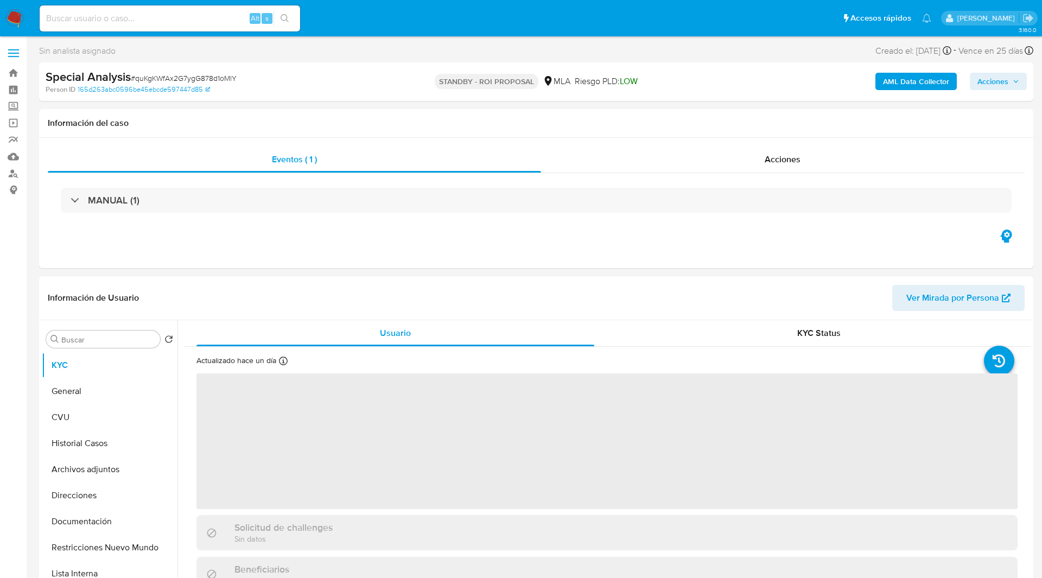
select select "10"
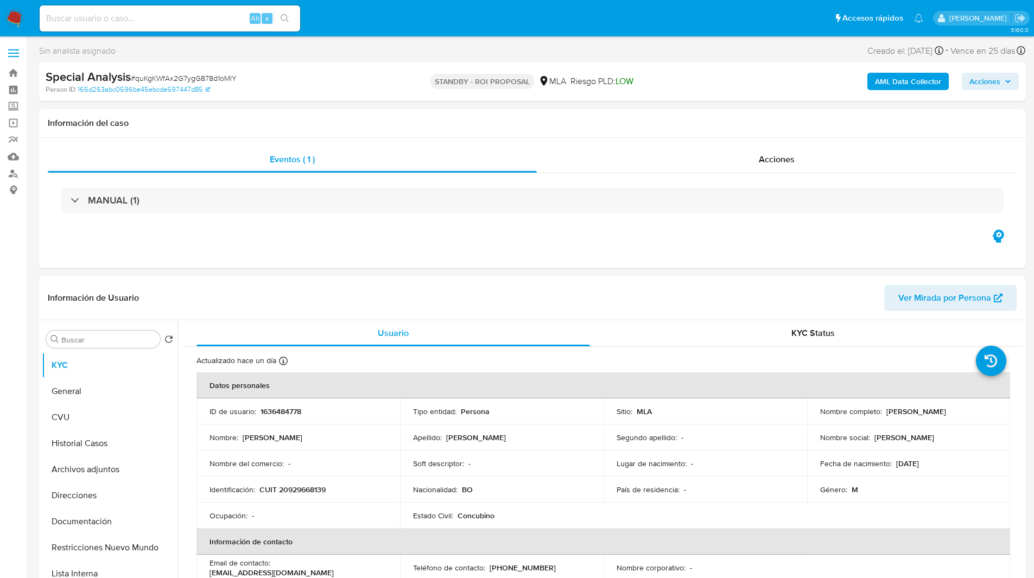
click at [356, 19] on ul "Pausado Ver notificaciones Alt s Accesos rápidos Presiona las siguientes teclas…" at bounding box center [481, 17] width 894 height 27
click at [366, 26] on ul "Pausado Ver notificaciones Alt s Accesos rápidos Presiona las siguientes teclas…" at bounding box center [481, 17] width 894 height 27
click at [138, 16] on input at bounding box center [170, 18] width 261 height 14
paste input "Kx944HM4KGAMxRyCPP7EfU0Y"
type input "Kx944HM4KGAMxRyCPP7EfU0Y"
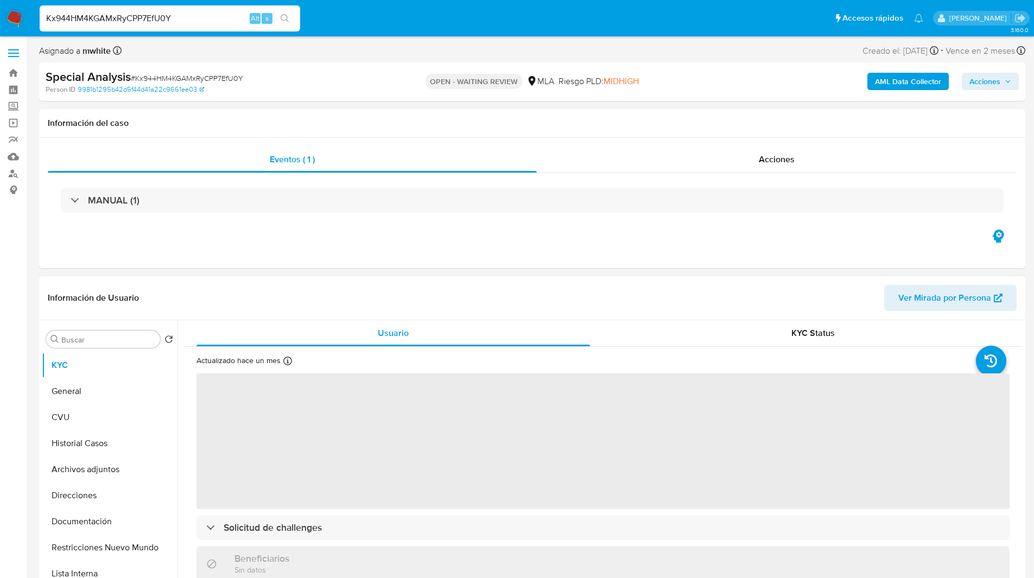
select select "10"
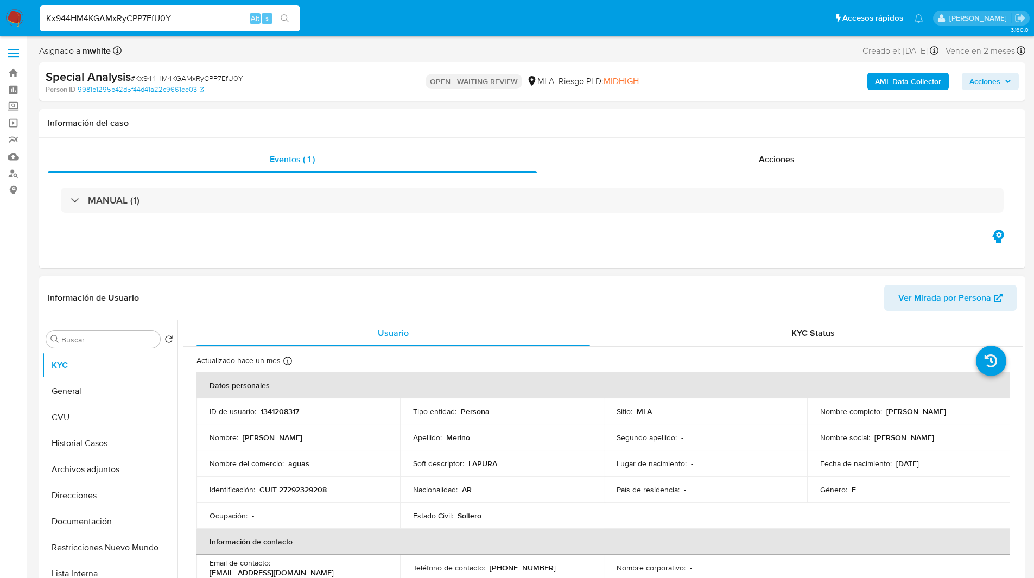
click at [281, 414] on p "1341208317" at bounding box center [280, 412] width 39 height 10
copy p "1341208317"
click at [659, 88] on div "OPEN - WAITING REVIEW MLA Riesgo PLD: MIDHIGH" at bounding box center [531, 82] width 321 height 26
click at [664, 16] on ul "Pausado Ver notificaciones Kx944HM4KGAMxRyCPP7EfU0Y Alt s Accesos rápidos Presi…" at bounding box center [481, 17] width 894 height 27
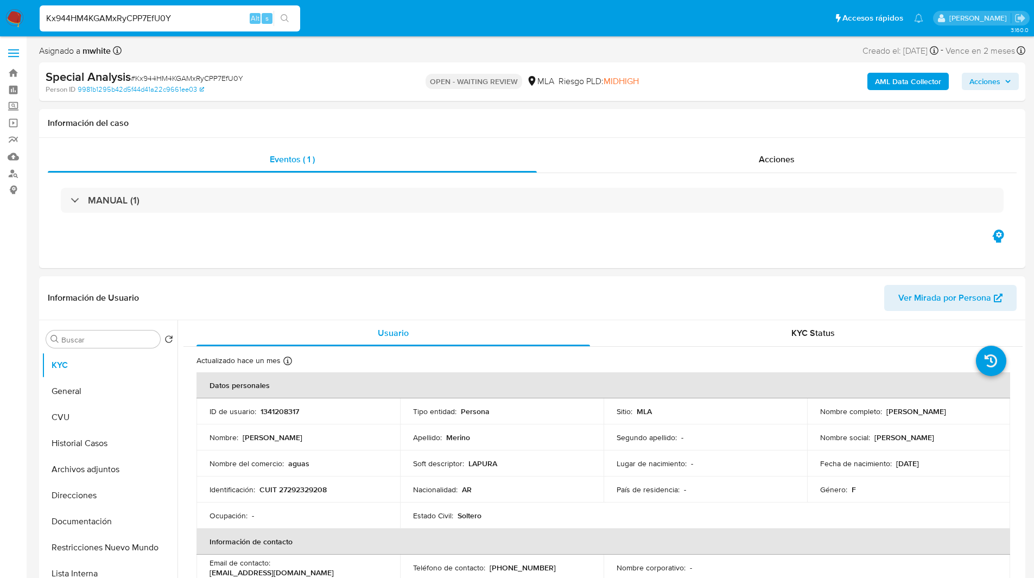
click at [379, 29] on ul "Pausado Ver notificaciones Kx944HM4KGAMxRyCPP7EfU0Y Alt s Accesos rápidos Presi…" at bounding box center [481, 17] width 894 height 27
click at [323, 15] on ul "Pausado Ver notificaciones Kx944HM4KGAMxRyCPP7EfU0Y Alt s Accesos rápidos Presi…" at bounding box center [481, 17] width 894 height 27
click at [319, 58] on div "Asignado a mwhite Asignado el: 06/08/2025 15:35:09 Creado el: 06/08/2025 Creado…" at bounding box center [532, 52] width 986 height 19
click at [718, 306] on header "Información de Usuario Ver Mirada por Persona" at bounding box center [532, 298] width 969 height 26
click at [307, 495] on td "Identificación : CUIT 27292329208" at bounding box center [298, 490] width 204 height 26
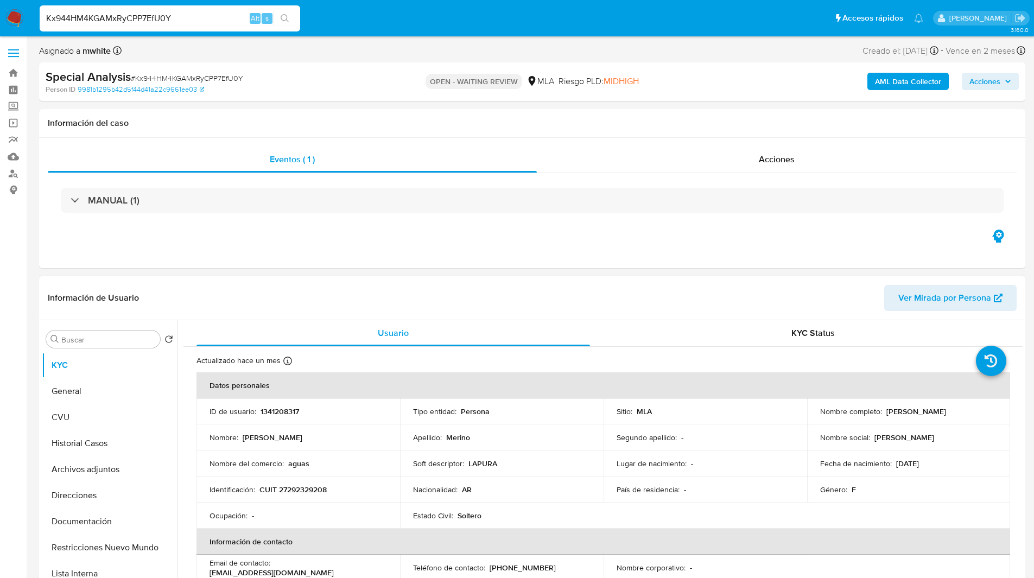
click at [307, 495] on td "Identificación : CUIT 27292329208" at bounding box center [298, 490] width 204 height 26
click at [299, 488] on p "CUIT 27292329208" at bounding box center [292, 490] width 67 height 10
copy p "27292329208"
click at [486, 65] on div "Special Analysis # Kx944HM4KGAMxRyCPP7EfU0Y Person ID 9981b1295b42d5f44d41a22c9…" at bounding box center [532, 81] width 986 height 39
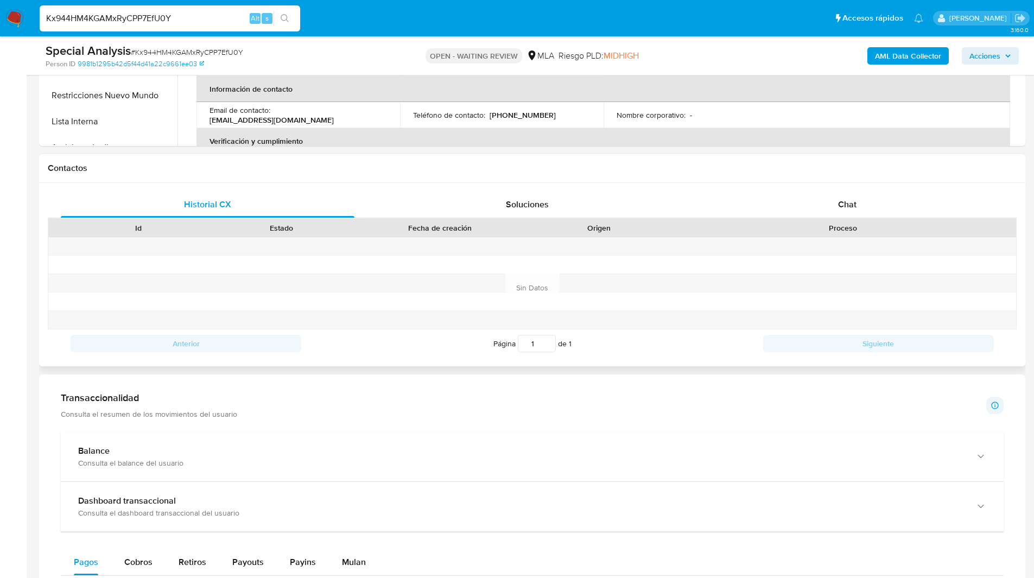
scroll to position [412, 0]
click at [827, 195] on div "Chat" at bounding box center [847, 206] width 294 height 26
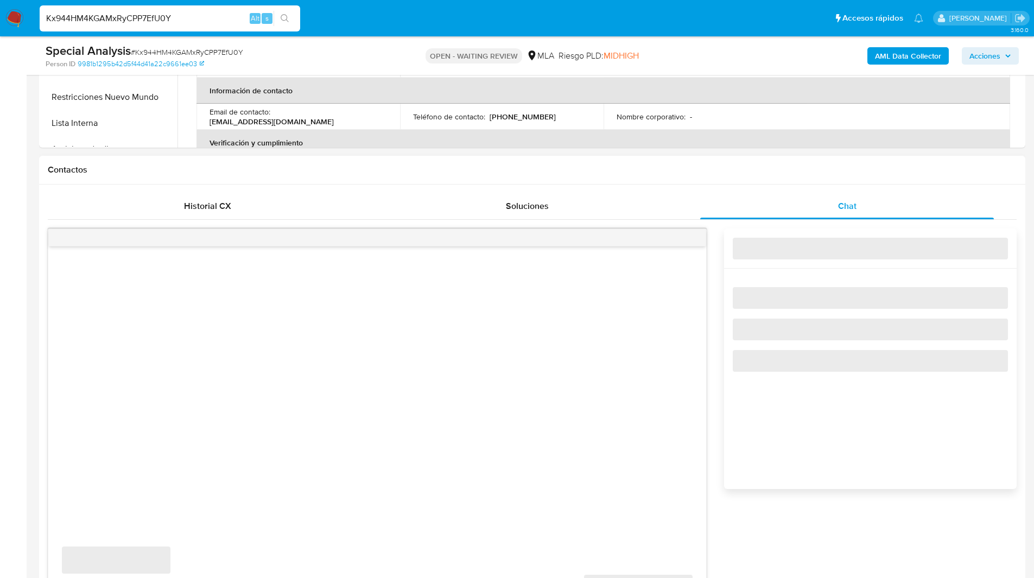
click at [757, 162] on div "Contactos" at bounding box center [532, 170] width 986 height 29
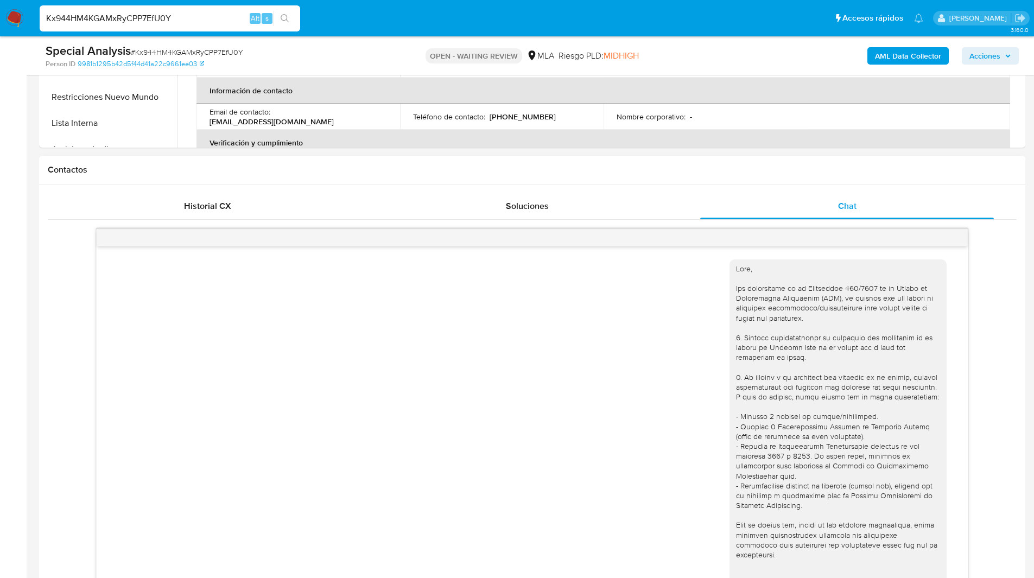
scroll to position [362, 0]
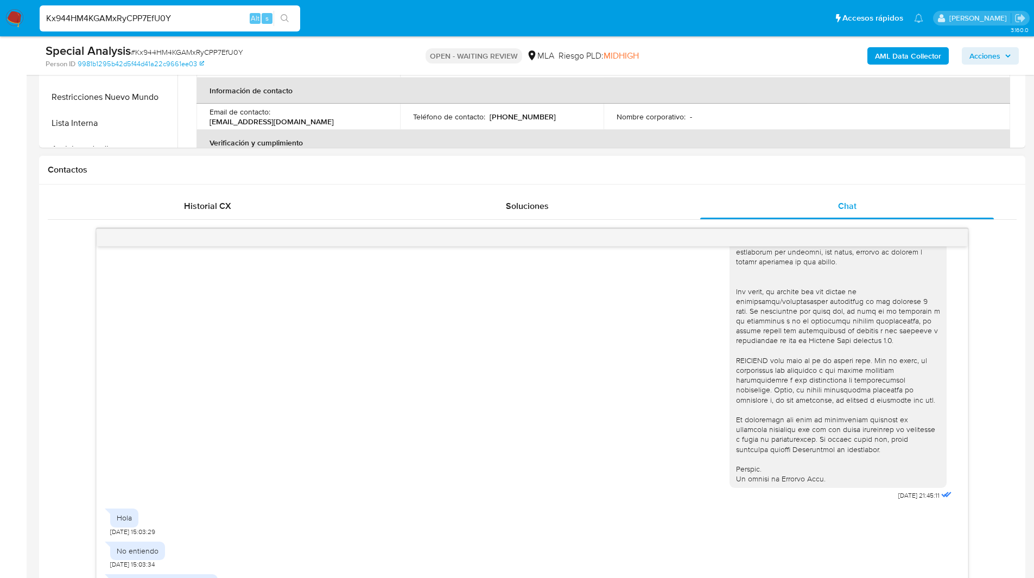
click at [757, 172] on h1 "Contactos" at bounding box center [532, 169] width 969 height 11
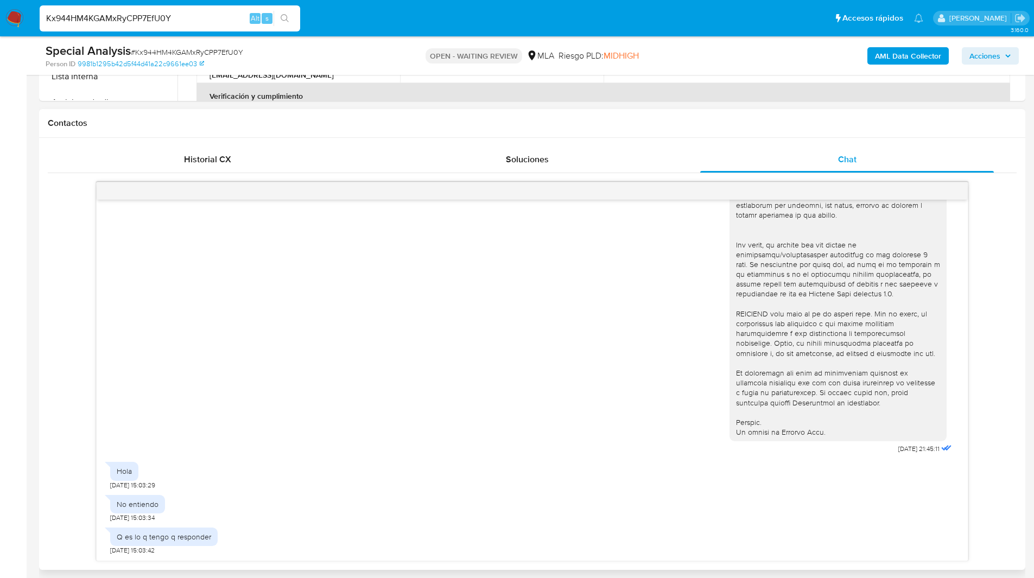
scroll to position [456, 0]
click at [699, 119] on div "Contactos" at bounding box center [532, 125] width 986 height 29
click at [659, 114] on div "Contactos" at bounding box center [532, 125] width 986 height 29
click at [58, 271] on div "06/08/2025 21:45:11 Hola 07/08/2025 15:03:29 No entiendo 07/08/2025 15:03:34 Q …" at bounding box center [532, 373] width 969 height 379
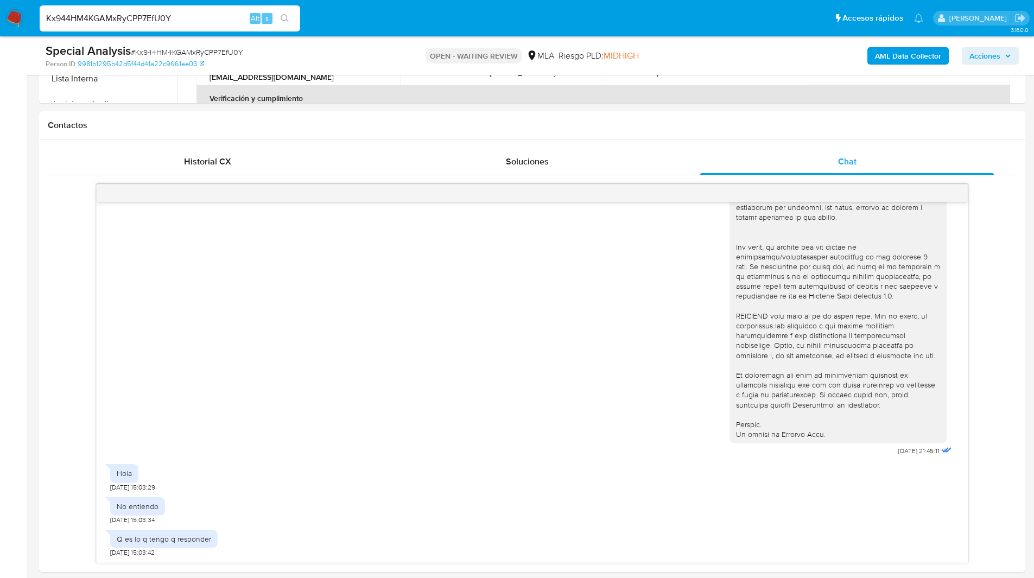
click at [574, 14] on ul "Pausado Ver notificaciones Kx944HM4KGAMxRyCPP7EfU0Y Alt s Accesos rápidos Presi…" at bounding box center [481, 17] width 894 height 27
click at [433, 26] on ul "Pausado Ver notificaciones Kx944HM4KGAMxRyCPP7EfU0Y Alt s Accesos rápidos Presi…" at bounding box center [481, 17] width 894 height 27
click at [419, 27] on ul "Pausado Ver notificaciones Kx944HM4KGAMxRyCPP7EfU0Y Alt s Accesos rápidos Presi…" at bounding box center [481, 17] width 894 height 27
click at [379, 17] on ul "Pausado Ver notificaciones Kx944HM4KGAMxRyCPP7EfU0Y Alt s Accesos rápidos Presi…" at bounding box center [481, 17] width 894 height 27
click at [586, 23] on ul "Pausado Ver notificaciones Kx944HM4KGAMxRyCPP7EfU0Y Alt s Accesos rápidos Presi…" at bounding box center [481, 17] width 894 height 27
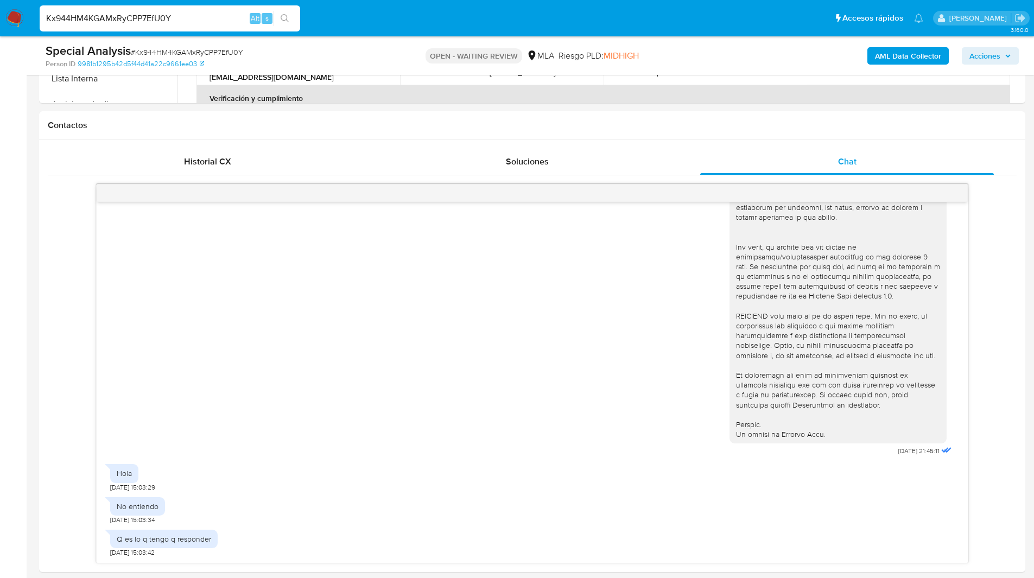
click at [14, 14] on img at bounding box center [14, 18] width 18 height 18
click at [580, 7] on ul "Pausado Ver notificaciones Kx944HM4KGAMxRyCPP7EfU0Y Alt s Accesos rápidos Presi…" at bounding box center [481, 17] width 894 height 27
click at [573, 64] on div "Riesgo PLD: MIDHIGH" at bounding box center [598, 56] width 80 height 26
click at [611, 26] on ul "Pausado Ver notificaciones Kx944HM4KGAMxRyCPP7EfU0Y Alt s Accesos rápidos Presi…" at bounding box center [481, 17] width 894 height 27
click at [71, 282] on div "06/08/2025 21:45:11 Hola 07/08/2025 15:03:29 No entiendo 07/08/2025 15:03:34 Q …" at bounding box center [532, 373] width 969 height 379
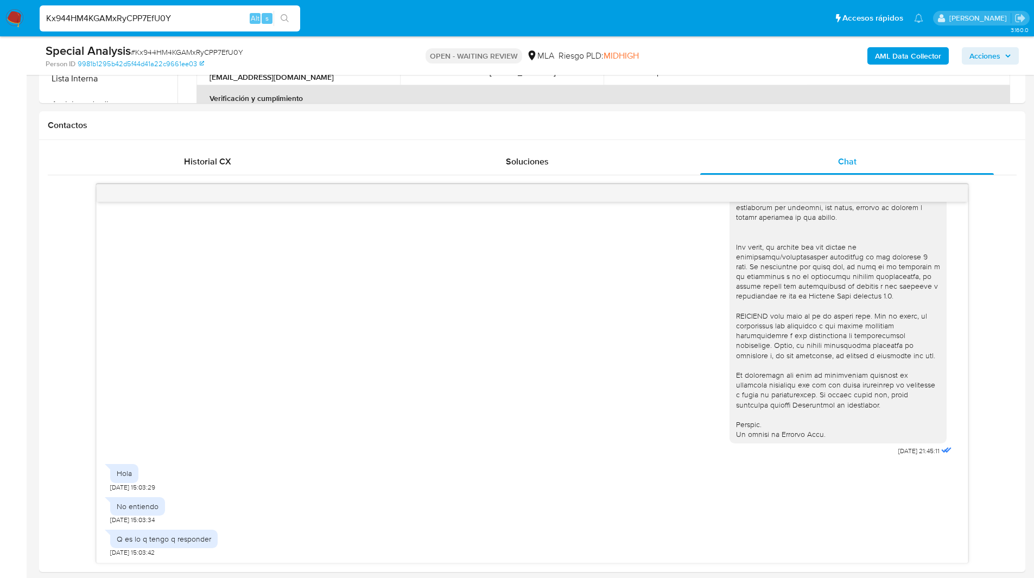
click at [672, 17] on ul "Pausado Ver notificaciones Kx944HM4KGAMxRyCPP7EfU0Y Alt s Accesos rápidos Presi…" at bounding box center [481, 17] width 894 height 27
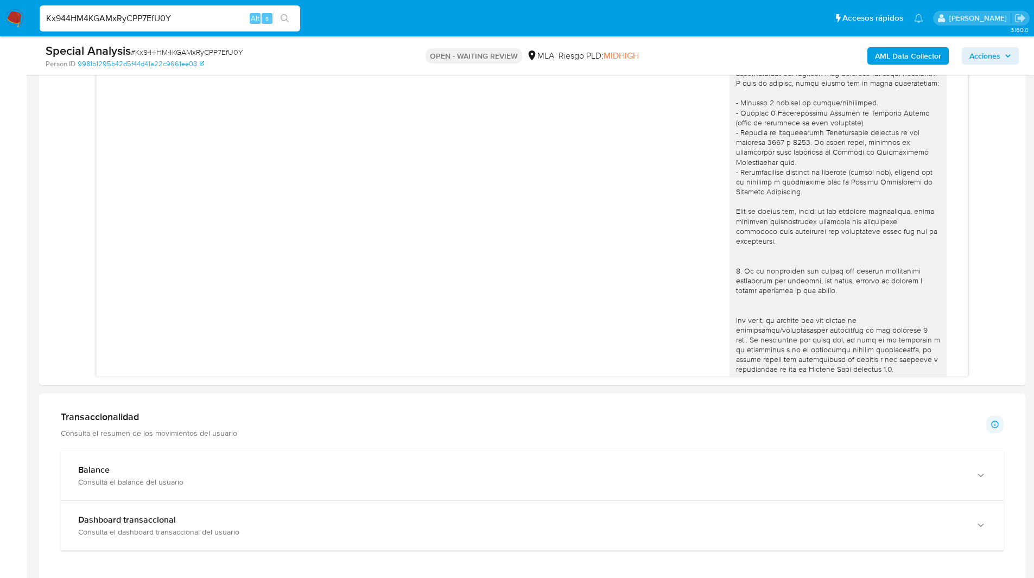
scroll to position [0, 0]
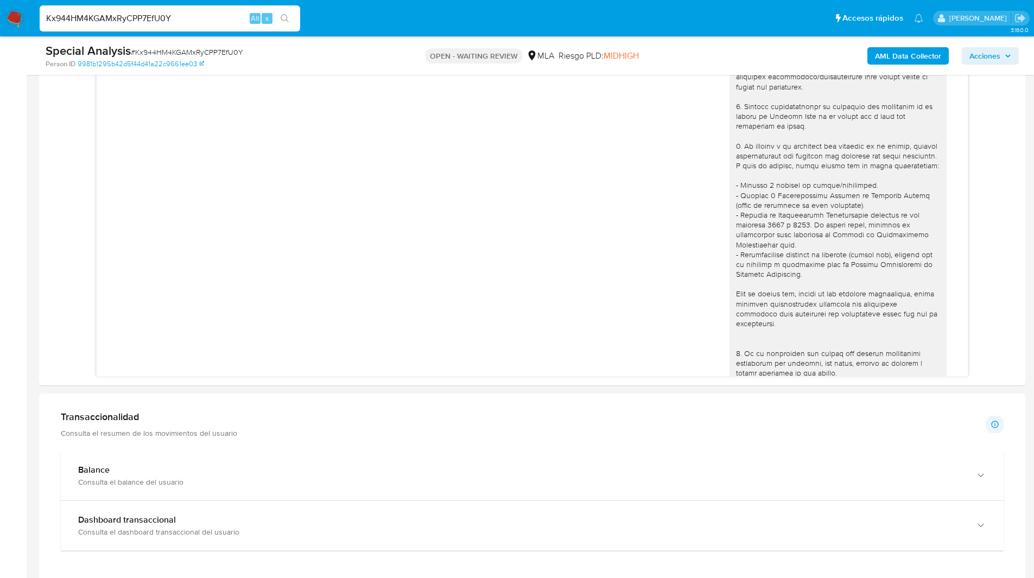
click at [625, 17] on ul "Pausado Ver notificaciones Kx944HM4KGAMxRyCPP7EfU0Y Alt s Accesos rápidos Presi…" at bounding box center [481, 17] width 894 height 27
click at [436, 12] on ul "Pausado Ver notificaciones Kx944HM4KGAMxRyCPP7EfU0Y Alt s Accesos rápidos Presi…" at bounding box center [481, 17] width 894 height 27
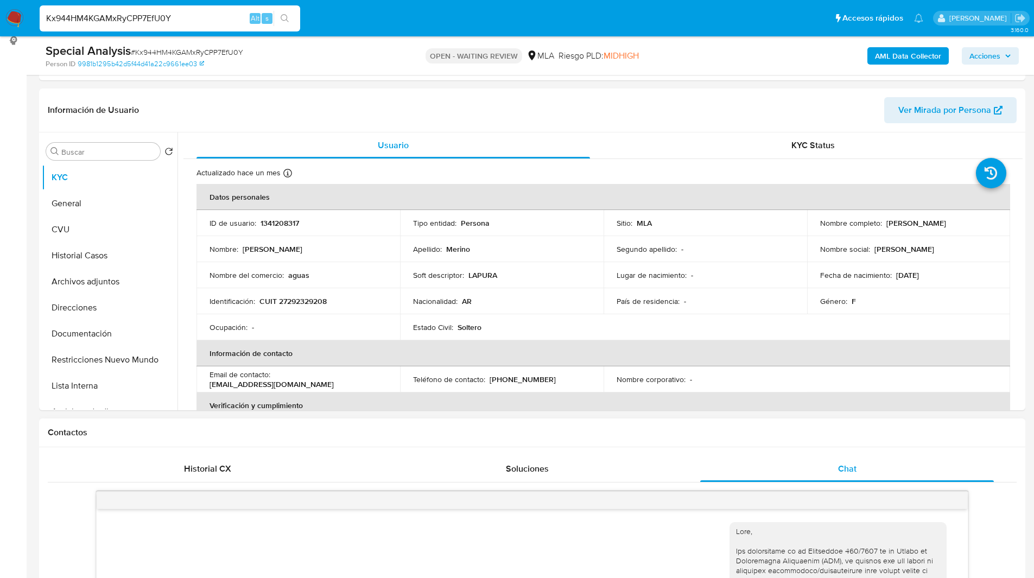
scroll to position [78, 0]
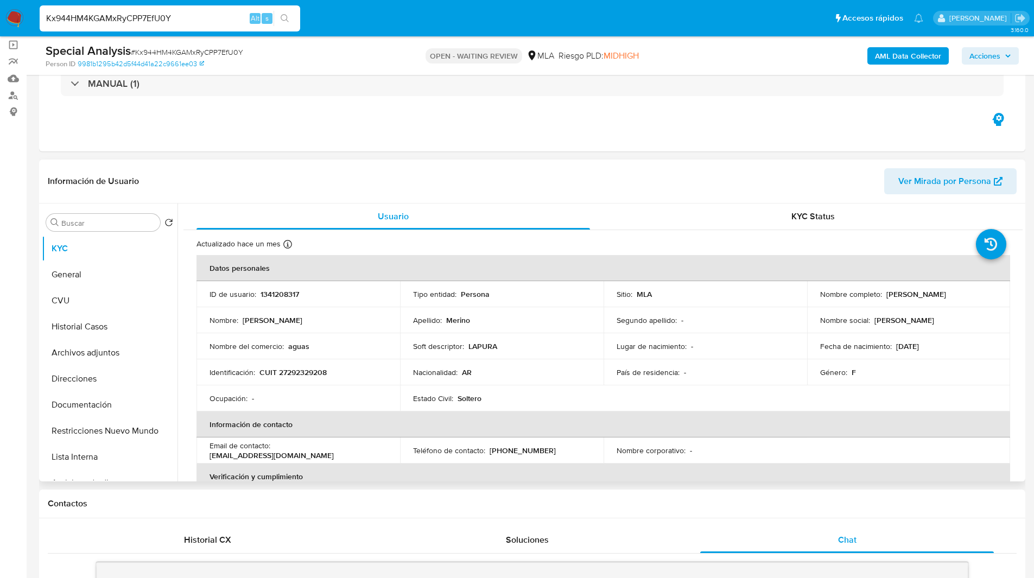
drag, startPoint x: 883, startPoint y: 294, endPoint x: 968, endPoint y: 288, distance: 84.8
click at [968, 288] on td "Nombre completo : Rosana Paola Merino" at bounding box center [909, 294] width 204 height 26
copy p "Rosana Paola Merino"
click at [363, 11] on ul "Pausado Ver notificaciones Kx944HM4KGAMxRyCPP7EfU0Y Alt s Accesos rápidos Presi…" at bounding box center [481, 17] width 894 height 27
click at [618, 48] on div "Riesgo PLD: MIDHIGH" at bounding box center [598, 56] width 80 height 26
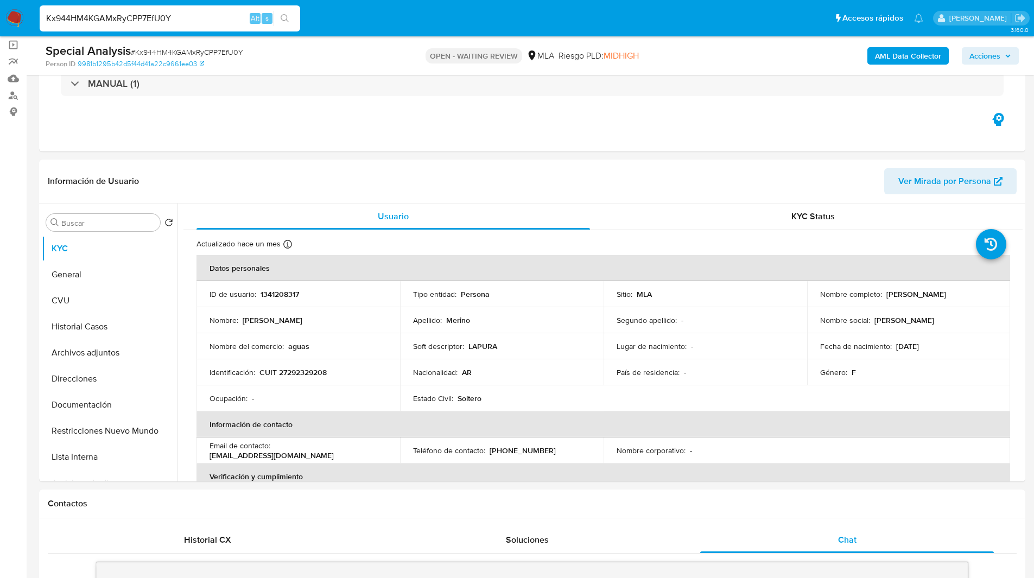
click at [352, 7] on ul "Pausado Ver notificaciones Kx944HM4KGAMxRyCPP7EfU0Y Alt s Accesos rápidos Presi…" at bounding box center [481, 17] width 894 height 27
click at [411, 10] on ul "Pausado Ver notificaciones Kx944HM4KGAMxRyCPP7EfU0Y Alt s Accesos rápidos Presi…" at bounding box center [481, 17] width 894 height 27
click at [344, 28] on ul "Pausado Ver notificaciones Kx944HM4KGAMxRyCPP7EfU0Y Alt s Accesos rápidos Presi…" at bounding box center [481, 17] width 894 height 27
click at [661, 52] on div "OPEN - WAITING REVIEW MLA Riesgo PLD: MIDHIGH" at bounding box center [531, 56] width 321 height 26
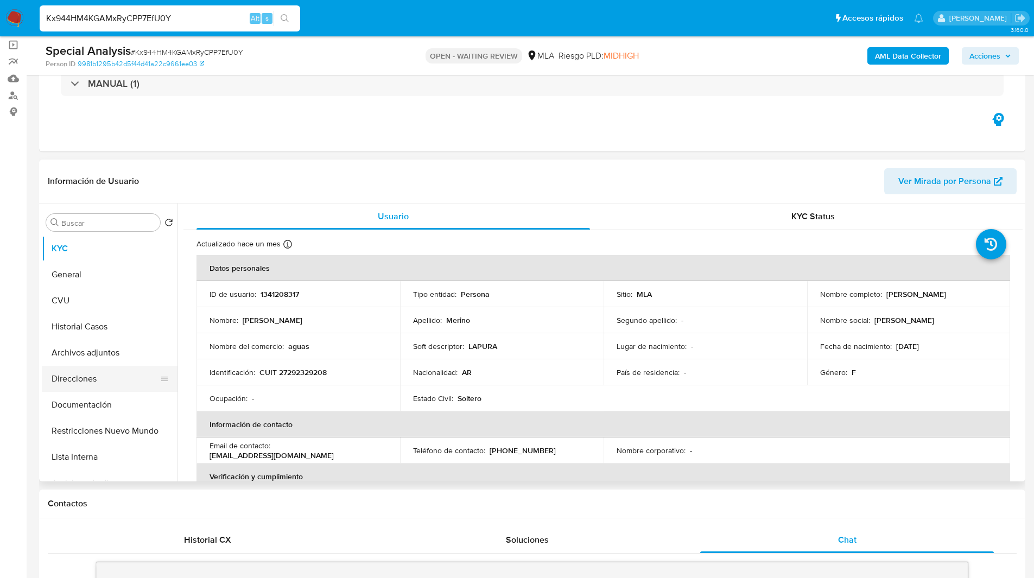
click at [107, 369] on button "Direcciones" at bounding box center [105, 379] width 127 height 26
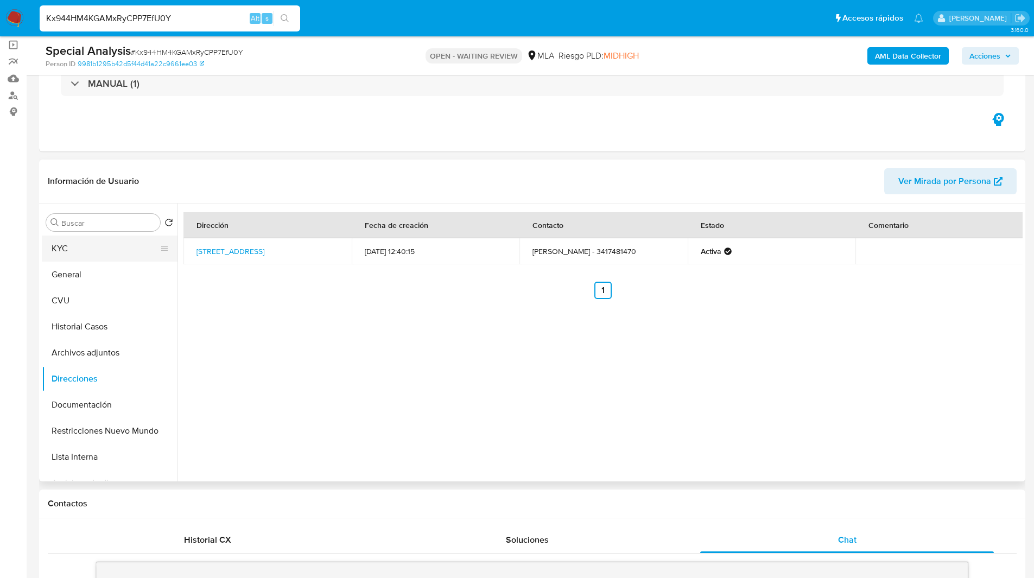
click at [73, 249] on button "KYC" at bounding box center [105, 249] width 127 height 26
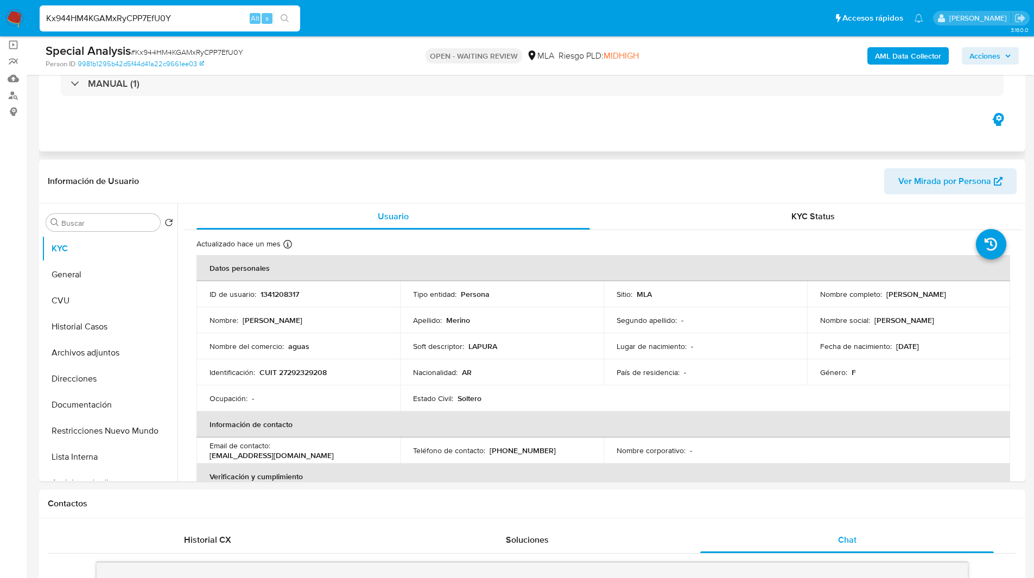
click at [157, 125] on div "Eventos ( 1 ) Acciones MANUAL (1)" at bounding box center [532, 86] width 986 height 130
click at [187, 132] on div "Eventos ( 1 ) Acciones MANUAL (1)" at bounding box center [532, 86] width 986 height 130
click at [624, 50] on span "MIDHIGH" at bounding box center [621, 55] width 35 height 12
click at [649, 168] on header "Información de Usuario Ver Mirada por Persona" at bounding box center [532, 181] width 969 height 26
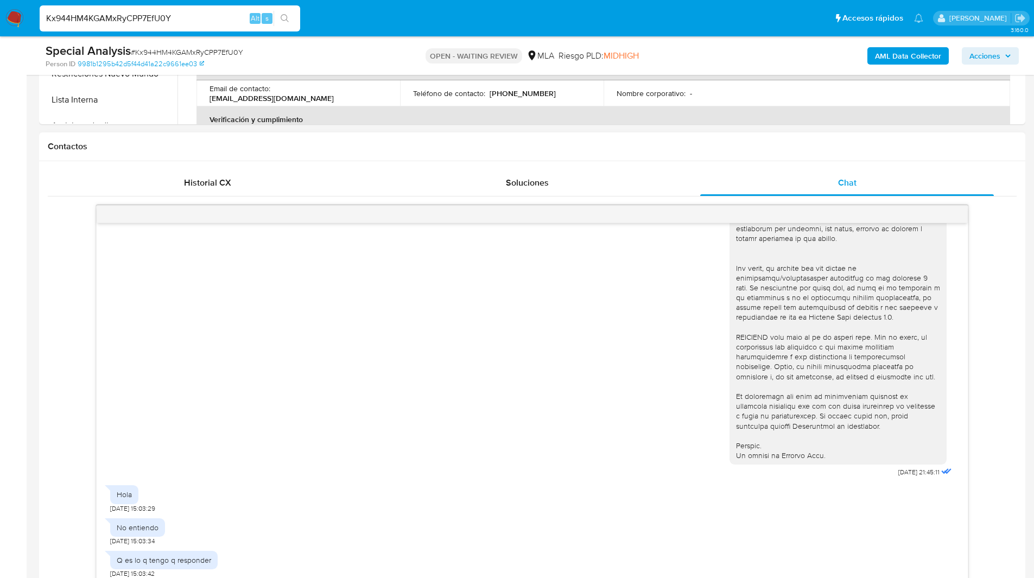
scroll to position [478, 0]
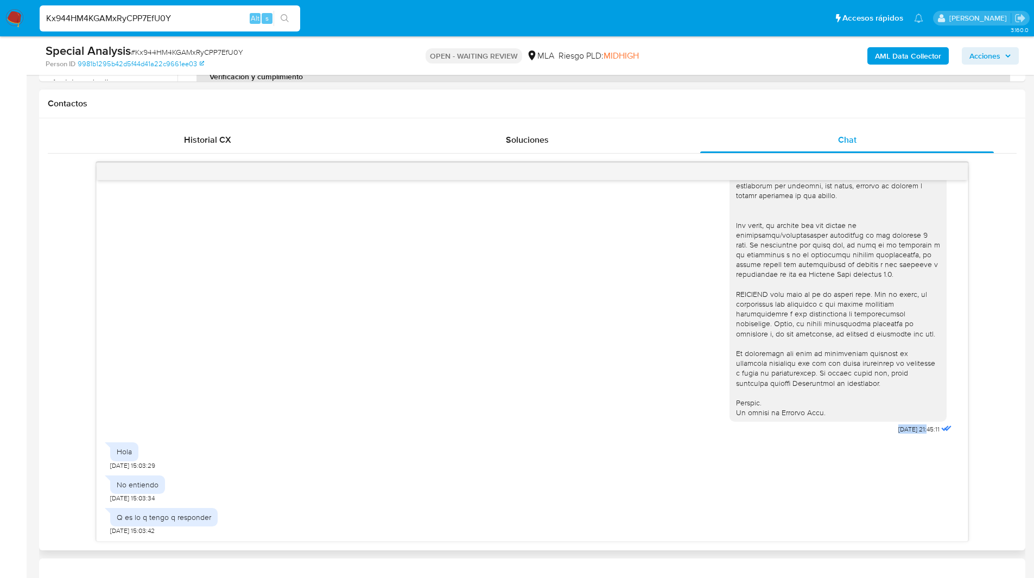
drag, startPoint x: 909, startPoint y: 431, endPoint x: 874, endPoint y: 430, distance: 34.8
click at [874, 430] on div "06/08/2025 21:45:11" at bounding box center [841, 140] width 225 height 594
copy span "06/08/2025"
click at [646, 360] on div "06/08/2025 21:45:11" at bounding box center [532, 140] width 844 height 594
click at [406, 403] on div "06/08/2025 21:45:11" at bounding box center [532, 140] width 844 height 594
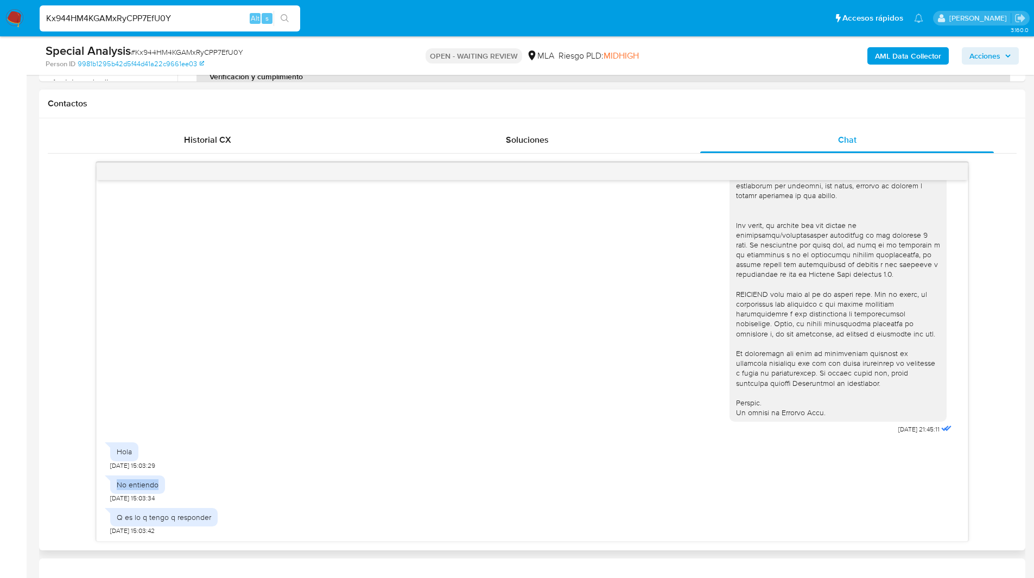
drag, startPoint x: 119, startPoint y: 486, endPoint x: 159, endPoint y: 485, distance: 40.2
click at [159, 485] on div "No entiendo" at bounding box center [137, 484] width 55 height 18
copy div "No entiendo"
drag, startPoint x: 118, startPoint y: 517, endPoint x: 214, endPoint y: 517, distance: 96.1
click at [214, 517] on div "Q es lo q tengo q responder" at bounding box center [163, 517] width 107 height 18
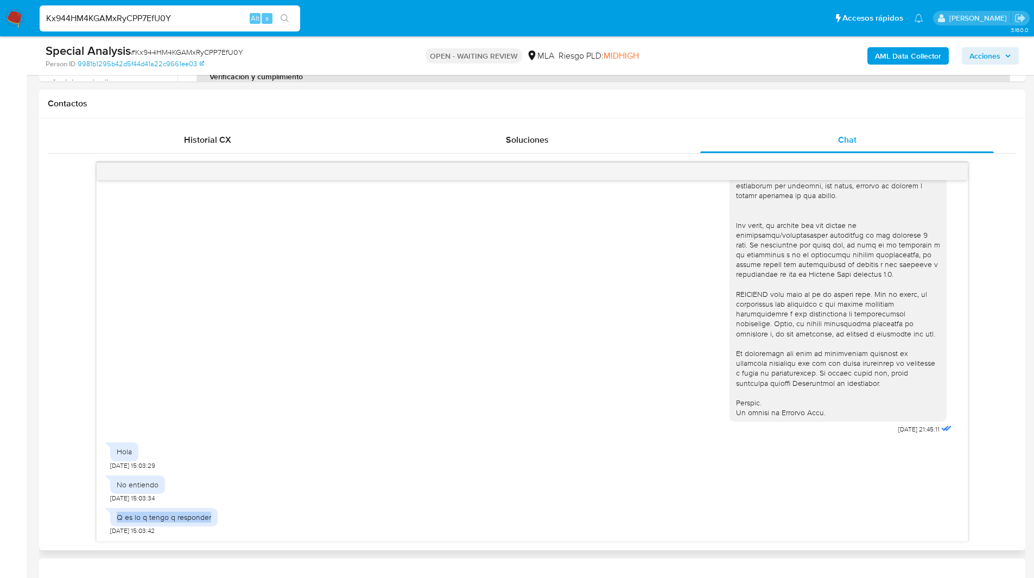
copy div "Q es lo q tengo q responder"
click at [608, 77] on th "Verificación y cumplimiento" at bounding box center [603, 76] width 814 height 26
click at [115, 22] on input "Kx944HM4KGAMxRyCPP7EfU0Y" at bounding box center [170, 18] width 261 height 14
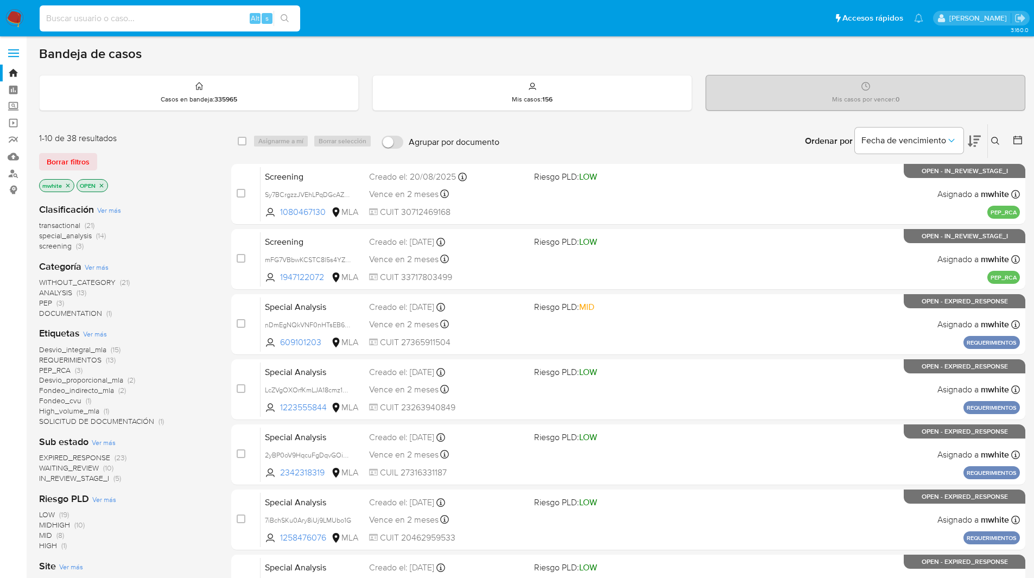
click at [167, 14] on input at bounding box center [170, 18] width 261 height 14
paste input "MllOm41YR87zakzqUz8yIZke"
type input "MllOm41YR87zakzqUz8yIZke"
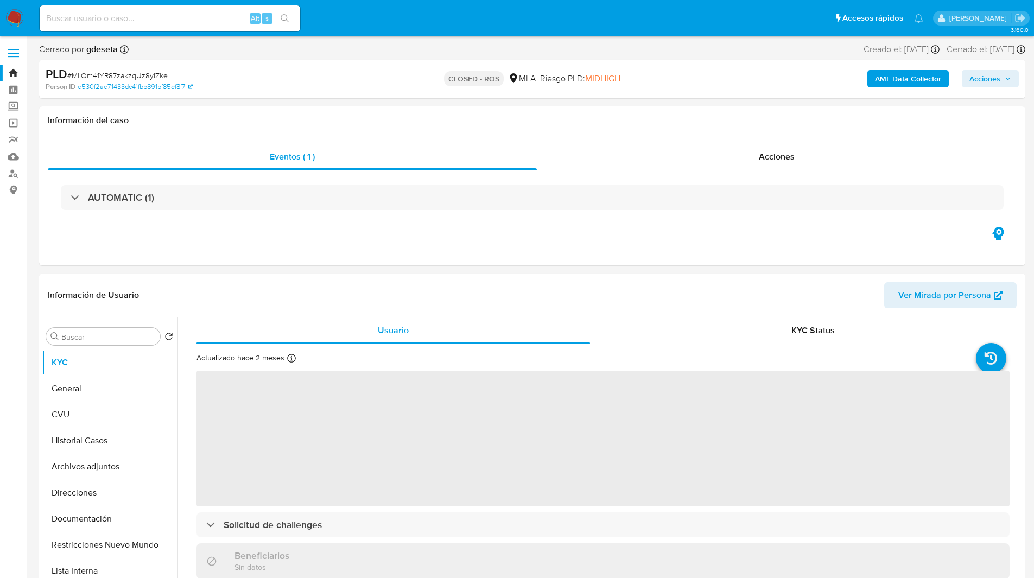
click at [370, 28] on ul "Pausado Ver notificaciones Alt s Accesos rápidos Presiona las siguientes teclas…" at bounding box center [481, 17] width 894 height 27
select select "10"
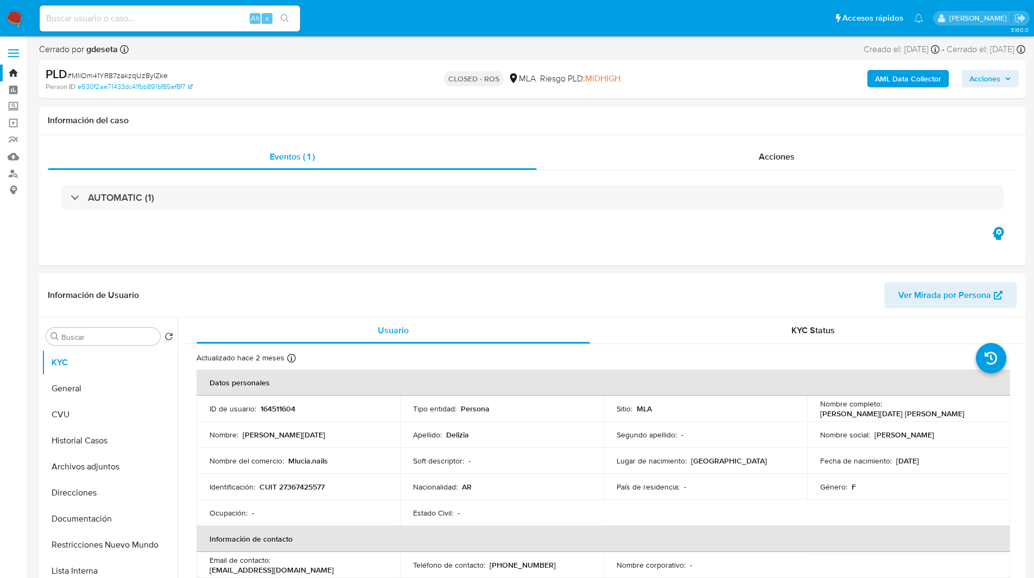
click at [398, 28] on ul "Pausado Ver notificaciones Alt s Accesos rápidos Presiona las siguientes teclas…" at bounding box center [481, 17] width 894 height 27
click at [423, 119] on h1 "Información del caso" at bounding box center [532, 120] width 969 height 11
click at [714, 149] on div "Acciones" at bounding box center [777, 157] width 480 height 26
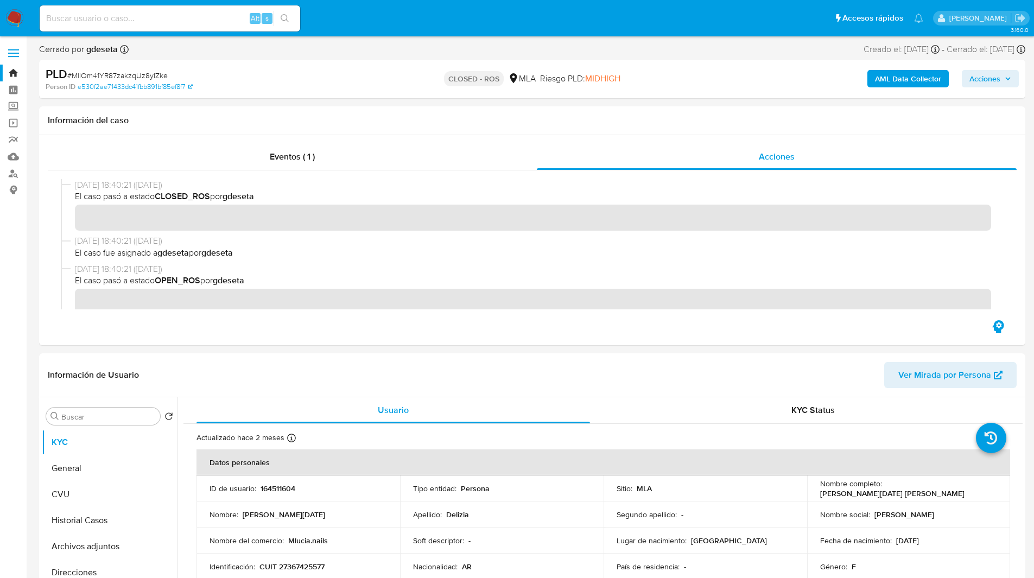
click at [424, 96] on div "PLD # MllOm41YR87zakzqUz8yIZke Person ID e530f2ae71433dc41fbb891bf85ef8f7 CLOSE…" at bounding box center [532, 79] width 986 height 39
click at [557, 25] on ul "Pausado Ver notificaciones Alt s Accesos rápidos Presiona las siguientes teclas…" at bounding box center [481, 17] width 894 height 27
drag, startPoint x: 423, startPoint y: 138, endPoint x: 244, endPoint y: 168, distance: 182.1
click at [244, 168] on div "Eventos ( 1 ) Acciones" at bounding box center [532, 240] width 986 height 210
click at [208, 116] on h1 "Información del caso" at bounding box center [532, 120] width 969 height 11
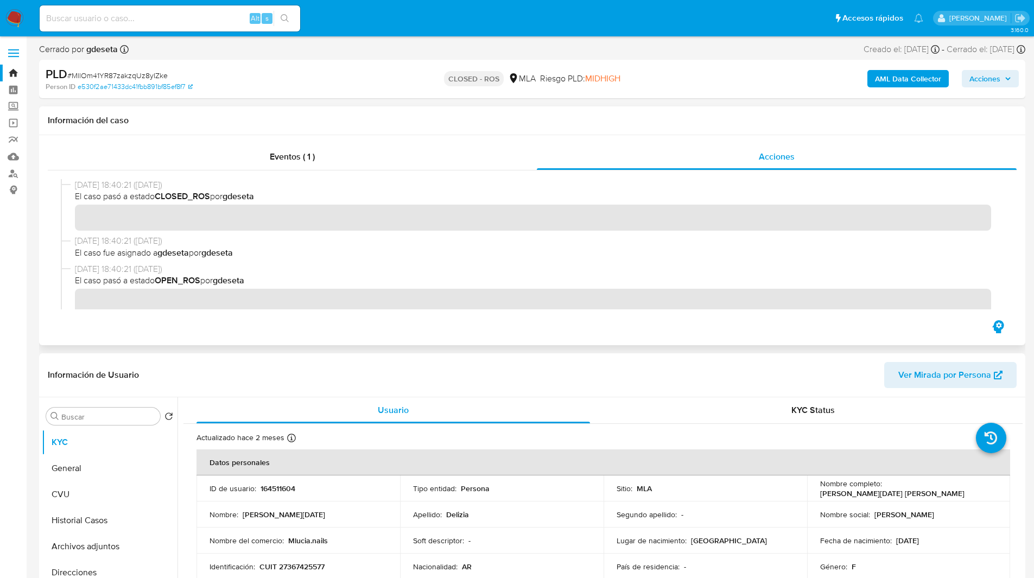
click at [279, 116] on h1 "Información del caso" at bounding box center [532, 120] width 969 height 11
click at [4, 17] on nav "Pausado Ver notificaciones Alt s Accesos rápidos Presiona las siguientes teclas…" at bounding box center [517, 18] width 1034 height 36
click at [15, 20] on img at bounding box center [14, 18] width 18 height 18
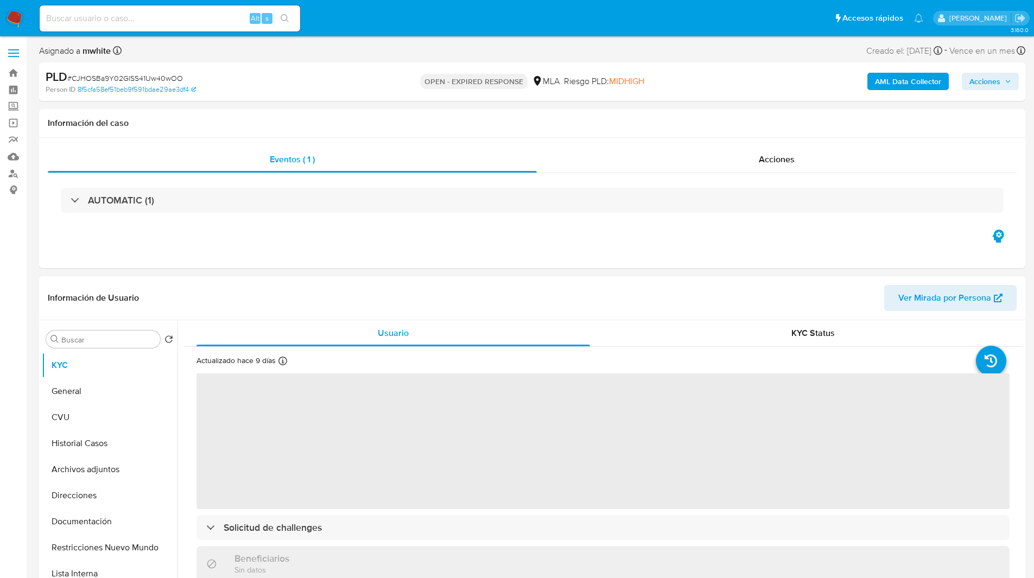
select select "10"
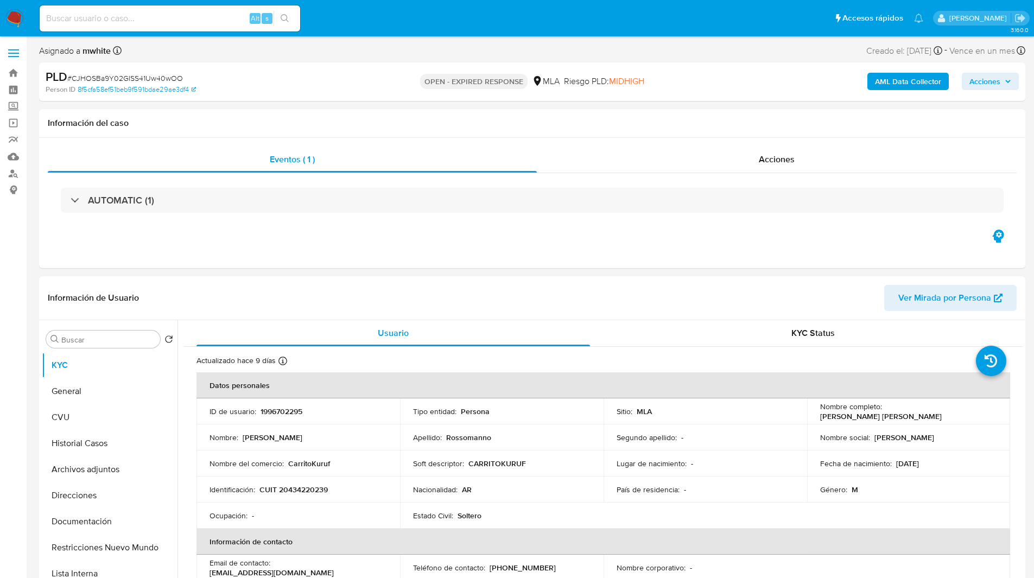
click at [142, 78] on span "# CJHOSBa9Y02GISS41Uw40wOO" at bounding box center [125, 78] width 116 height 11
copy span "CJHOSBa9Y02GISS41Uw40wOO"
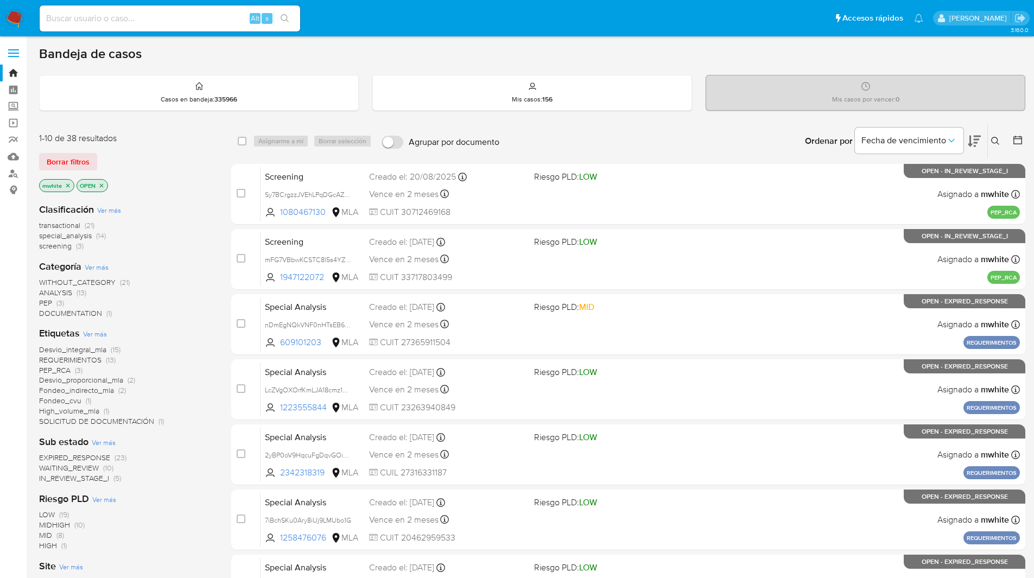
click at [696, 7] on ul "Pausado Ver notificaciones Alt s Accesos rápidos Presiona las siguientes teclas…" at bounding box center [481, 17] width 894 height 27
click at [993, 138] on icon at bounding box center [995, 141] width 9 height 9
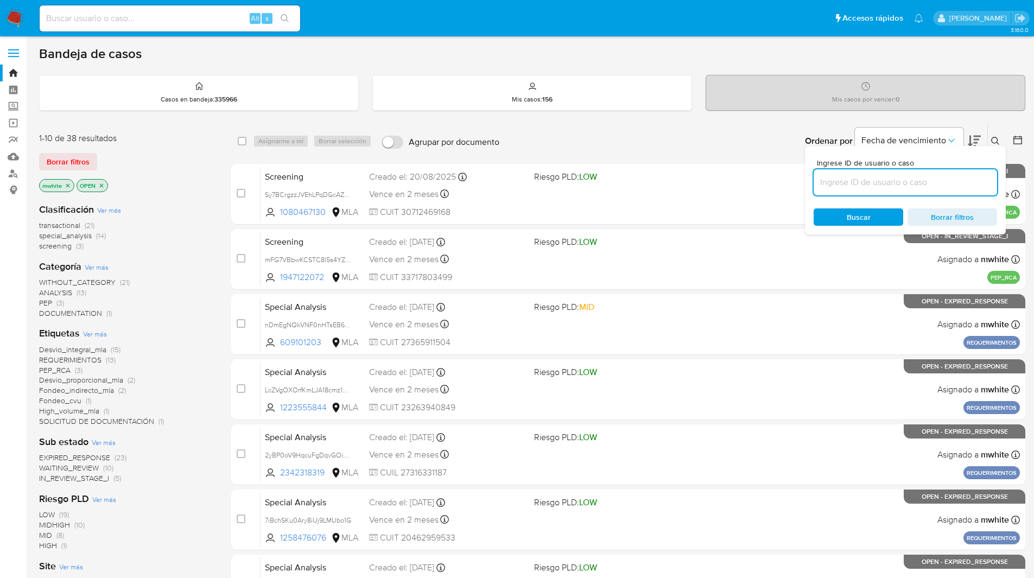
click at [877, 181] on input at bounding box center [905, 182] width 183 height 14
type input "Kx944HM4KGAMxRyCPP7EfU0Y"
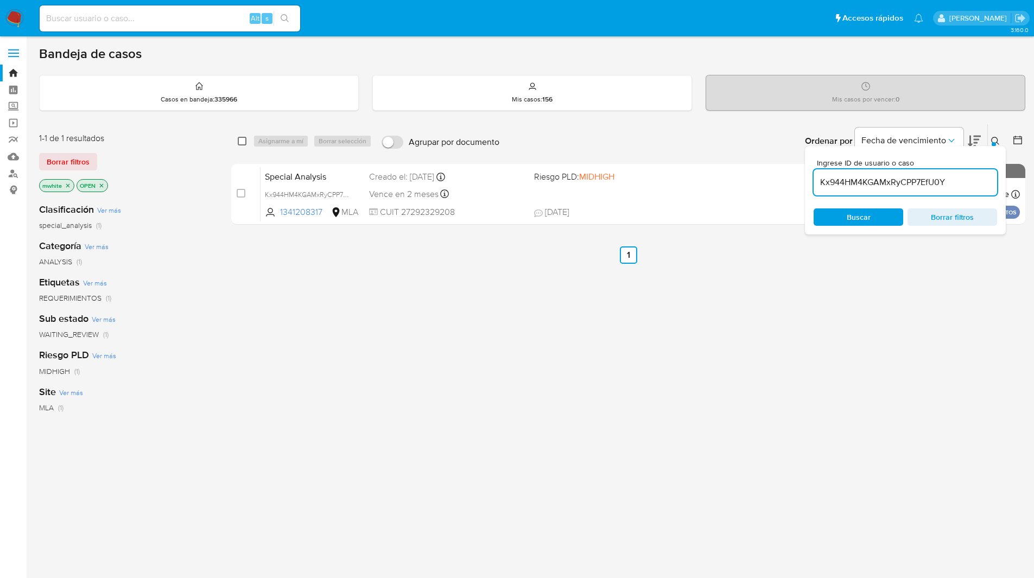
click at [243, 139] on input "checkbox" at bounding box center [242, 141] width 9 height 9
checkbox input "true"
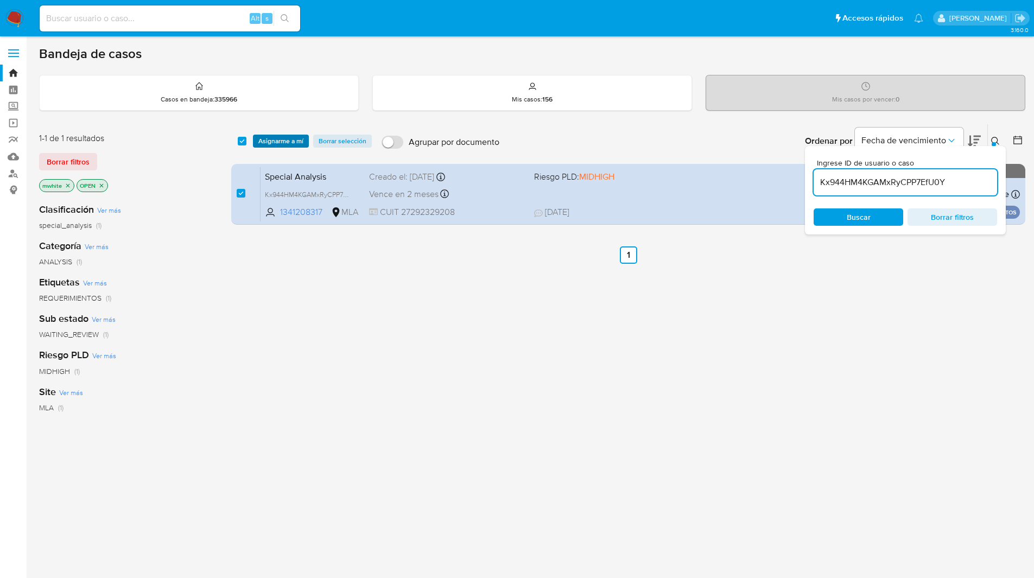
click at [264, 139] on span "Asignarme a mí" at bounding box center [280, 141] width 45 height 11
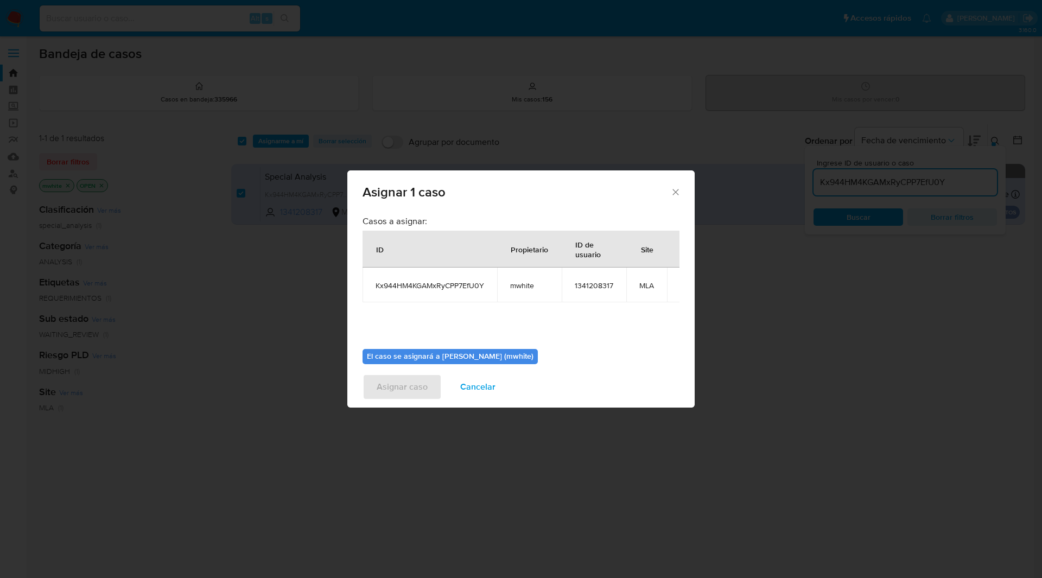
click at [522, 288] on span "mwhite" at bounding box center [529, 286] width 39 height 10
copy span "mwhite"
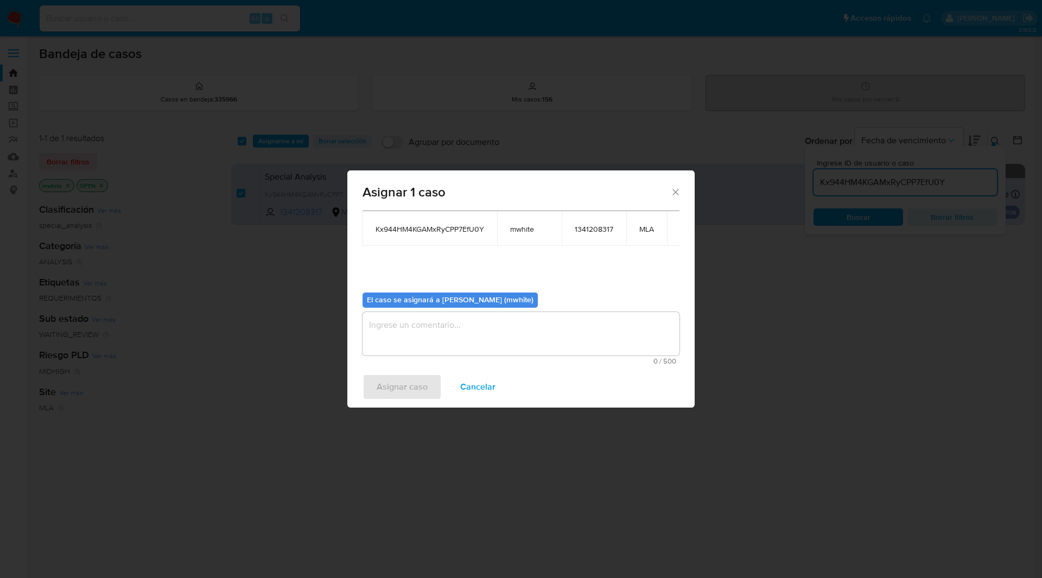
click at [414, 317] on textarea "assign-modal" at bounding box center [521, 333] width 317 height 43
paste textarea "mwhite"
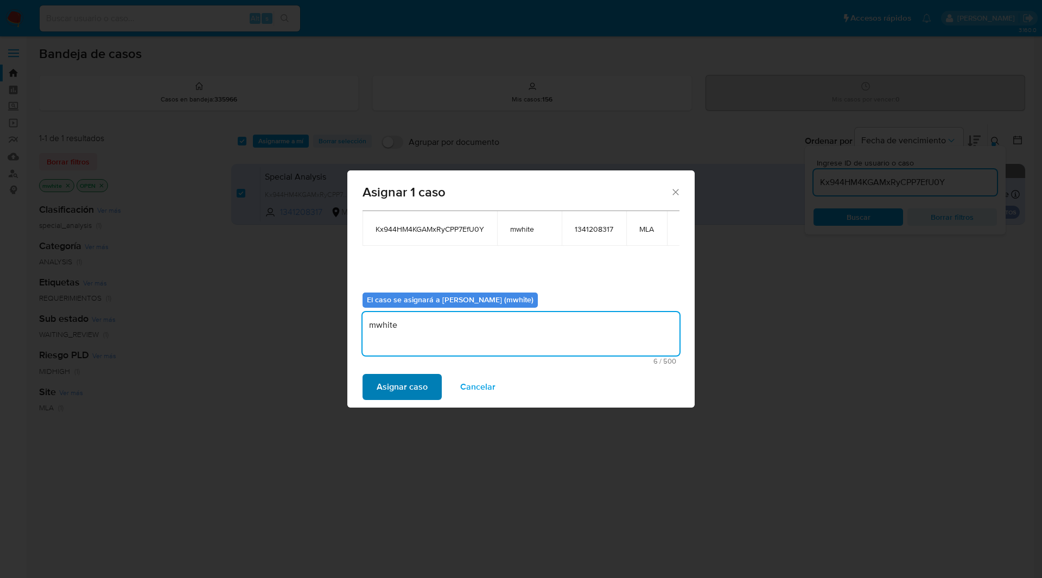
type textarea "mwhite"
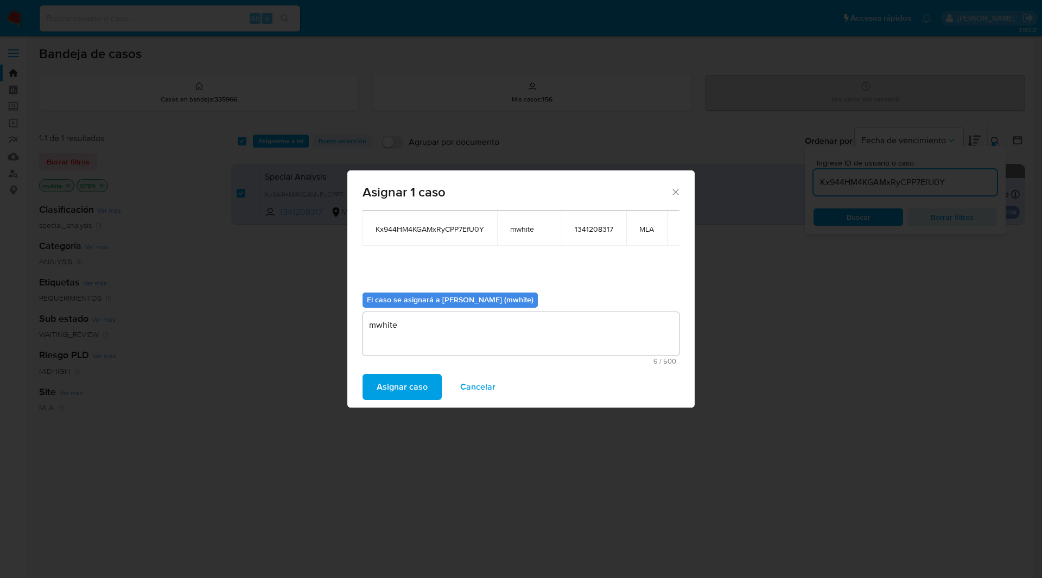
click at [395, 386] on span "Asignar caso" at bounding box center [402, 387] width 51 height 24
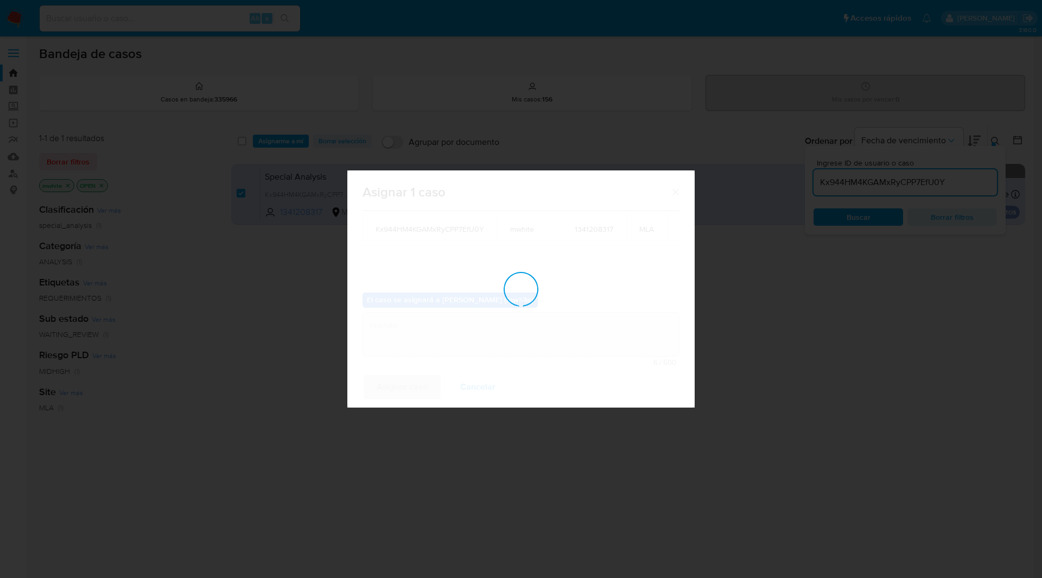
checkbox input "false"
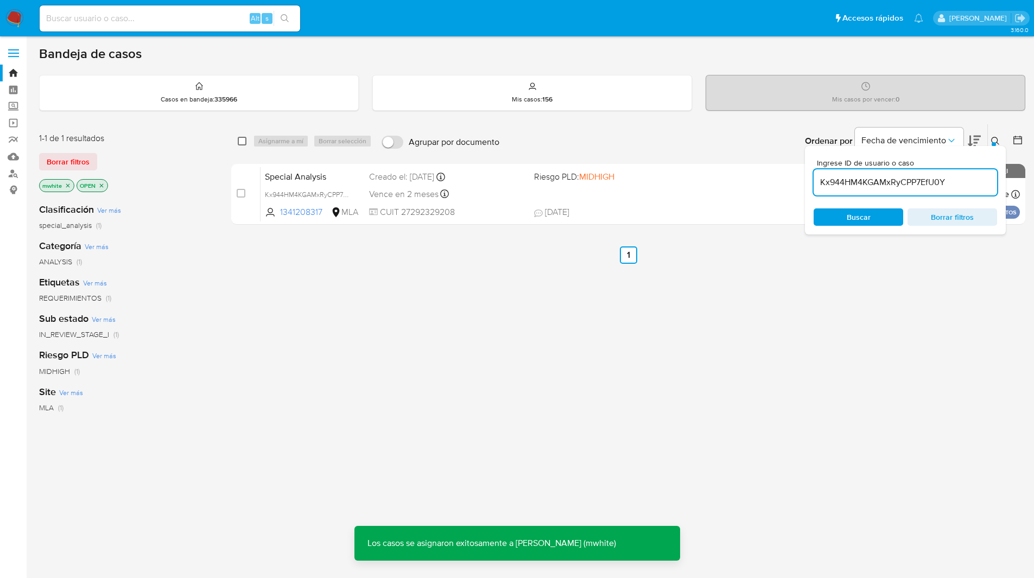
click at [242, 142] on input "checkbox" at bounding box center [242, 141] width 9 height 9
checkbox input "true"
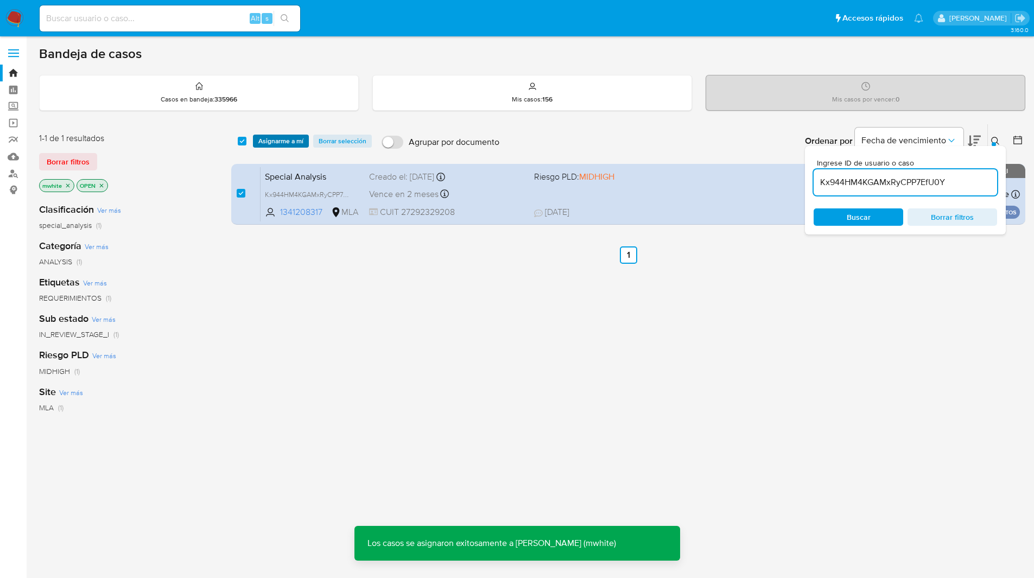
click at [271, 142] on span "Asignarme a mí" at bounding box center [280, 141] width 45 height 11
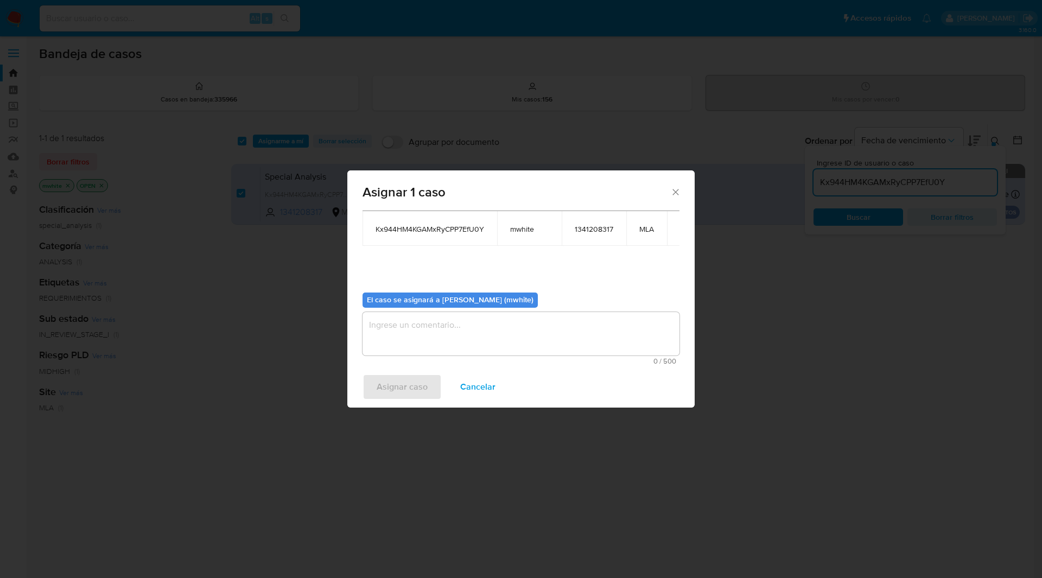
click at [414, 321] on textarea "assign-modal" at bounding box center [521, 333] width 317 height 43
paste textarea "mwhite"
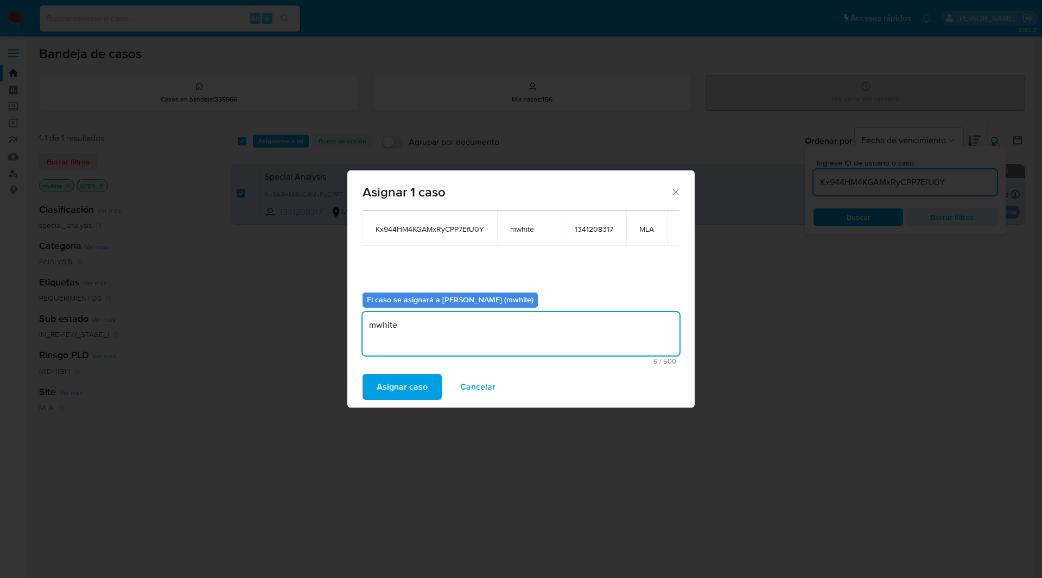
type textarea "mwhite"
click at [421, 388] on span "Asignar caso" at bounding box center [402, 387] width 51 height 24
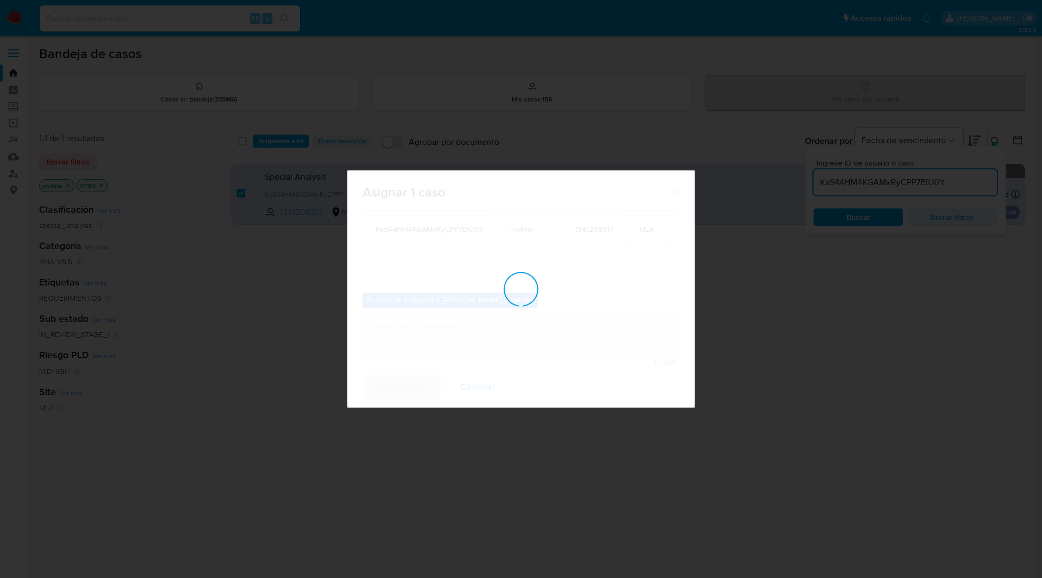
checkbox input "false"
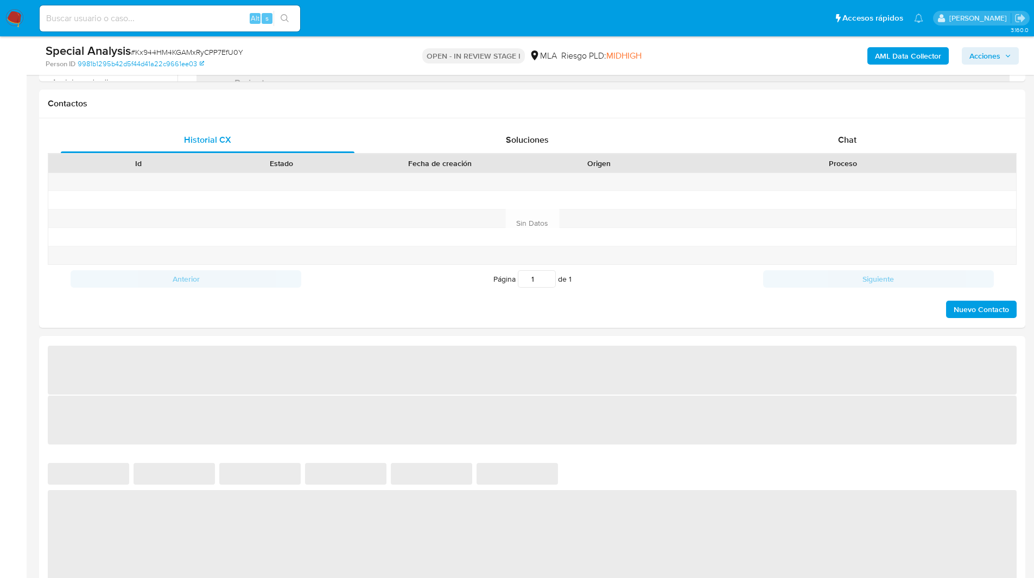
select select "10"
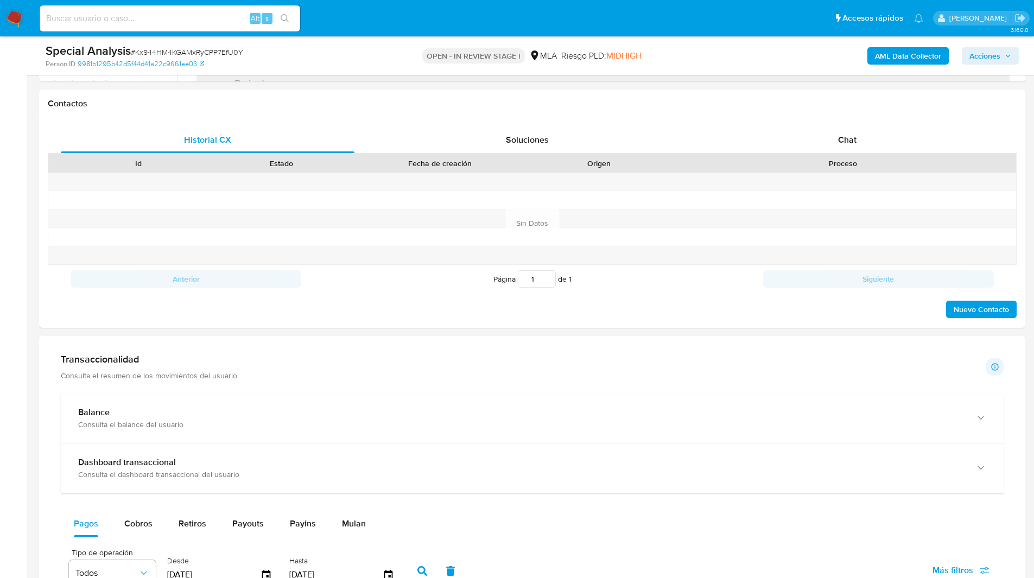
scroll to position [456, 0]
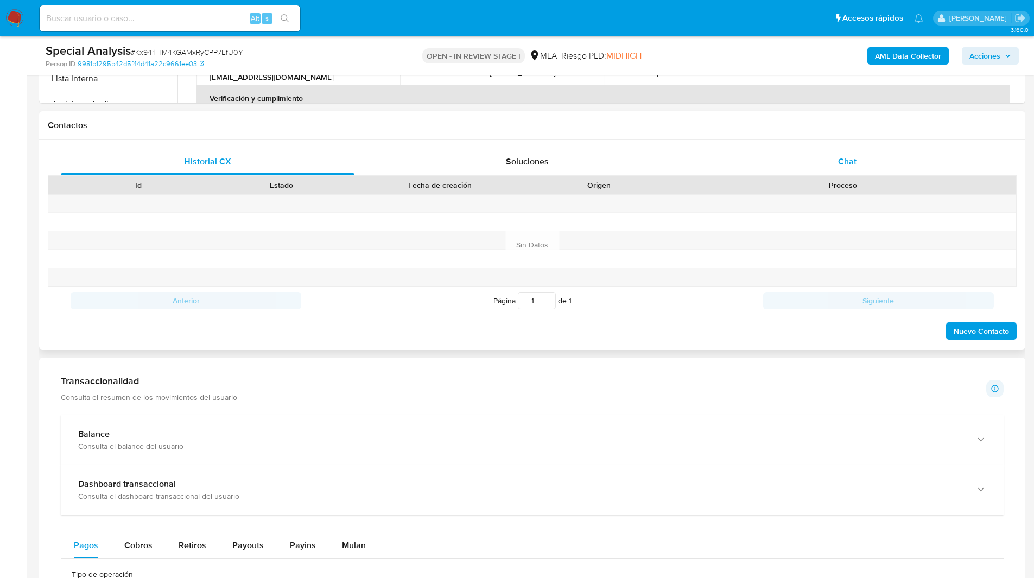
click at [818, 160] on div "Chat" at bounding box center [847, 162] width 294 height 26
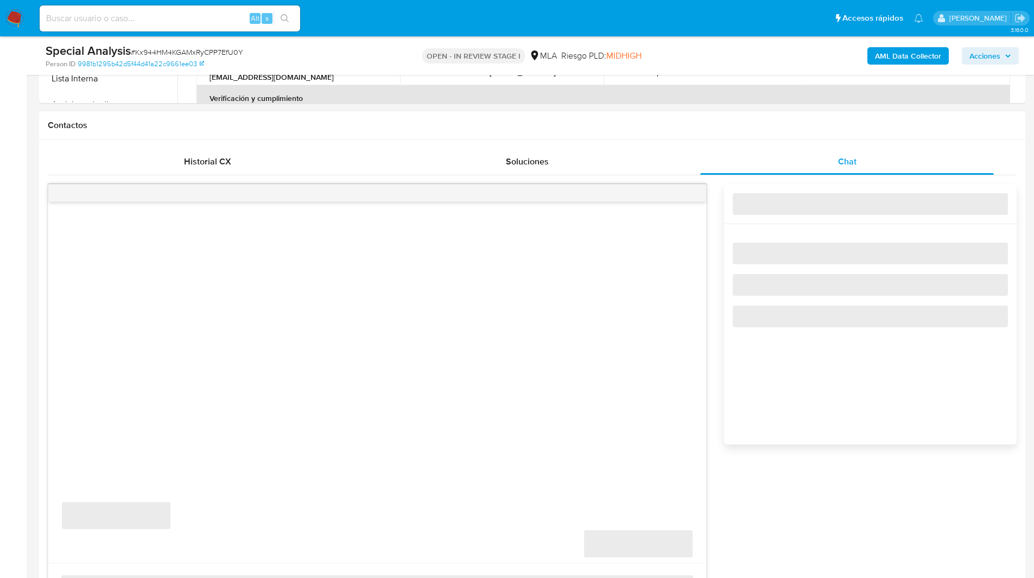
click at [701, 136] on div "Contactos" at bounding box center [532, 125] width 986 height 29
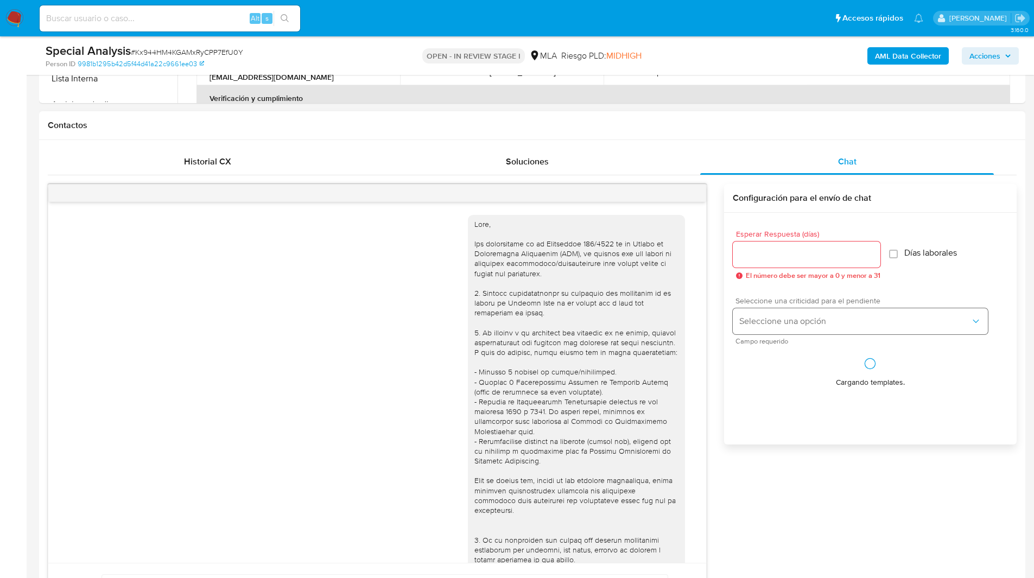
scroll to position [362, 0]
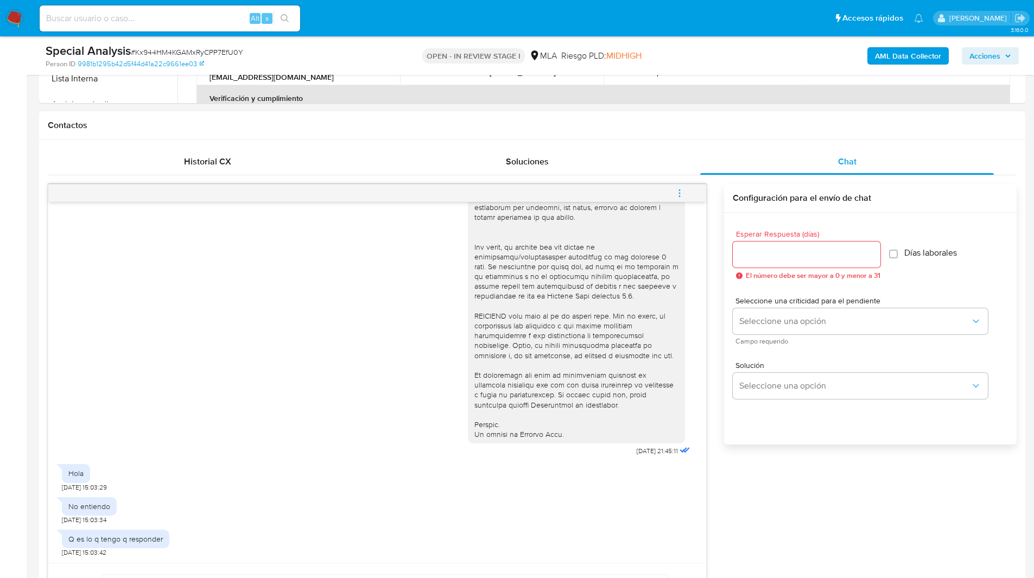
click at [771, 257] on input "Esperar Respuesta (días)" at bounding box center [807, 254] width 148 height 14
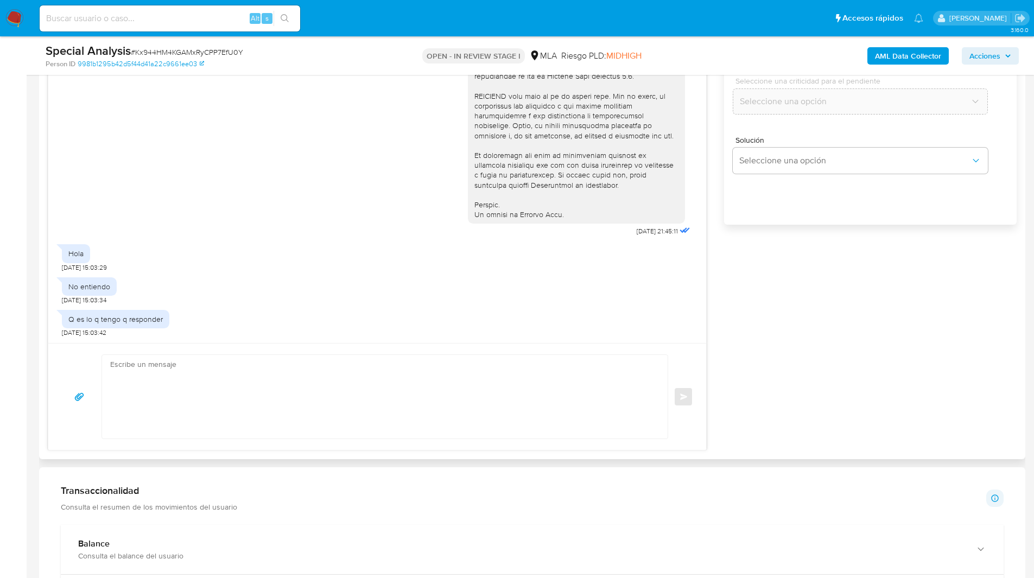
scroll to position [677, 0]
type input "0"
click at [455, 353] on div "Enviar" at bounding box center [377, 395] width 658 height 107
click at [421, 359] on textarea at bounding box center [382, 396] width 544 height 84
paste textarea "Hola XXX, Muchas gracias por la respuesta. Analizamos tu caso y verificamos que…"
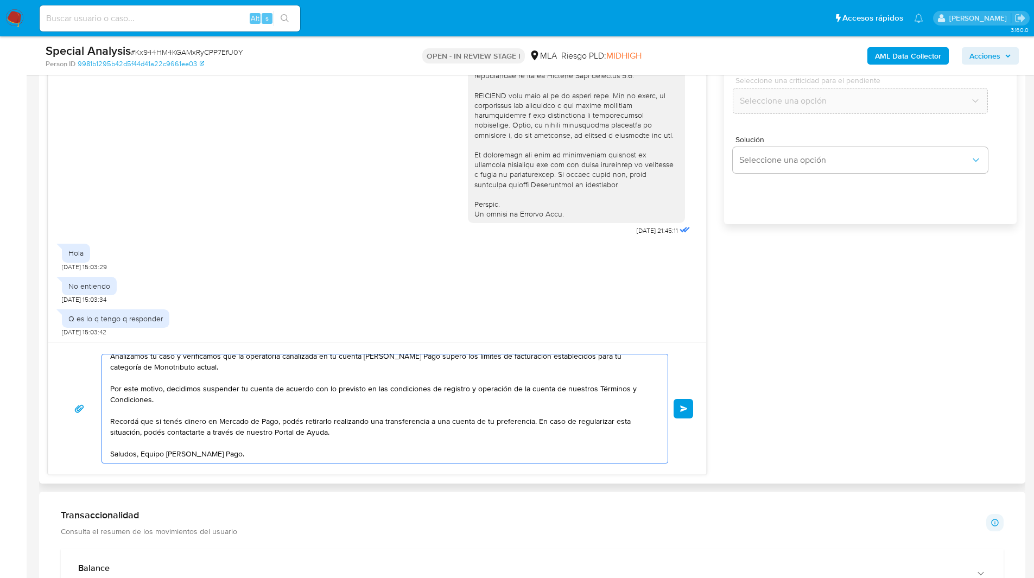
scroll to position [0, 0]
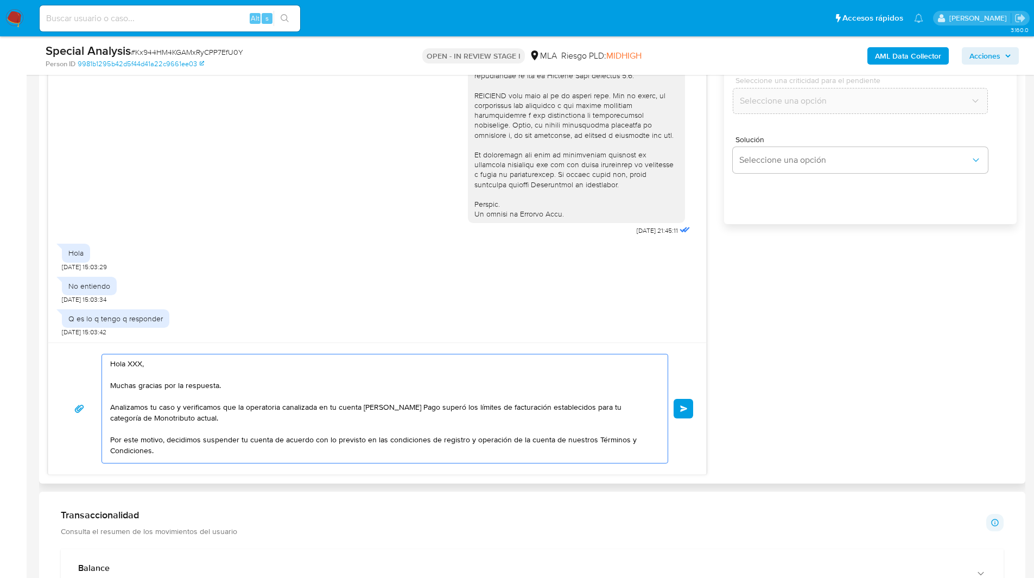
click at [136, 364] on textarea "Hola XXX, Muchas gracias por la respuesta. Analizamos tu caso y verificamos que…" at bounding box center [382, 408] width 544 height 109
type textarea "Hola, Muchas gracias por la respuesta. Analizamos tu caso y verificamos que la …"
click at [685, 407] on span "Enviar" at bounding box center [684, 408] width 8 height 7
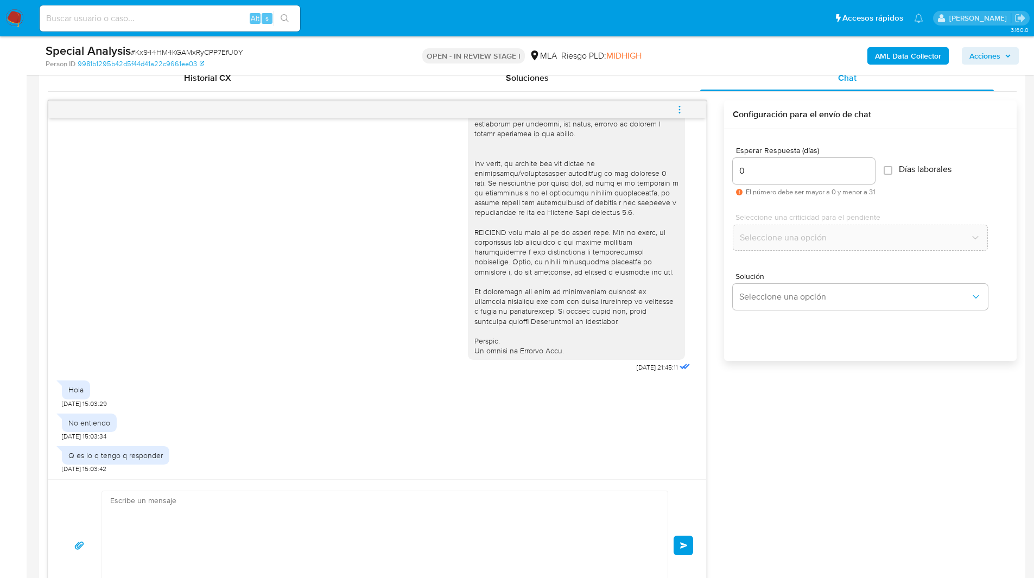
scroll to position [581, 0]
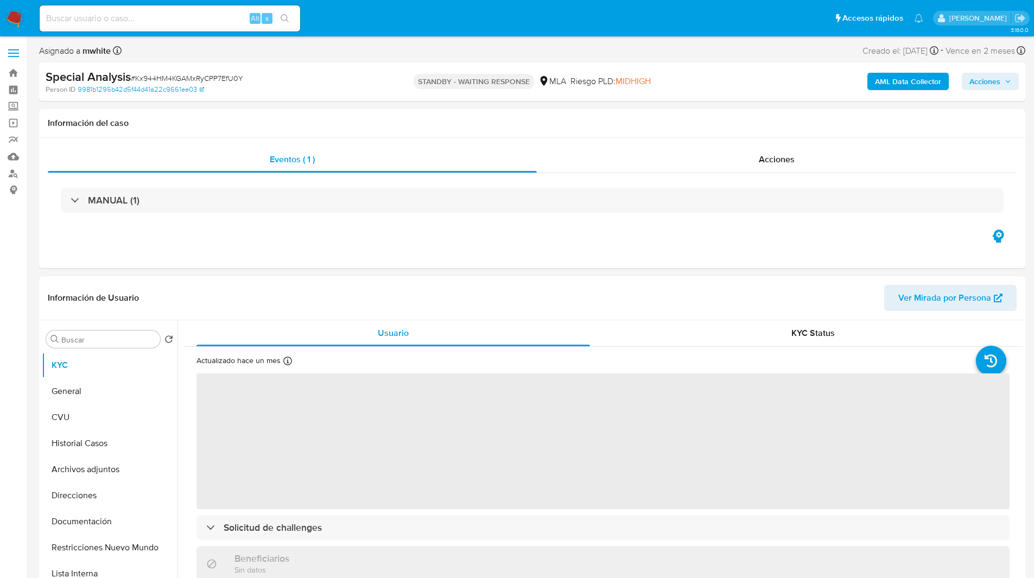
select select "10"
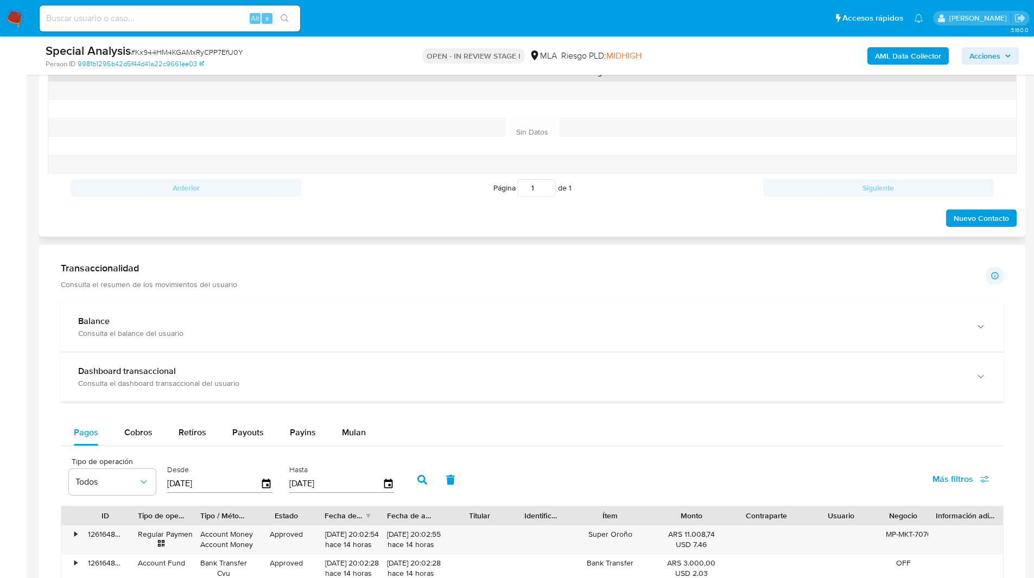
scroll to position [457, 0]
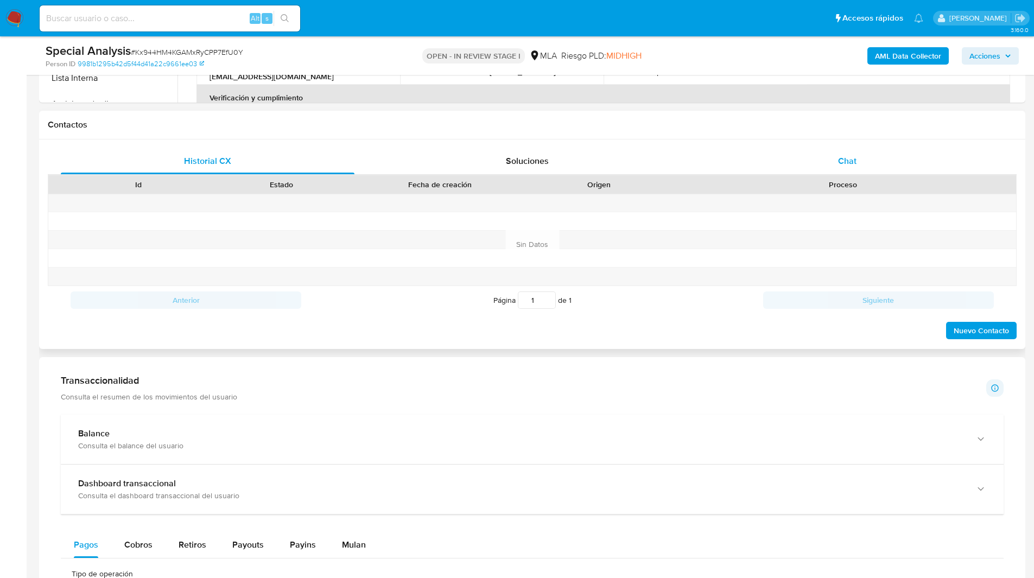
click at [840, 155] on span "Chat" at bounding box center [847, 161] width 18 height 12
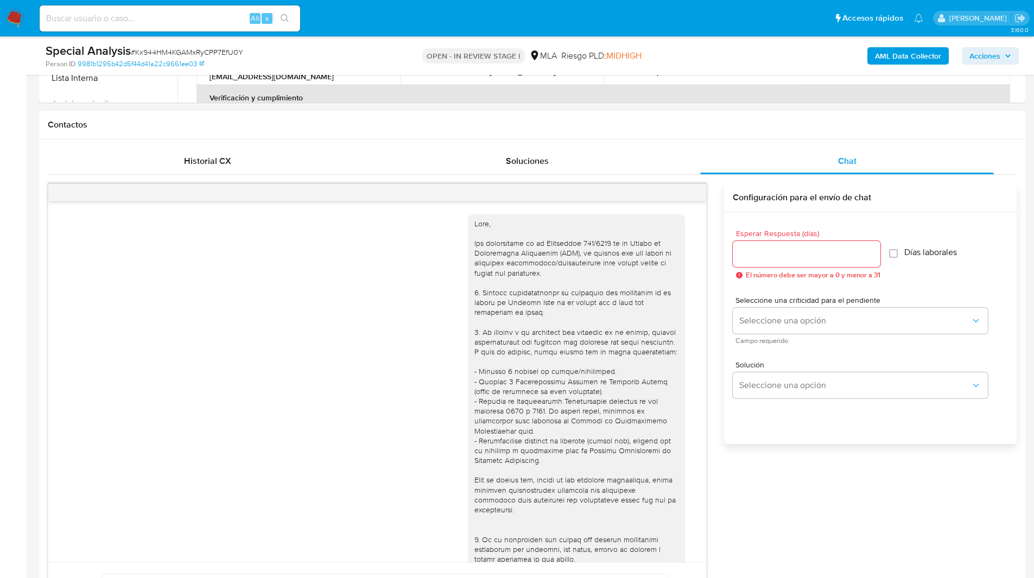
scroll to position [581, 0]
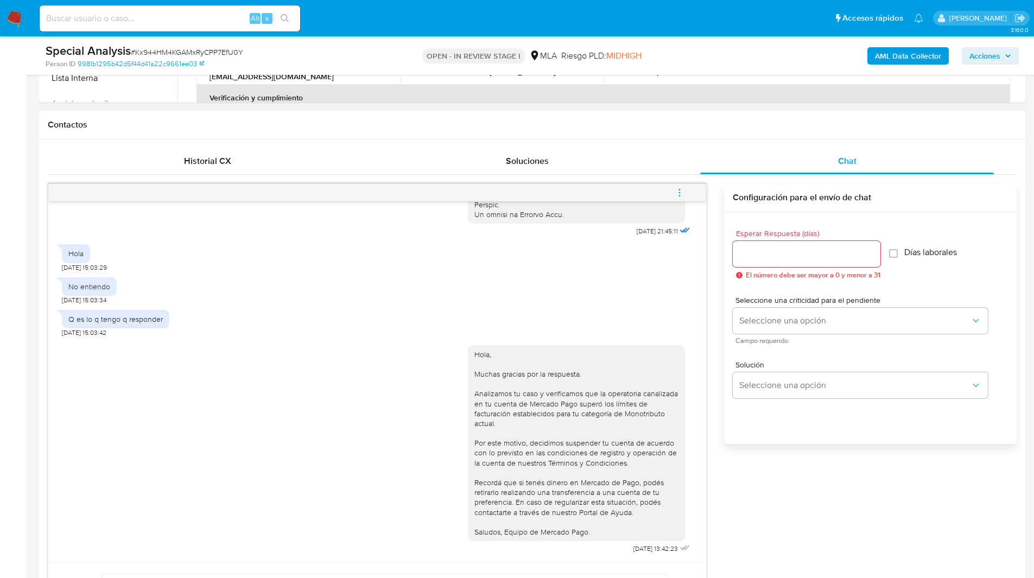
click at [676, 197] on icon "menu-action" at bounding box center [680, 193] width 10 height 10
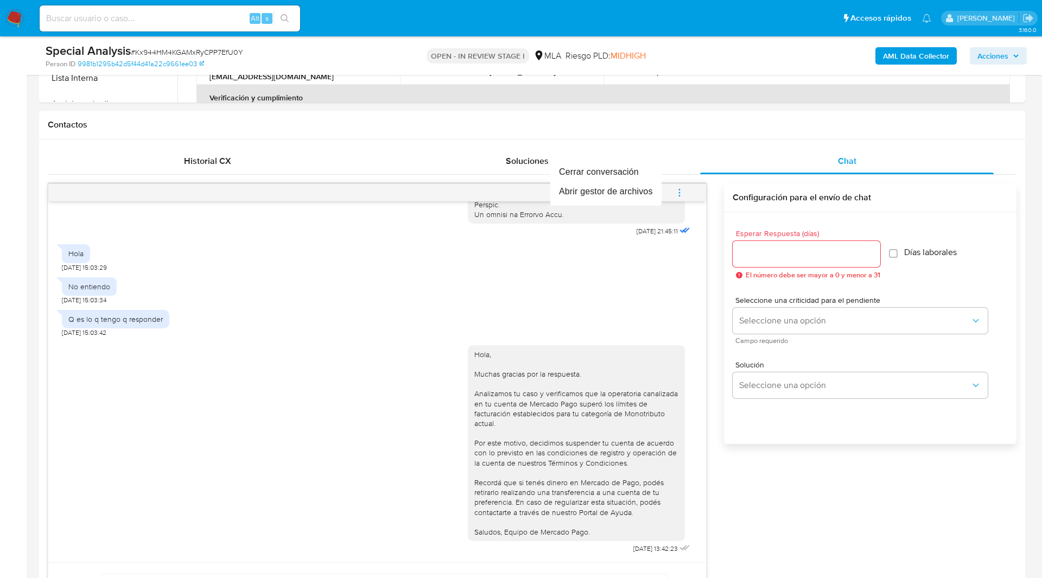
click at [607, 157] on div at bounding box center [521, 289] width 1042 height 578
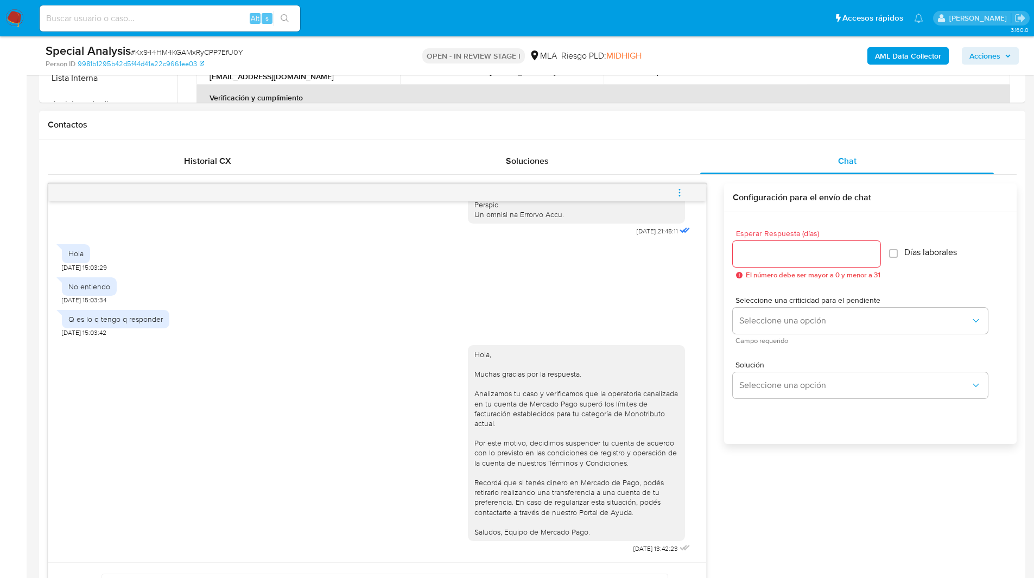
click at [683, 189] on icon "menu-action" at bounding box center [680, 193] width 10 height 10
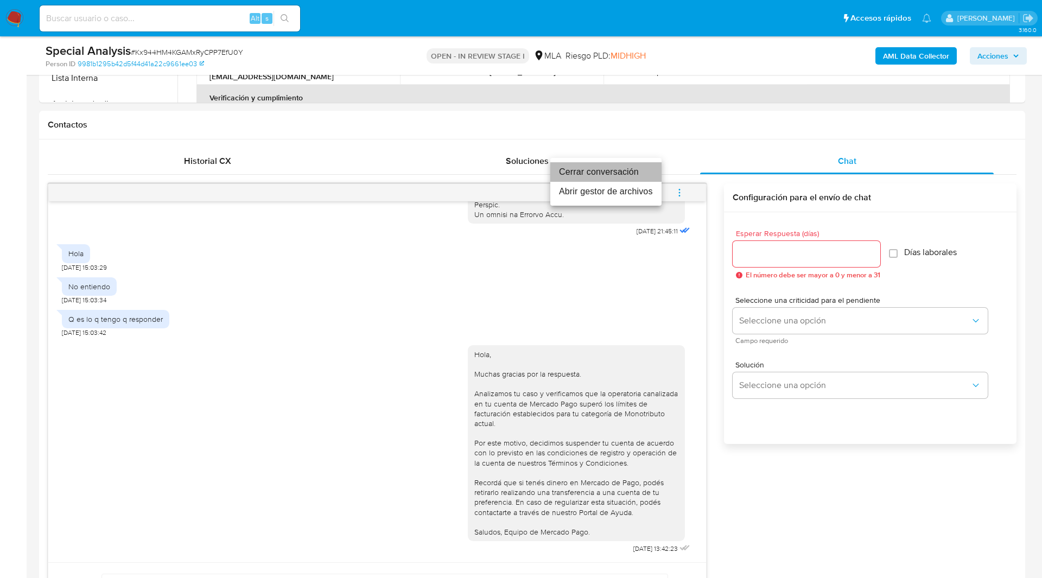
click at [606, 176] on li "Cerrar conversación" at bounding box center [605, 172] width 111 height 20
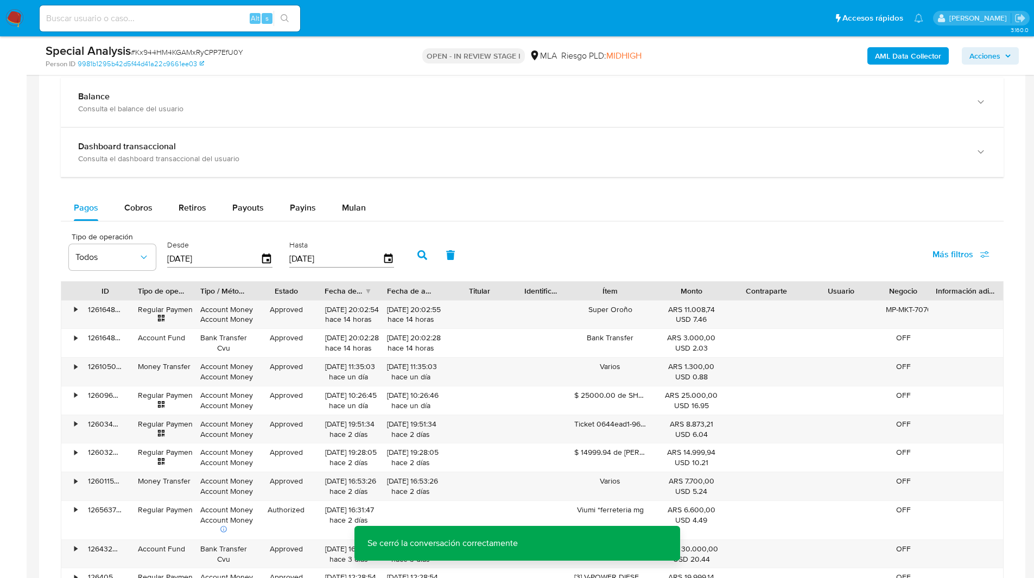
scroll to position [1124, 0]
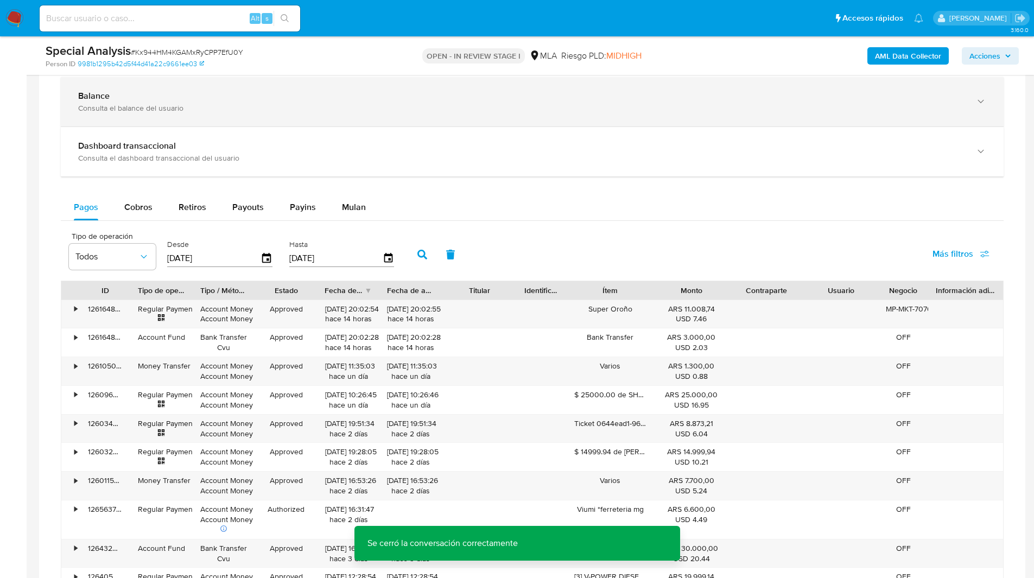
click at [791, 125] on div "Balance Consulta el balance del usuario" at bounding box center [532, 101] width 943 height 49
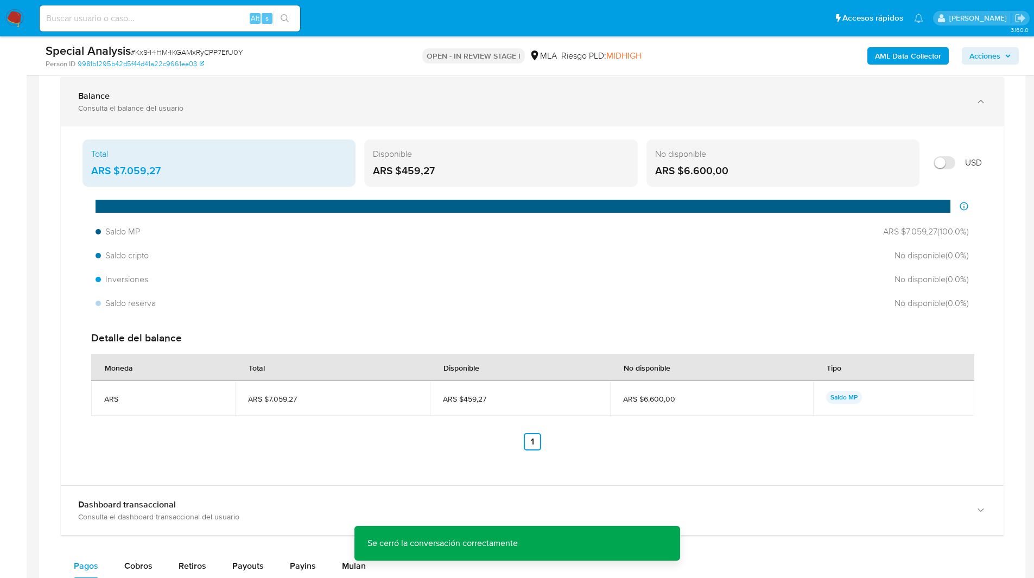
click at [821, 119] on div "Balance Consulta el balance del usuario" at bounding box center [532, 101] width 943 height 49
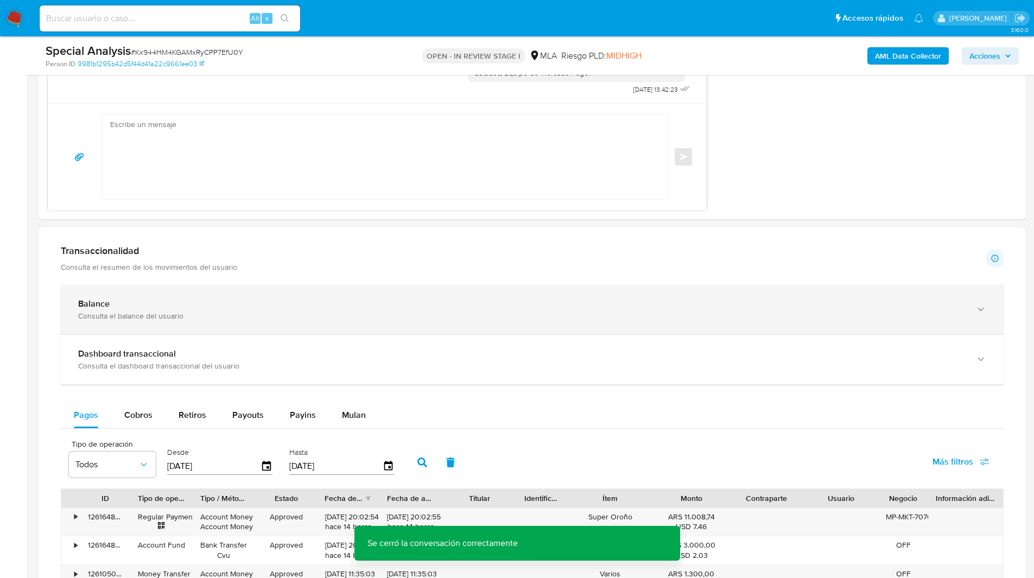
scroll to position [914, 0]
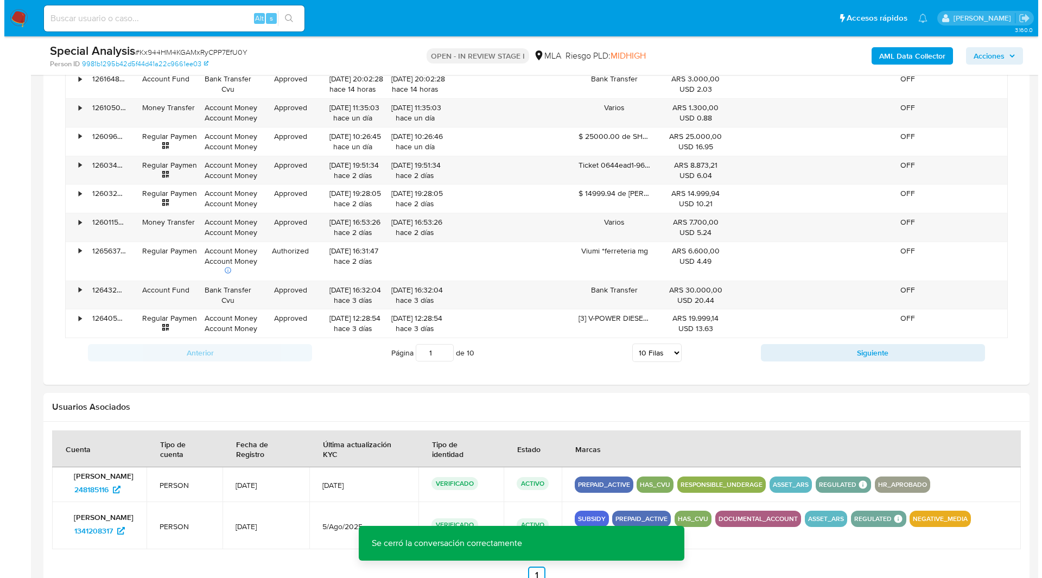
scroll to position [1730, 0]
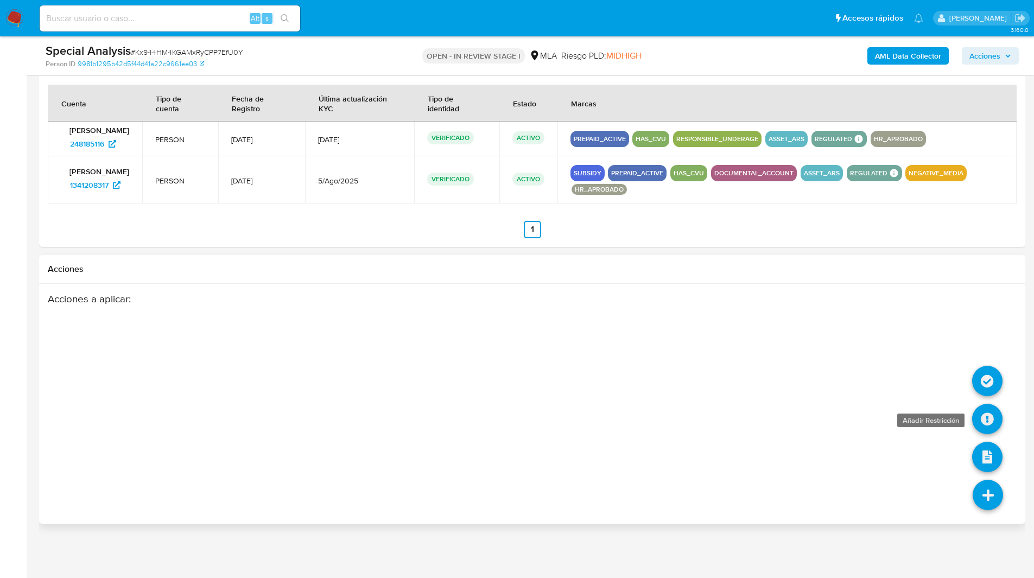
click at [992, 424] on icon at bounding box center [987, 419] width 30 height 30
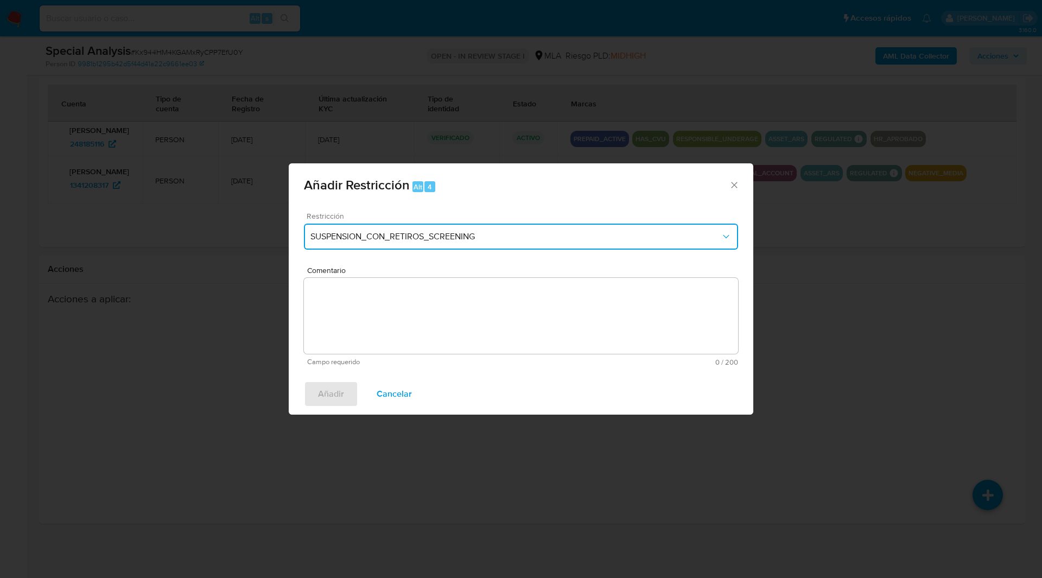
click at [476, 248] on button "SUSPENSION_CON_RETIROS_SCREENING" at bounding box center [521, 237] width 434 height 26
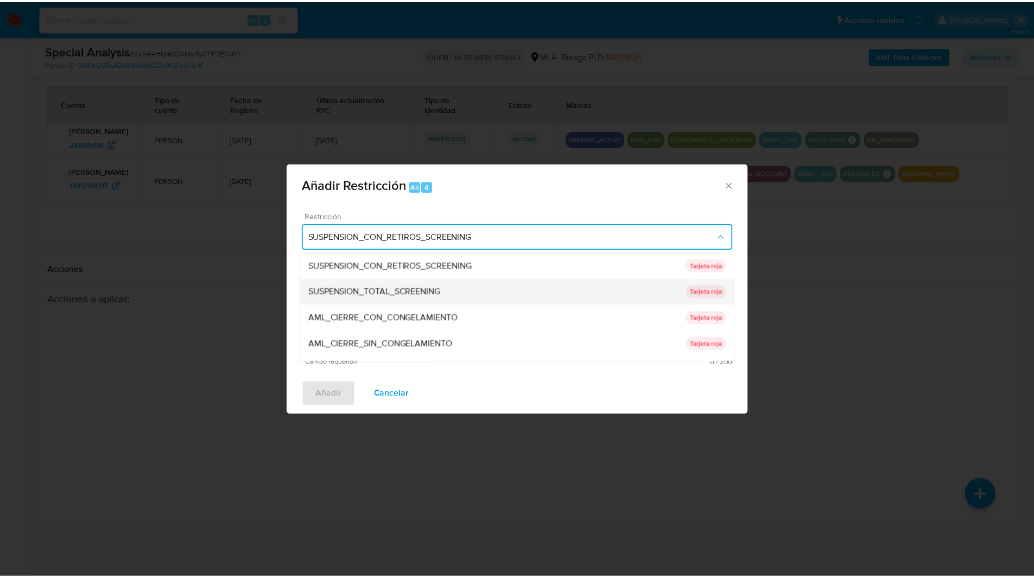
scroll to position [230, 0]
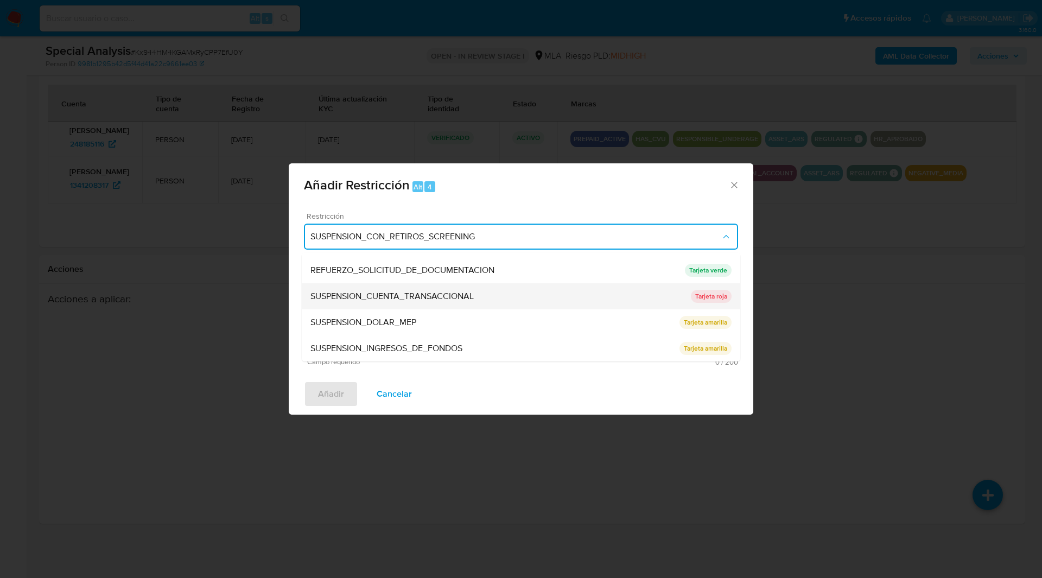
click at [361, 297] on span "SUSPENSION_CUENTA_TRANSACCIONAL" at bounding box center [391, 296] width 163 height 11
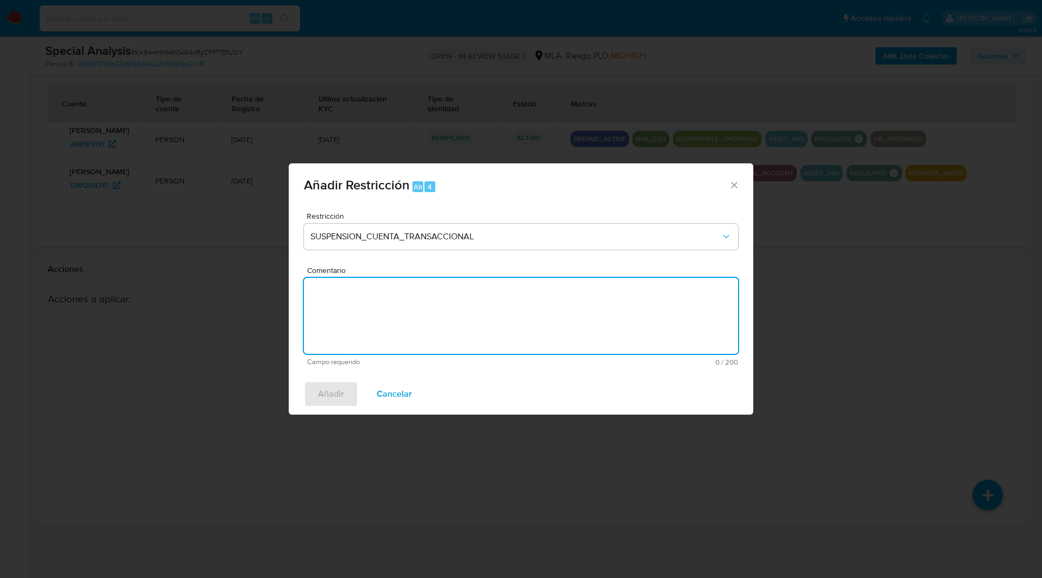
click at [478, 317] on textarea "Comentario" at bounding box center [521, 316] width 434 height 76
type textarea "a"
type textarea "A"
type textarea "AML"
click at [320, 392] on span "Añadir" at bounding box center [331, 394] width 26 height 24
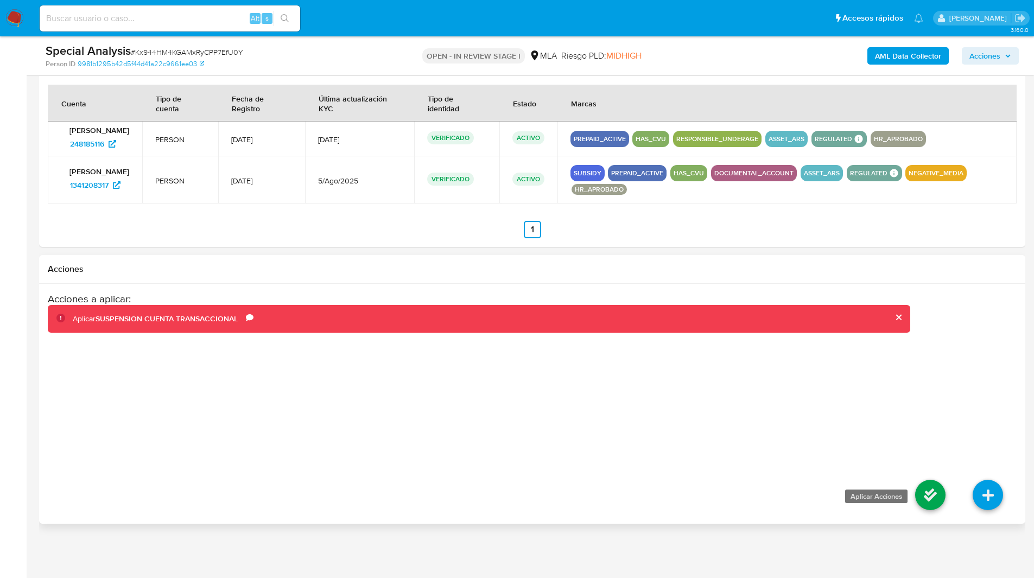
click at [929, 493] on icon at bounding box center [930, 495] width 30 height 30
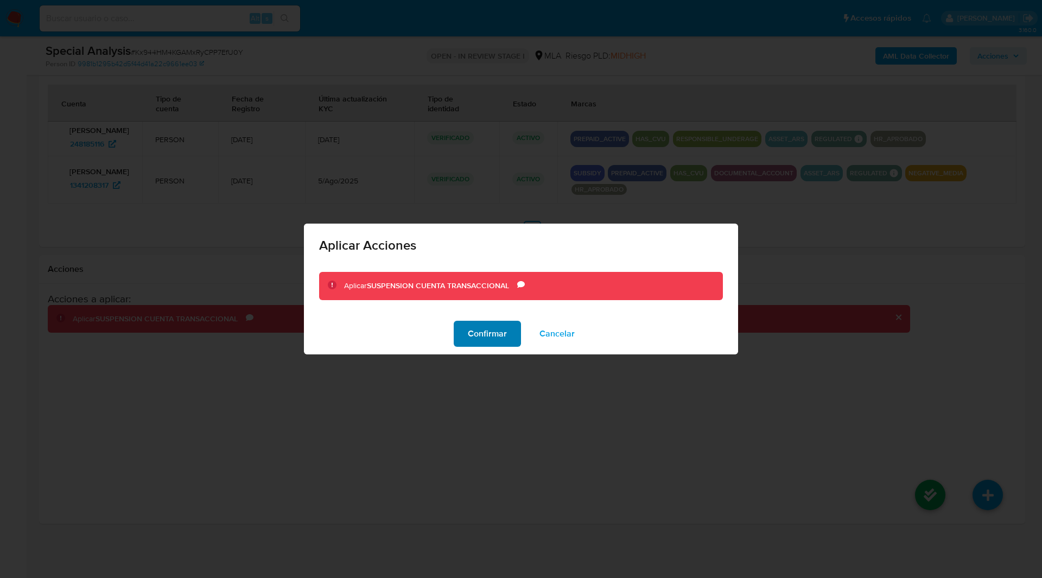
click at [494, 337] on span "Confirmar" at bounding box center [487, 334] width 39 height 24
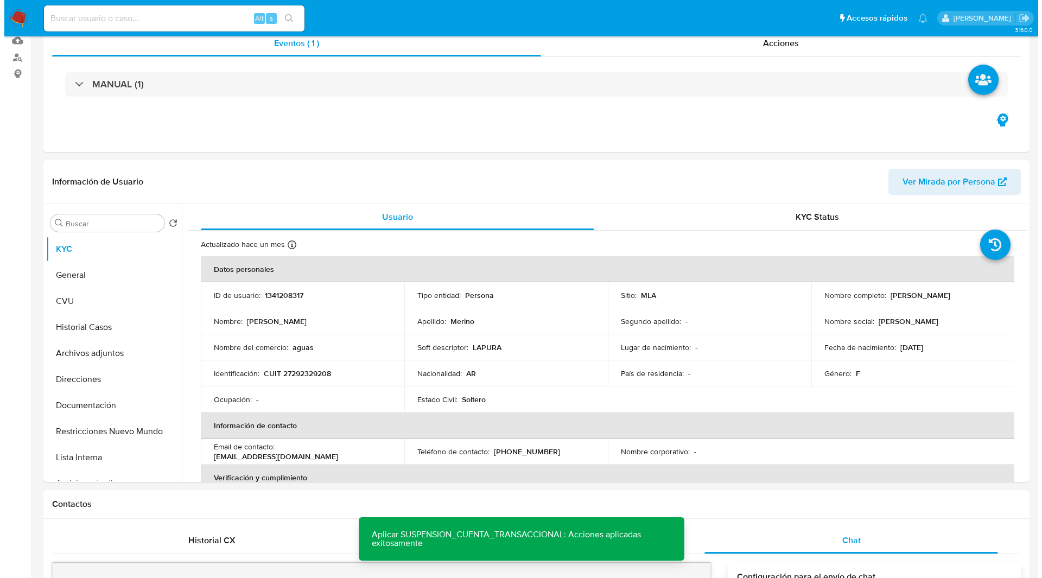
scroll to position [0, 0]
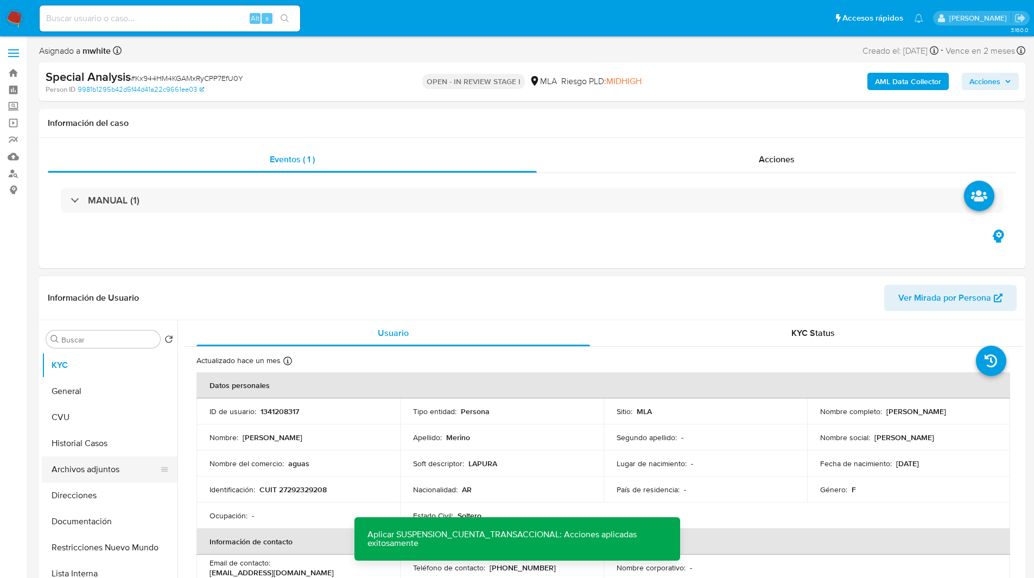
click at [75, 465] on button "Archivos adjuntos" at bounding box center [105, 469] width 127 height 26
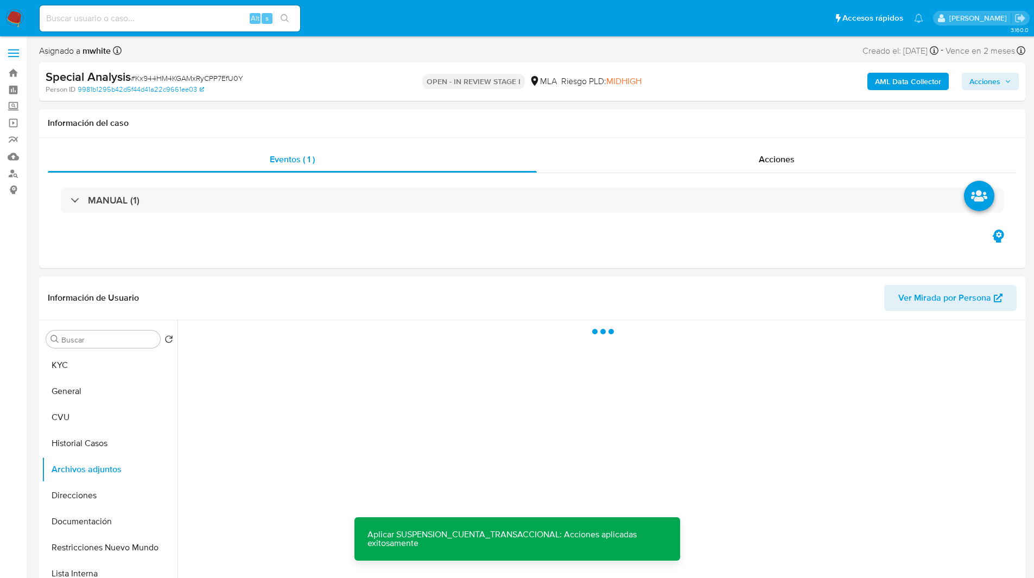
click at [899, 77] on b "AML Data Collector" at bounding box center [908, 81] width 66 height 17
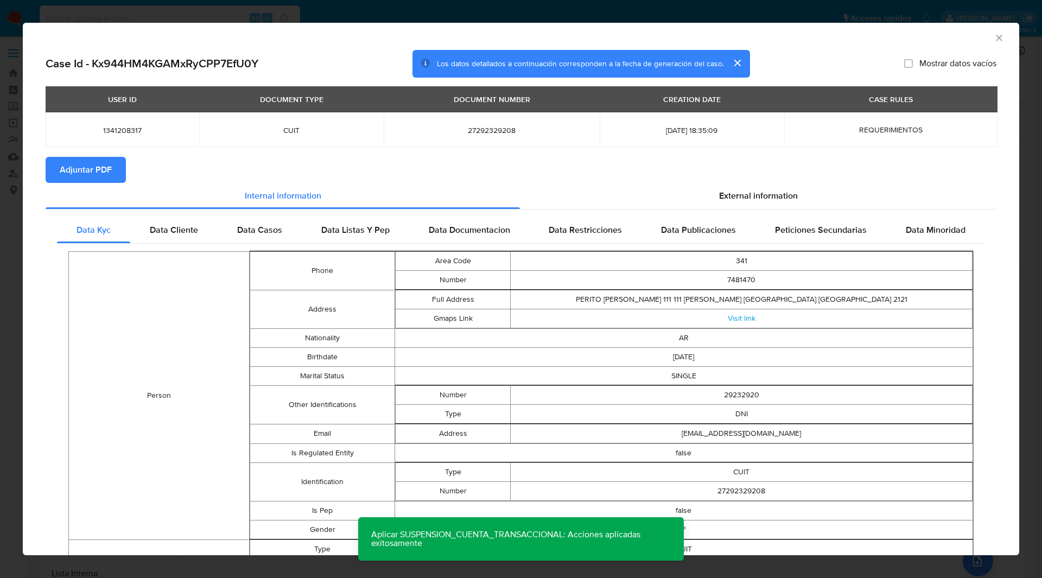
click at [81, 162] on span "Adjuntar PDF" at bounding box center [86, 170] width 52 height 24
click at [291, 158] on section "Adjuntar PDF Creando" at bounding box center [521, 171] width 951 height 28
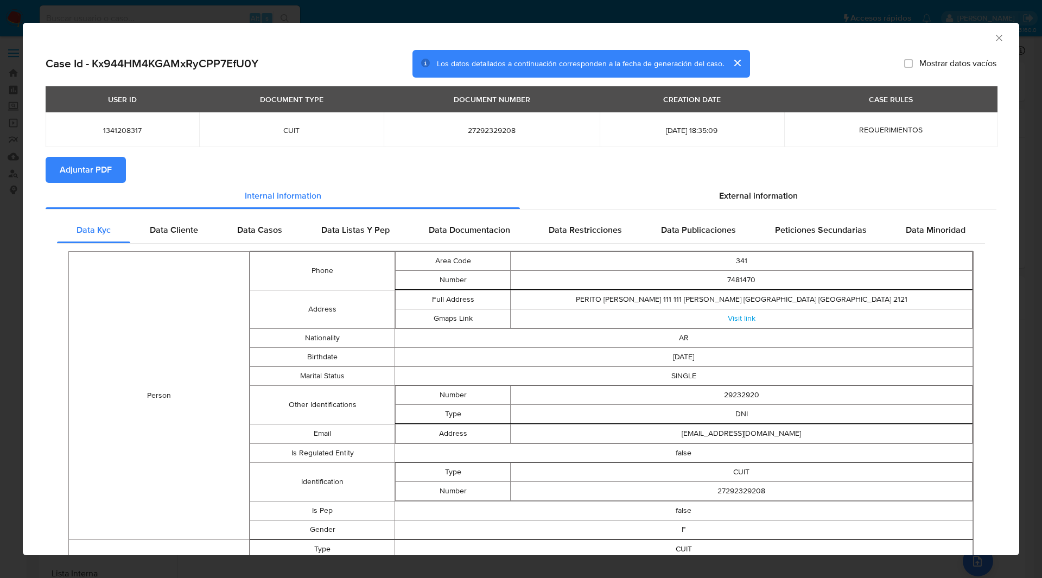
click at [994, 39] on icon "Cerrar ventana" at bounding box center [999, 38] width 11 height 11
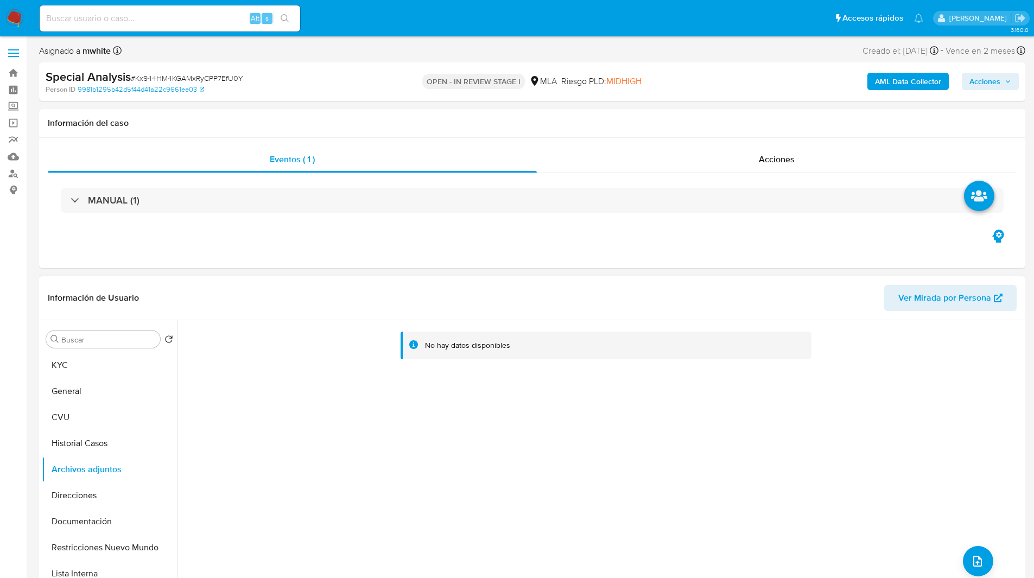
click at [977, 545] on div "No hay datos disponibles" at bounding box center [599, 459] width 845 height 278
click at [971, 555] on span "upload-file" at bounding box center [977, 561] width 13 height 13
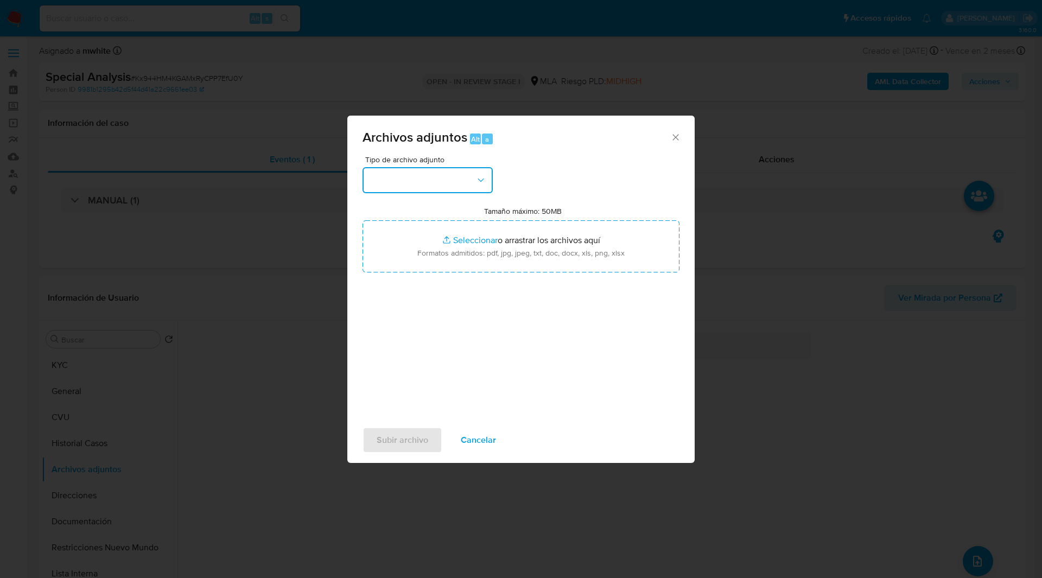
click at [430, 175] on button "button" at bounding box center [428, 180] width 130 height 26
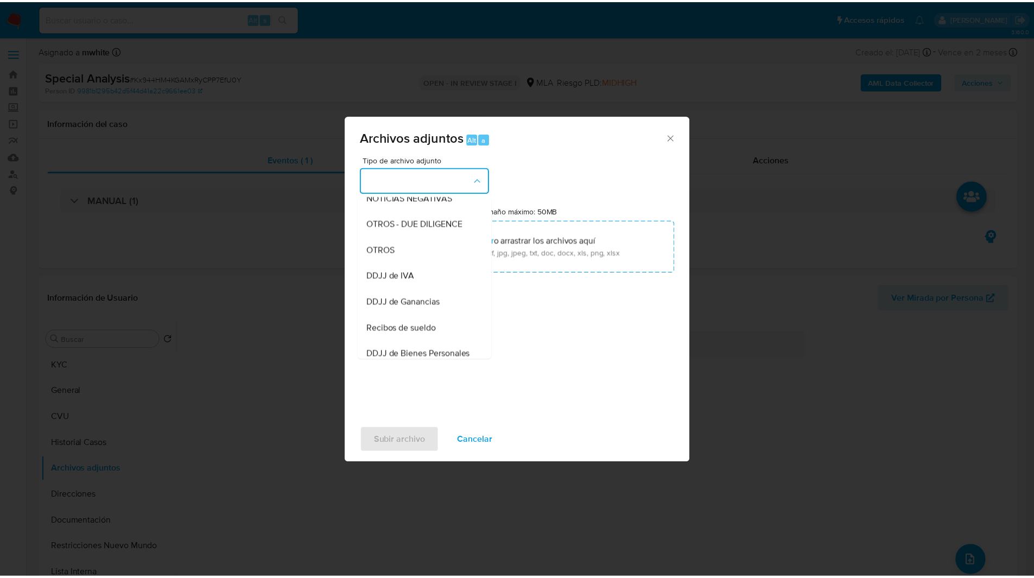
scroll to position [168, 0]
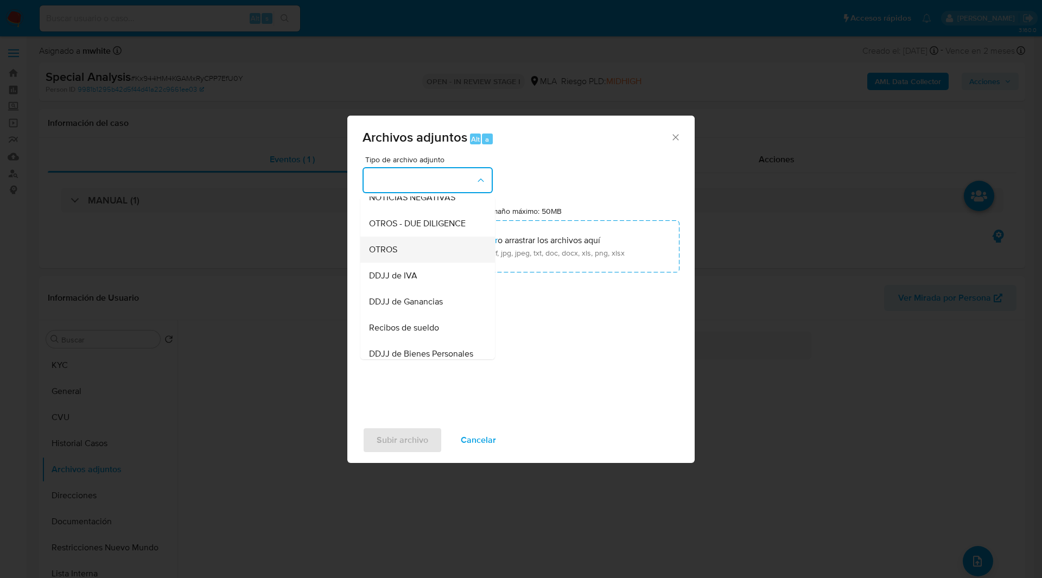
click at [380, 255] on span "OTROS" at bounding box center [383, 249] width 28 height 11
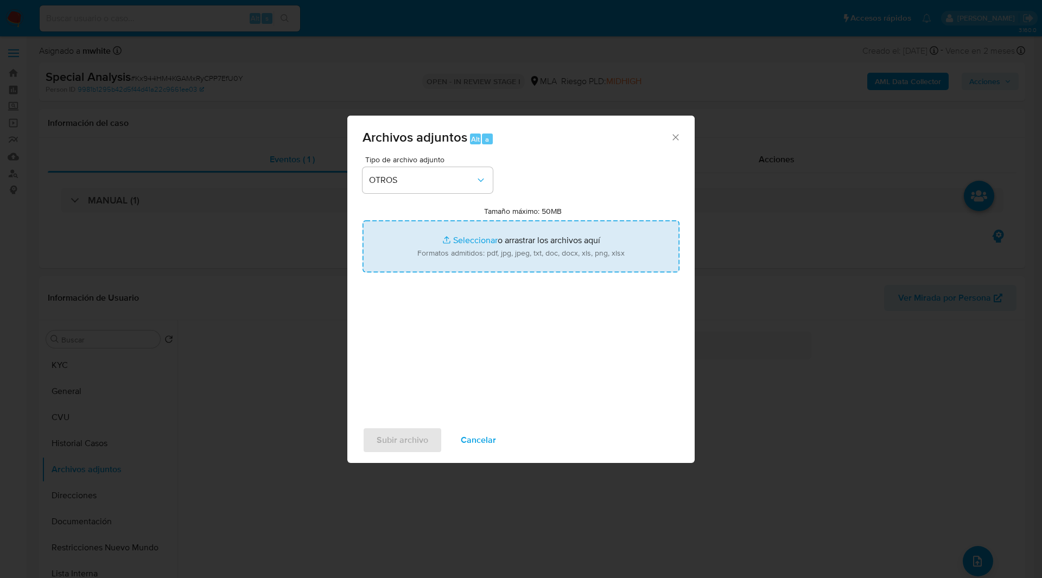
type input "C:\fakepath\D44581.pdf"
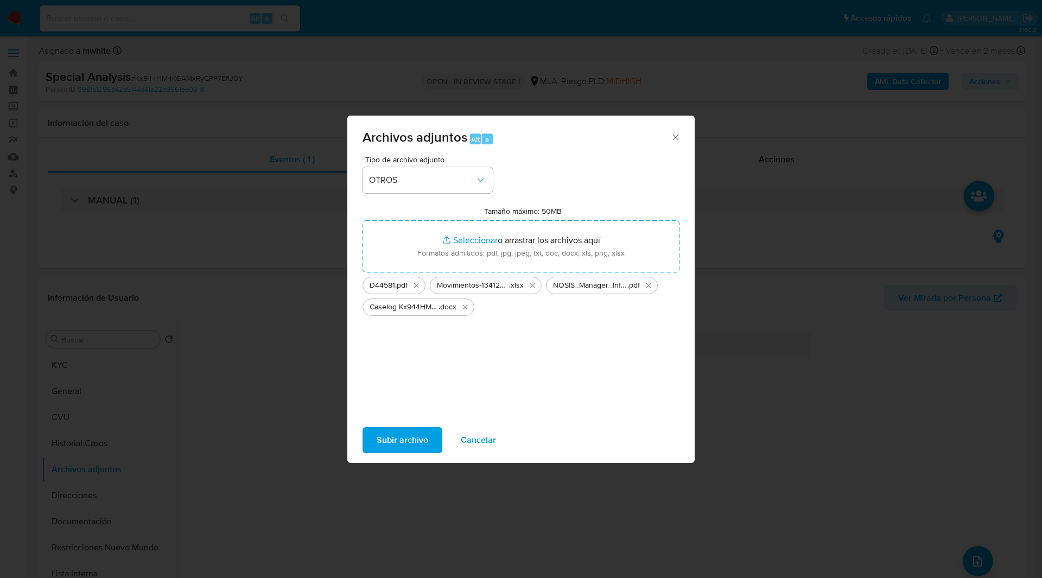
click at [412, 435] on span "Subir archivo" at bounding box center [403, 440] width 52 height 24
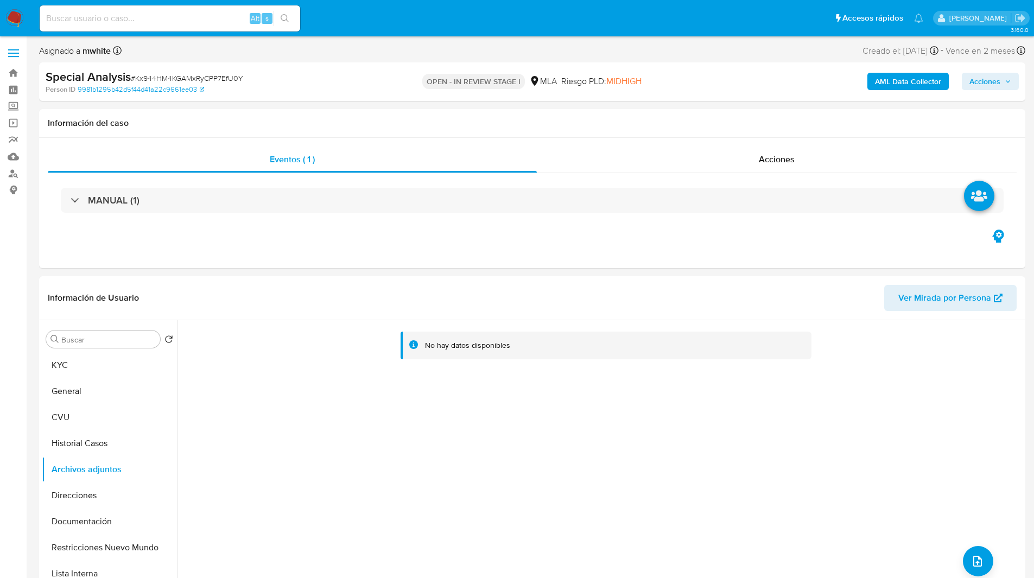
click at [989, 90] on span "Acciones" at bounding box center [984, 81] width 31 height 17
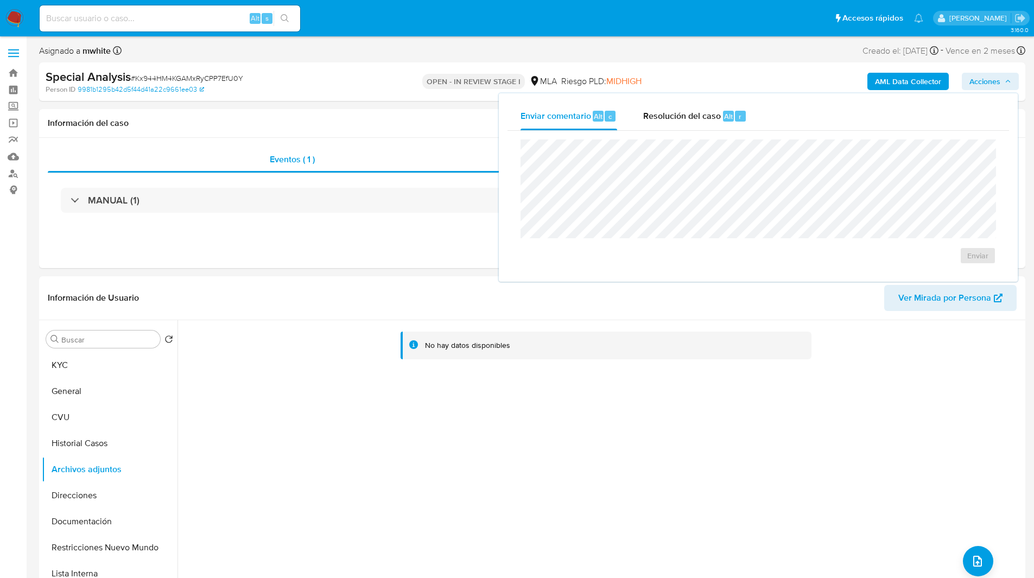
click at [993, 85] on span "Acciones" at bounding box center [984, 81] width 31 height 17
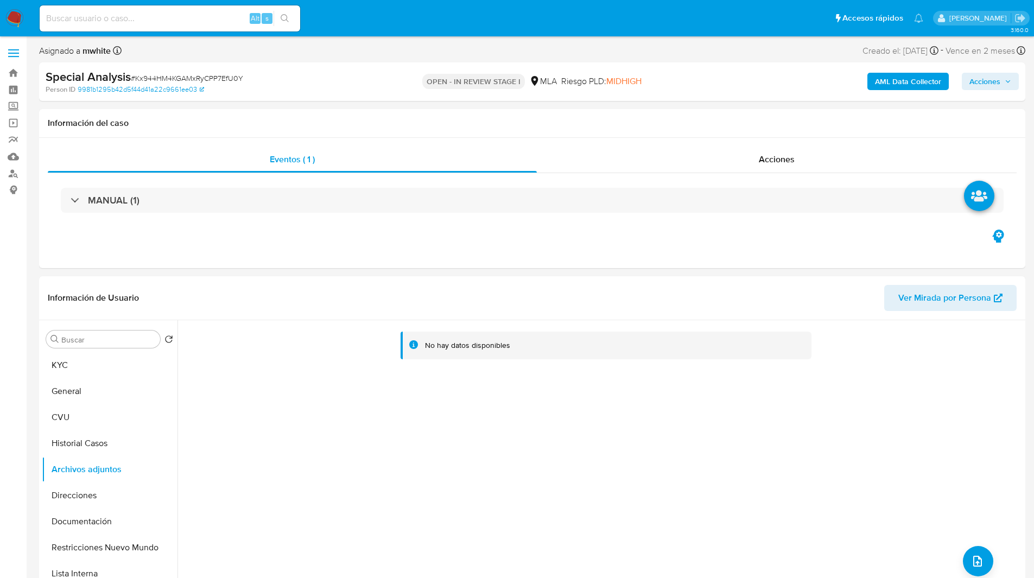
click at [984, 85] on span "Acciones" at bounding box center [984, 81] width 31 height 17
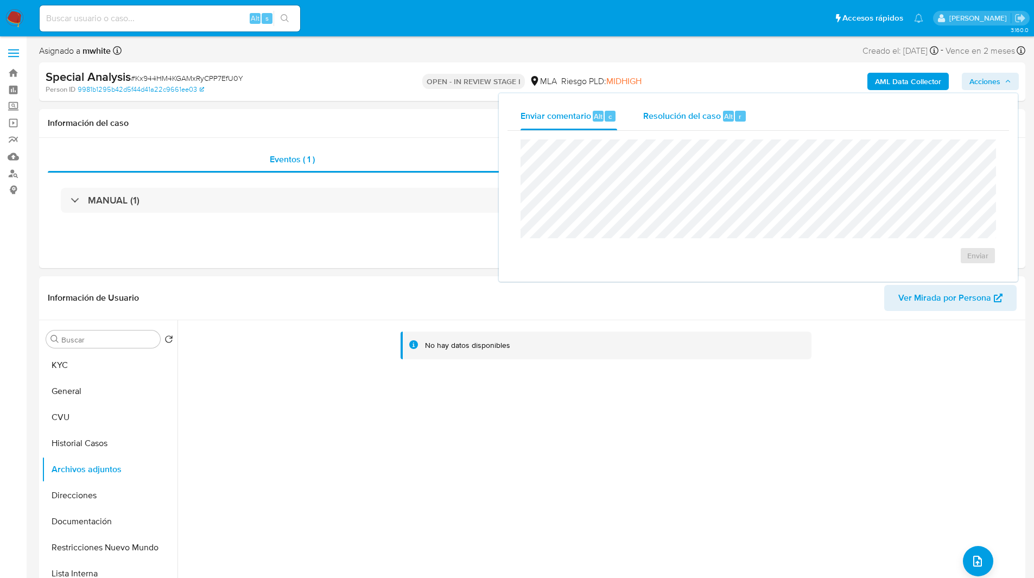
click at [718, 104] on div "Resolución del caso Alt r" at bounding box center [695, 116] width 104 height 28
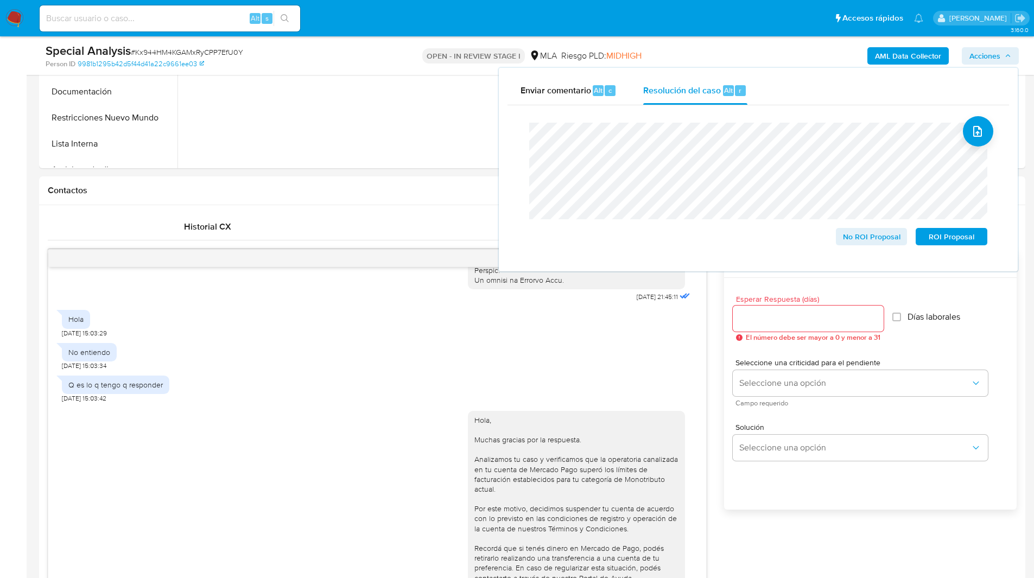
scroll to position [219, 0]
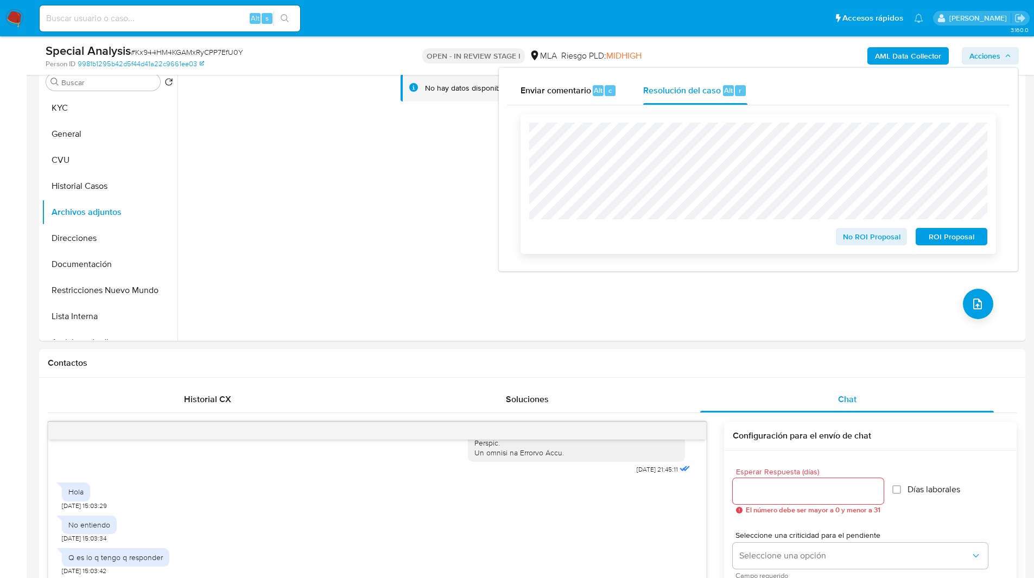
click at [962, 240] on span "ROI Proposal" at bounding box center [951, 236] width 56 height 15
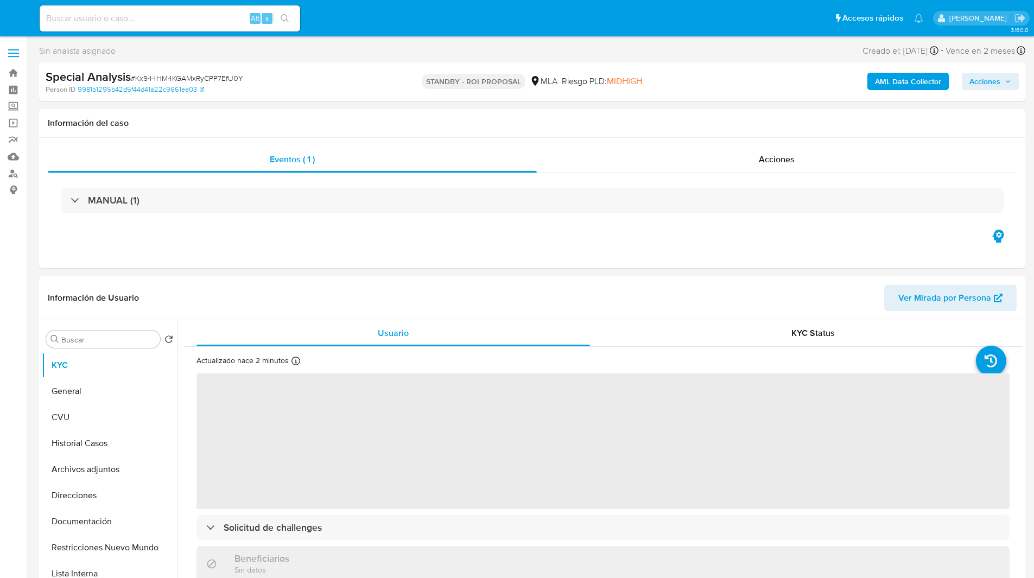
select select "10"
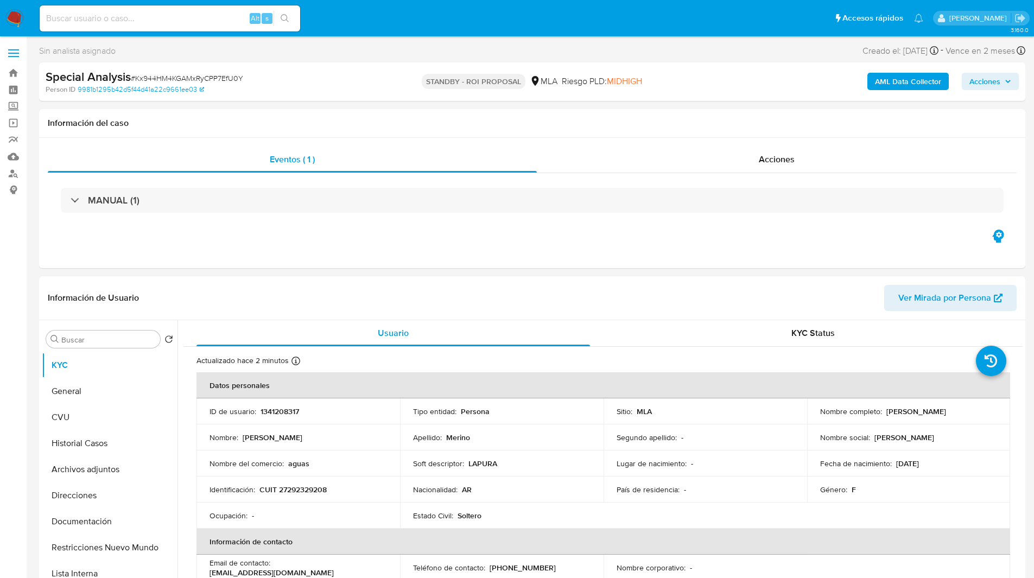
click at [186, 9] on div "Alt s" at bounding box center [170, 18] width 261 height 26
click at [164, 16] on input at bounding box center [170, 18] width 261 height 14
paste input "CT7kFIJUwAestsxDMpGtMJ01"
type input "CT7kFIJUwAestsxDMpGtMJ01"
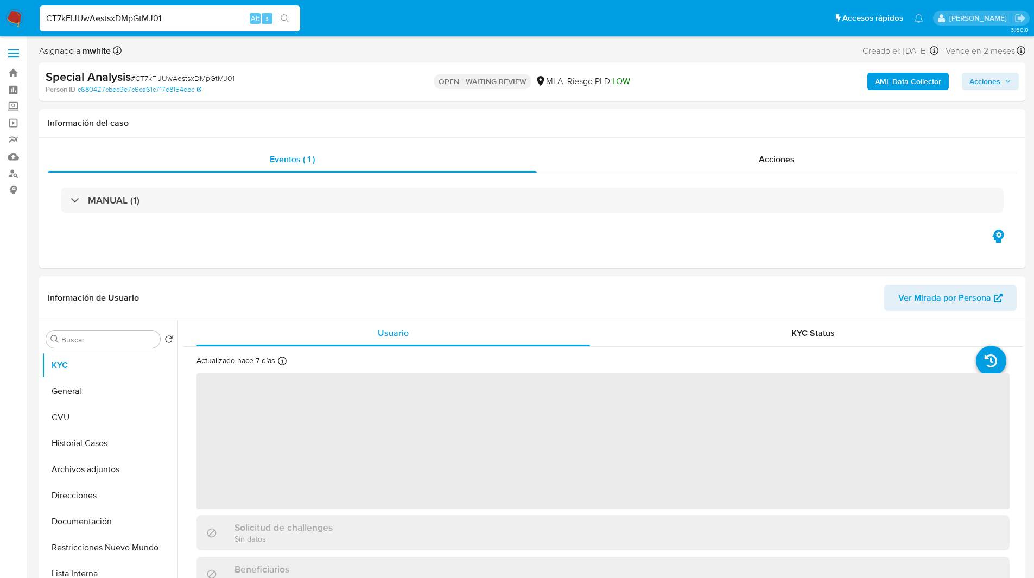
select select "10"
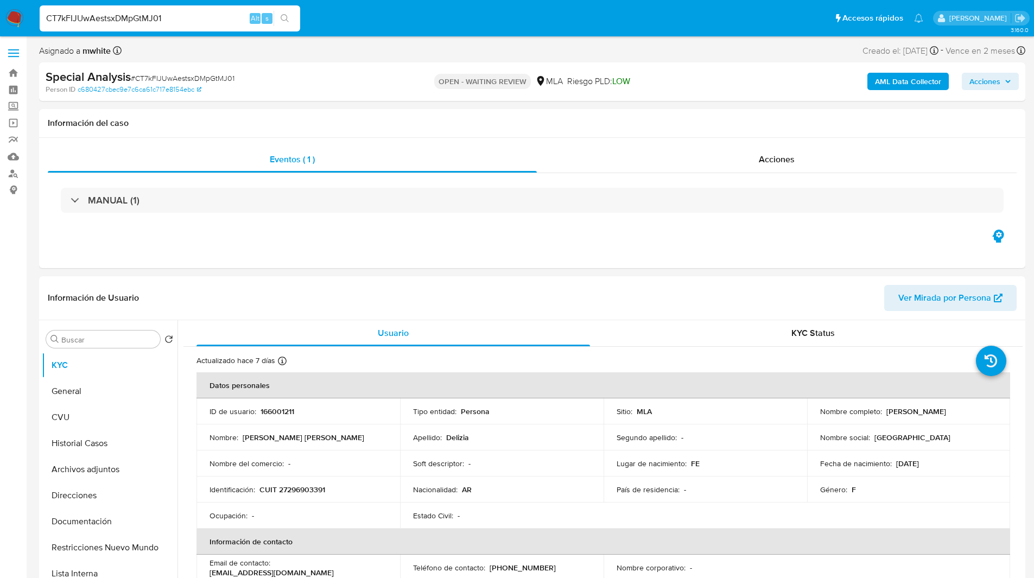
click at [575, 29] on ul "Pausado Ver notificaciones CT7kFIJUwAestsxDMpGtMJ01 Alt s Accesos rápidos Presi…" at bounding box center [481, 17] width 894 height 27
click at [276, 411] on p "166001211" at bounding box center [278, 412] width 34 height 10
copy p "166001211"
click at [666, 57] on div "Asignado a mwhite Asignado el: [DATE] 15:35:09 Creado el: [DATE] Creado el: [DA…" at bounding box center [532, 52] width 986 height 19
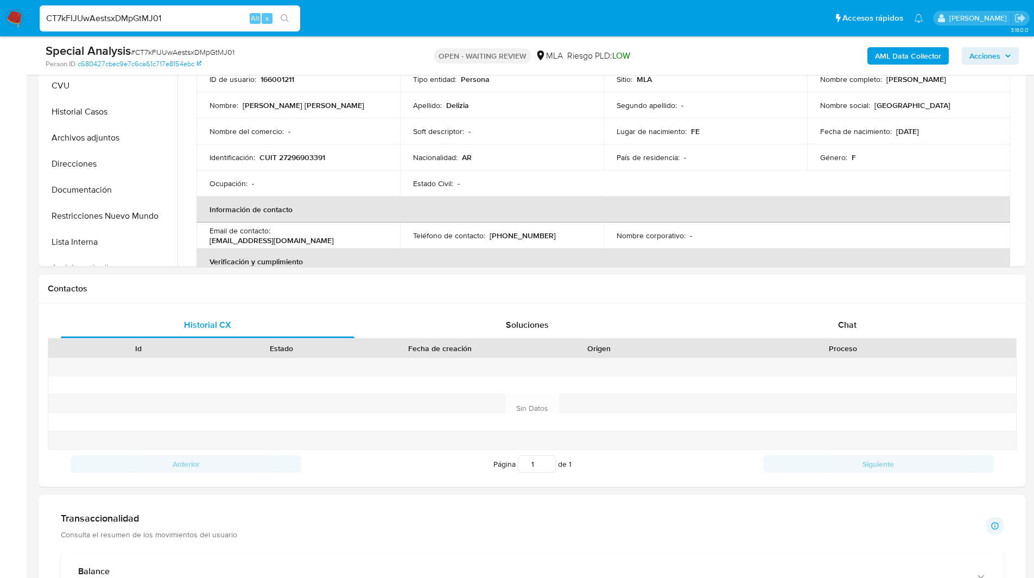
scroll to position [391, 0]
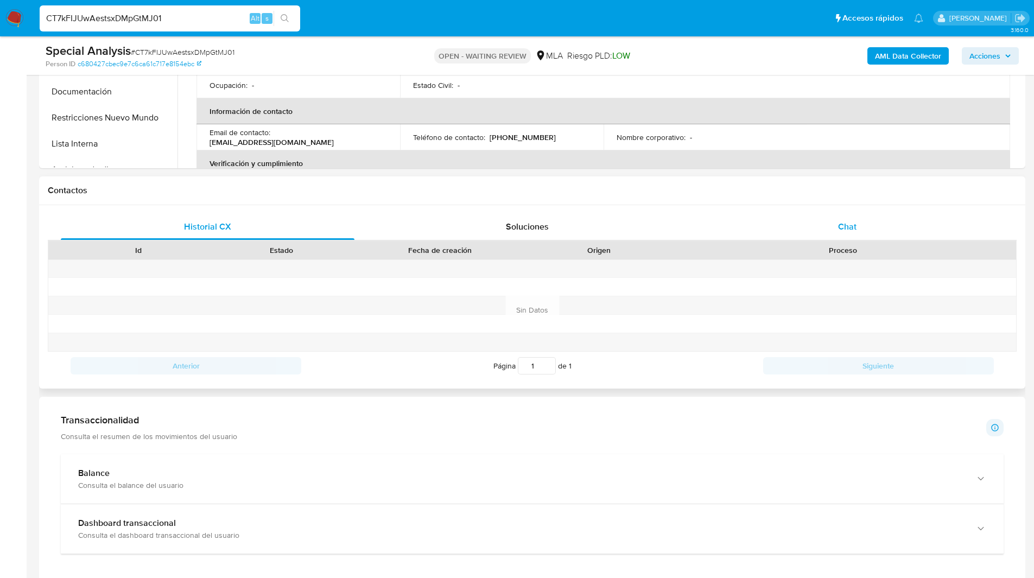
click at [827, 215] on div "Chat" at bounding box center [847, 227] width 294 height 26
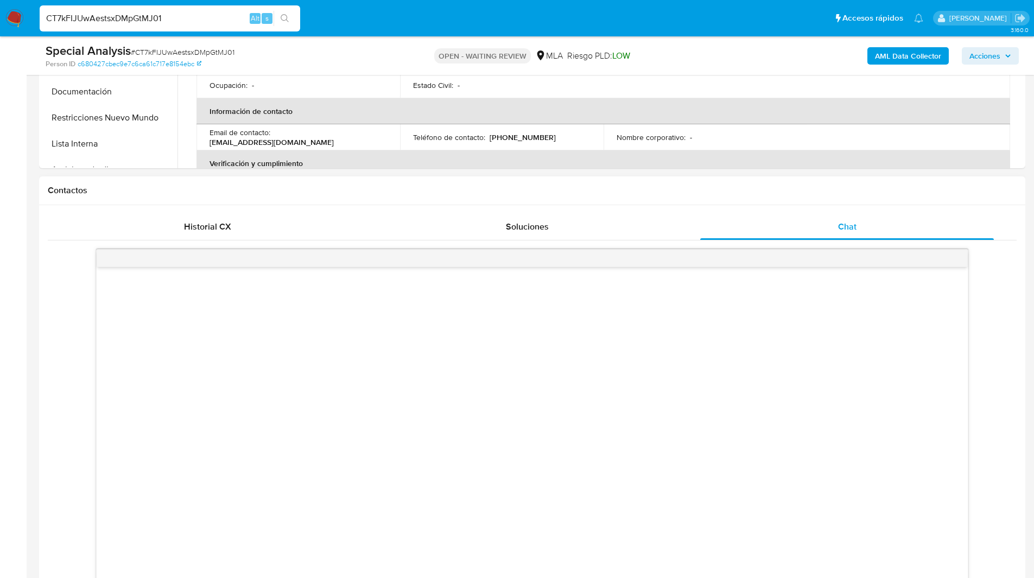
click at [691, 187] on h1 "Contactos" at bounding box center [532, 190] width 969 height 11
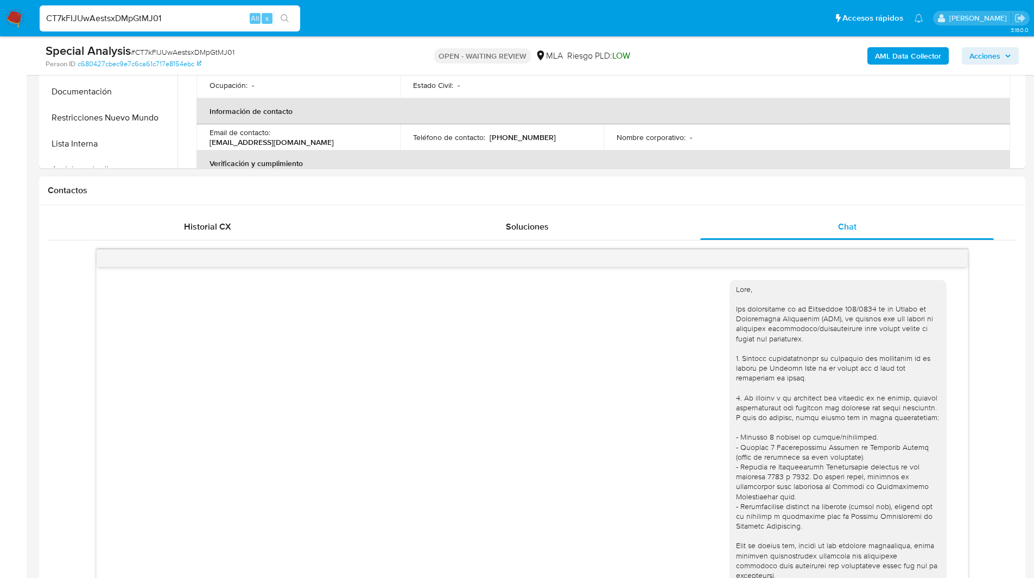
scroll to position [329, 0]
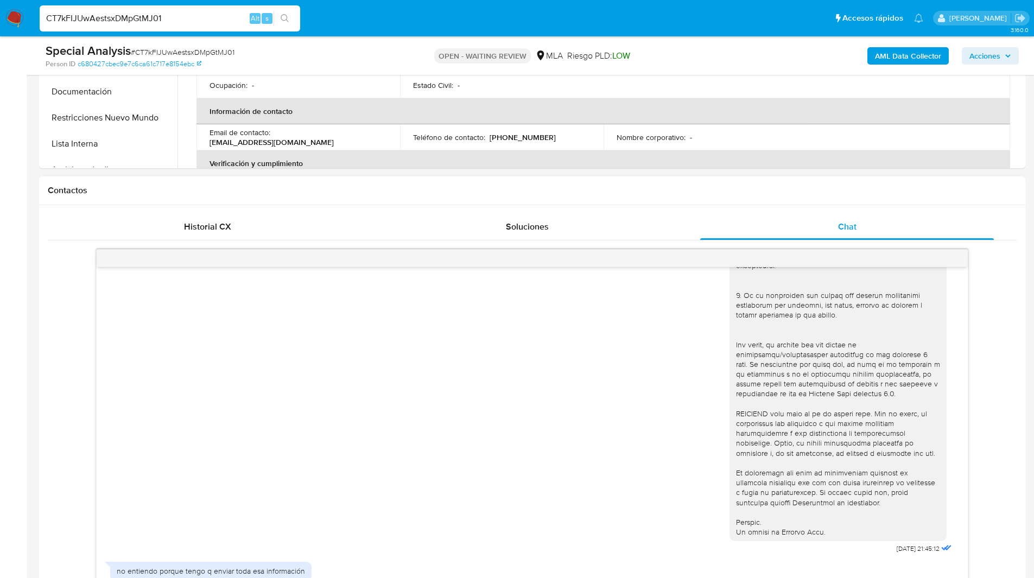
click at [679, 187] on h1 "Contactos" at bounding box center [532, 190] width 969 height 11
click at [647, 188] on h1 "Contactos" at bounding box center [532, 190] width 969 height 11
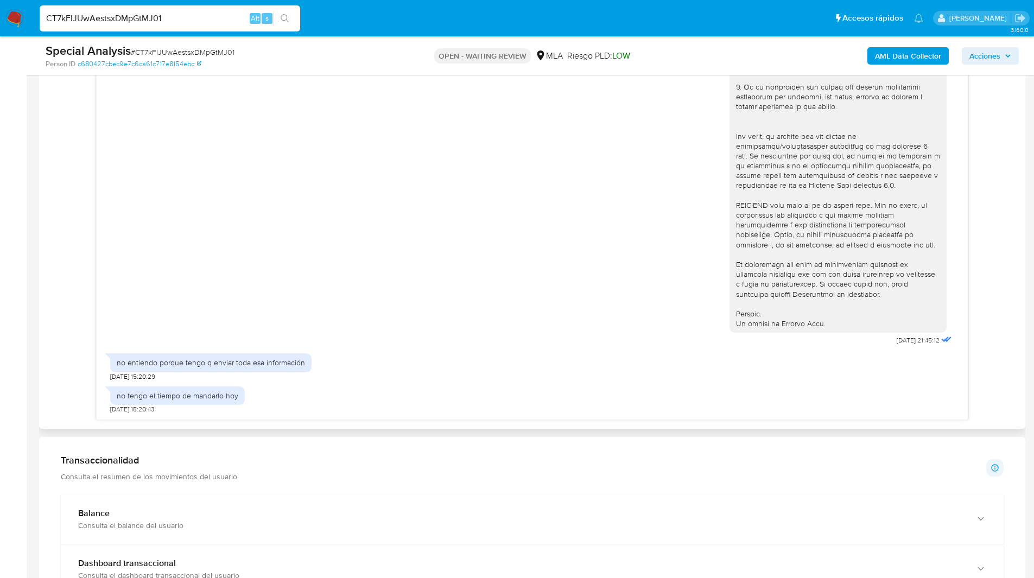
scroll to position [600, 0]
click at [62, 365] on div "06/08/2025 21:45:12 no entiendo porque tengo q enviar toda esa información 08/0…" at bounding box center [532, 229] width 969 height 379
click at [65, 381] on div "06/08/2025 21:45:12 no entiendo porque tengo q enviar toda esa información 08/0…" at bounding box center [532, 229] width 969 height 379
click at [63, 379] on div "06/08/2025 21:45:12 no entiendo porque tengo q enviar toda esa información 08/0…" at bounding box center [532, 229] width 969 height 379
click at [69, 384] on div "06/08/2025 21:45:12 no entiendo porque tengo q enviar toda esa información 08/0…" at bounding box center [532, 229] width 969 height 379
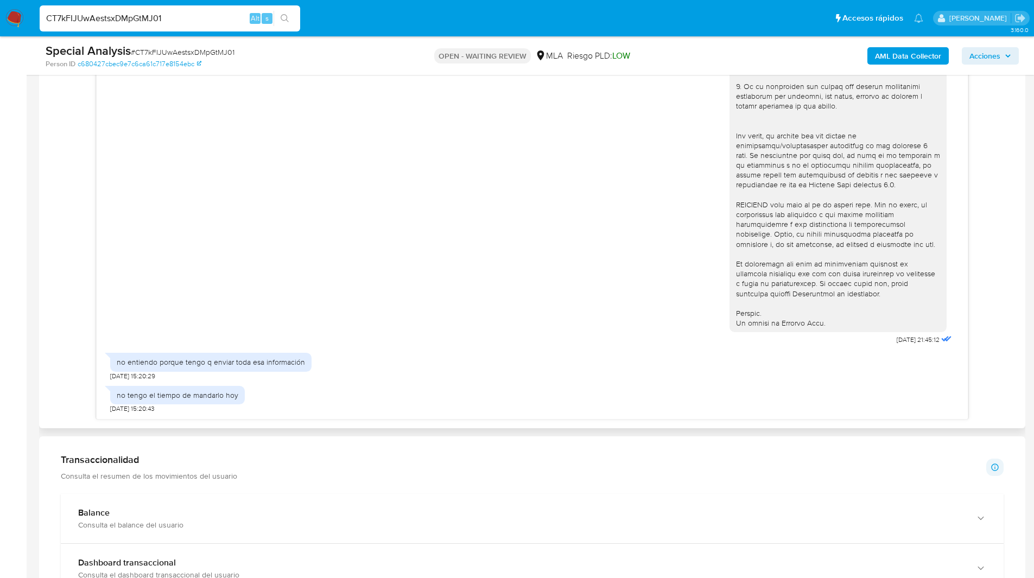
click at [63, 376] on div "06/08/2025 21:45:12 no entiendo porque tengo q enviar toda esa información 08/0…" at bounding box center [532, 229] width 969 height 379
click at [60, 348] on div "06/08/2025 21:45:12 no entiendo porque tengo q enviar toda esa información 08/0…" at bounding box center [532, 229] width 969 height 379
click at [69, 366] on div "06/08/2025 21:45:12 no entiendo porque tengo q enviar toda esa información 08/0…" at bounding box center [532, 229] width 969 height 379
click at [74, 365] on div "06/08/2025 21:45:12 no entiendo porque tengo q enviar toda esa información 08/0…" at bounding box center [532, 229] width 969 height 379
click at [79, 377] on div "06/08/2025 21:45:12 no entiendo porque tengo q enviar toda esa información 08/0…" at bounding box center [532, 229] width 969 height 379
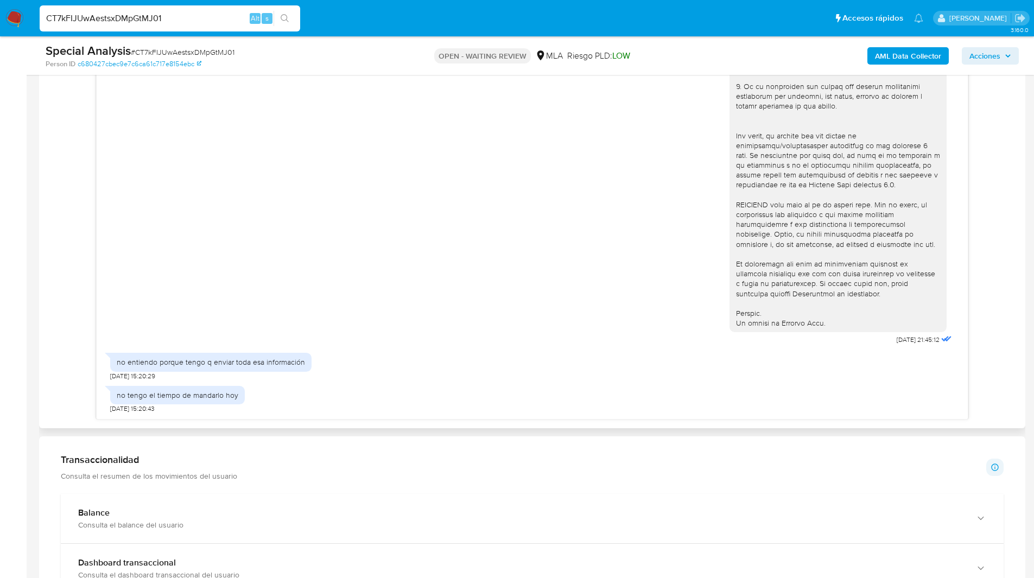
click at [80, 379] on div "06/08/2025 21:45:12 no entiendo porque tengo q enviar toda esa información 08/0…" at bounding box center [532, 229] width 969 height 379
click at [655, 11] on ul "Pausado Ver notificaciones CT7kFIJUwAestsxDMpGtMJ01 Alt s Accesos rápidos Presi…" at bounding box center [481, 17] width 894 height 27
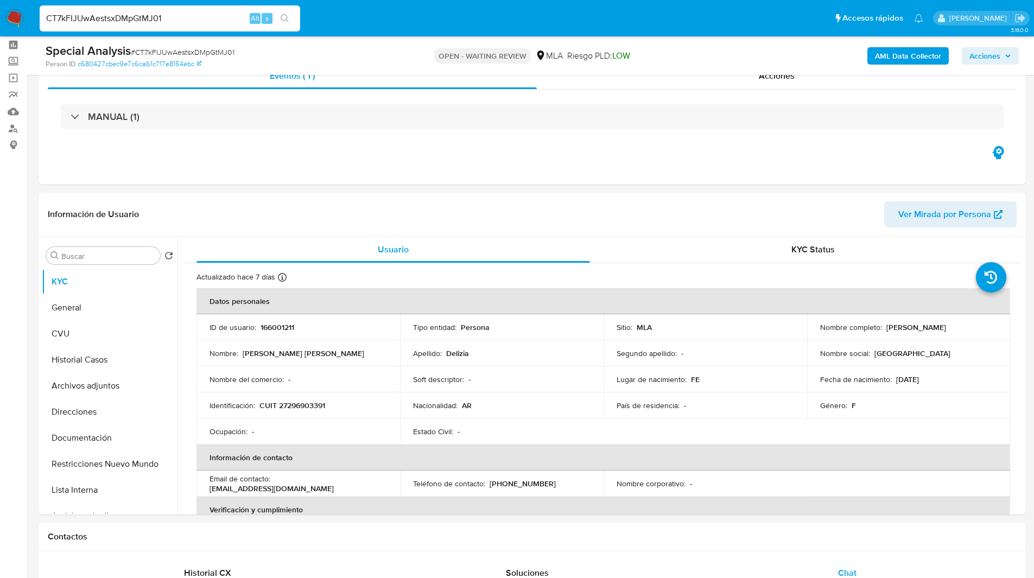
scroll to position [0, 0]
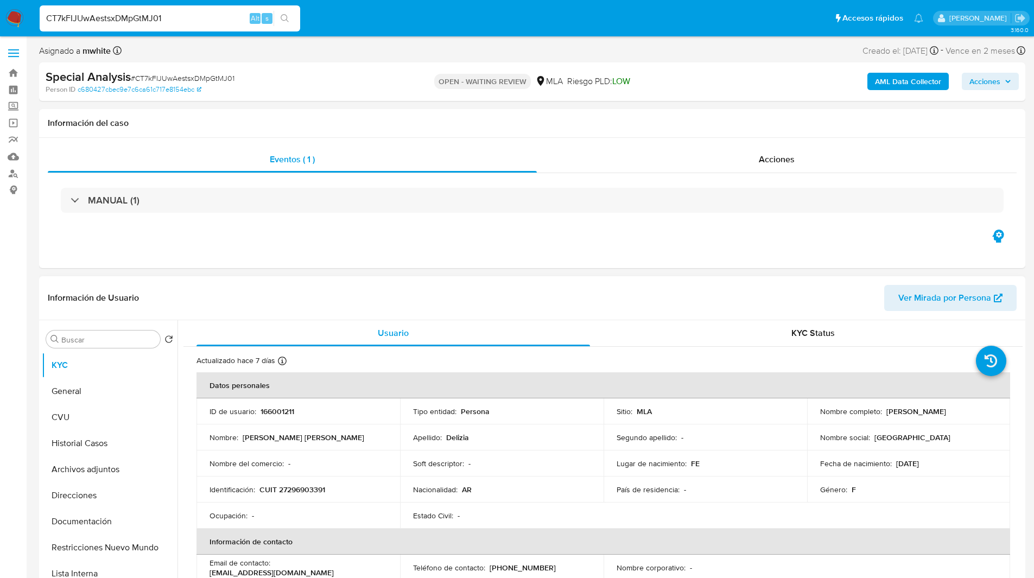
click at [270, 411] on p "166001211" at bounding box center [278, 412] width 34 height 10
copy p "166001211"
click at [314, 489] on p "CUIT 27296903391" at bounding box center [292, 490] width 66 height 10
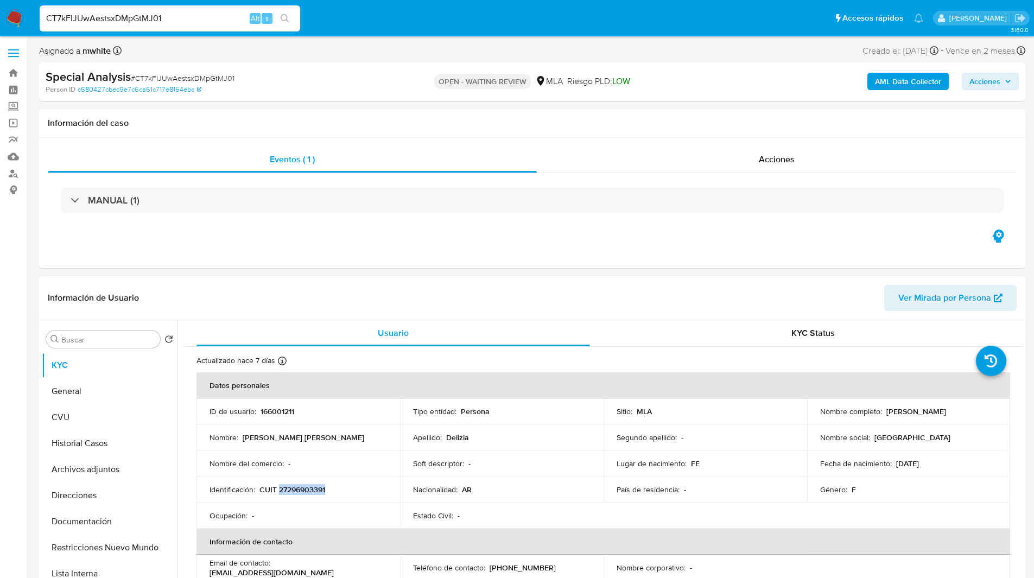
copy p "27296903391"
click at [372, 24] on ul "Pausado Ver notificaciones CT7kFIJUwAestsxDMpGtMJ01 Alt s Accesos rápidos Presi…" at bounding box center [481, 17] width 894 height 27
click at [685, 53] on div "Asignado a mwhite Asignado el: 06/08/2025 15:35:09 Creado el: 06/08/2025 Creado…" at bounding box center [532, 52] width 986 height 19
click at [412, 24] on ul "Pausado Ver notificaciones CT7kFIJUwAestsxDMpGtMJ01 Alt s Accesos rápidos Presi…" at bounding box center [481, 17] width 894 height 27
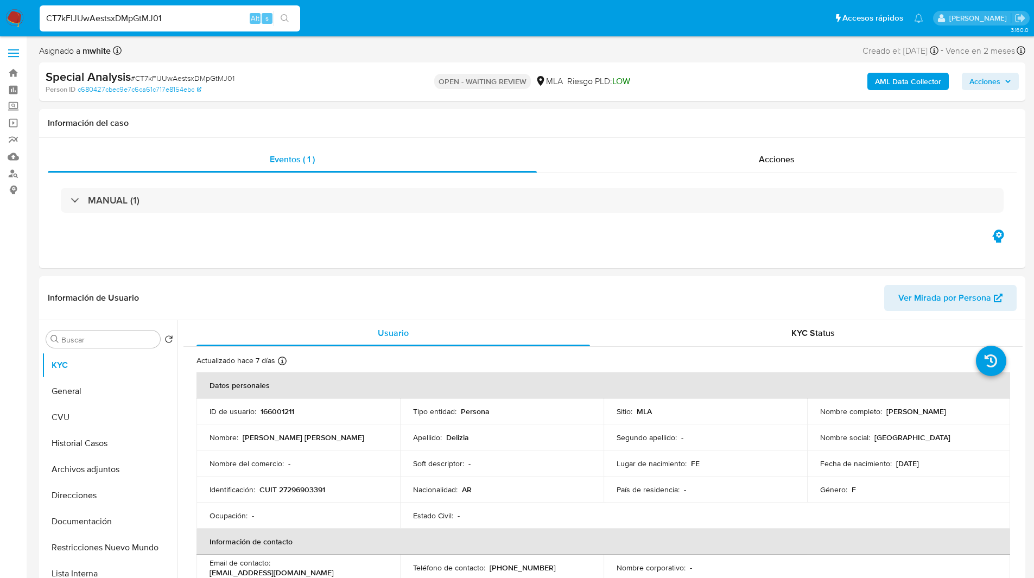
click at [12, 21] on img at bounding box center [14, 18] width 18 height 18
click at [601, 241] on div "Eventos ( 1 ) Acciones MANUAL (1)" at bounding box center [532, 203] width 986 height 130
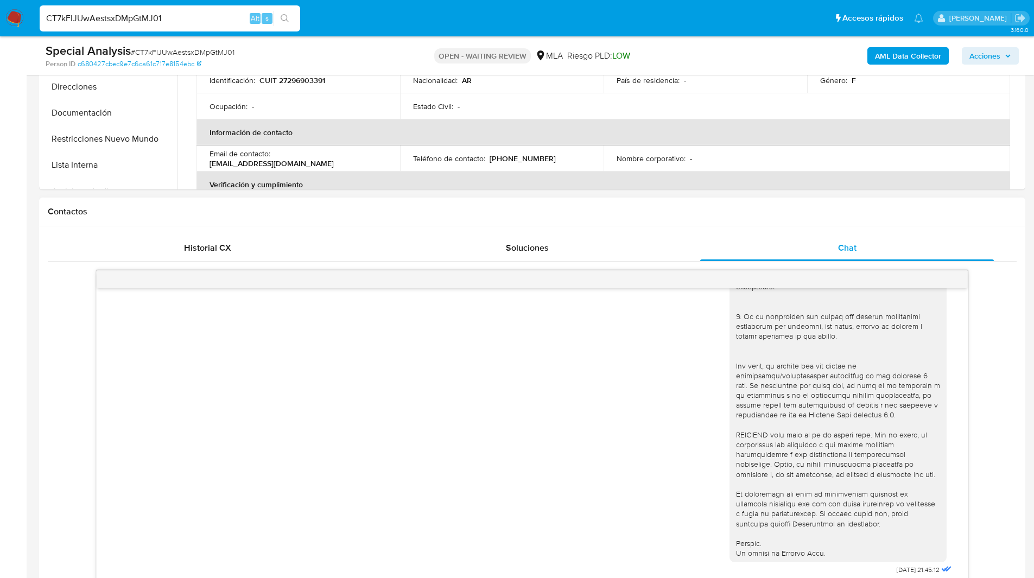
click at [729, 213] on h1 "Contactos" at bounding box center [532, 211] width 969 height 11
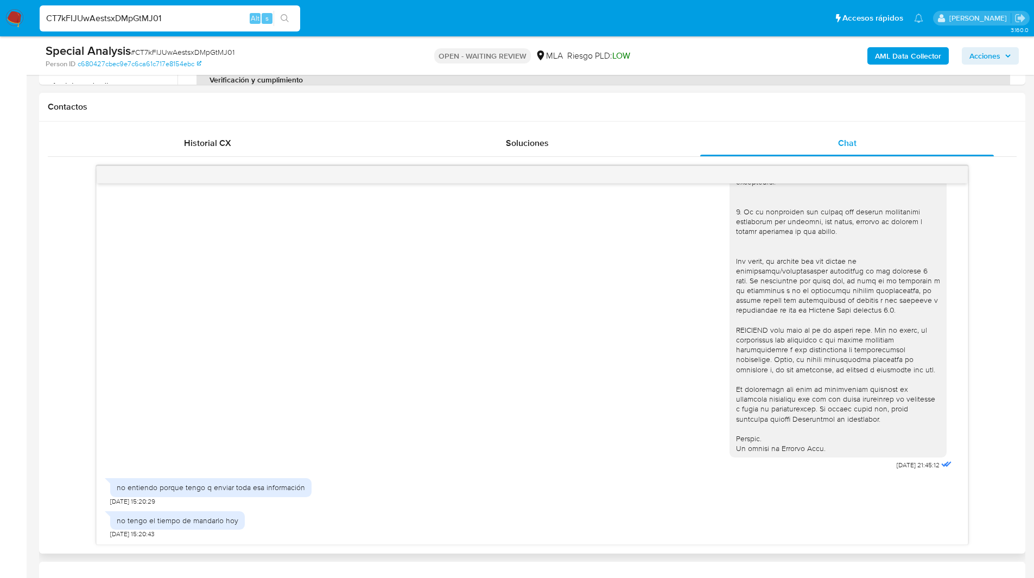
scroll to position [475, 0]
click at [826, 134] on div "Chat" at bounding box center [847, 143] width 294 height 26
click at [765, 112] on div "Contactos" at bounding box center [532, 106] width 986 height 29
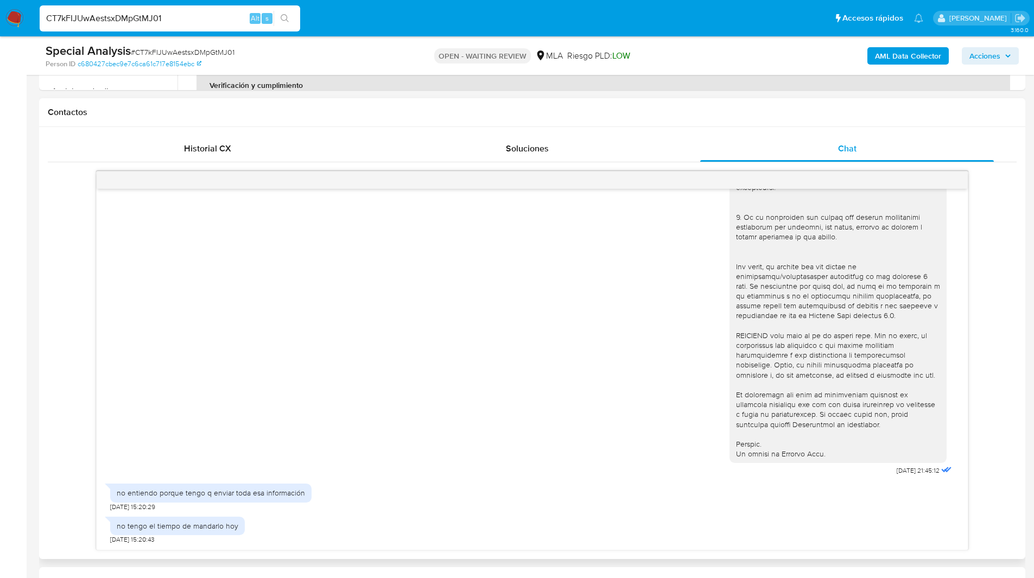
scroll to position [440, 0]
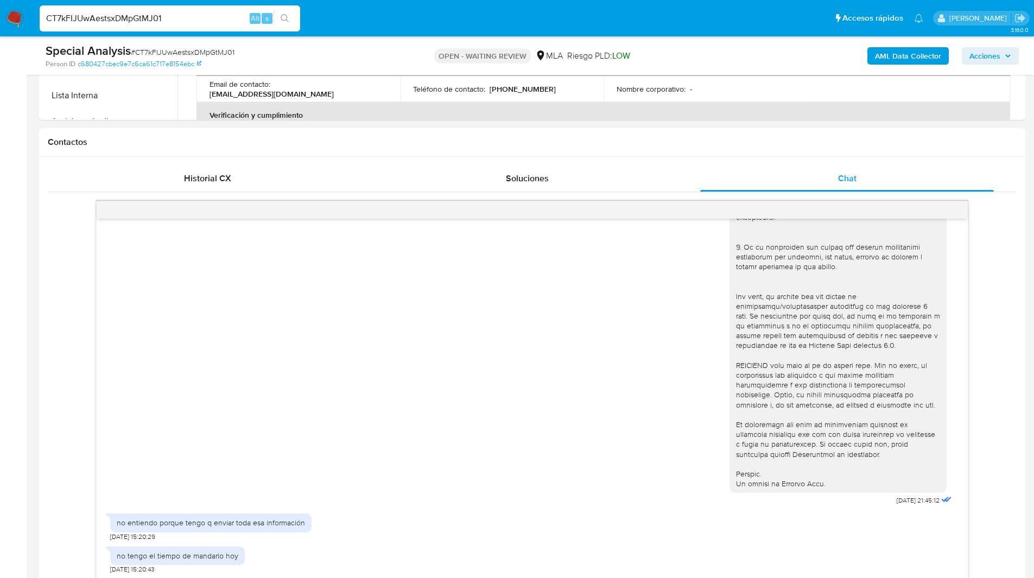
click at [736, 143] on h1 "Contactos" at bounding box center [532, 142] width 969 height 11
click at [365, 148] on div "Contactos" at bounding box center [532, 142] width 986 height 29
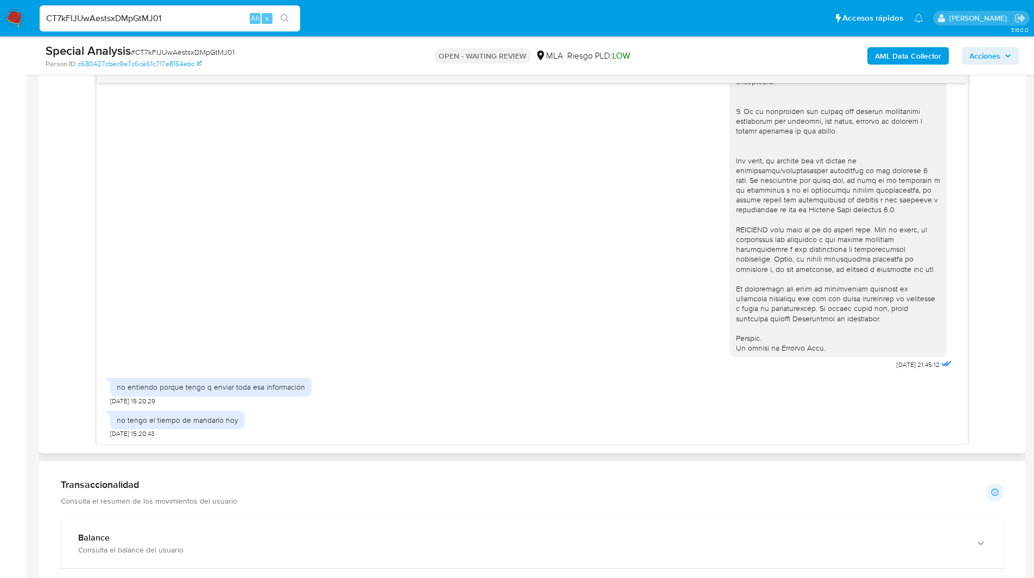
scroll to position [577, 0]
click at [65, 257] on div "06/08/2025 21:45:12 no entiendo porque tengo q enviar toda esa información 08/0…" at bounding box center [532, 252] width 969 height 379
click at [90, 20] on input "CT7kFIJUwAestsxDMpGtMJ01" at bounding box center [170, 18] width 261 height 14
click at [11, 20] on img at bounding box center [14, 18] width 18 height 18
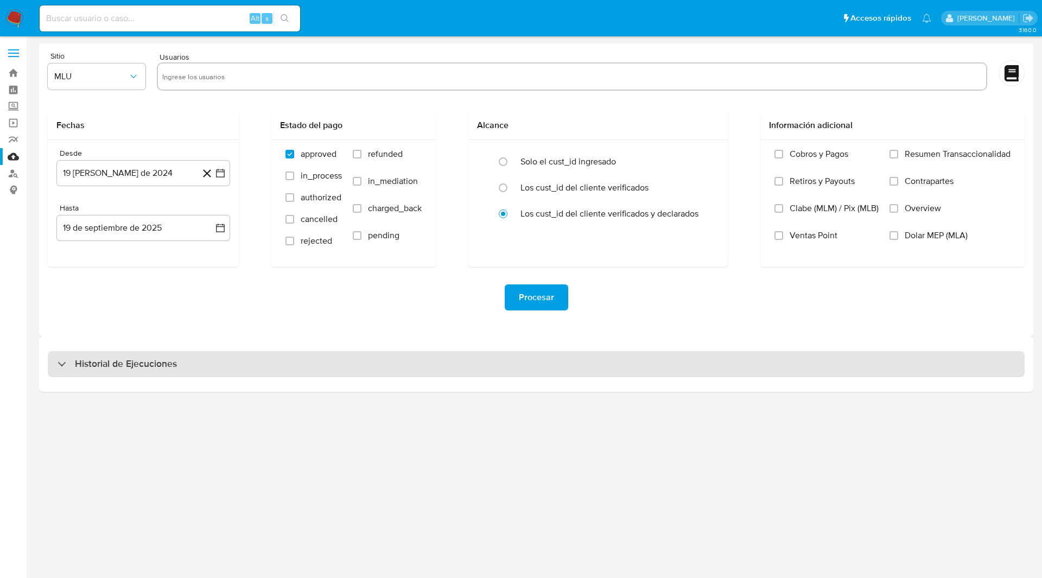
click at [144, 364] on h3 "Historial de Ejecuciones" at bounding box center [126, 364] width 102 height 13
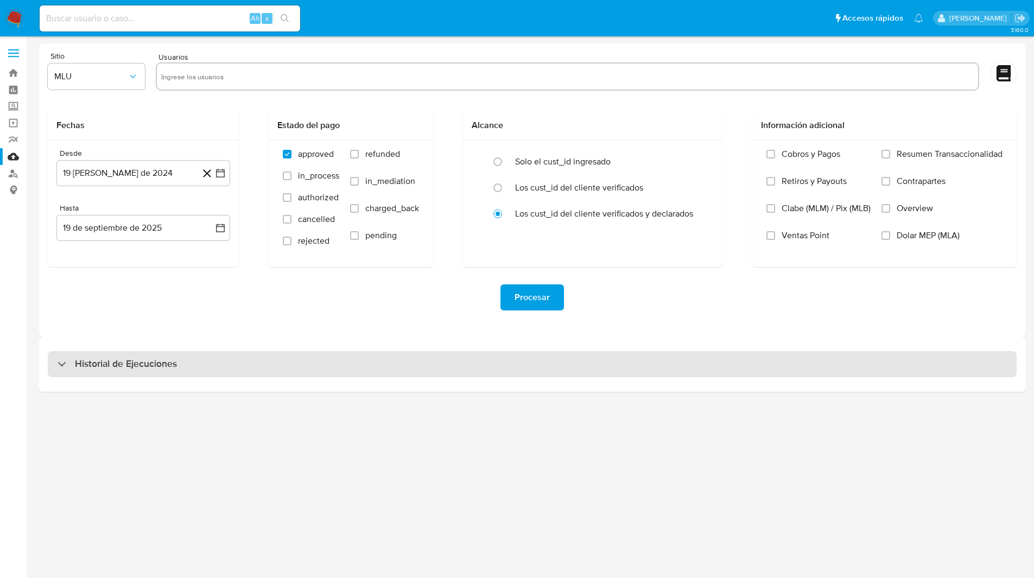
select select "10"
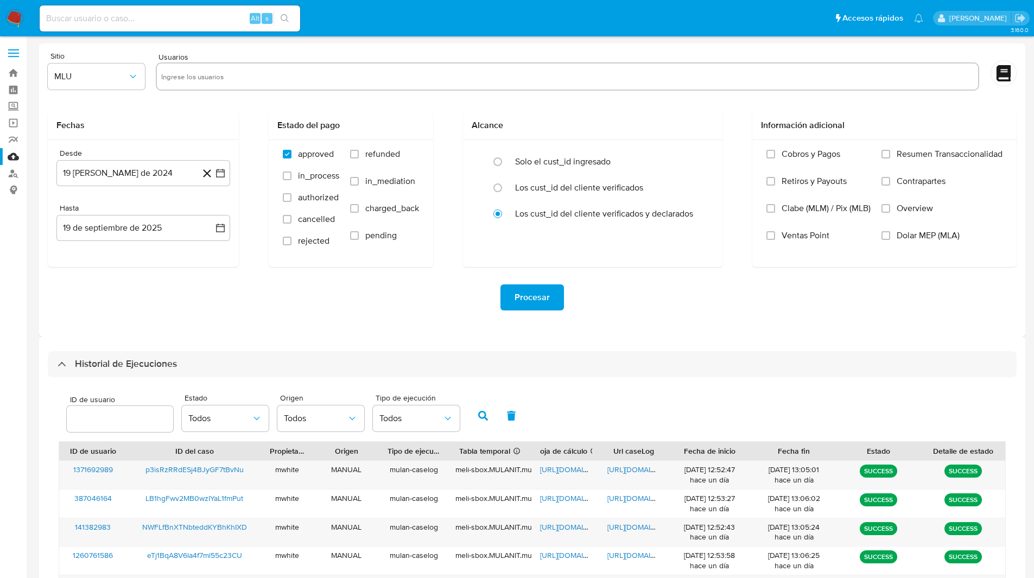
click at [110, 428] on div at bounding box center [120, 419] width 106 height 26
click at [120, 417] on input "number" at bounding box center [120, 419] width 106 height 14
paste input "166001211"
click at [486, 417] on icon "button" at bounding box center [483, 416] width 10 height 10
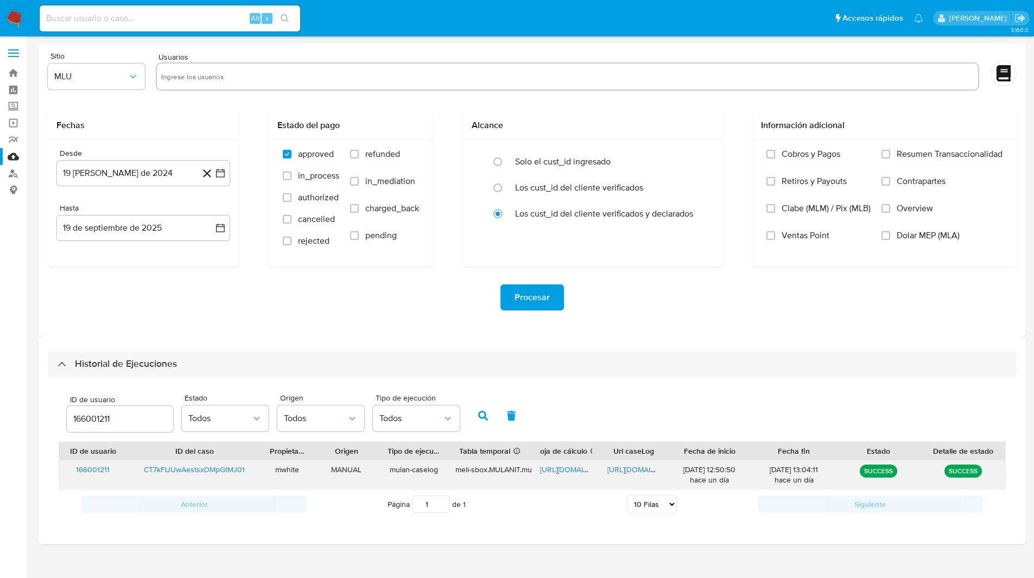
click at [569, 464] on span "https://docs.google.com/spreadsheets/d/1EsgvNtObcIukqNSr6pHe42QrB1lXesRzr8oOq4X…" at bounding box center [577, 469] width 75 height 11
click at [630, 472] on span "https://docs.google.com/document/d/1jlbjfsL0BWlYQ0D12ZPGlZVt5bhiQE8mZYz_5SbVqOA…" at bounding box center [644, 469] width 75 height 11
click at [85, 426] on input "166001211" at bounding box center [120, 419] width 106 height 14
click at [482, 416] on icon "button" at bounding box center [483, 416] width 10 height 10
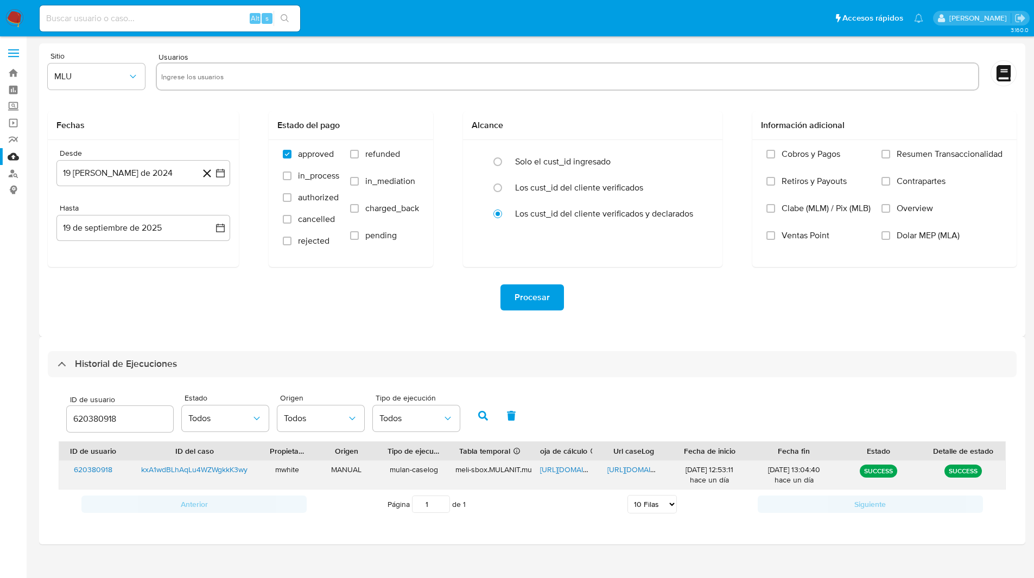
click at [579, 472] on span "https://docs.google.com/spreadsheets/d/1W8KTf16KF_ZJWDDJPMAJzjygmK519CnqDYZdA9Q…" at bounding box center [577, 469] width 75 height 11
click at [637, 473] on span "https://docs.google.com/document/d/1ryfNdKU_W_eL4YD_bxh6vWp_gWiO6qxH3nCAjNTO8dA…" at bounding box center [644, 469] width 75 height 11
click at [112, 414] on input "620380918" at bounding box center [120, 419] width 106 height 14
type input "1260761586"
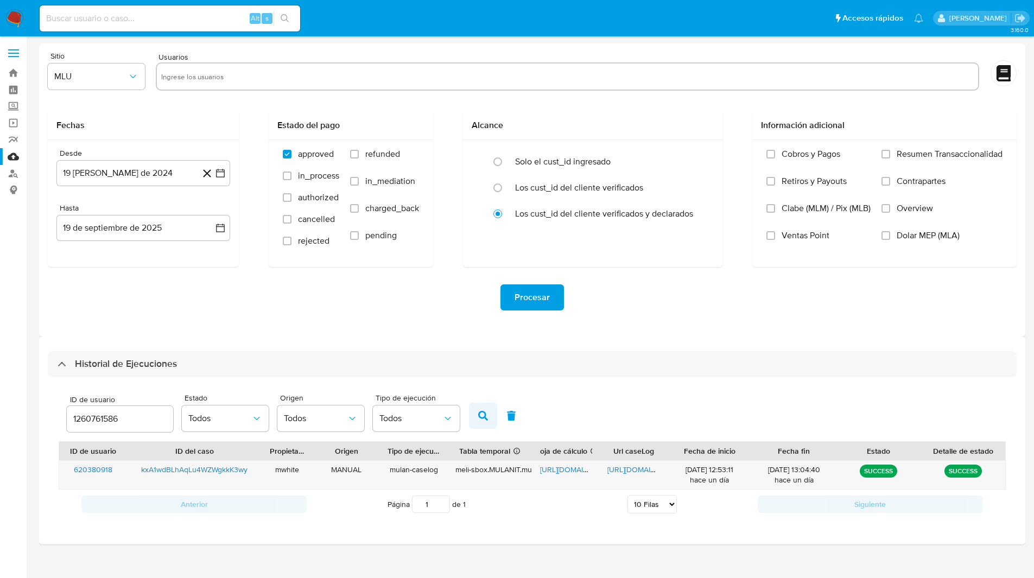
click at [475, 417] on button "button" at bounding box center [483, 416] width 28 height 26
click at [564, 472] on span "https://docs.google.com/spreadsheets/d/14B-zHH68cp5G6mAlCM68cefFeYdC_dLxD8CbPiB…" at bounding box center [577, 469] width 75 height 11
click at [628, 473] on span "https://docs.google.com/document/d/1TDuutPKBqx2du32QDwd4QOfEshPfz6bjnMwBV--_92g…" at bounding box center [644, 469] width 75 height 11
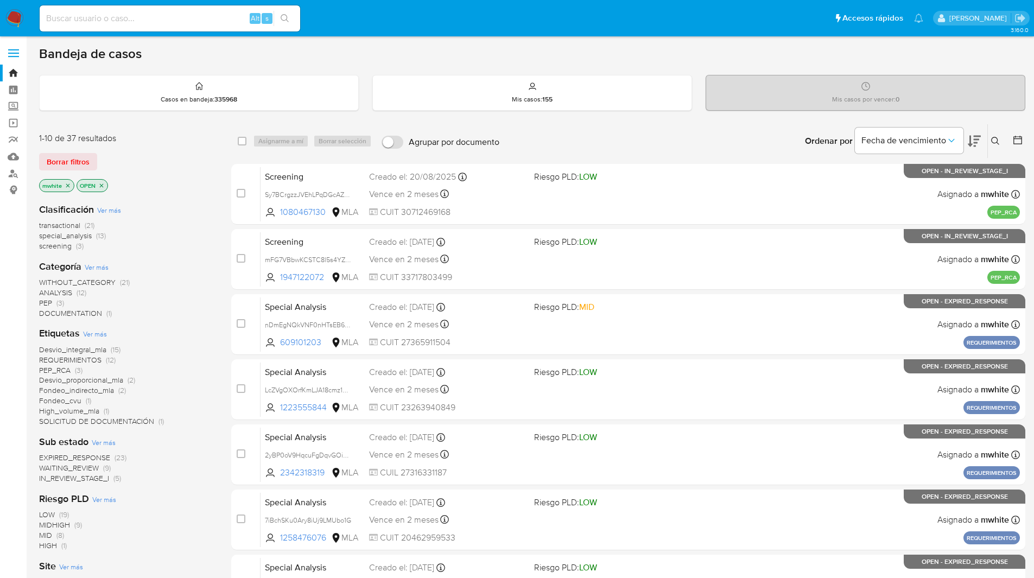
click input
paste input "MllOm41YR87zakzqUz8yIZke"
type input "MllOm41YR87zakzqUz8yIZke"
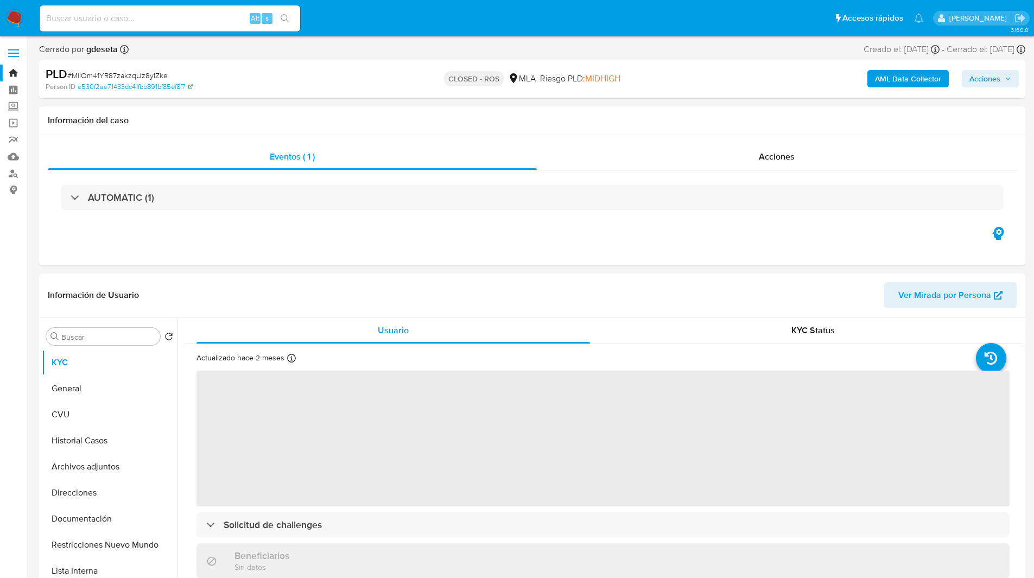
select select "10"
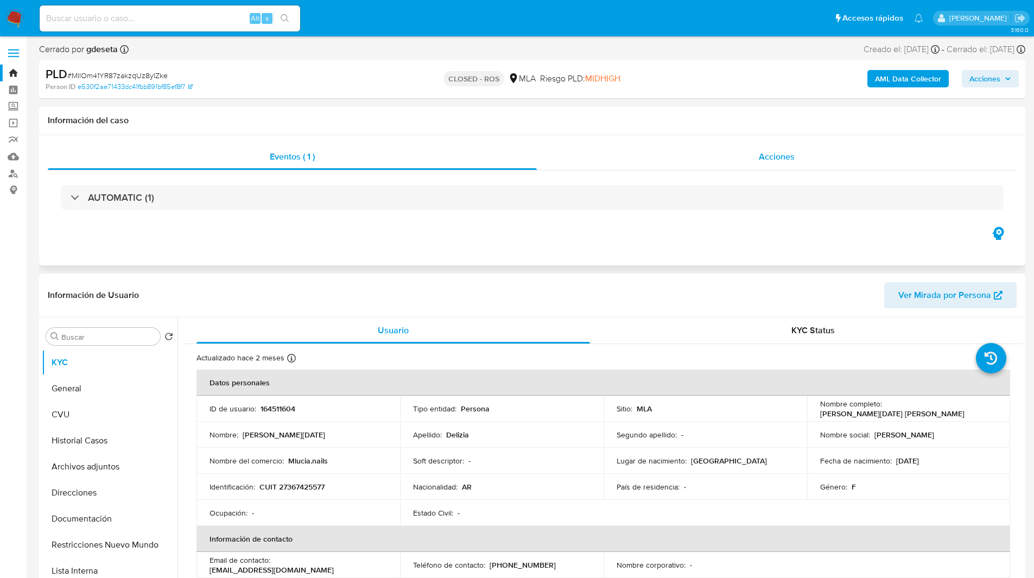
click div "Acciones"
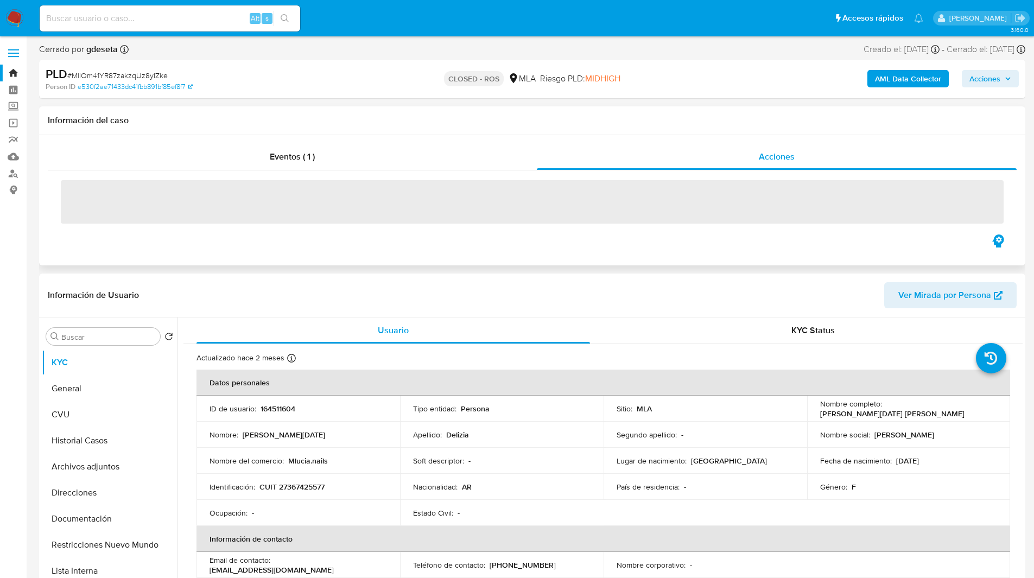
click div "Información del caso"
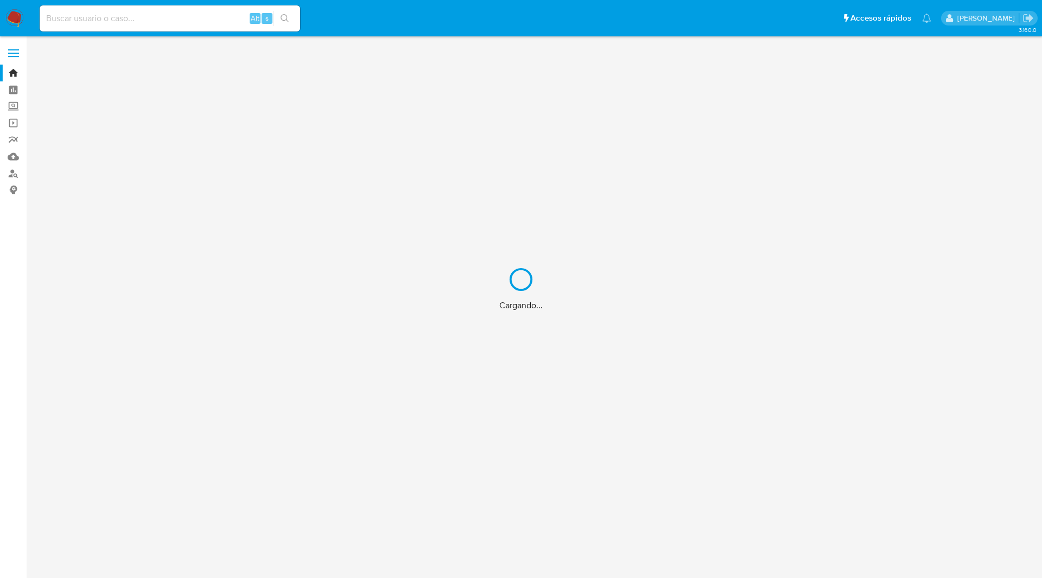
click at [546, 18] on div "Cargando..." at bounding box center [521, 289] width 1042 height 578
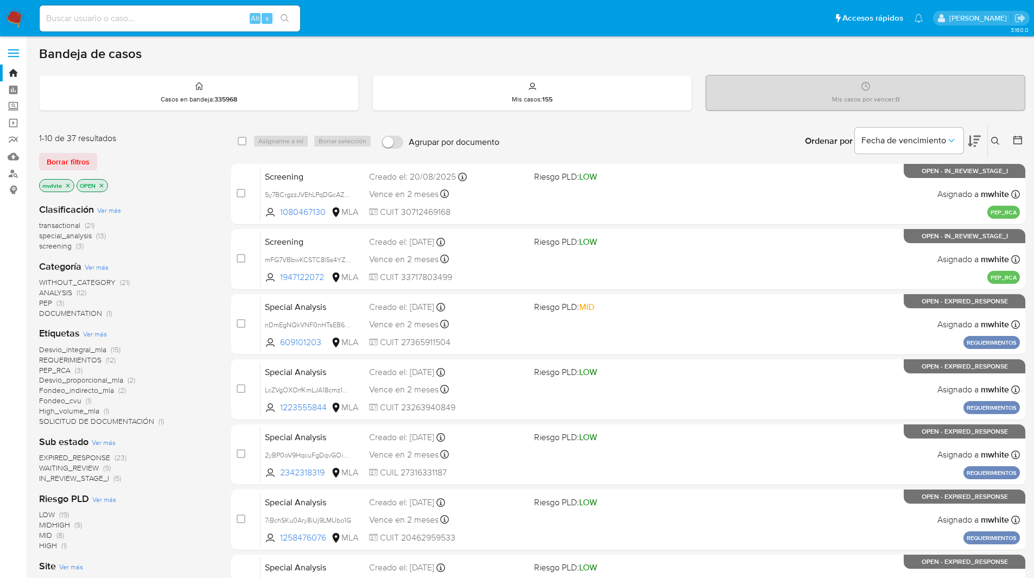
click at [996, 141] on icon at bounding box center [995, 141] width 9 height 9
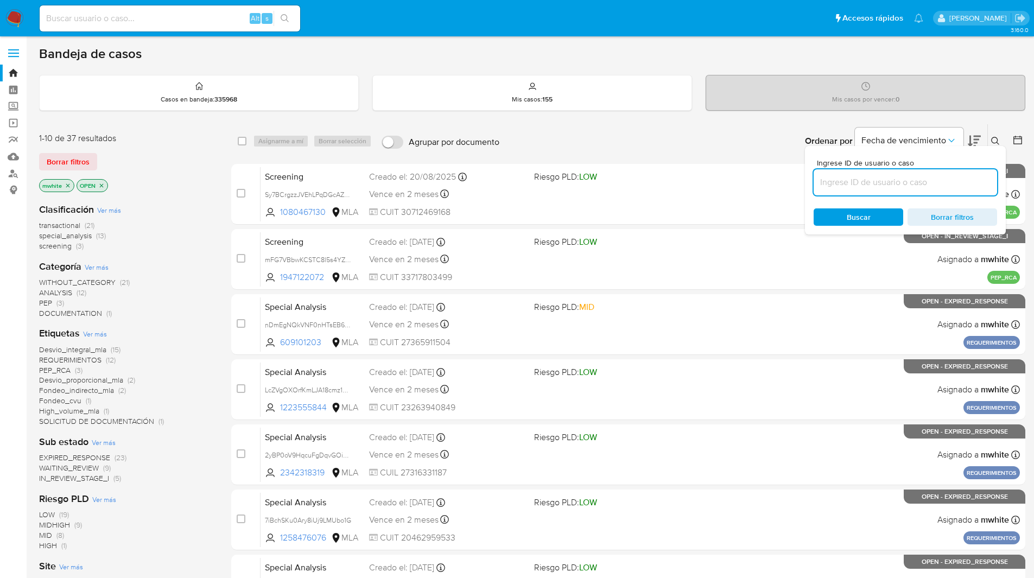
click at [845, 181] on input at bounding box center [905, 182] width 183 height 14
type input "CT7kFIJUwAestsxDMpGtMJ01"
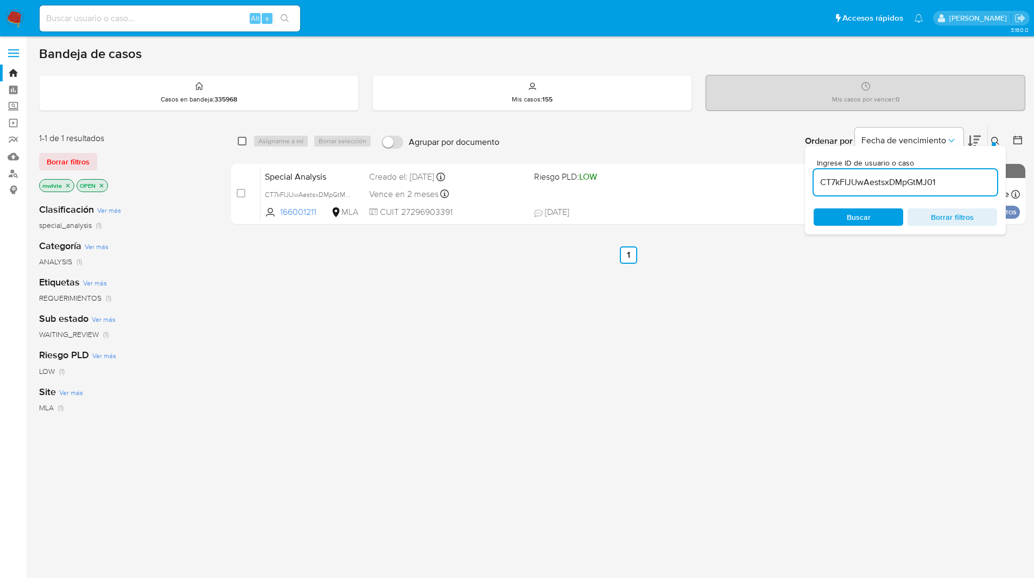
click at [238, 143] on input "checkbox" at bounding box center [242, 141] width 9 height 9
checkbox input "true"
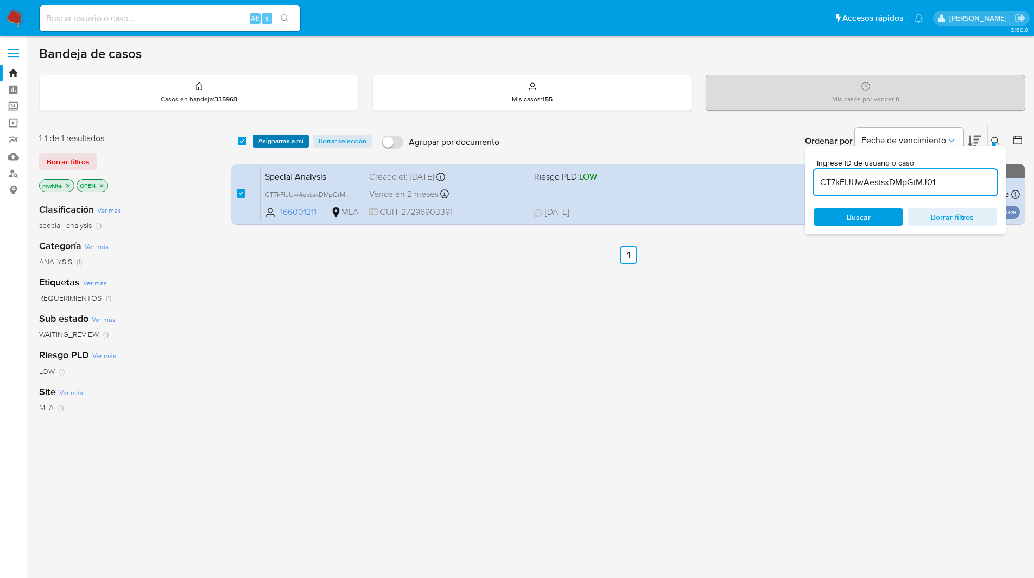
click at [267, 143] on span "Asignarme a mí" at bounding box center [280, 141] width 45 height 11
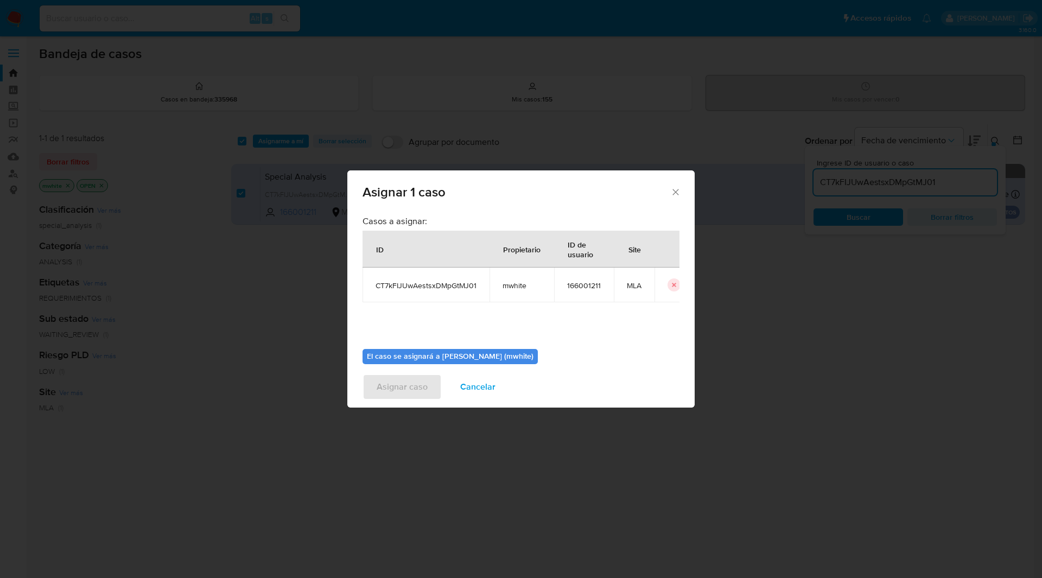
click at [514, 282] on span "mwhite" at bounding box center [522, 286] width 39 height 10
copy span "mwhite"
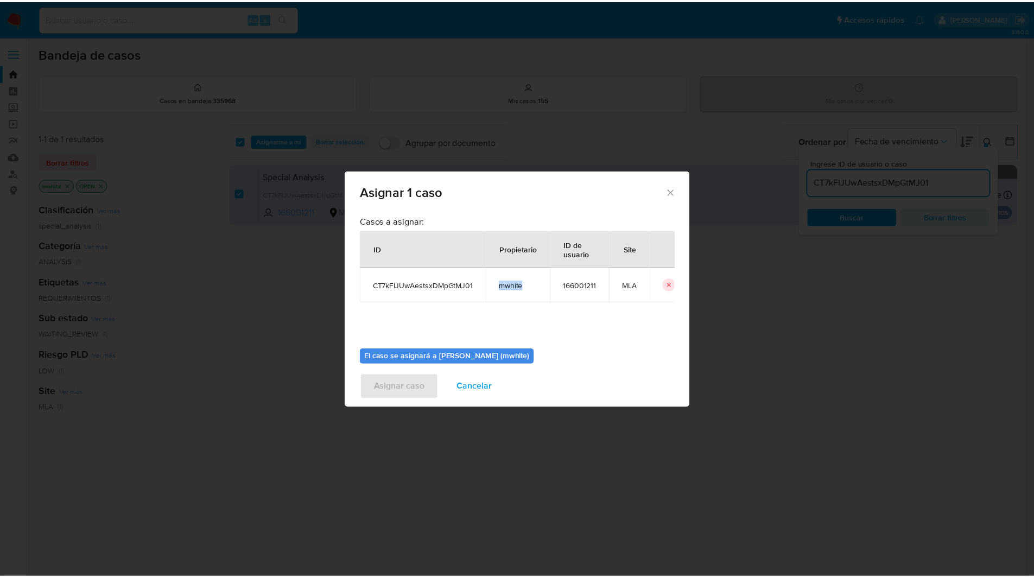
scroll to position [56, 0]
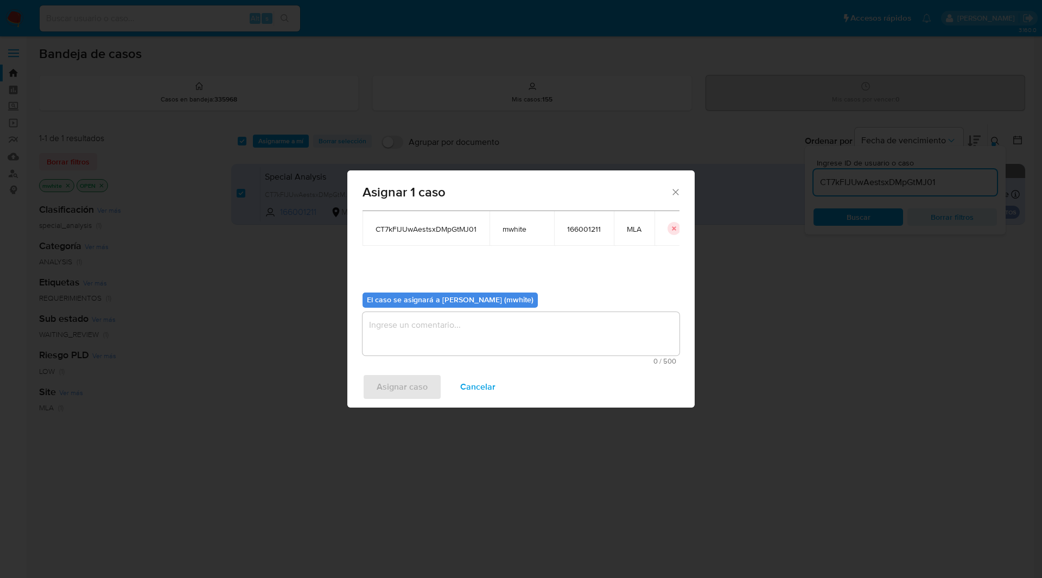
click at [403, 337] on textarea "assign-modal" at bounding box center [521, 333] width 317 height 43
paste textarea "mwhite"
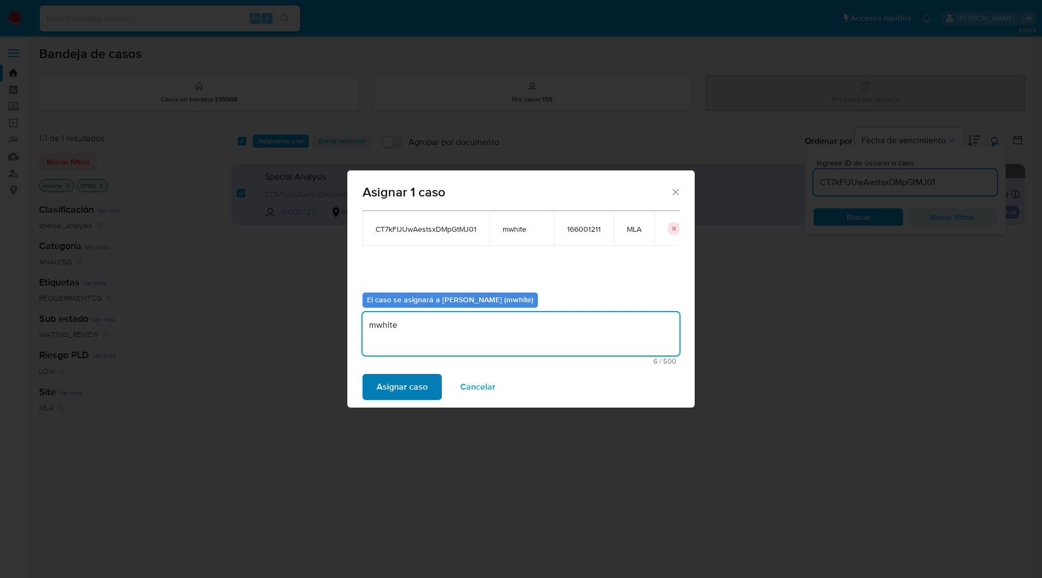
type textarea "mwhite"
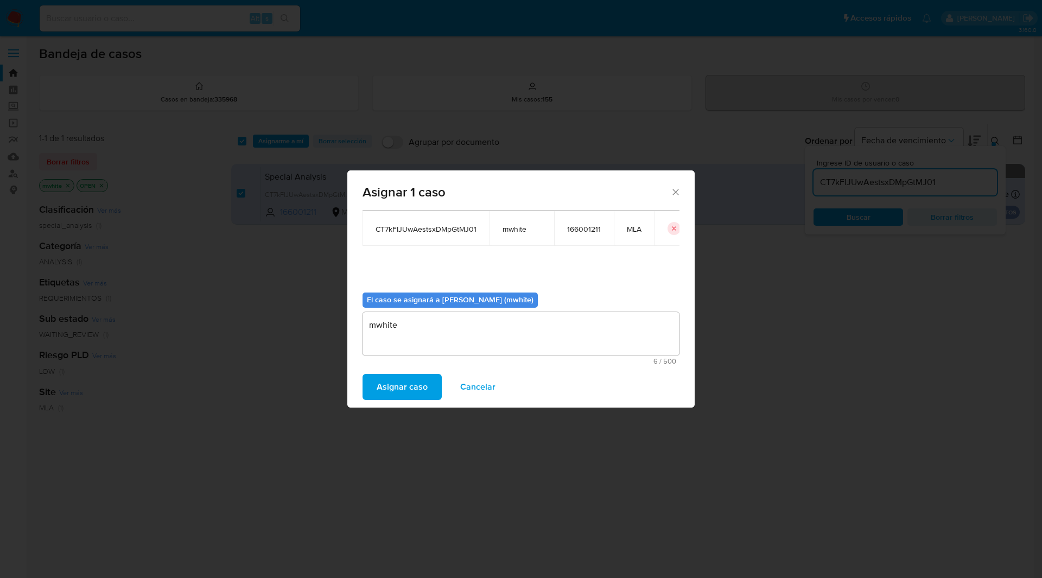
click at [381, 390] on span "Asignar caso" at bounding box center [402, 387] width 51 height 24
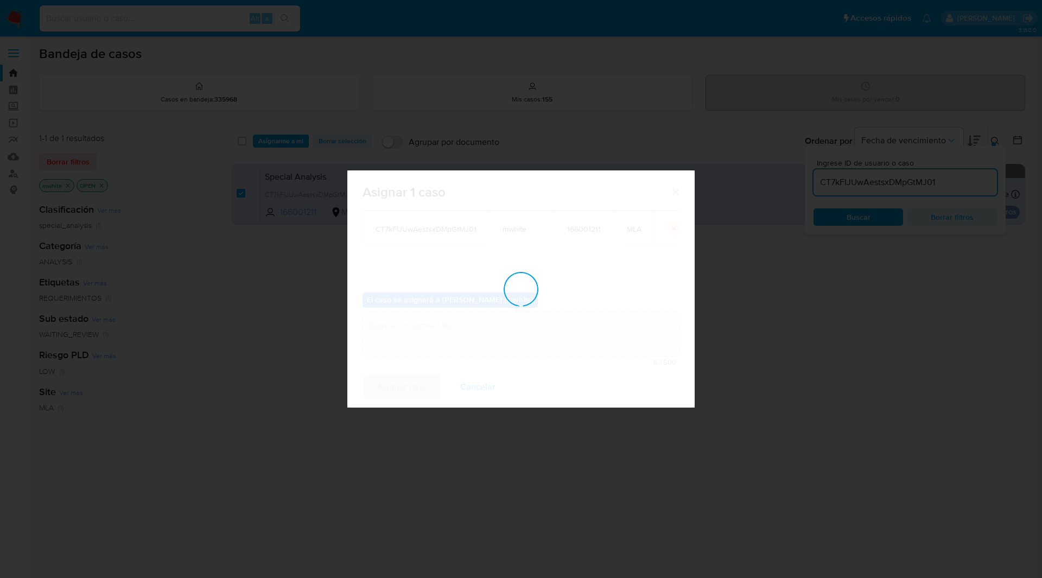
checkbox input "false"
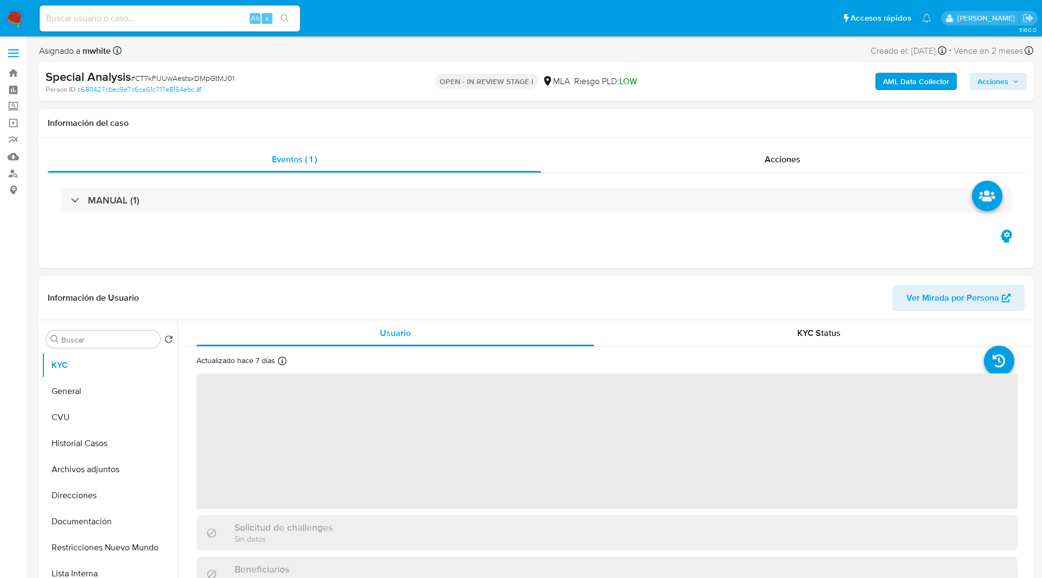
select select "10"
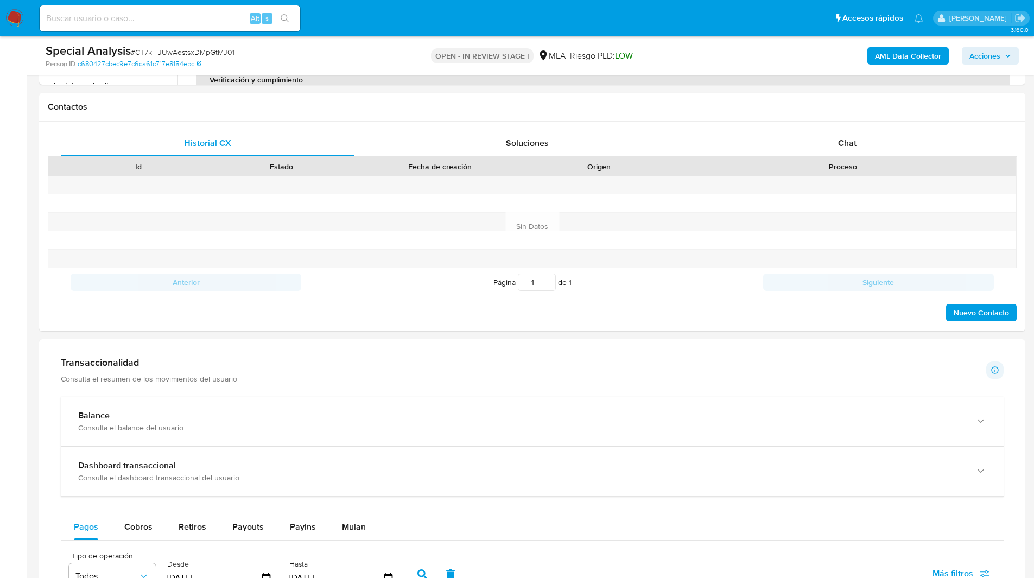
scroll to position [516, 0]
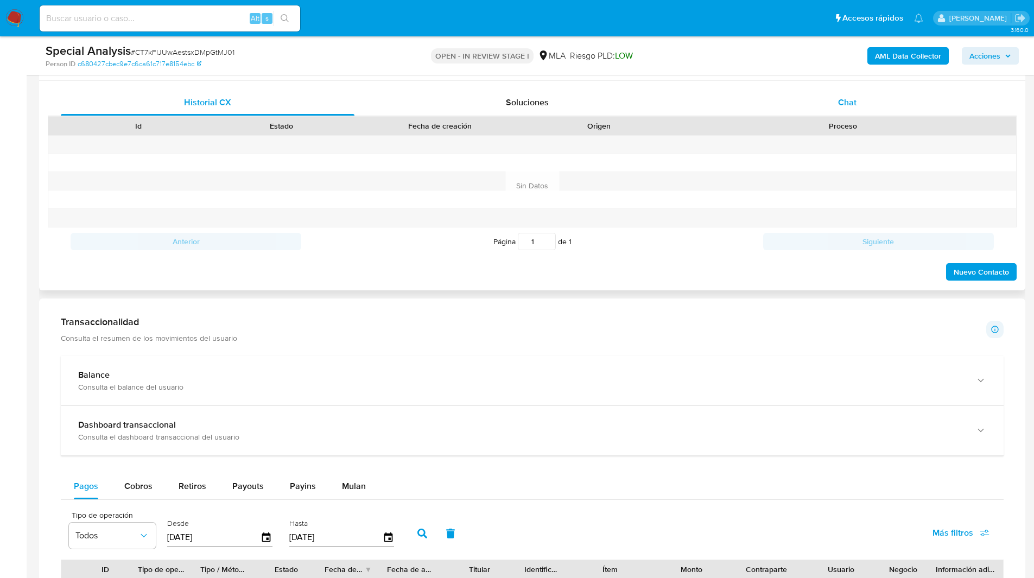
click at [822, 106] on div "Chat" at bounding box center [847, 103] width 294 height 26
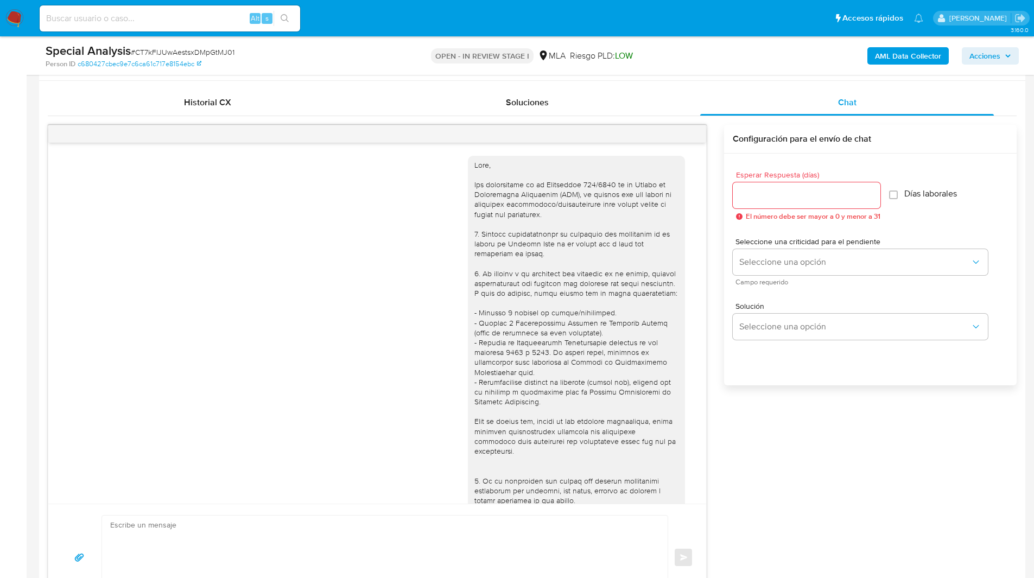
scroll to position [329, 0]
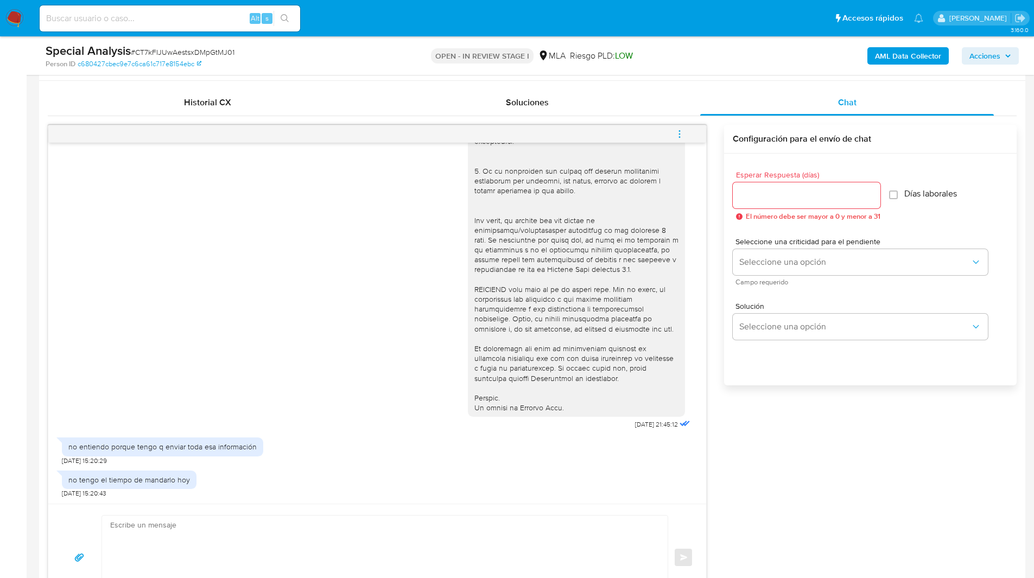
click at [787, 195] on input "Esperar Respuesta (días)" at bounding box center [807, 195] width 148 height 14
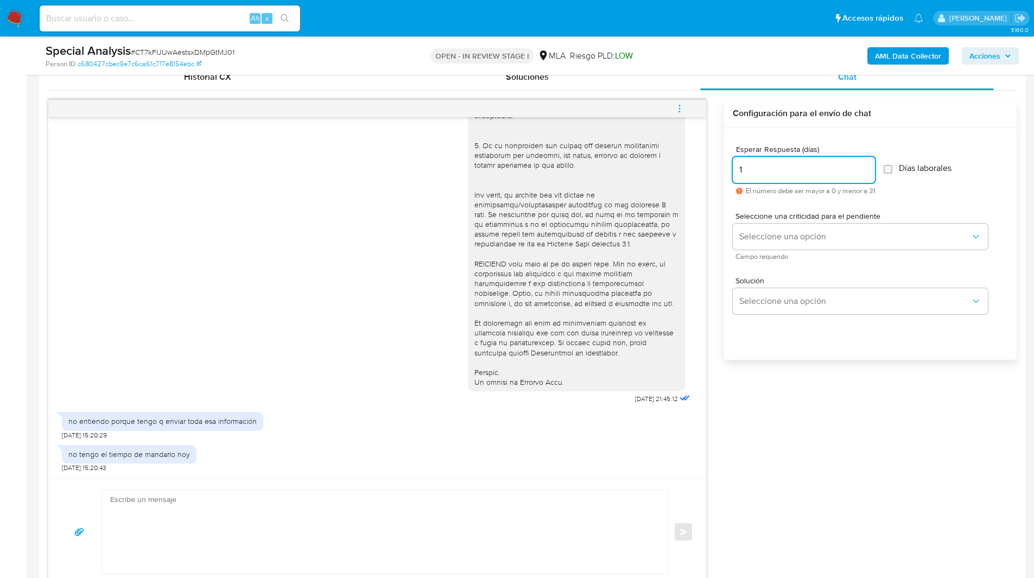
scroll to position [542, 0]
type input "1"
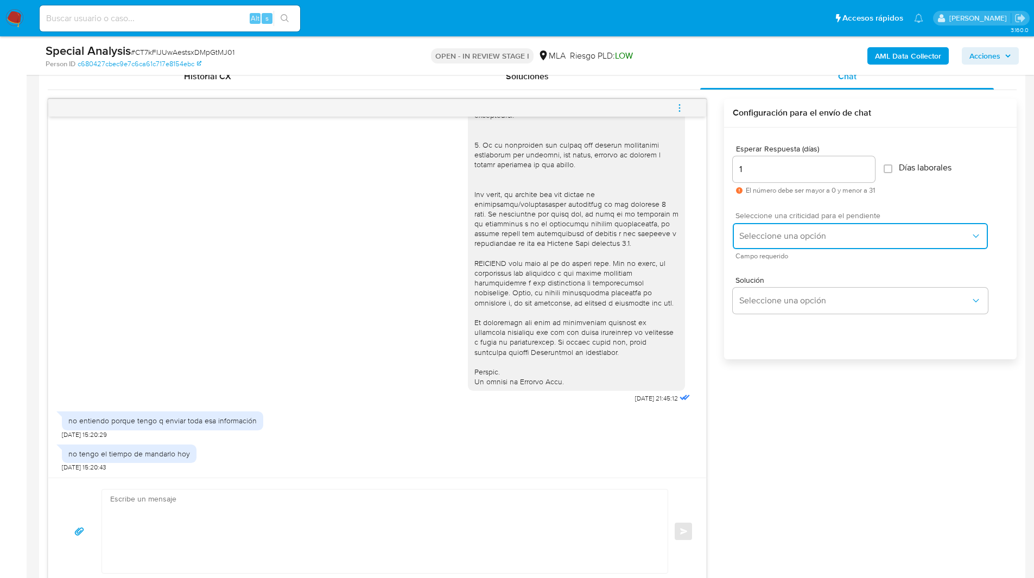
click at [771, 240] on span "Seleccione una opción" at bounding box center [854, 236] width 231 height 11
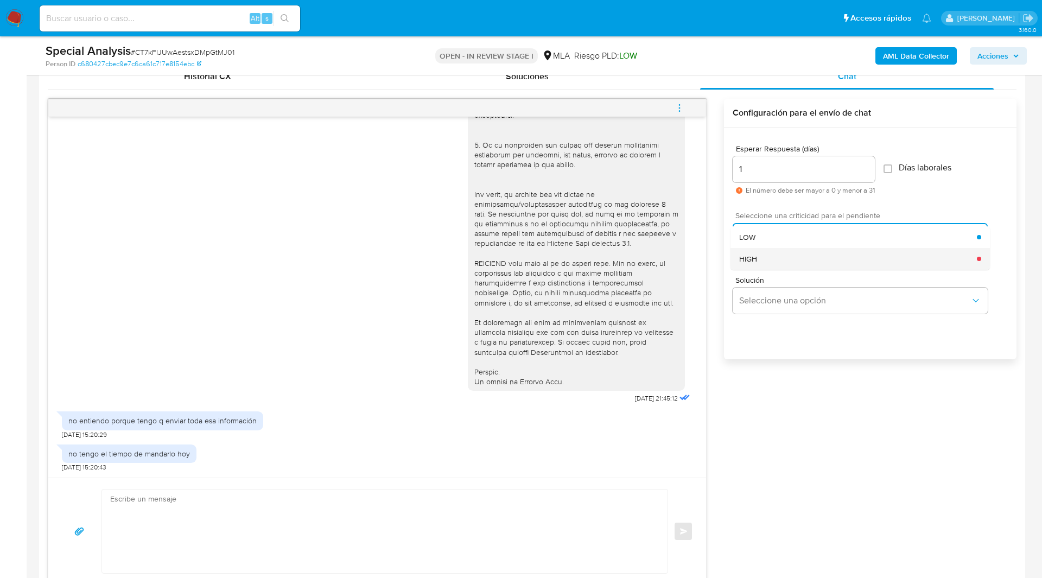
click at [757, 255] on span "HIGH" at bounding box center [748, 259] width 18 height 10
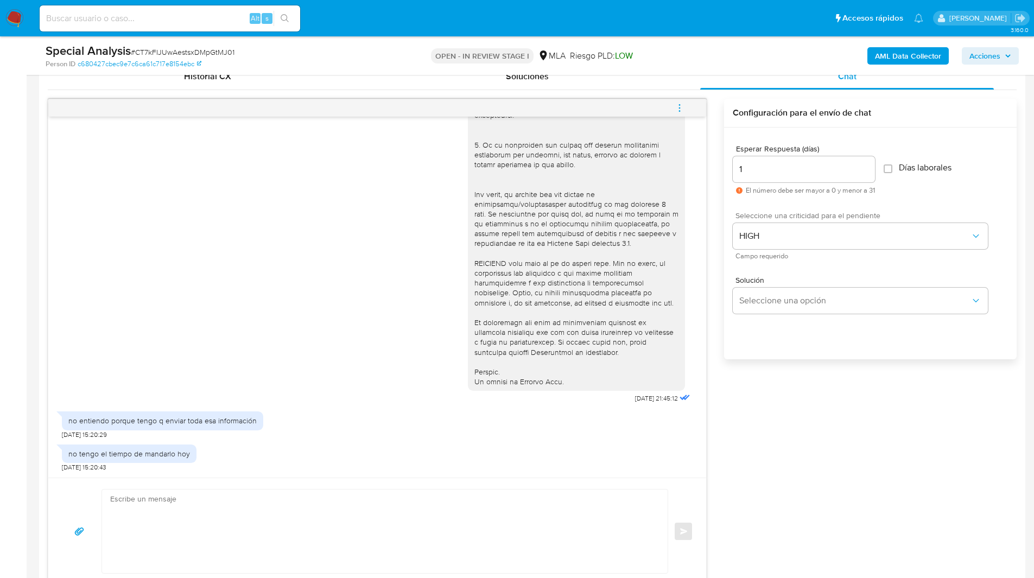
click at [789, 410] on div "[DATE] 21:45:12 no entiendo porque tengo q enviar toda esa información [DATE] 1…" at bounding box center [532, 342] width 969 height 486
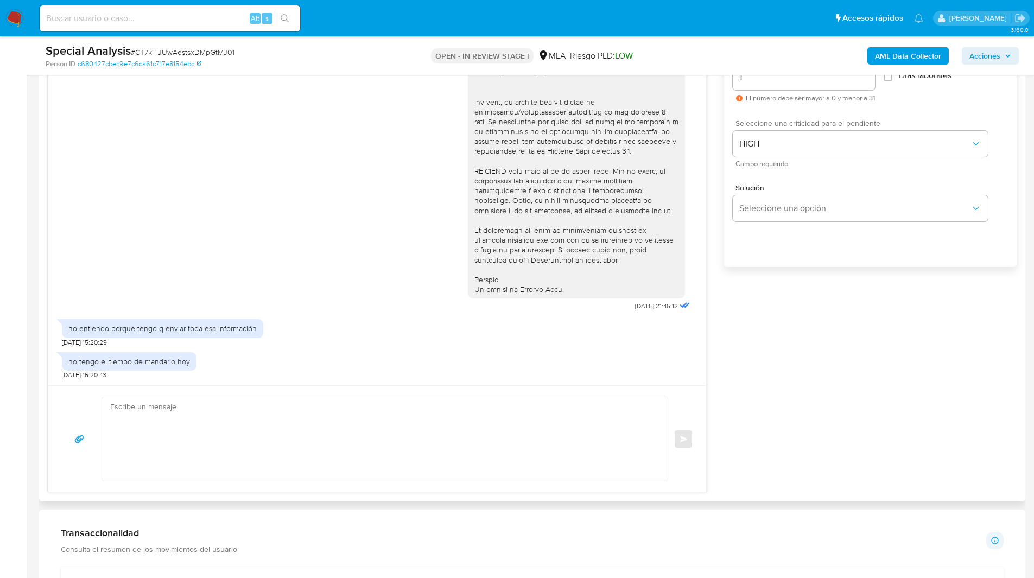
scroll to position [634, 0]
click at [780, 404] on div "[DATE] 21:45:12 no entiendo porque tengo q enviar toda esa información [DATE] 1…" at bounding box center [532, 249] width 969 height 486
click at [558, 434] on textarea at bounding box center [382, 439] width 544 height 84
paste textarea "Hola, Esperamos que te encuentres muy bien. Te consultamos si tuviste oportunid…"
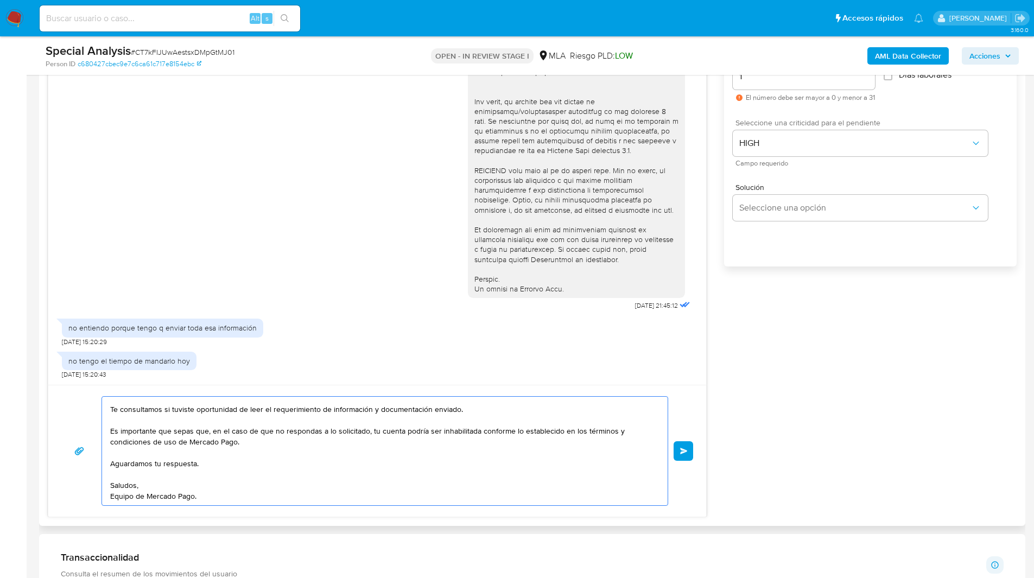
scroll to position [40, 0]
type textarea "Hola, Esperamos que te encuentres muy bien. Te consultamos si tuviste oportunid…"
click at [681, 453] on span "Enviar" at bounding box center [684, 451] width 8 height 7
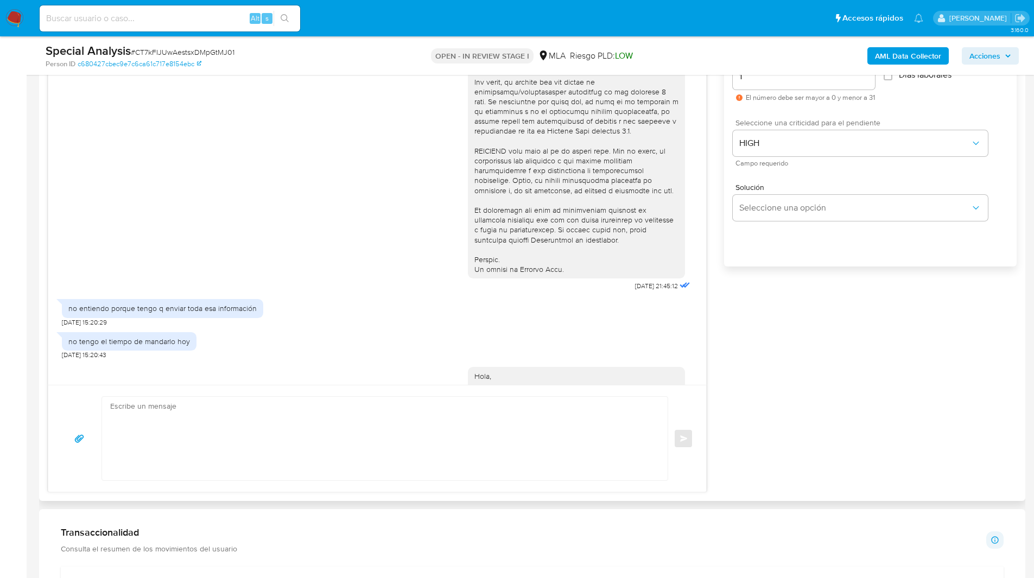
scroll to position [519, 0]
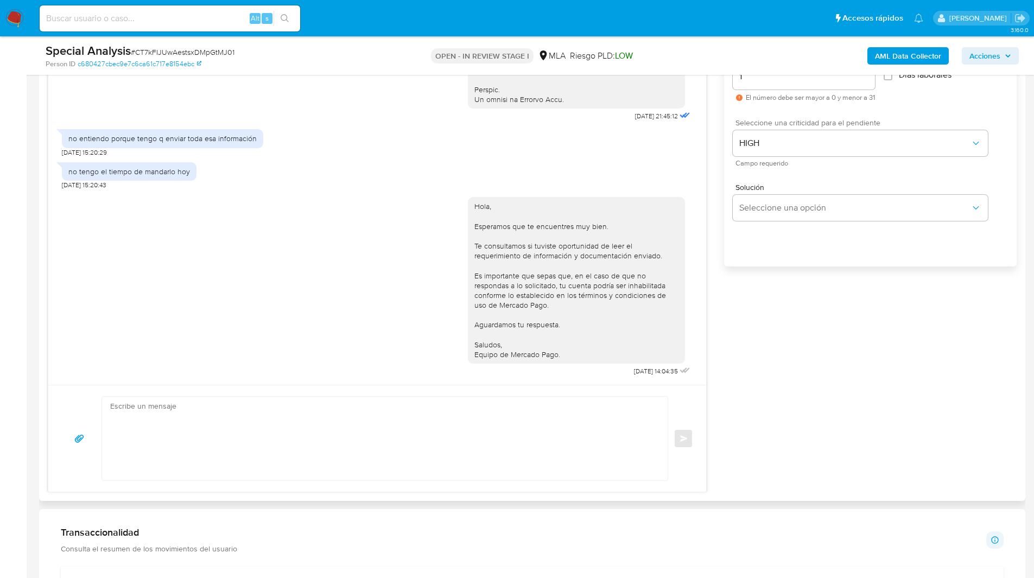
click at [779, 383] on div "[DATE] 21:45:12 no entiendo porque tengo q enviar toda esa información [DATE] 1…" at bounding box center [532, 249] width 969 height 486
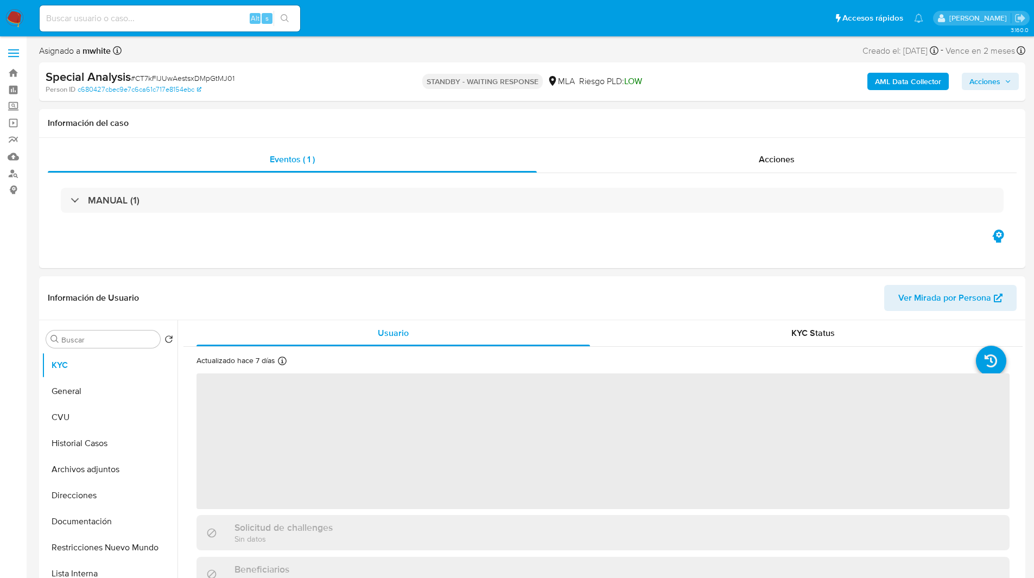
select select "10"
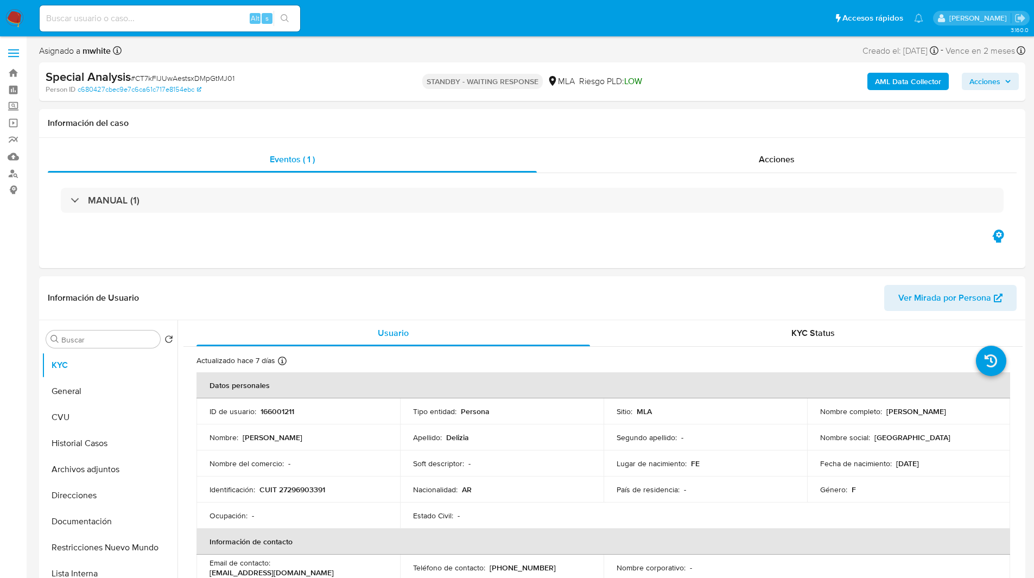
click at [347, 78] on div "Special Analysis # CT7kFIJUwAestsxDMpGtMJ01" at bounding box center [206, 77] width 320 height 16
click at [193, 20] on input at bounding box center [170, 18] width 261 height 14
paste input "kxA1wdBLhAqLu4WZWgkkK3wy"
type input "kxA1wdBLhAqLu4WZWgkkK3wy"
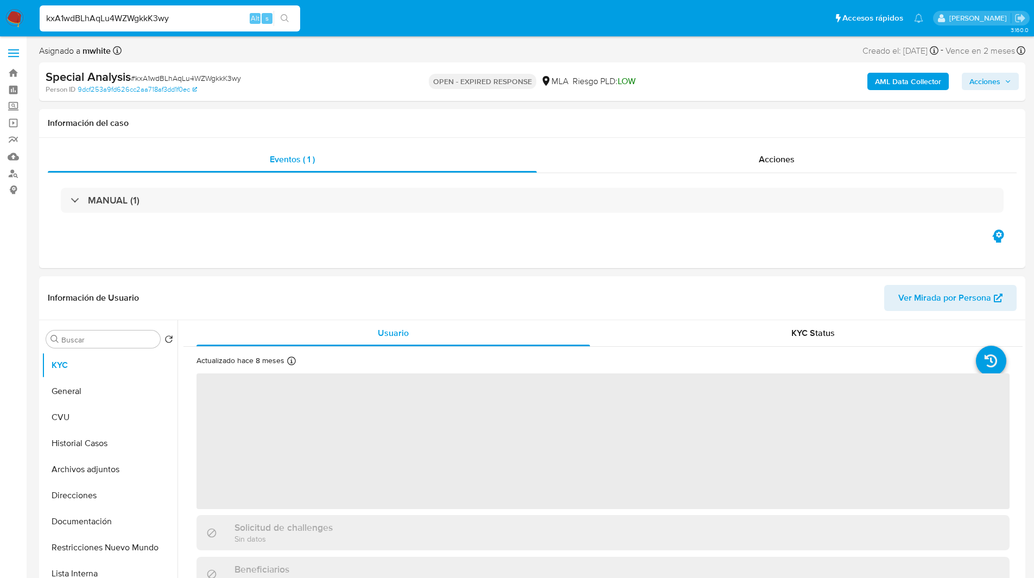
select select "10"
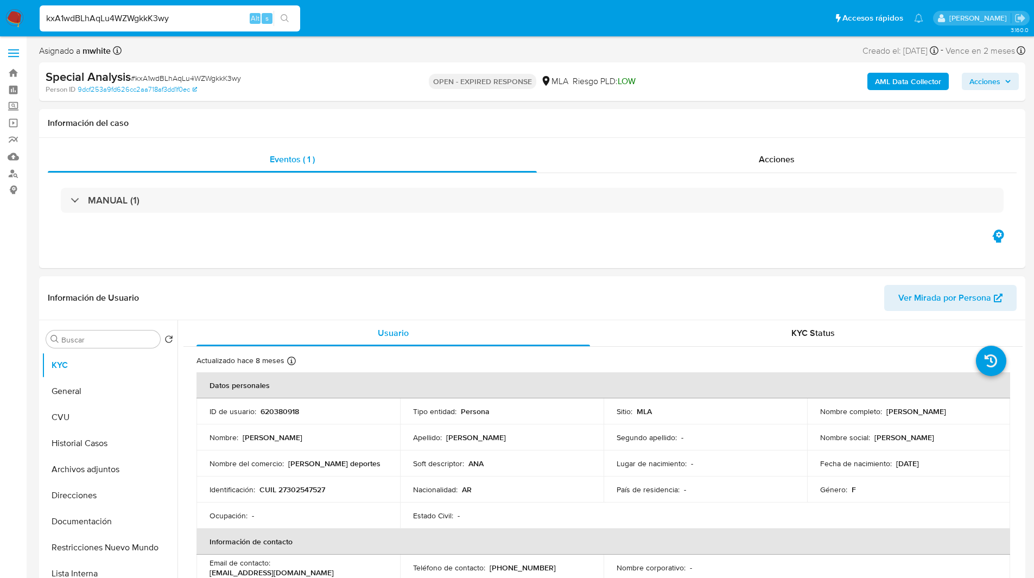
click at [666, 77] on div "OPEN - EXPIRED RESPONSE MLA [PERSON_NAME] PLD: LOW" at bounding box center [531, 82] width 321 height 26
click at [637, 16] on ul "Pausado Ver notificaciones kxA1wdBLhAqLu4WZWgkkK3wy Alt s Accesos rápidos Presi…" at bounding box center [481, 17] width 894 height 27
click at [283, 416] on p "620380918" at bounding box center [280, 412] width 39 height 10
copy p "620380918"
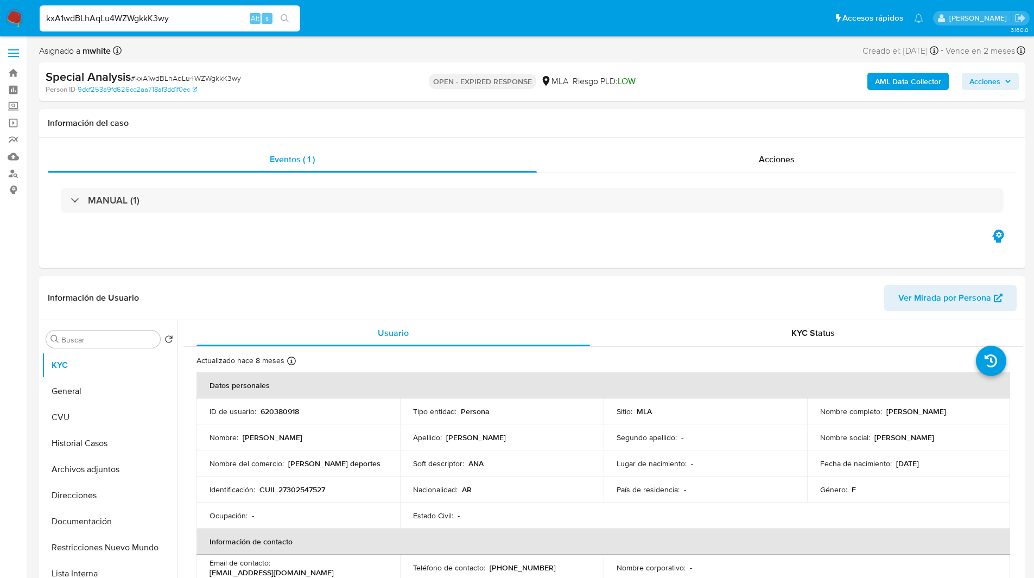
click at [641, 68] on div "Special Analysis # kxA1wdBLhAqLu4WZWgkkK3wy Person ID 9dcf253a9fd626cc2aa718af3…" at bounding box center [532, 81] width 986 height 39
click at [310, 492] on p "CUIL 27302547527" at bounding box center [292, 490] width 66 height 10
copy p "27302547527"
click at [578, 69] on div "Riesgo PLD: LOW" at bounding box center [604, 82] width 63 height 26
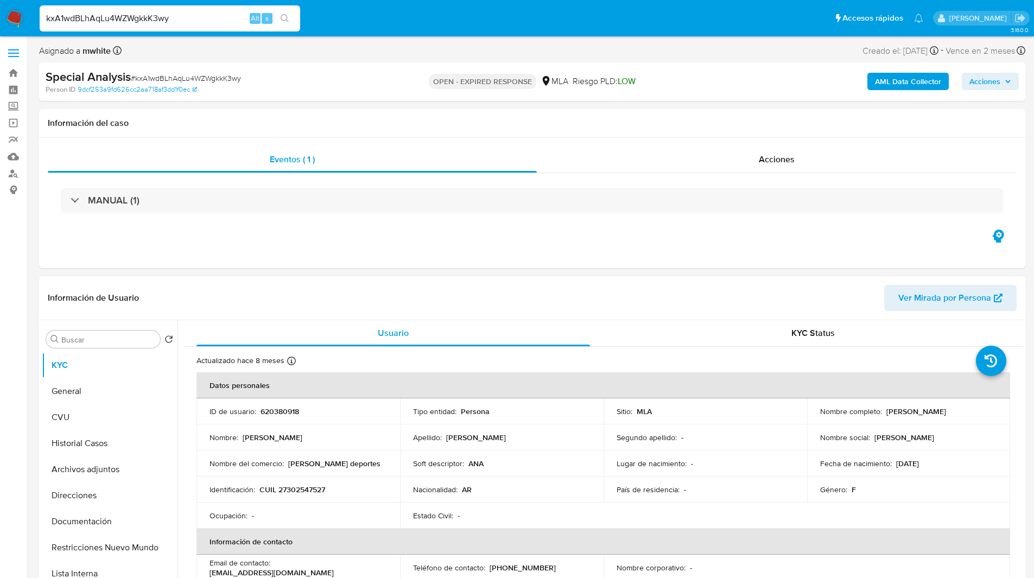
click at [613, 96] on div "Special Analysis # kxA1wdBLhAqLu4WZWgkkK3wy Person ID 9dcf253a9fd626cc2aa718af3…" at bounding box center [532, 81] width 986 height 39
click at [643, 46] on div "Asignado a mwhite Asignado el: [DATE] 15:35:10 Creado el: [DATE] Creado el: [DA…" at bounding box center [532, 52] width 986 height 19
drag, startPoint x: 12, startPoint y: 15, endPoint x: 24, endPoint y: 11, distance: 12.5
click at [12, 15] on img at bounding box center [14, 18] width 18 height 18
click at [530, 241] on div "Eventos ( 1 ) Acciones MANUAL (1)" at bounding box center [532, 203] width 986 height 130
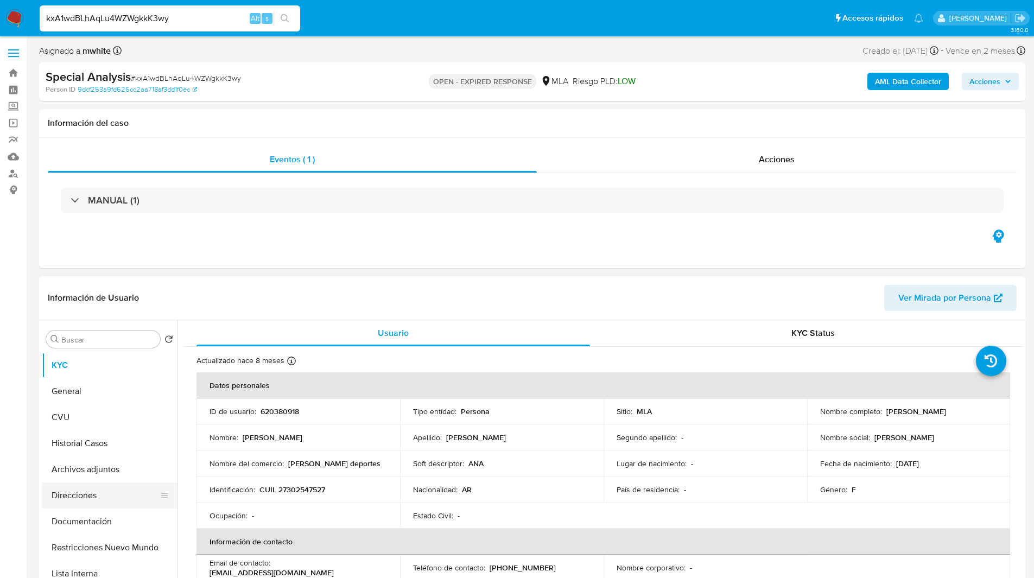
click at [99, 500] on button "Direcciones" at bounding box center [105, 495] width 127 height 26
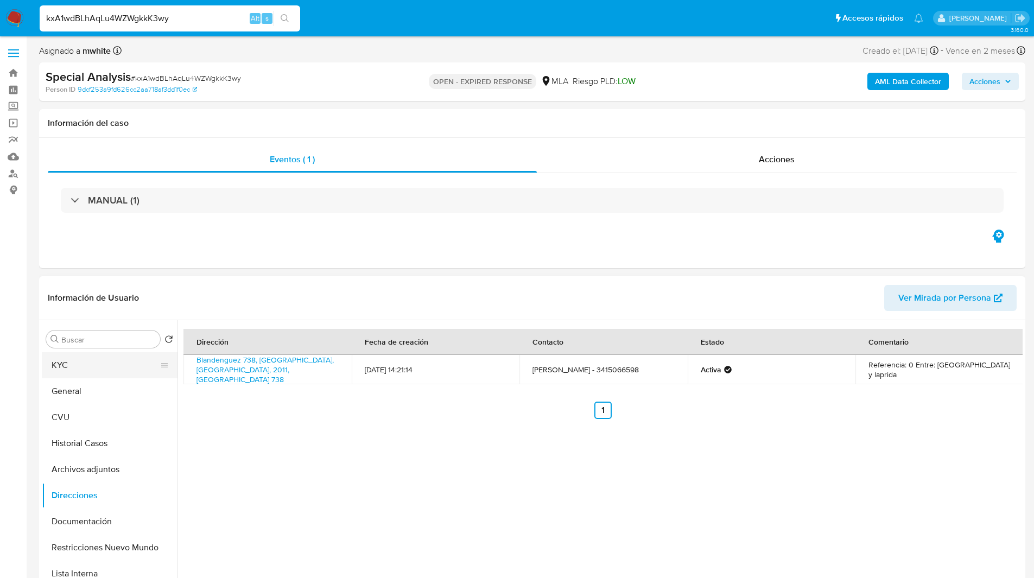
click at [63, 369] on button "KYC" at bounding box center [105, 365] width 127 height 26
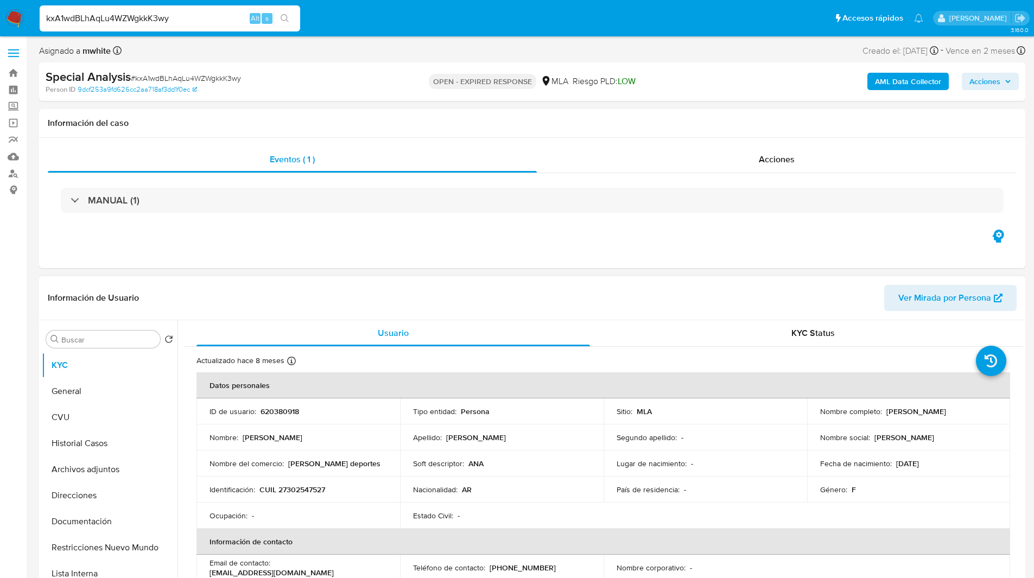
drag, startPoint x: 881, startPoint y: 411, endPoint x: 951, endPoint y: 411, distance: 69.5
click at [951, 411] on div "Nombre completo : [PERSON_NAME]" at bounding box center [908, 412] width 177 height 10
copy div "[PERSON_NAME]"
click at [106, 517] on button "Documentación" at bounding box center [105, 522] width 127 height 26
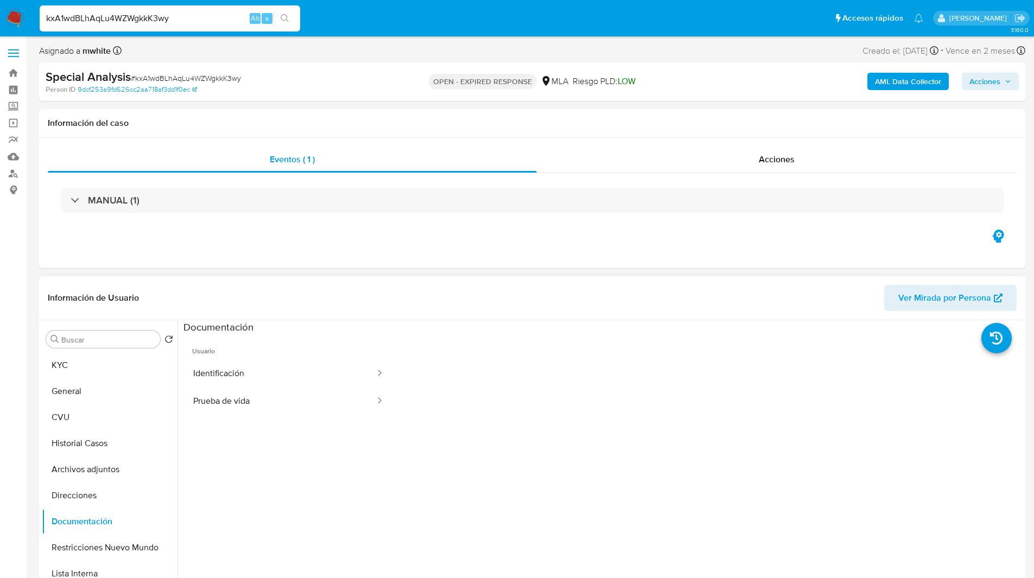
click at [243, 416] on ul "Usuario Identificación Prueba de vida" at bounding box center [288, 490] width 210 height 313
click at [240, 407] on button "Prueba de vida" at bounding box center [279, 402] width 193 height 28
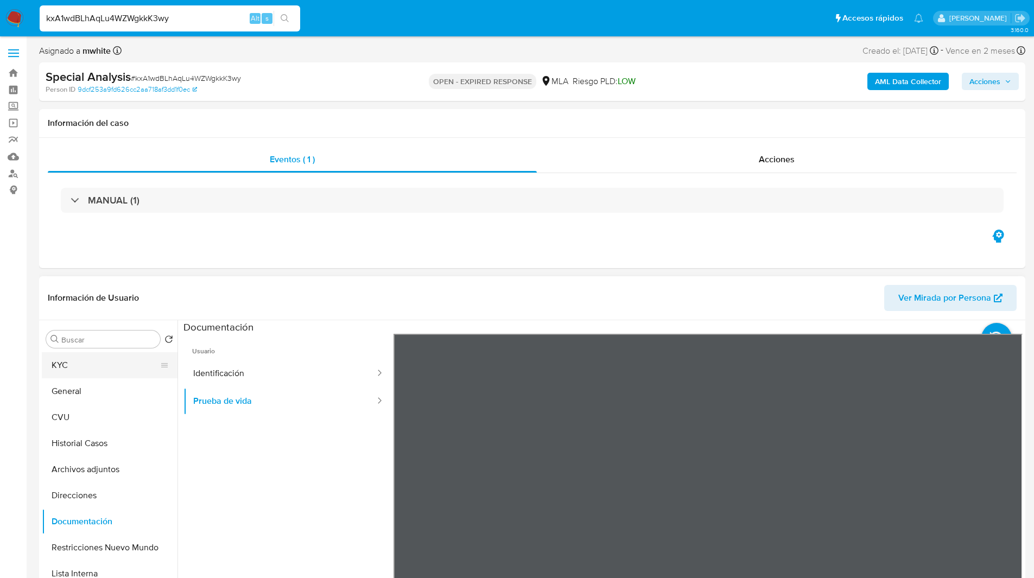
click at [116, 357] on button "KYC" at bounding box center [105, 365] width 127 height 26
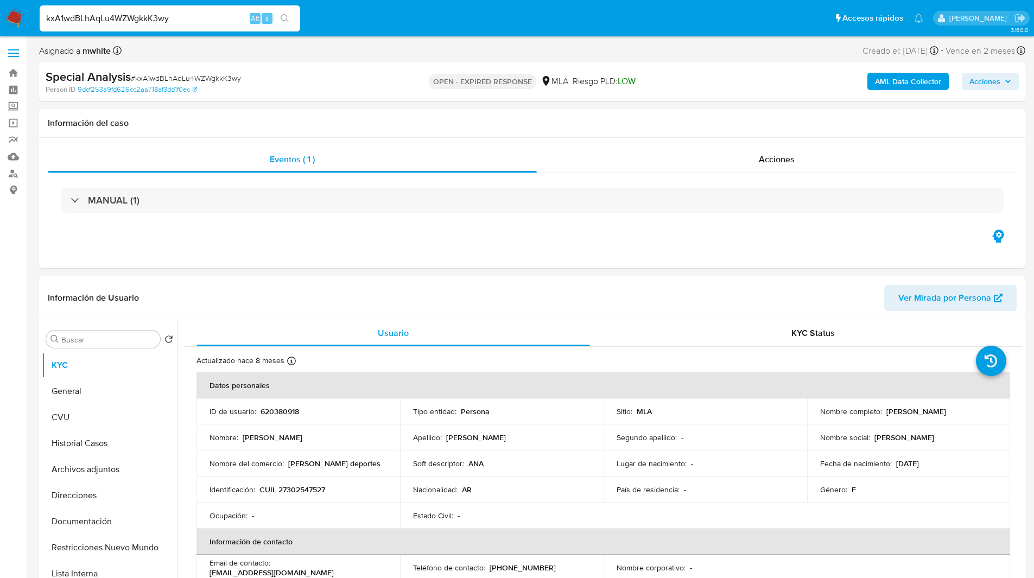
click at [614, 31] on ul "Pausado Ver notificaciones kxA1wdBLhAqLu4WZWgkkK3wy Alt s Accesos rápidos Presi…" at bounding box center [481, 17] width 894 height 27
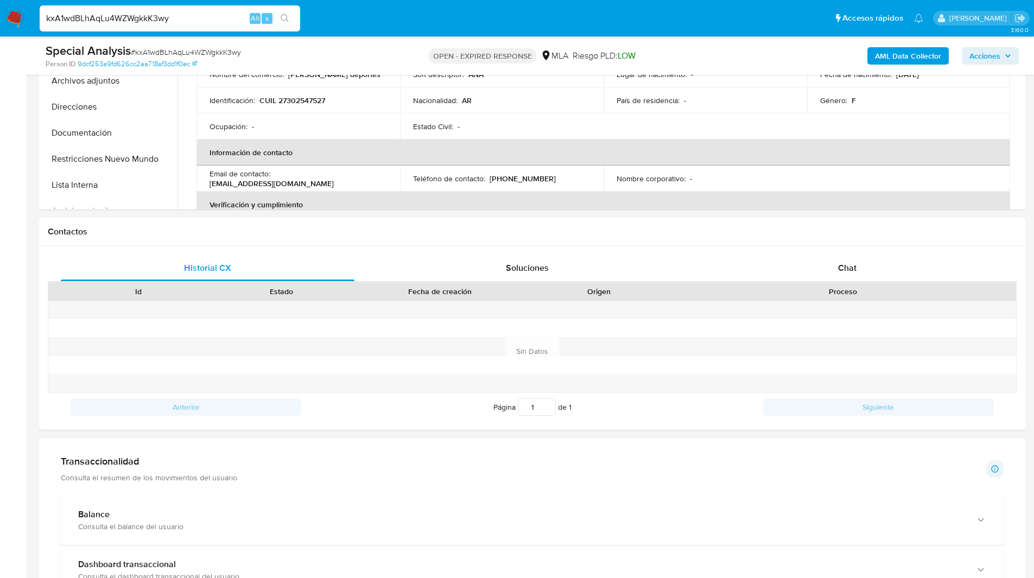
scroll to position [378, 0]
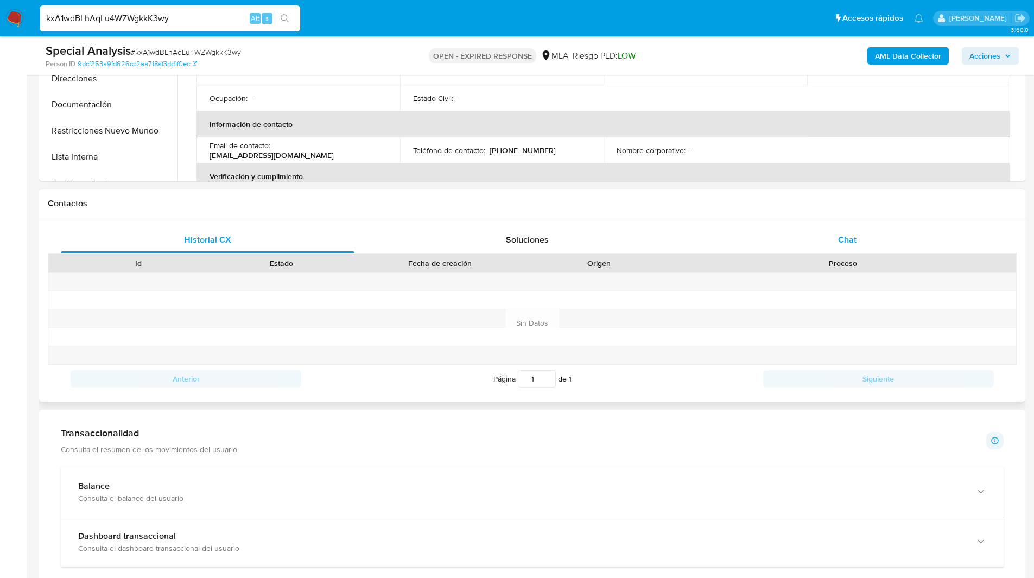
click at [809, 233] on div "Chat" at bounding box center [847, 240] width 294 height 26
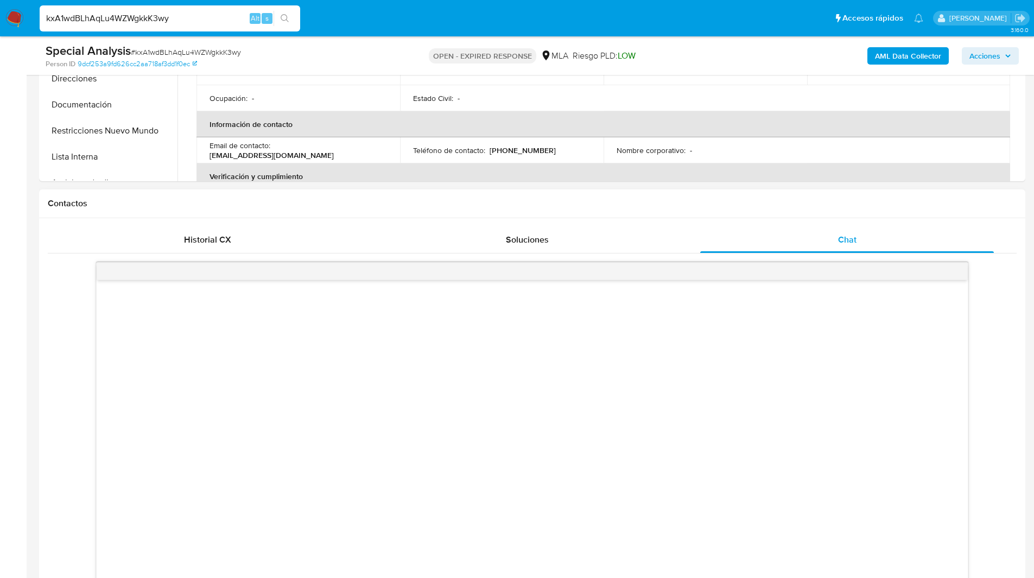
click at [637, 206] on h1 "Contactos" at bounding box center [532, 203] width 969 height 11
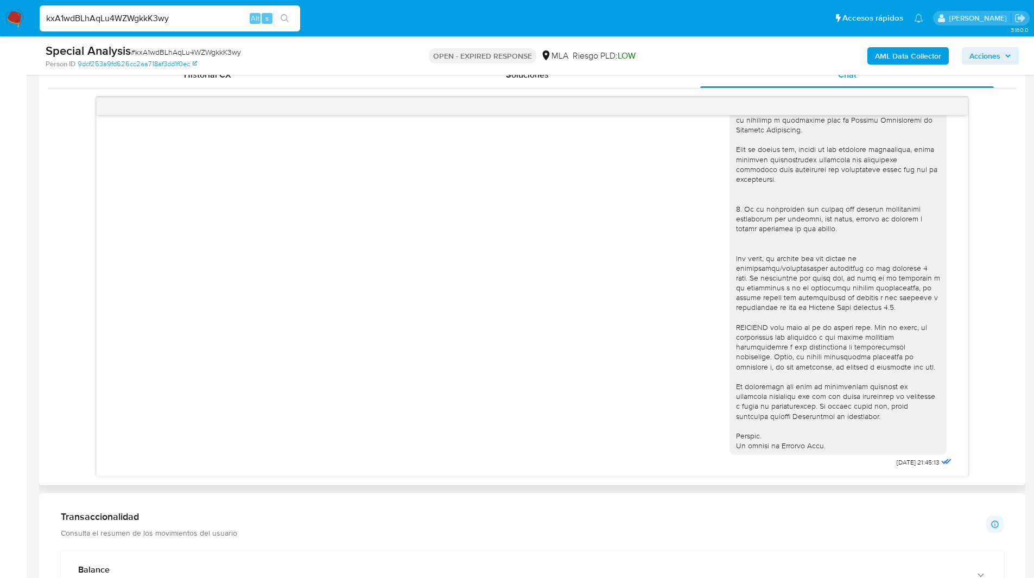
scroll to position [544, 0]
drag, startPoint x: 908, startPoint y: 463, endPoint x: 865, endPoint y: 463, distance: 43.4
click at [865, 463] on div "06/08/2025 21:45:13" at bounding box center [841, 173] width 225 height 594
copy span "06/08/2025"
click at [566, 12] on ul "Pausado Ver notificaciones kxA1wdBLhAqLu4WZWgkkK3wy Alt s Accesos rápidos Presi…" at bounding box center [481, 17] width 894 height 27
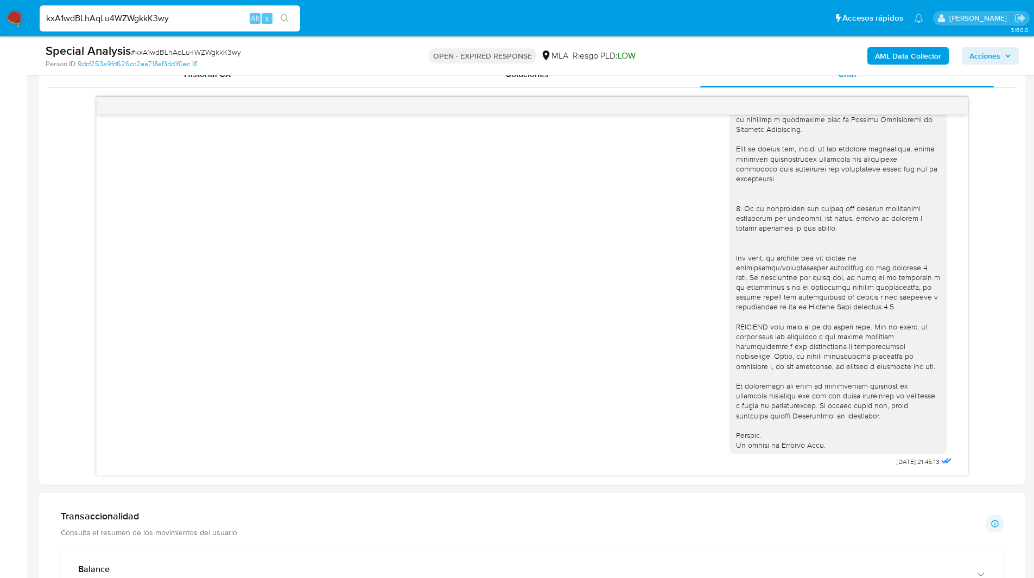
click at [361, 16] on ul "Pausado Ver notificaciones kxA1wdBLhAqLu4WZWgkkK3wy Alt s Accesos rápidos Presi…" at bounding box center [481, 17] width 894 height 27
click at [741, 44] on div "AML Data Collector Acciones" at bounding box center [857, 56] width 321 height 26
click at [879, 52] on b "AML Data Collector" at bounding box center [908, 55] width 66 height 17
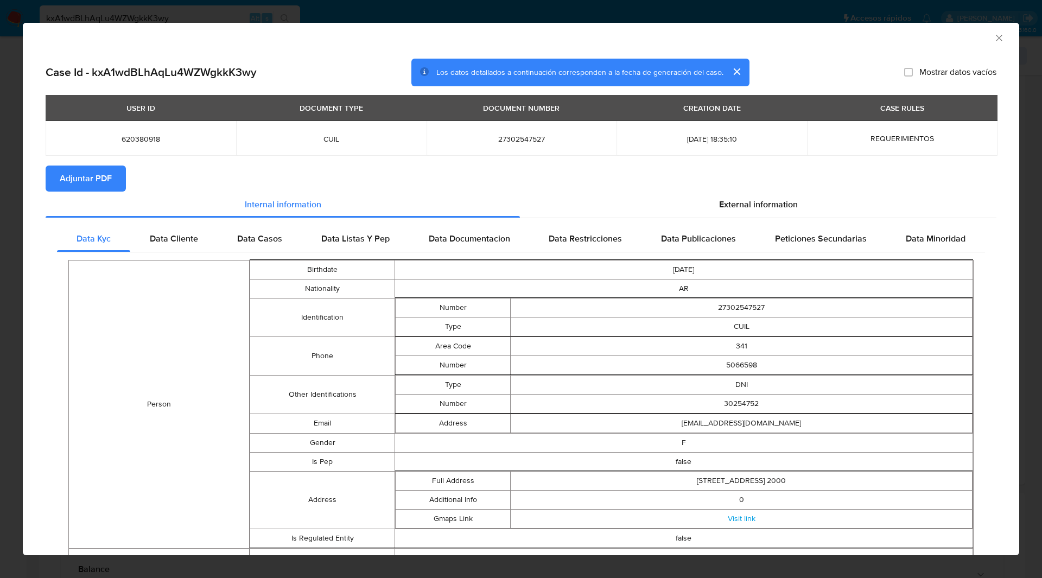
click at [709, 51] on div "Case Id - kxA1wdBLhAqLu4WZWgkkK3wy Los datos detallados a continuación correspo…" at bounding box center [521, 452] width 996 height 805
click at [90, 197] on div "Internal information" at bounding box center [283, 205] width 474 height 26
click at [99, 177] on span "Adjuntar PDF" at bounding box center [86, 179] width 52 height 24
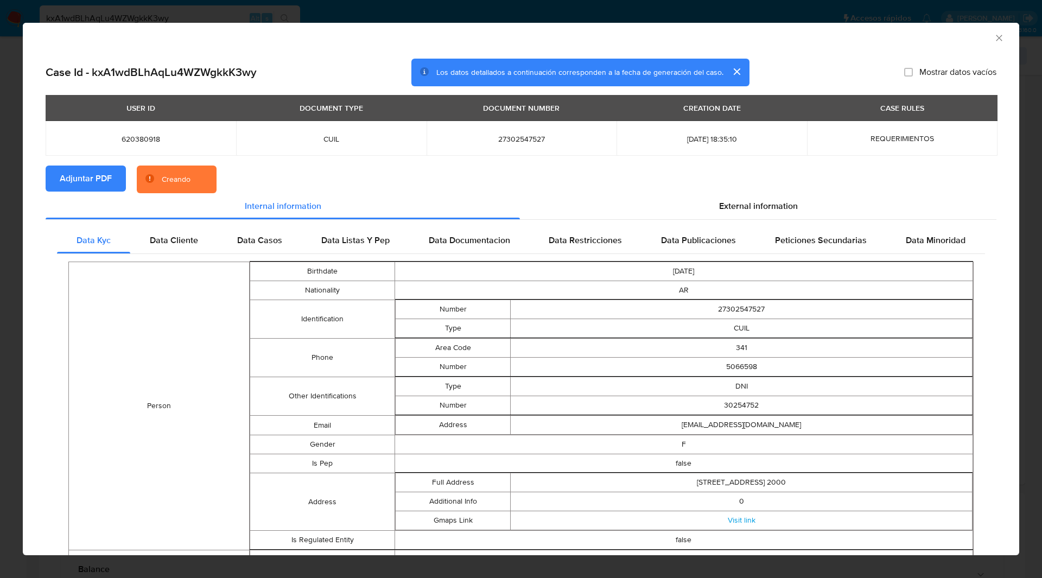
click at [319, 159] on div "USER ID DOCUMENT TYPE DOCUMENT NUMBER CREATION DATE CASE RULES 620380918 CUIL 2…" at bounding box center [521, 130] width 951 height 71
click at [609, 39] on div "AML Data Collector" at bounding box center [511, 36] width 963 height 12
click at [594, 44] on div "AML Data Collector" at bounding box center [521, 36] width 996 height 27
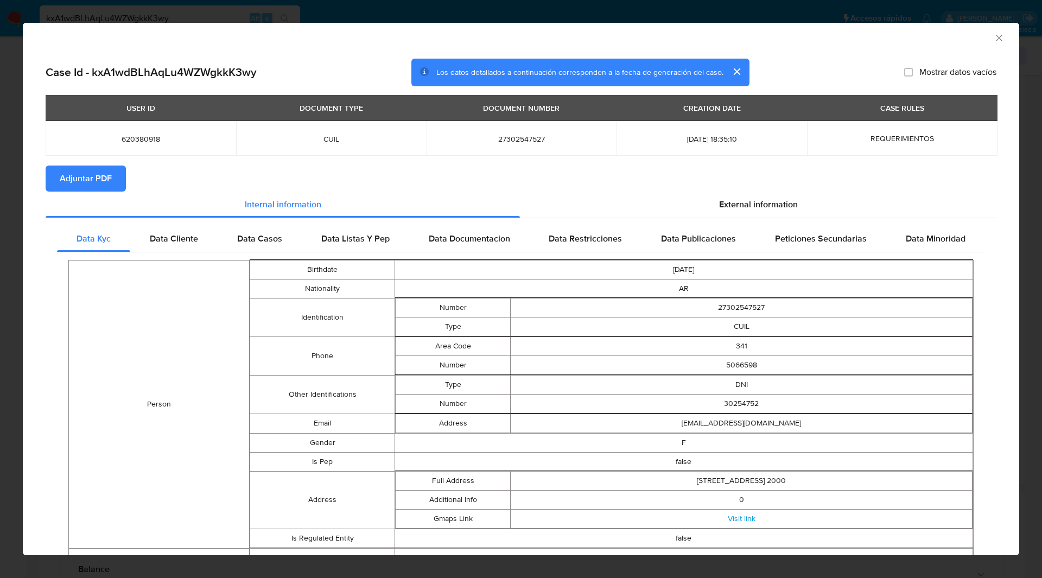
click at [994, 37] on icon "Cerrar ventana" at bounding box center [999, 38] width 11 height 11
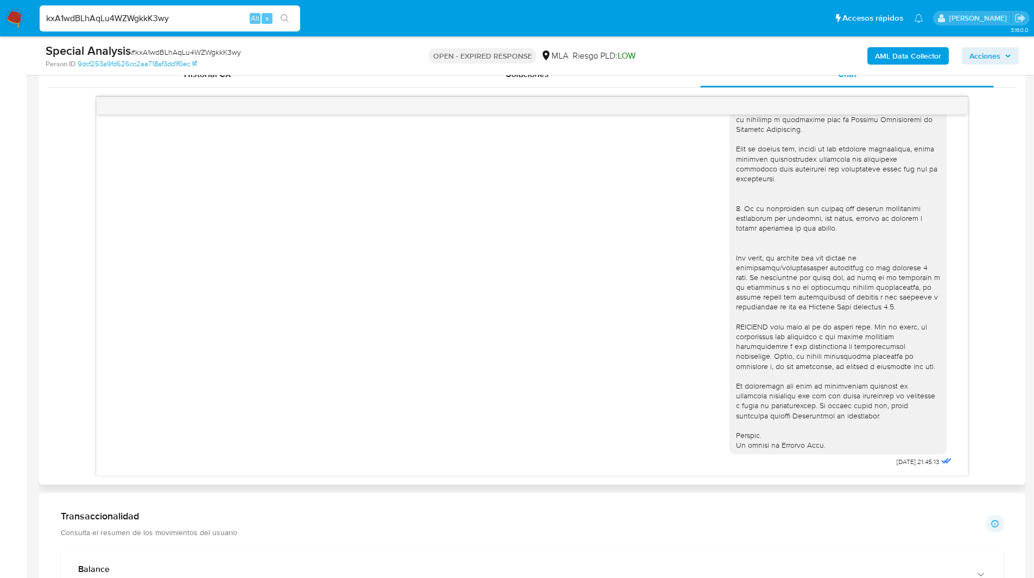
click at [45, 142] on div "Historial CX Soluciones Chat Id Estado Fecha de creación Origen Proceso Anterio…" at bounding box center [532, 269] width 986 height 432
click at [221, 54] on span "# kxA1wdBLhAqLu4WZWgkkK3wy" at bounding box center [186, 52] width 110 height 11
copy span "kxA1wdBLhAqLu4WZWgkkK3wy"
click at [15, 21] on img at bounding box center [14, 18] width 18 height 18
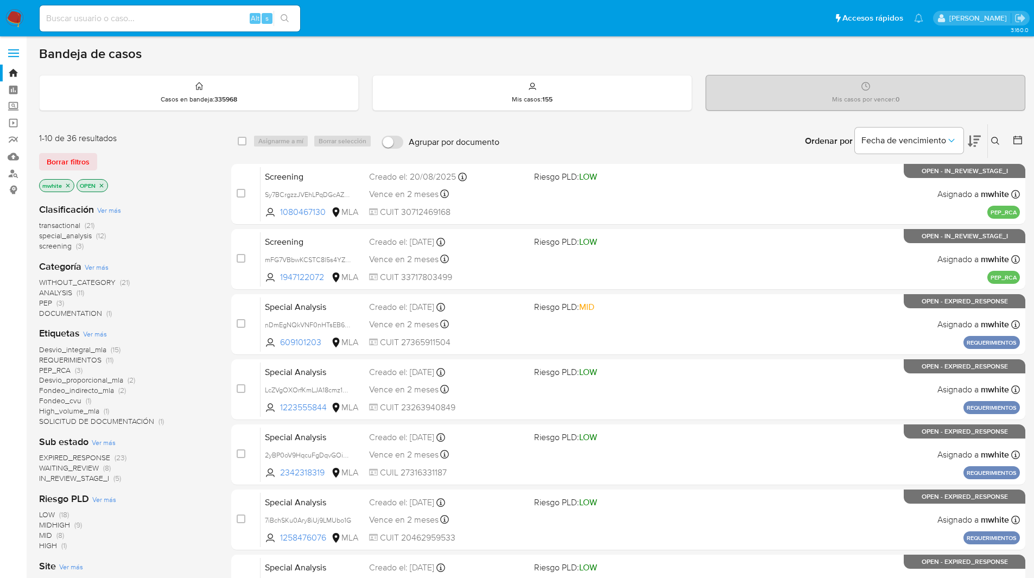
click at [179, 15] on input at bounding box center [170, 18] width 261 height 14
paste input "MllOm41YR87zakzqUz8yIZke"
type input "MllOm41YR87zakzqUz8yIZke"
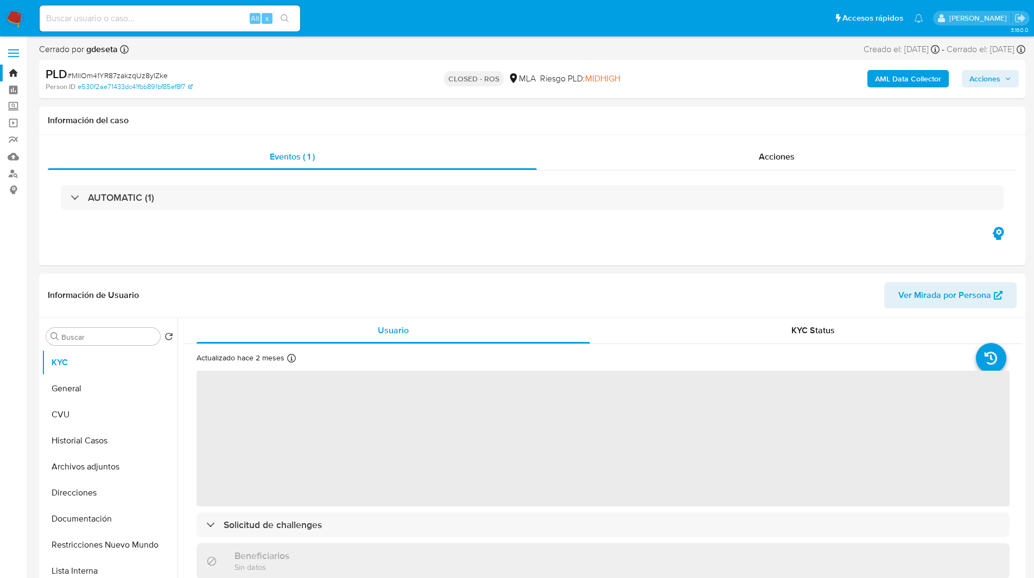
select select "10"
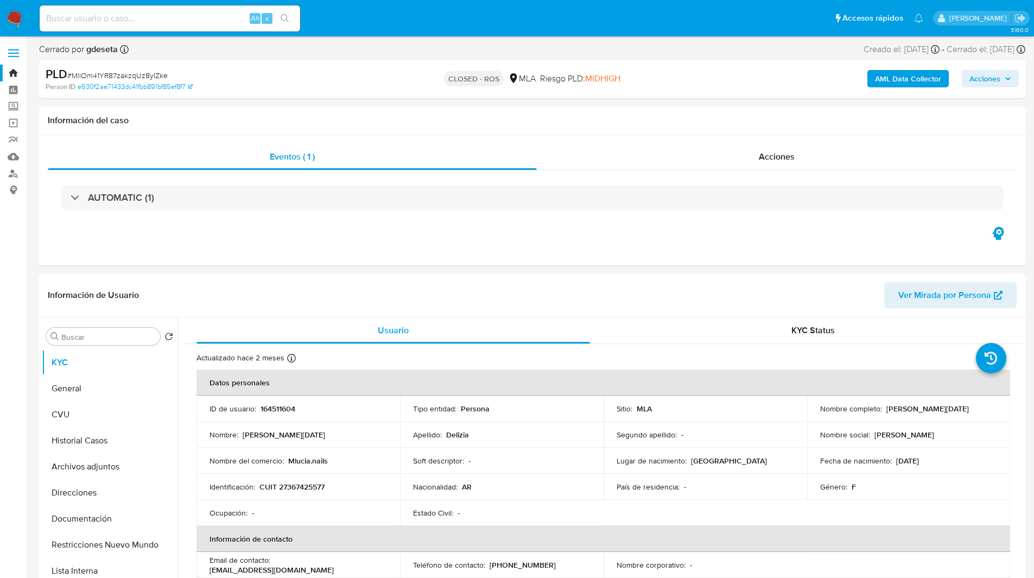
click at [347, 28] on ul "Pausado Ver notificaciones Alt s Accesos rápidos Presiona las siguientes teclas…" at bounding box center [481, 17] width 894 height 27
click at [386, 27] on ul "Pausado Ver notificaciones Alt s Accesos rápidos Presiona las siguientes teclas…" at bounding box center [481, 17] width 894 height 27
click at [697, 402] on td "Sitio : MLA" at bounding box center [706, 409] width 204 height 26
click at [277, 409] on p "164511604" at bounding box center [278, 409] width 35 height 10
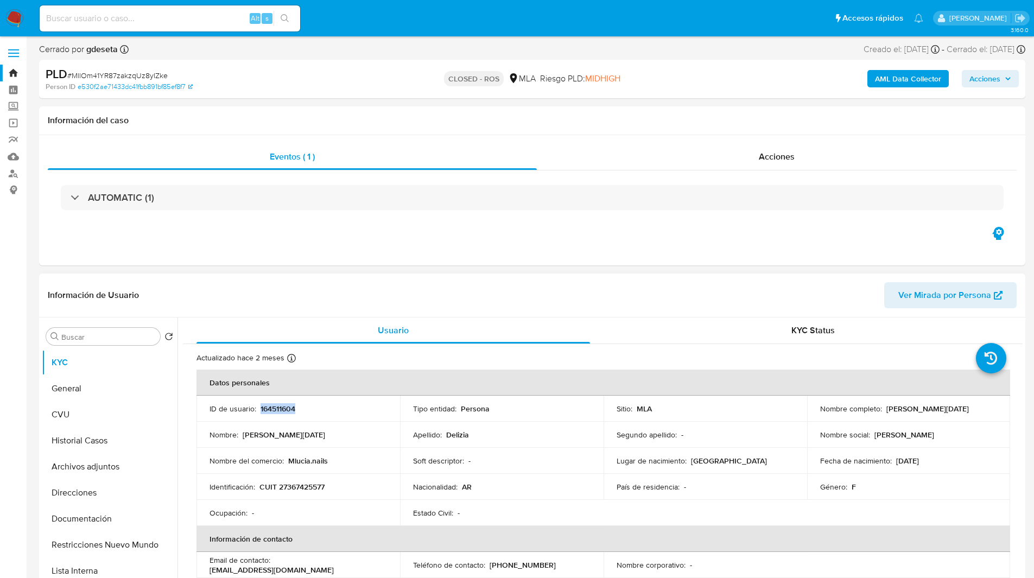
copy p "164511604"
click at [697, 232] on div "Eventos ( 1 ) Acciones AUTOMATIC (1)" at bounding box center [532, 200] width 986 height 130
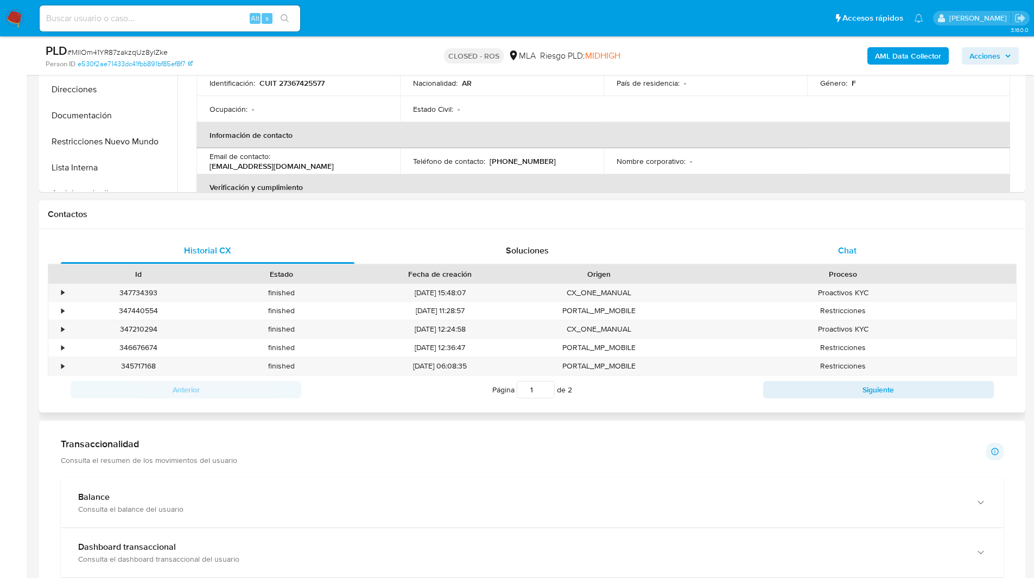
scroll to position [389, 0]
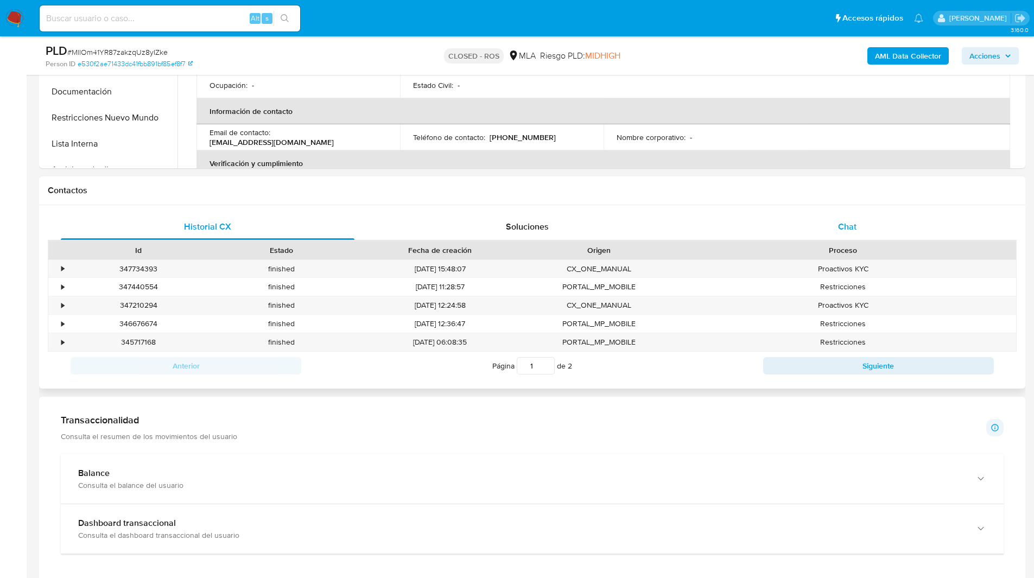
click at [866, 223] on div "Chat" at bounding box center [847, 227] width 294 height 26
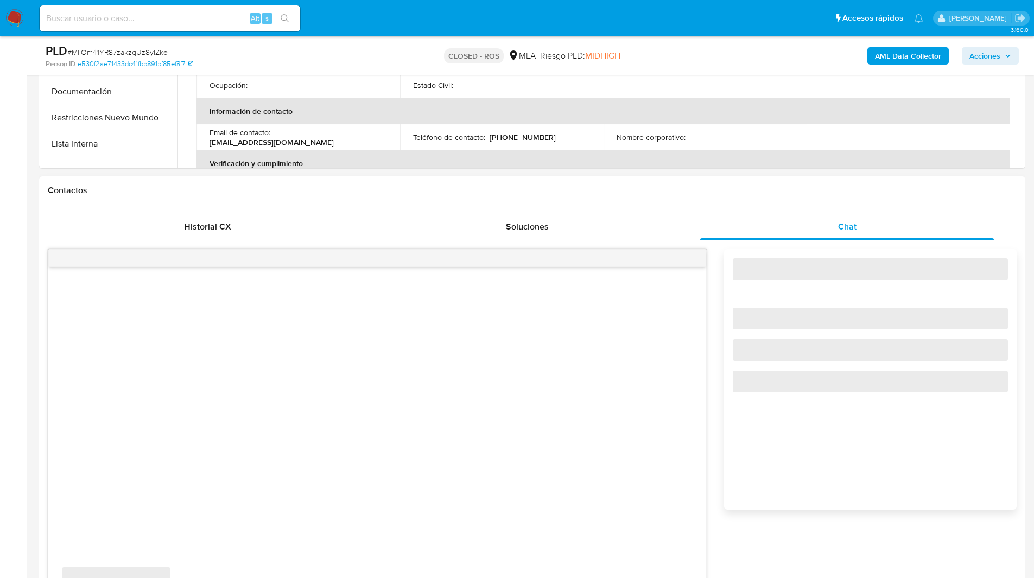
click at [692, 196] on div "Contactos" at bounding box center [532, 190] width 986 height 29
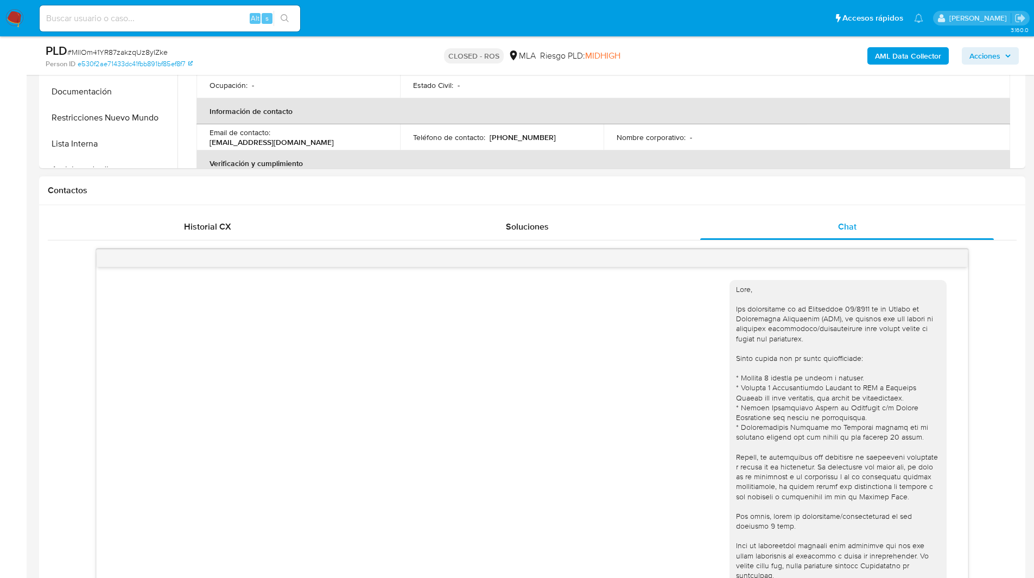
scroll to position [426, 0]
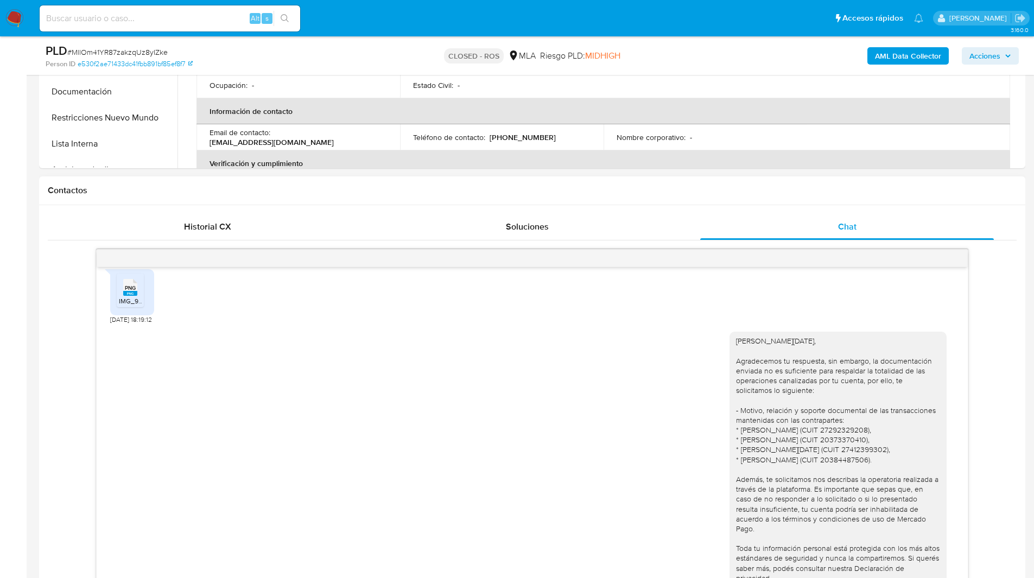
click at [734, 183] on div "Contactos" at bounding box center [532, 190] width 986 height 29
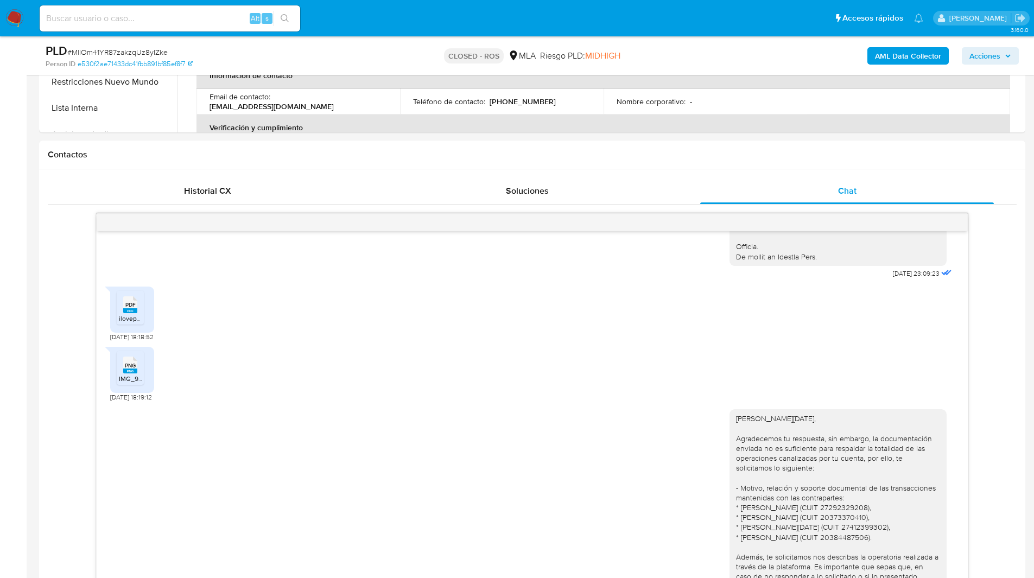
scroll to position [424, 0]
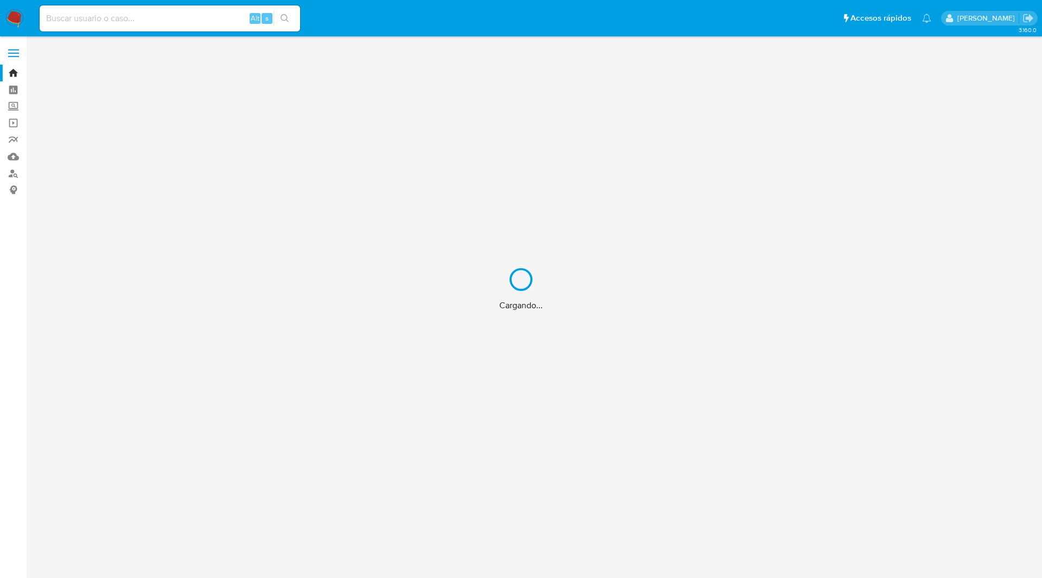
click at [712, 23] on div "Cargando..." at bounding box center [521, 289] width 1042 height 578
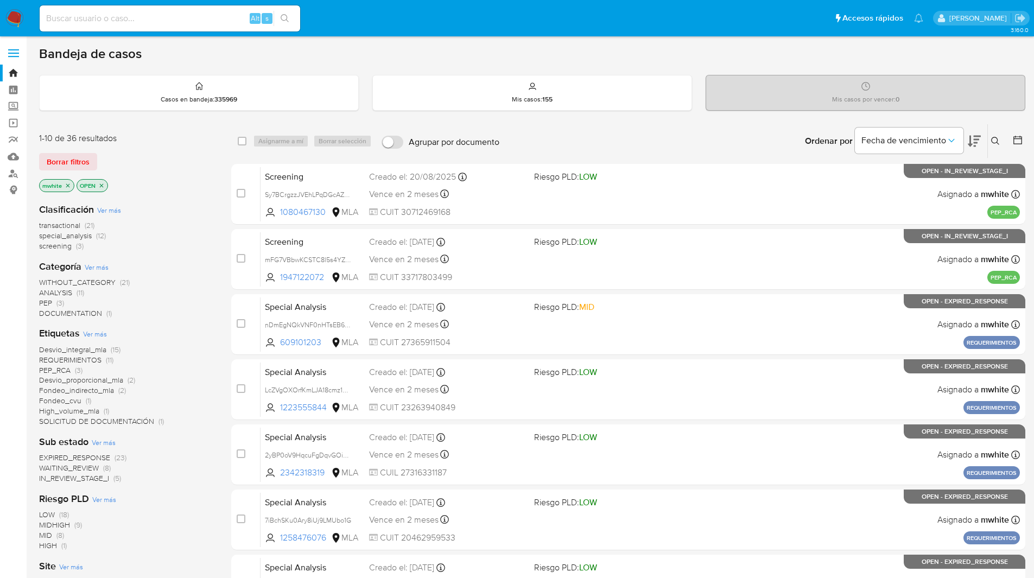
click at [994, 142] on icon at bounding box center [995, 141] width 9 height 9
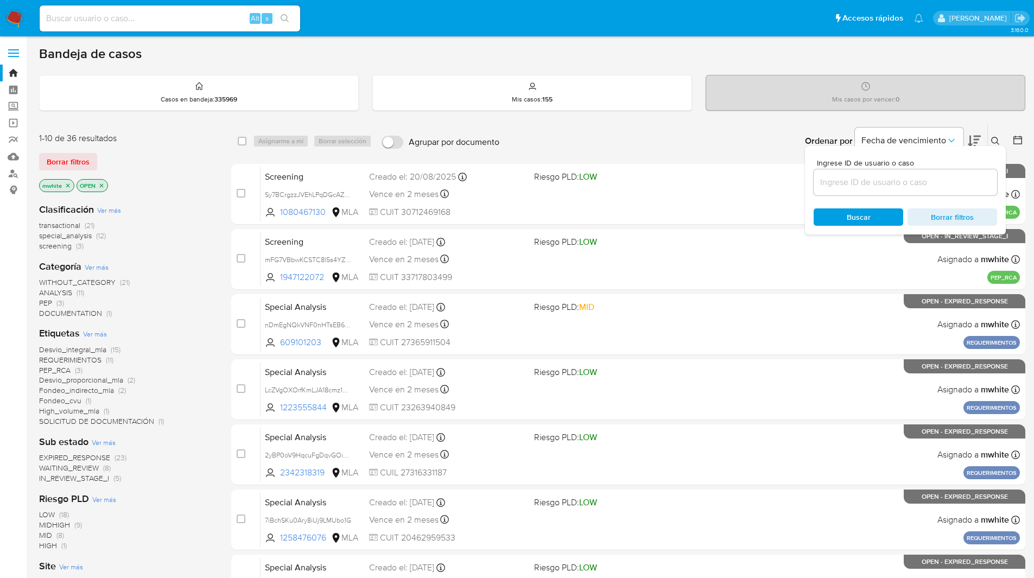
click at [859, 184] on input at bounding box center [905, 182] width 183 height 14
type input "kxA1wdBLhAqLu4WZWgkkK3wy"
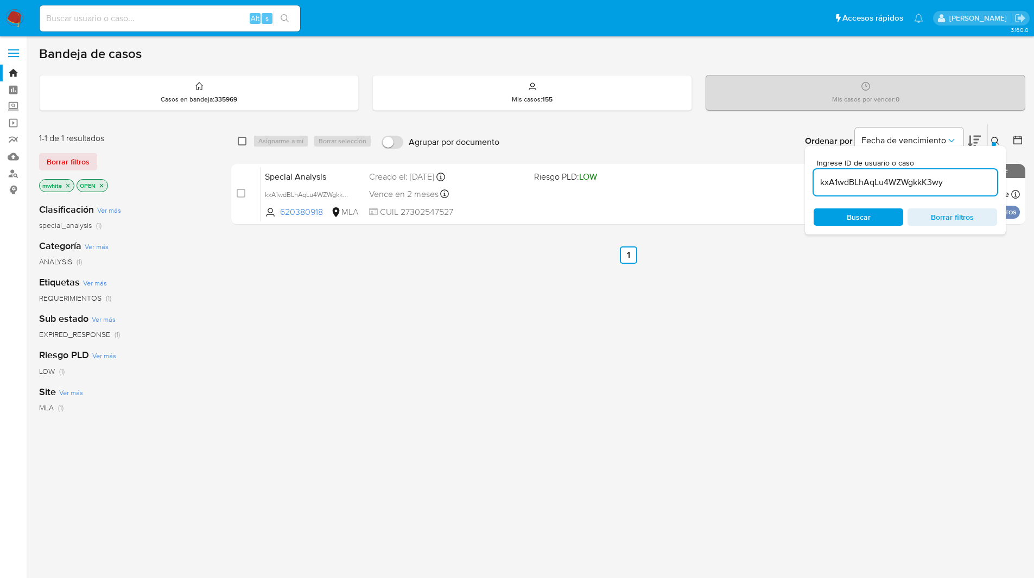
click at [241, 144] on input "checkbox" at bounding box center [242, 141] width 9 height 9
checkbox input "true"
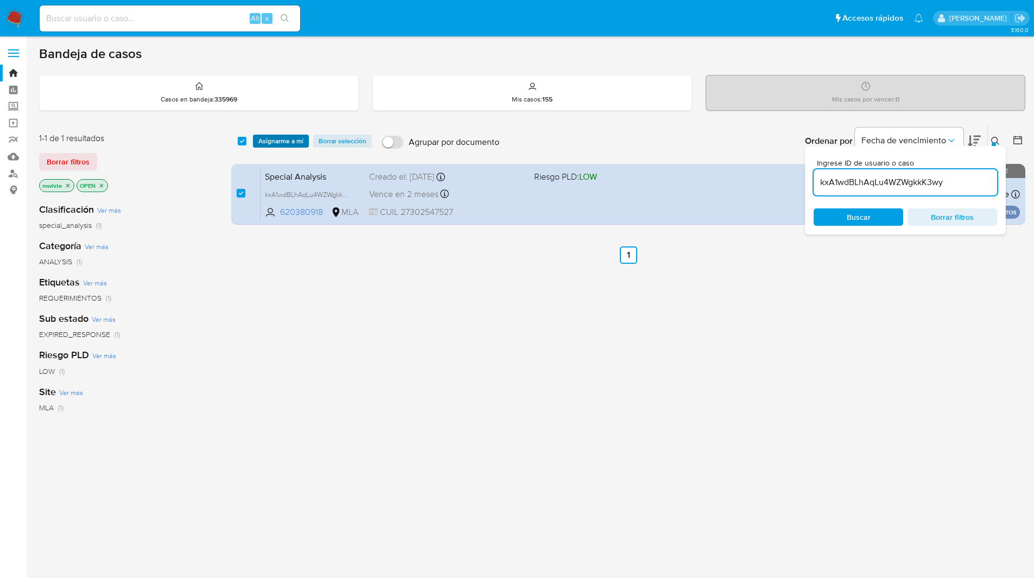
click at [277, 144] on span "Asignarme a mí" at bounding box center [280, 141] width 45 height 11
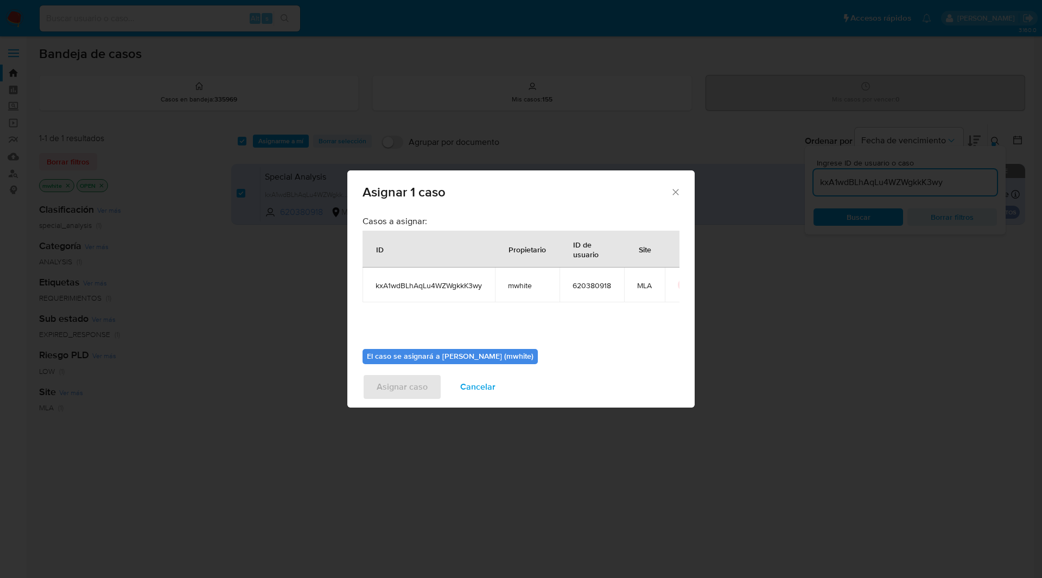
click at [524, 287] on span "mwhite" at bounding box center [527, 286] width 39 height 10
copy span "mwhite"
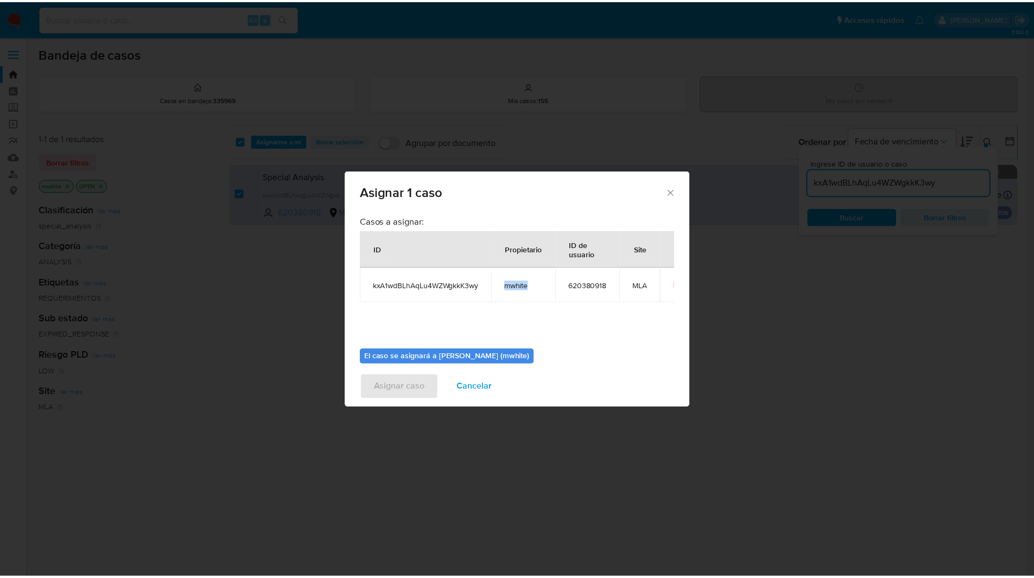
scroll to position [56, 0]
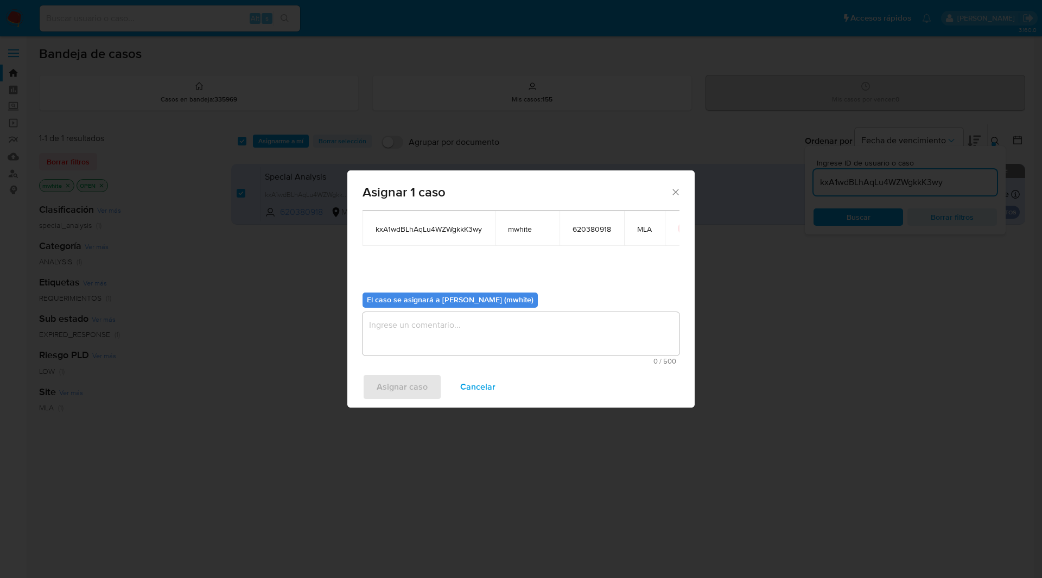
click at [459, 317] on textarea "assign-modal" at bounding box center [521, 333] width 317 height 43
paste textarea "mwhite"
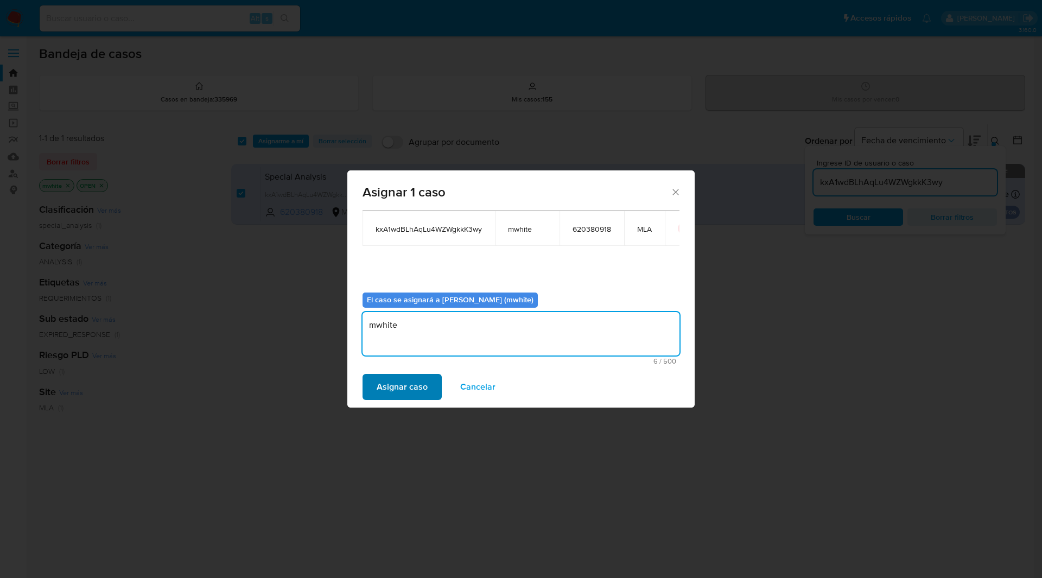
type textarea "mwhite"
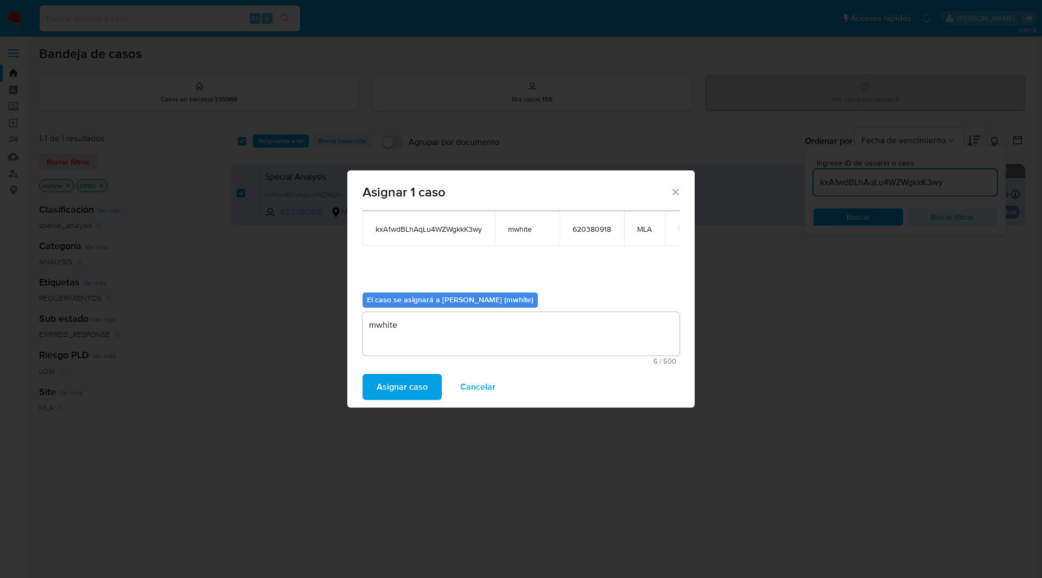
click at [391, 389] on span "Asignar caso" at bounding box center [402, 387] width 51 height 24
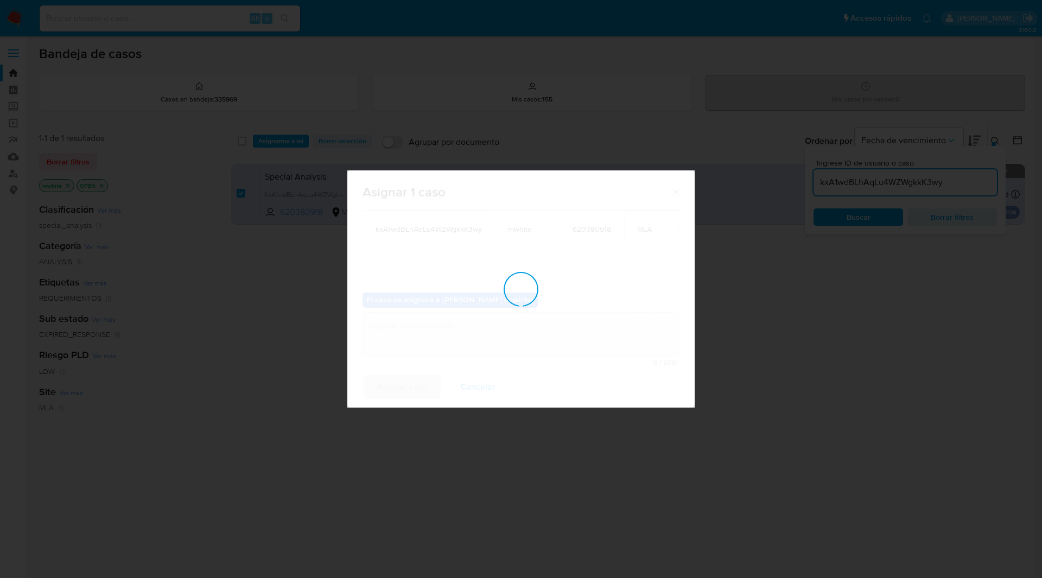
checkbox input "false"
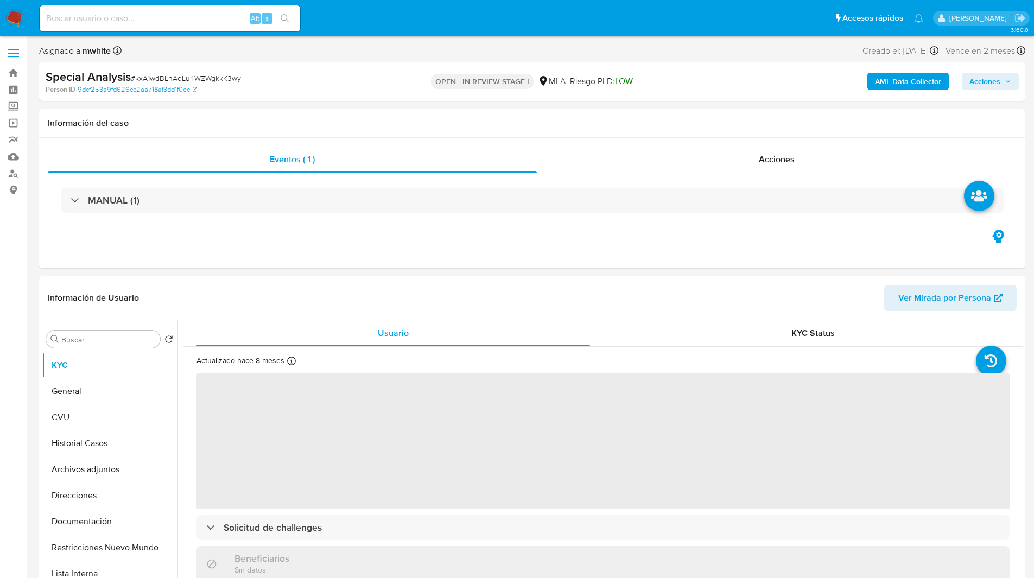
select select "10"
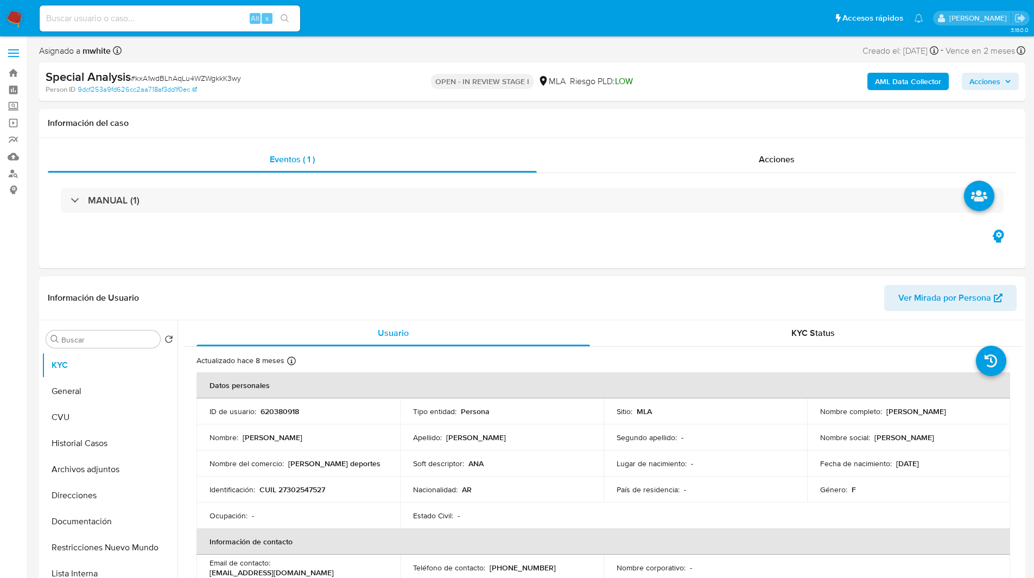
click at [437, 29] on ul "Pausado Ver notificaciones Alt s Accesos rápidos Presiona las siguientes teclas…" at bounding box center [481, 17] width 894 height 27
click at [589, 33] on nav "Pausado Ver notificaciones Alt s Accesos rápidos Presiona las siguientes teclas…" at bounding box center [517, 18] width 1034 height 36
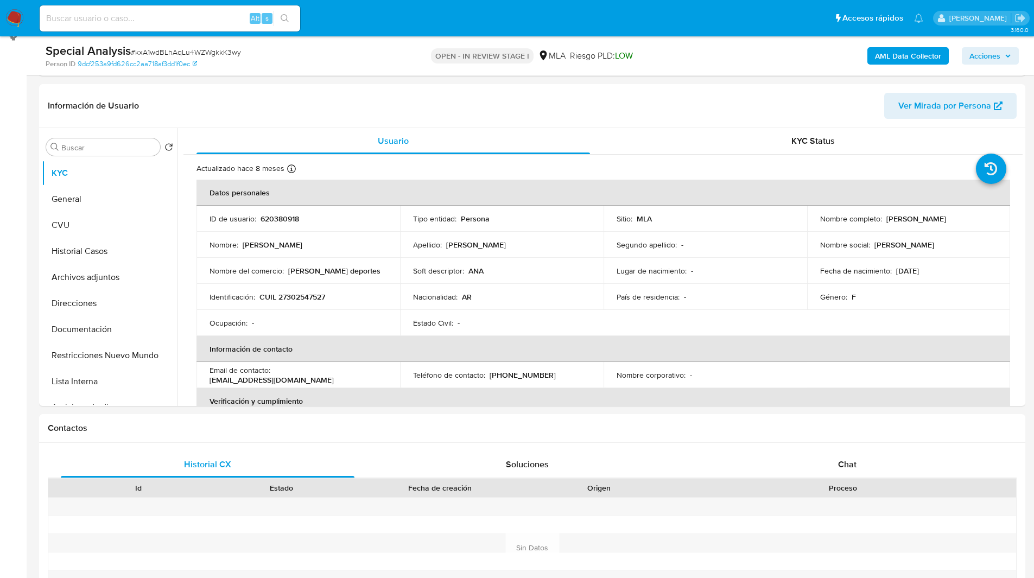
scroll to position [154, 0]
click at [848, 460] on span "Chat" at bounding box center [847, 464] width 18 height 12
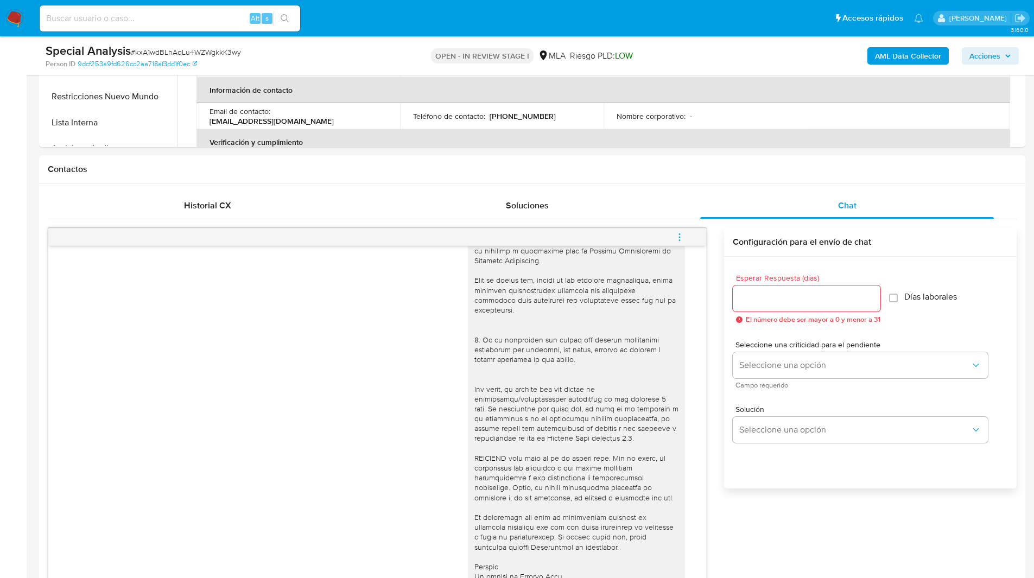
scroll to position [414, 0]
click at [684, 233] on button "menu-action" at bounding box center [680, 236] width 36 height 26
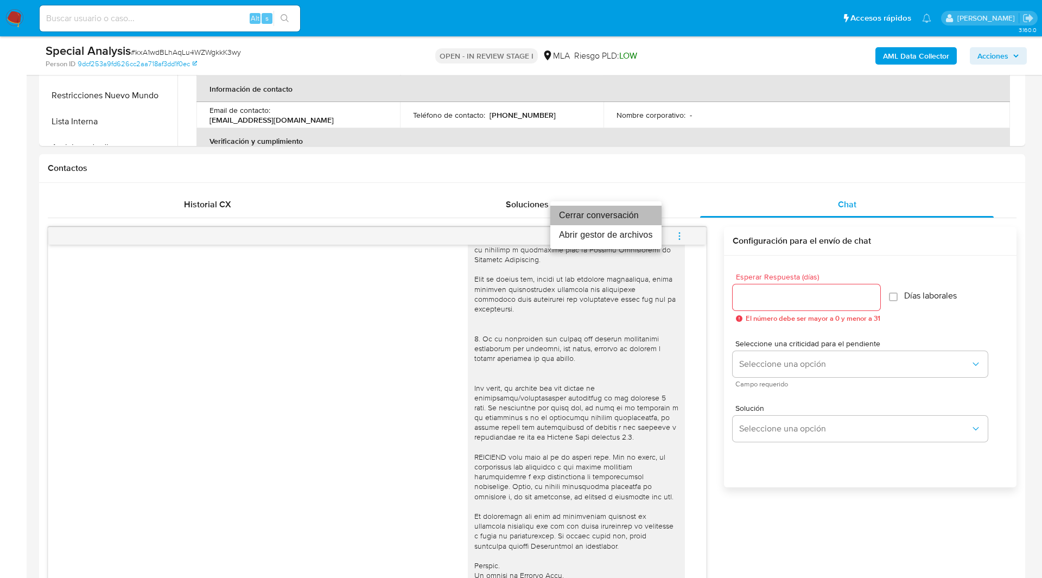
click at [621, 217] on li "Cerrar conversación" at bounding box center [605, 216] width 111 height 20
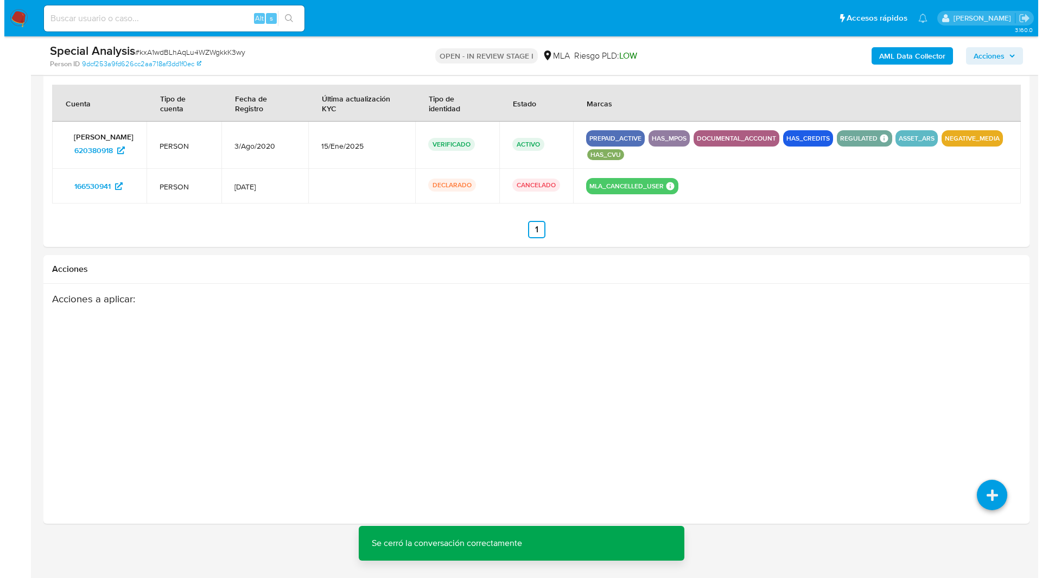
scroll to position [1695, 0]
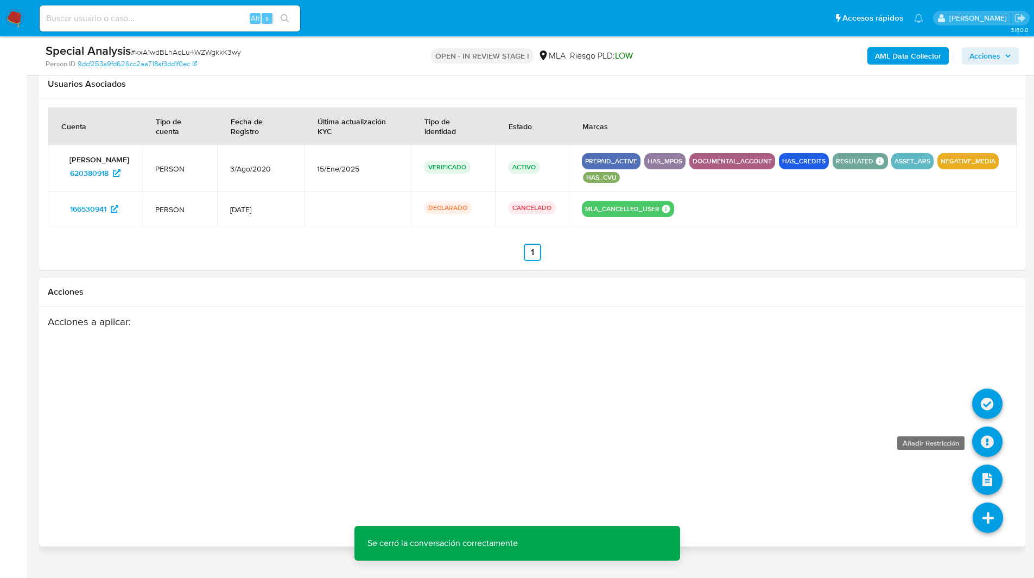
click at [987, 439] on icon at bounding box center [987, 442] width 30 height 30
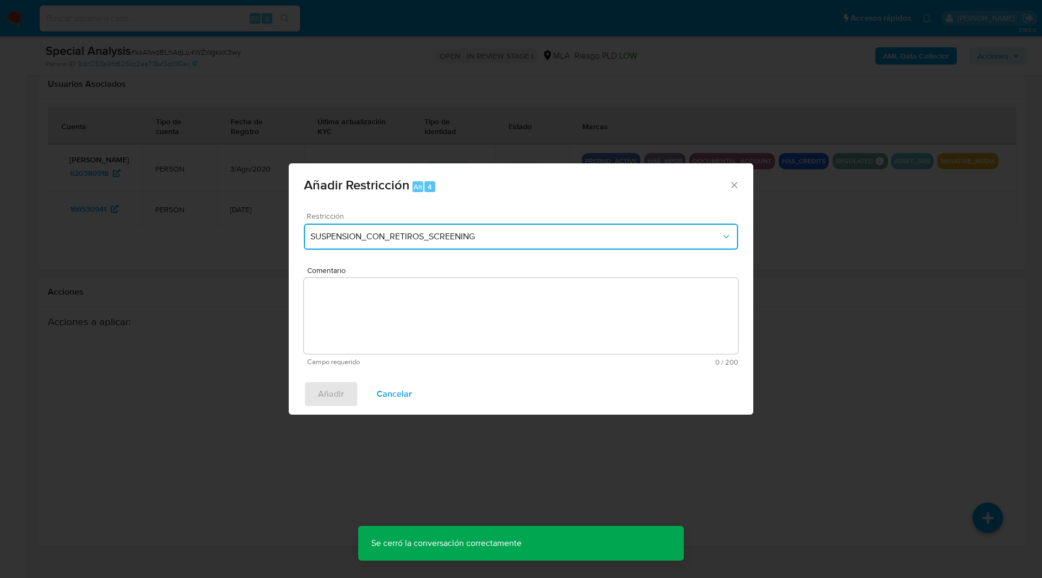
click at [444, 238] on span "SUSPENSION_CON_RETIROS_SCREENING" at bounding box center [515, 236] width 410 height 11
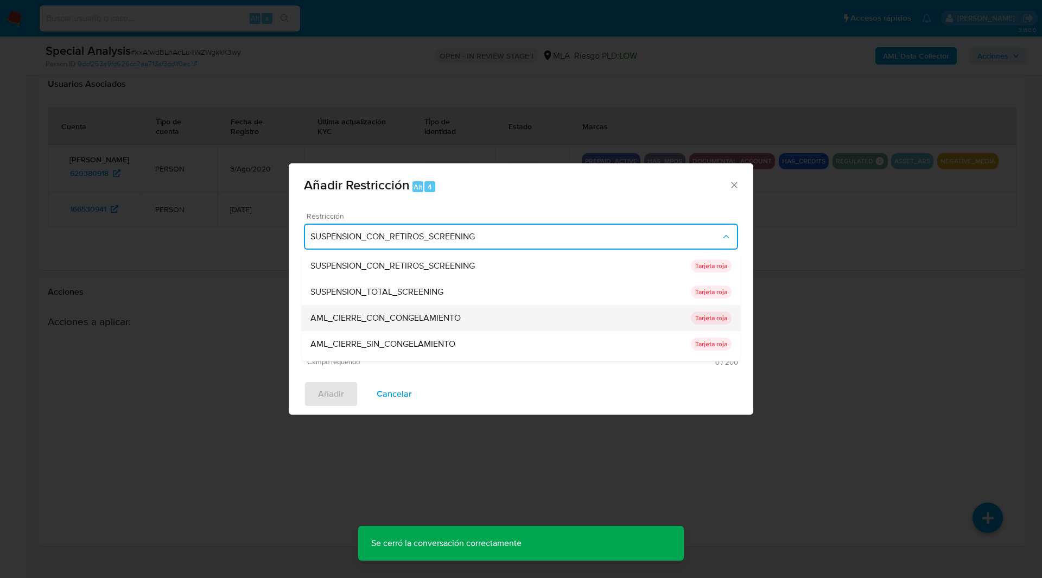
scroll to position [230, 0]
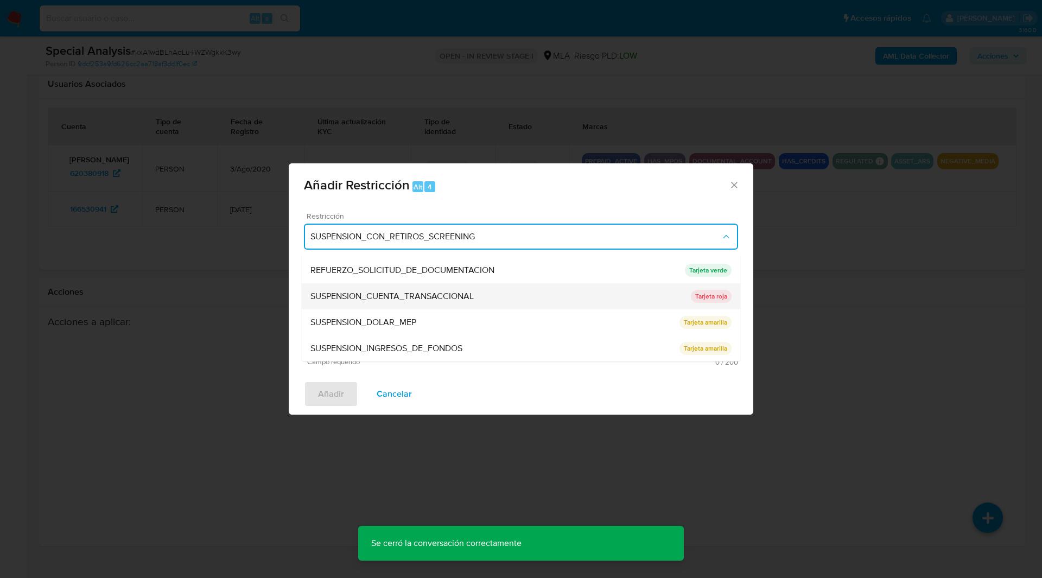
click at [353, 295] on span "SUSPENSION_CUENTA_TRANSACCIONAL" at bounding box center [391, 296] width 163 height 11
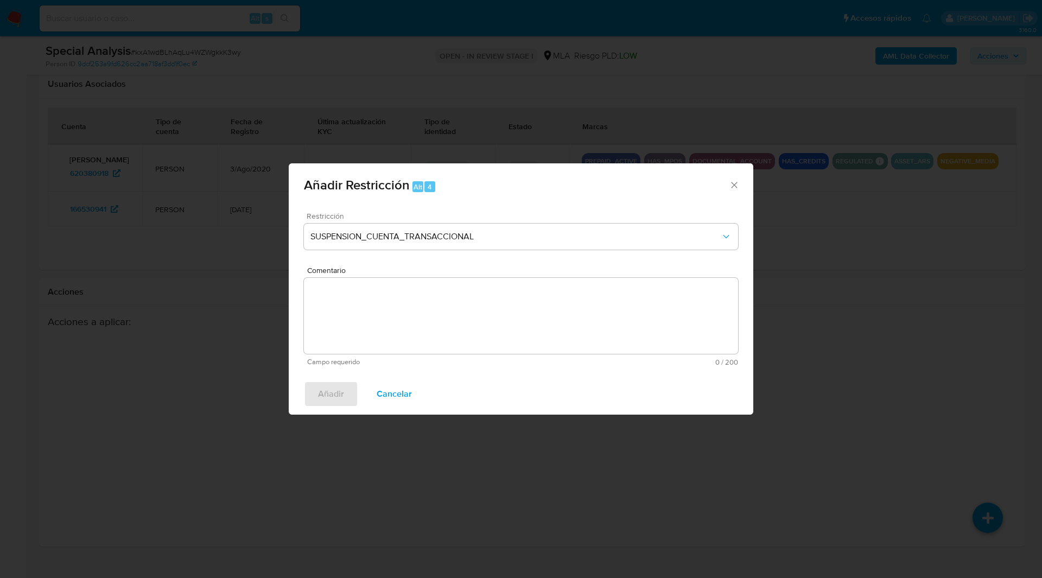
click at [431, 317] on textarea "Comentario" at bounding box center [521, 316] width 434 height 76
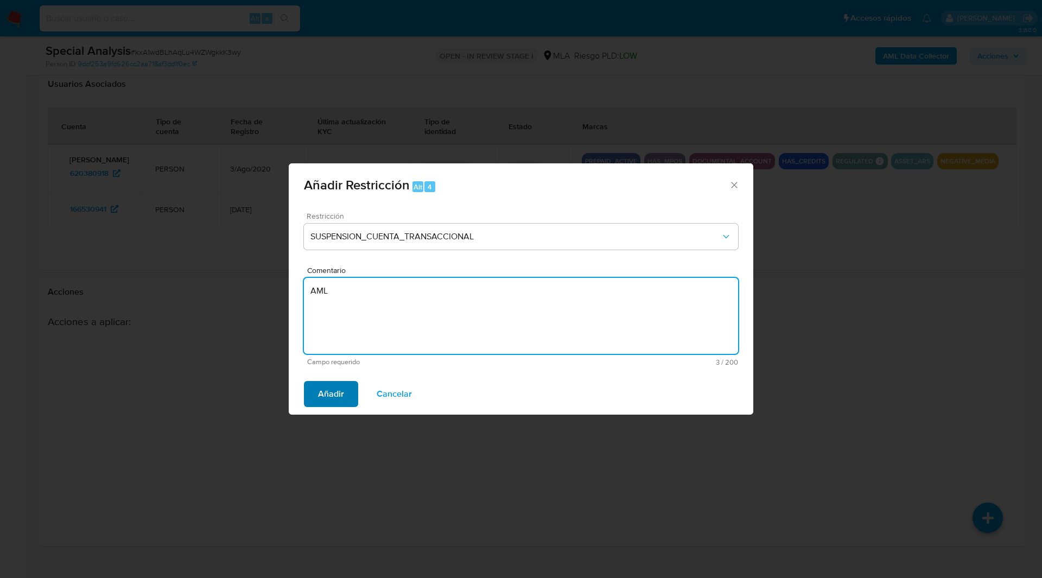
type textarea "AML"
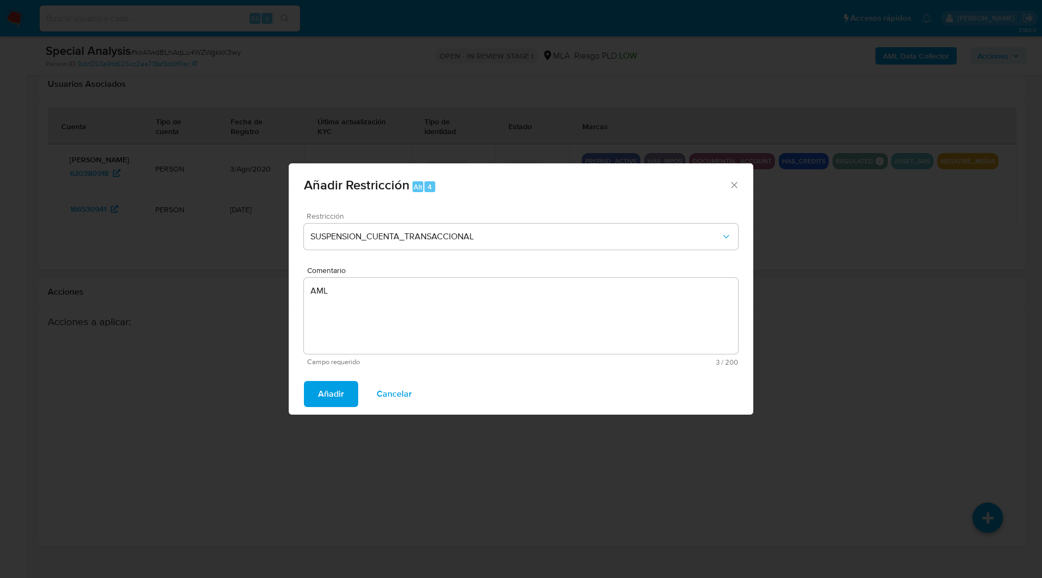
click at [322, 389] on span "Añadir" at bounding box center [331, 394] width 26 height 24
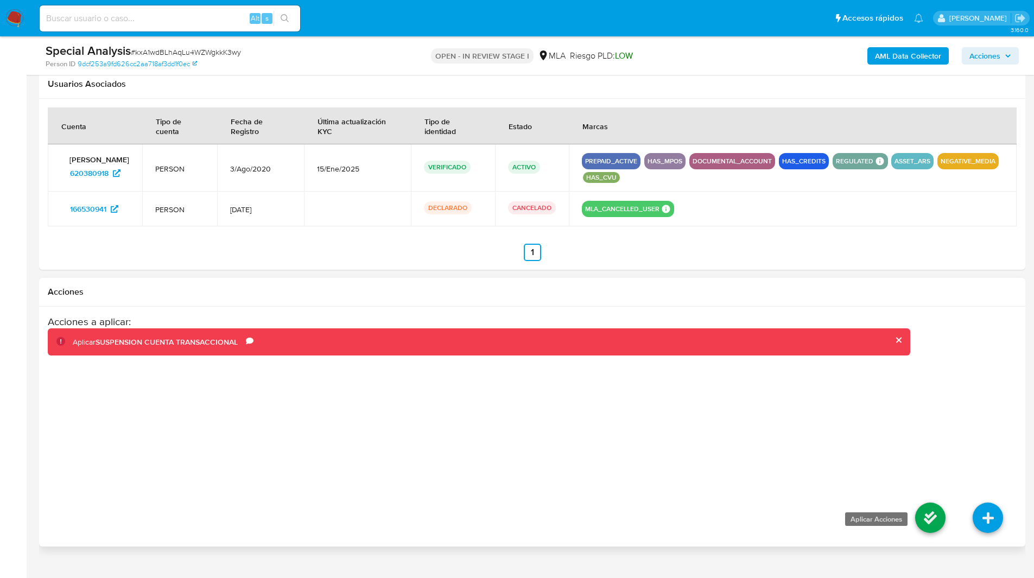
click at [924, 523] on icon at bounding box center [930, 518] width 30 height 30
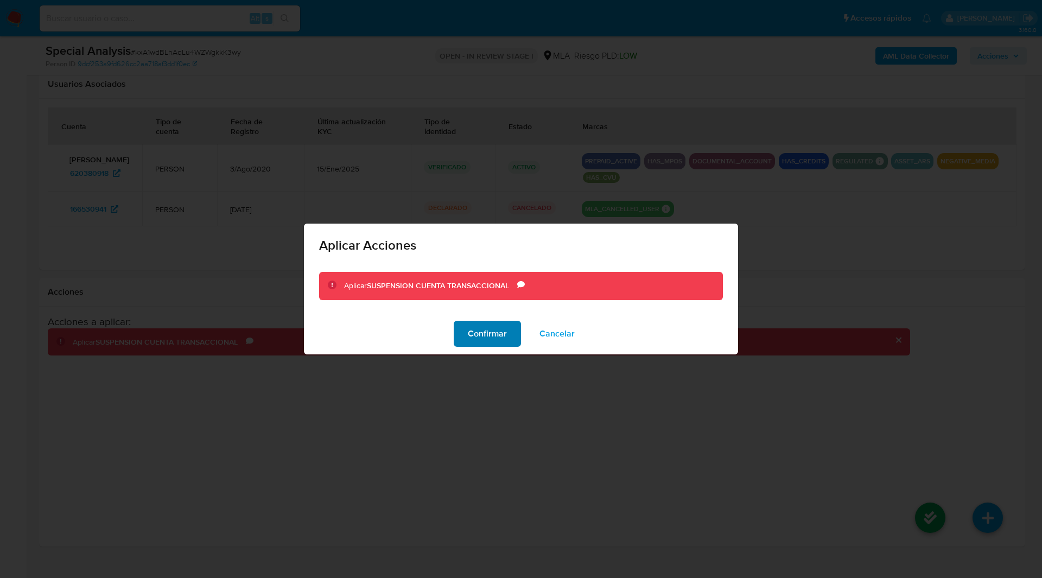
click at [475, 331] on span "Confirmar" at bounding box center [487, 334] width 39 height 24
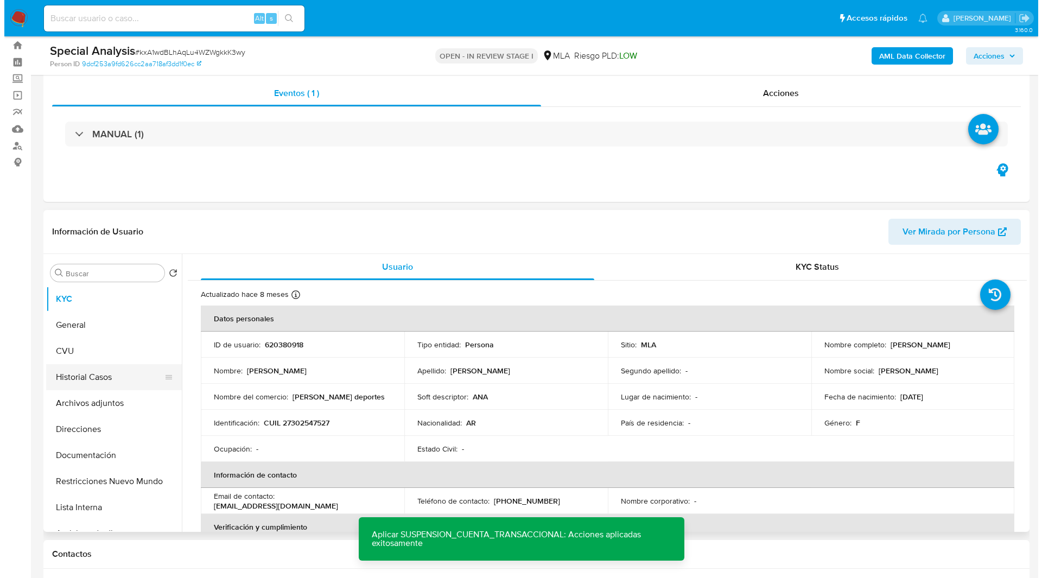
scroll to position [27, 0]
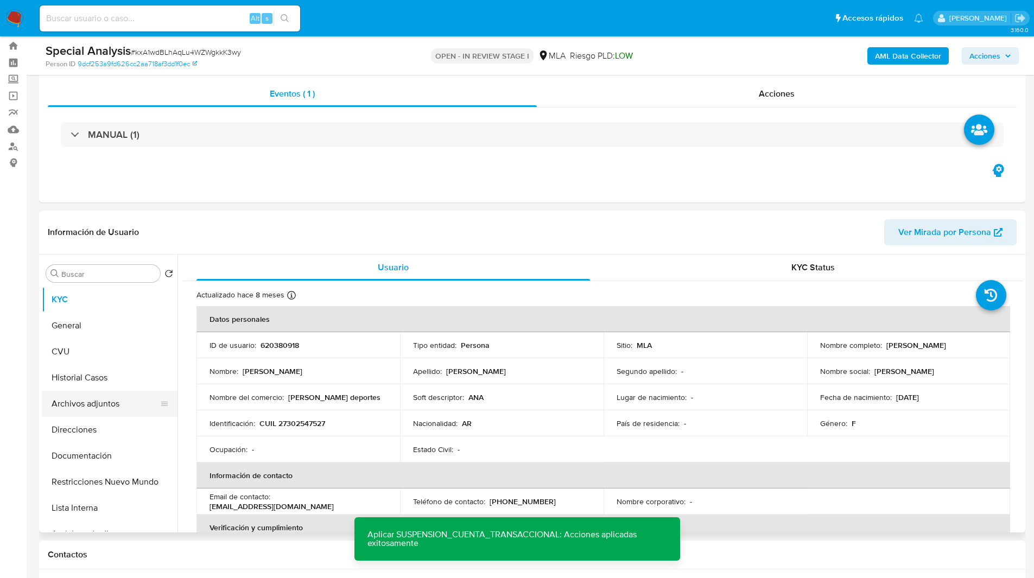
click at [122, 405] on button "Archivos adjuntos" at bounding box center [105, 404] width 127 height 26
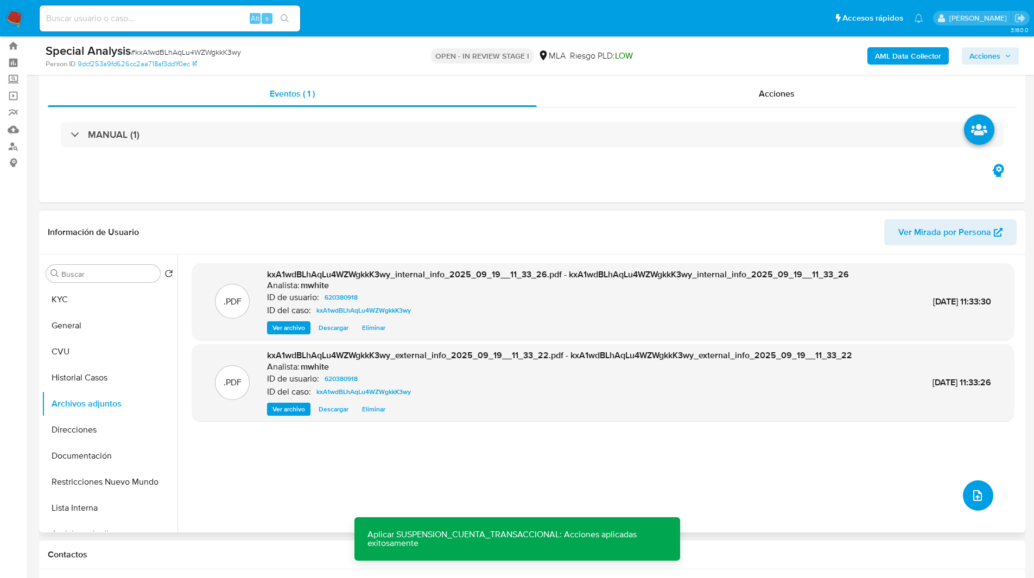
click at [967, 505] on button "upload-file" at bounding box center [978, 495] width 30 height 30
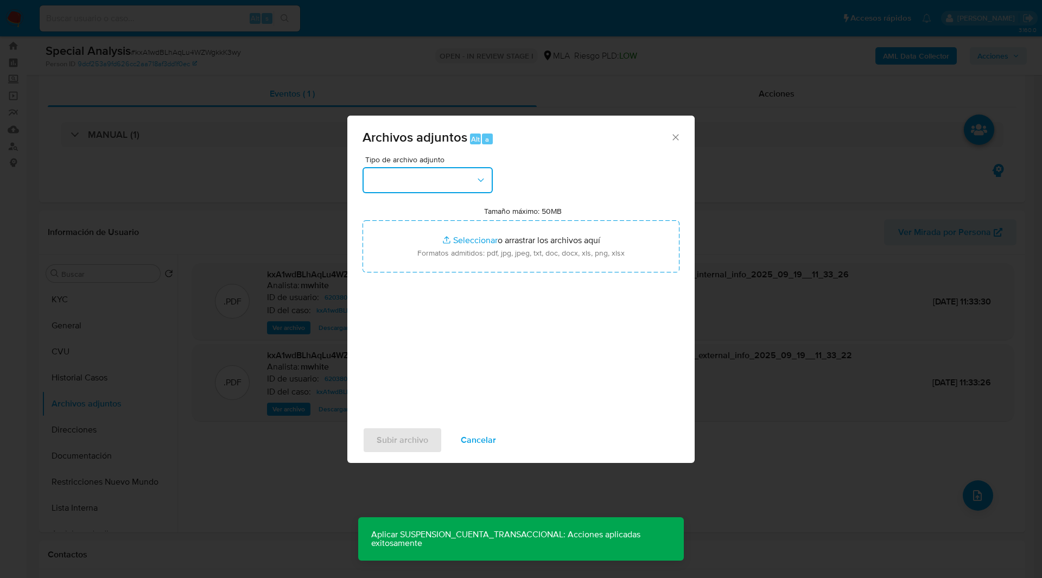
click at [429, 192] on button "button" at bounding box center [428, 180] width 130 height 26
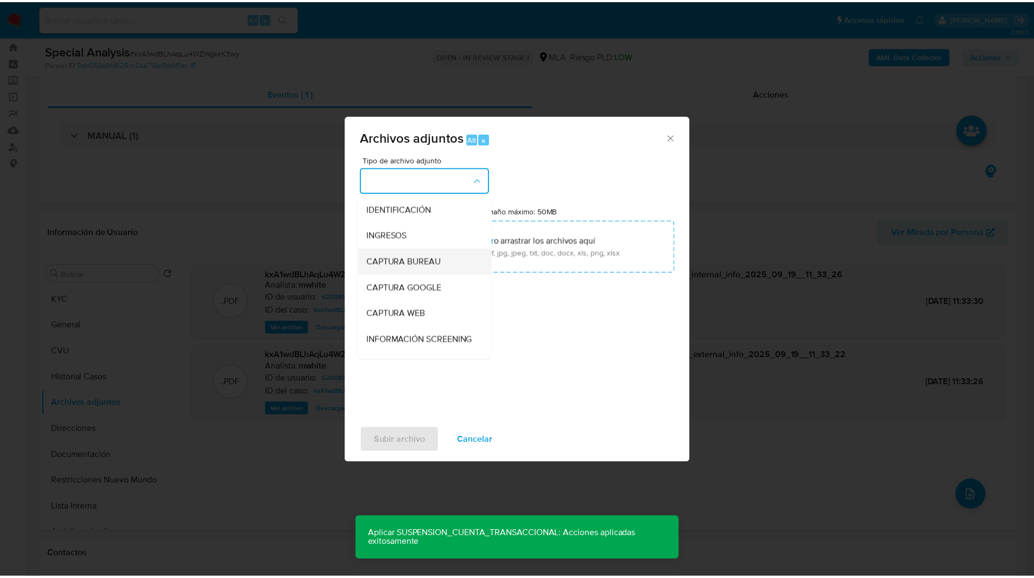
scroll to position [105, 0]
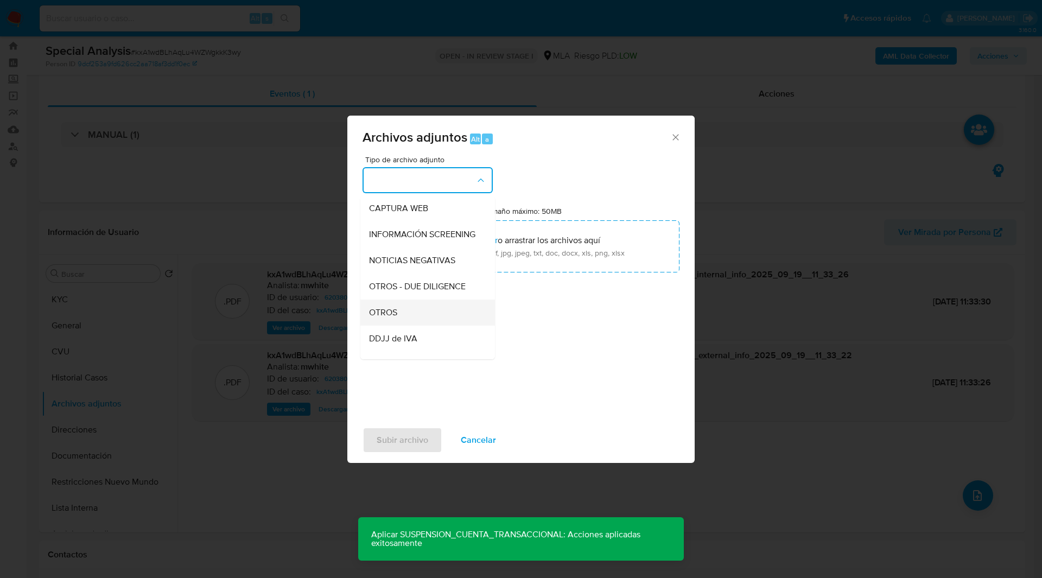
click at [403, 318] on div "OTROS" at bounding box center [424, 313] width 111 height 26
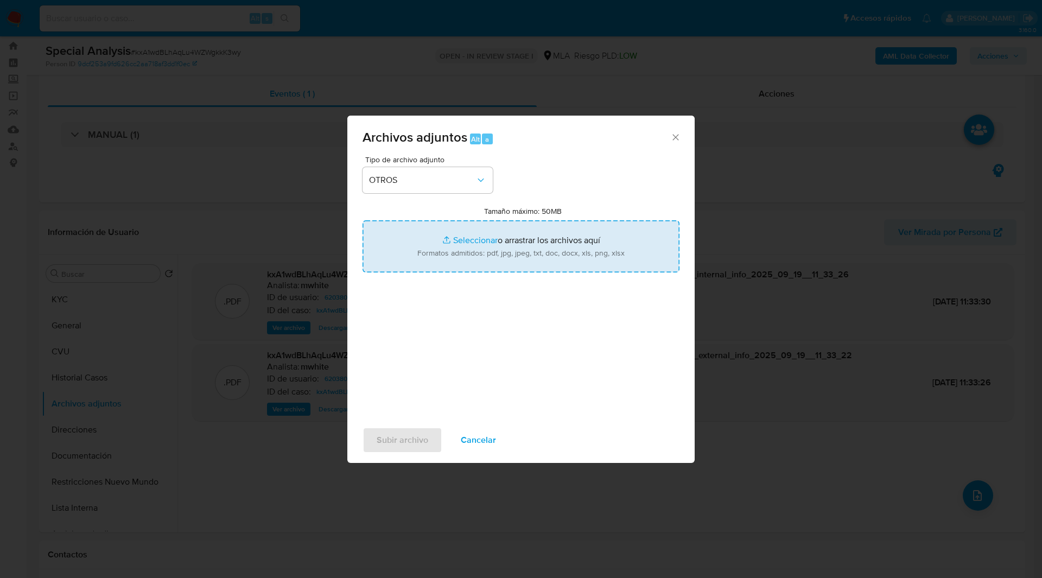
type input "C:\fakepath\D44581.pdf"
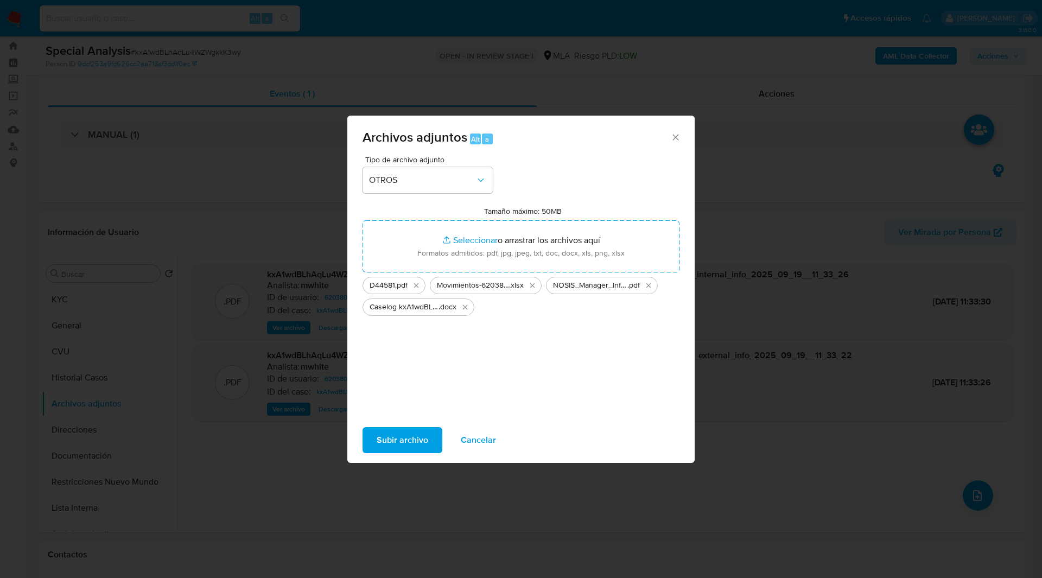
click at [416, 437] on span "Subir archivo" at bounding box center [403, 440] width 52 height 24
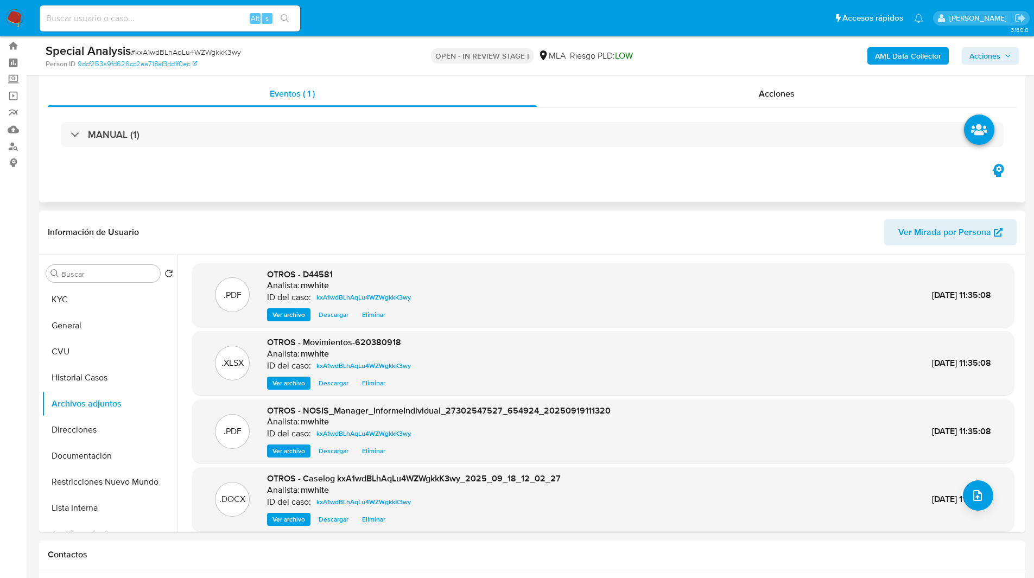
click at [918, 174] on div "Eventos ( 1 ) Acciones MANUAL (1)" at bounding box center [532, 137] width 986 height 130
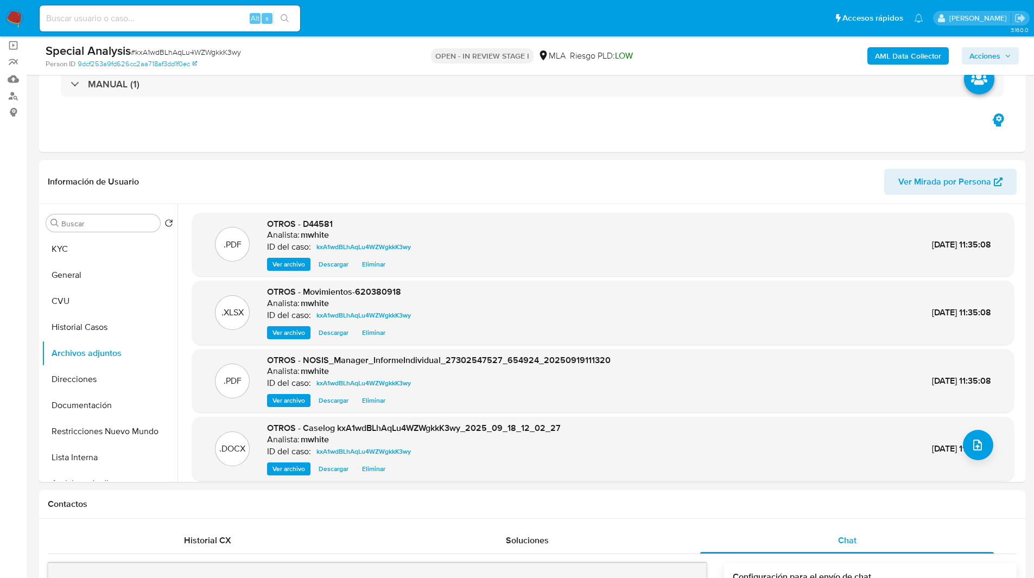
scroll to position [69, 0]
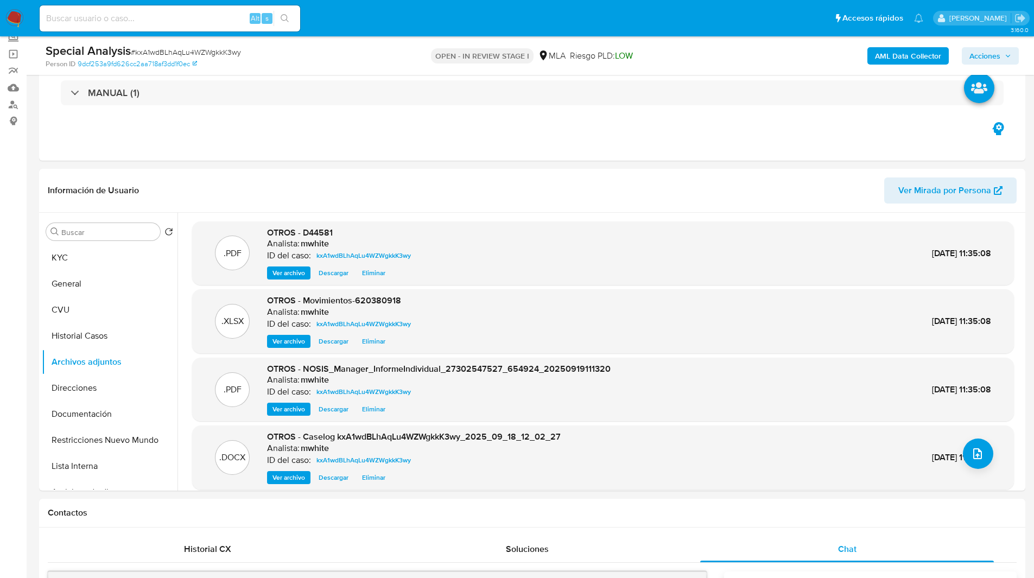
click at [994, 56] on span "Acciones" at bounding box center [984, 55] width 31 height 17
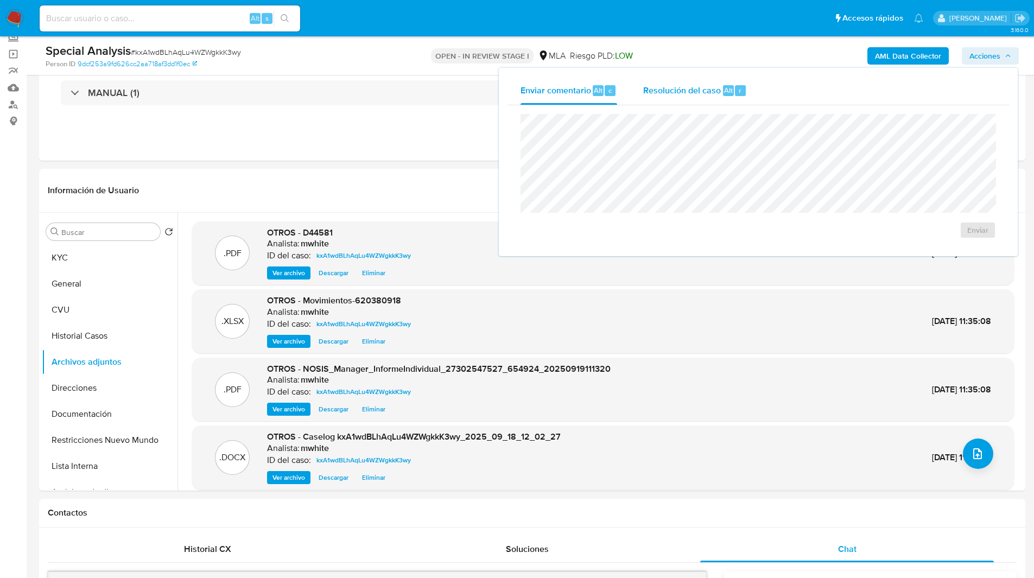
click at [669, 86] on span "Resolución del caso" at bounding box center [682, 90] width 78 height 12
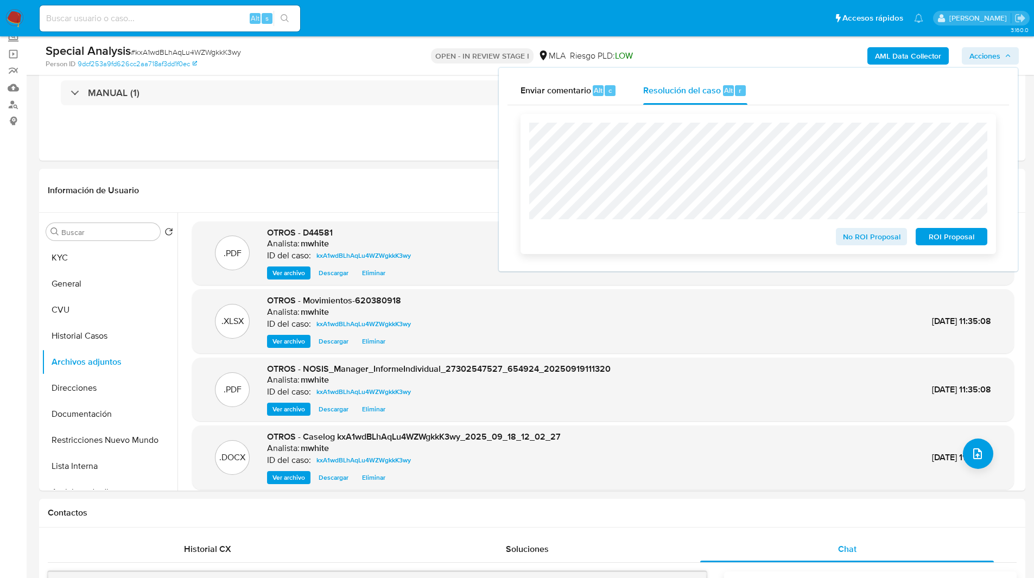
click at [928, 239] on span "ROI Proposal" at bounding box center [951, 236] width 56 height 15
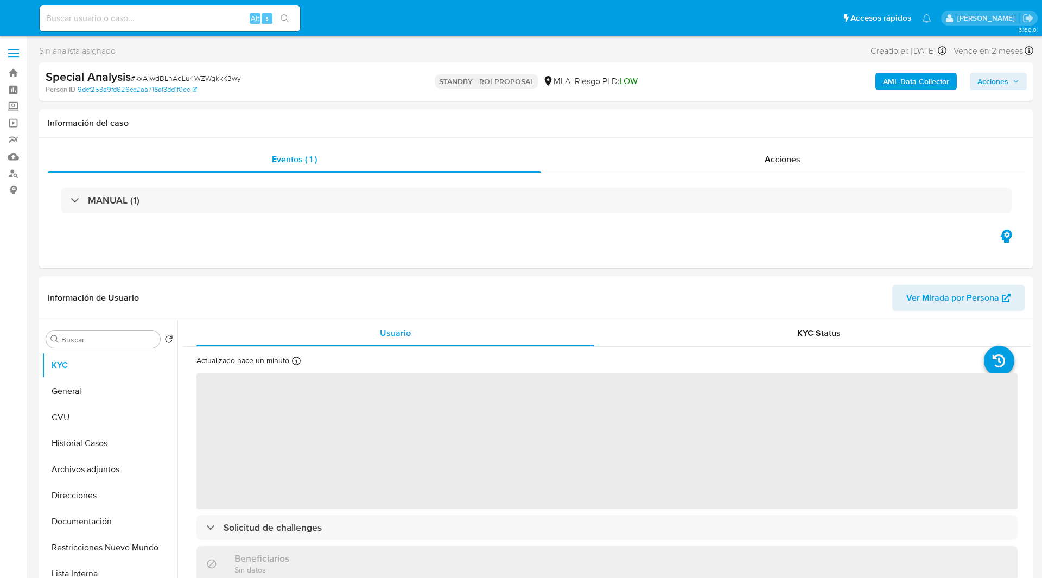
select select "10"
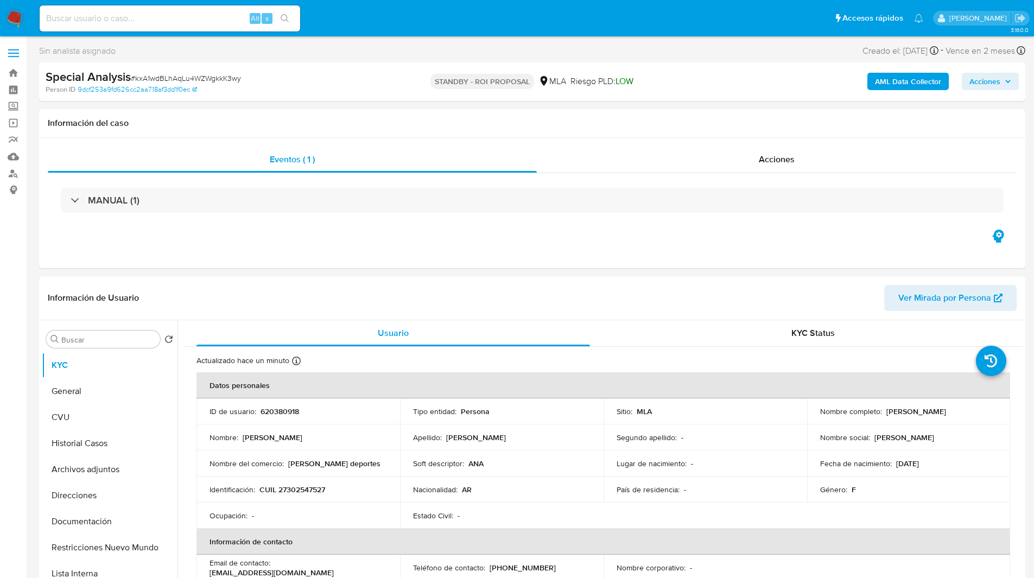
click at [218, 21] on input at bounding box center [170, 18] width 261 height 14
paste input "eTj1BqA8V6la4f7ml55c23CU"
type input "eTj1BqA8V6la4f7ml55c23CU"
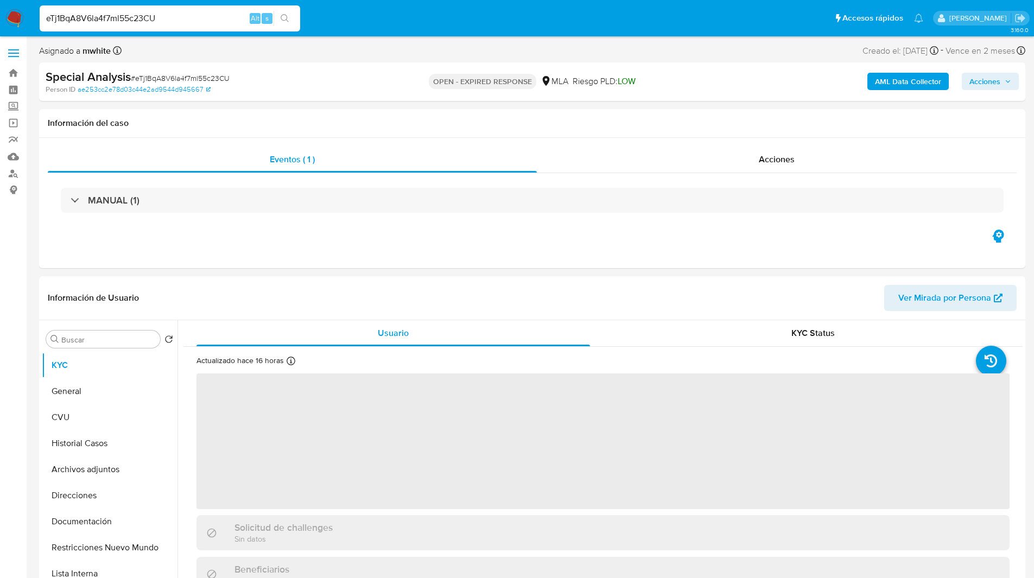
select select "10"
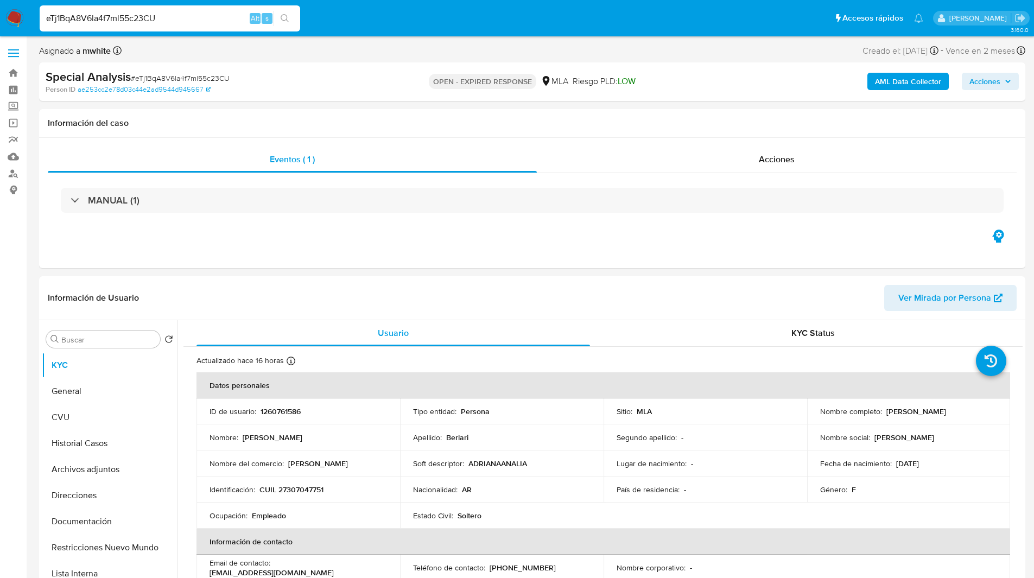
click at [599, 97] on div "Special Analysis # eTj1BqA8V6la4f7ml55c23CU Person ID ae253cc2e78d03c44e2ad9544…" at bounding box center [532, 81] width 986 height 39
click at [283, 412] on p "1260761586" at bounding box center [281, 412] width 40 height 10
copy p "1260761586"
click at [652, 79] on div "OPEN - EXPIRED RESPONSE MLA Riesgo PLD: LOW" at bounding box center [531, 82] width 321 height 26
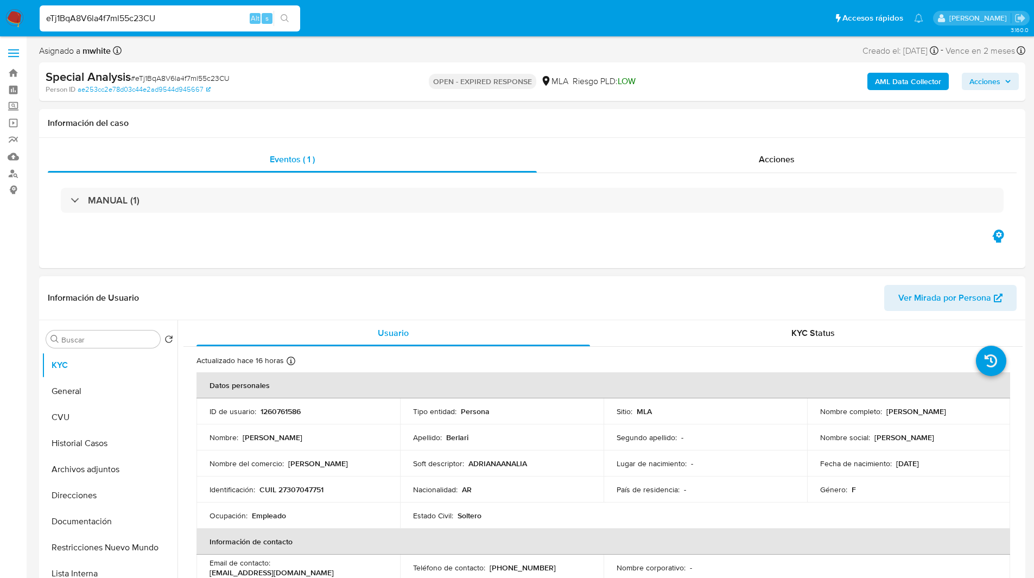
click at [286, 407] on p "1260761586" at bounding box center [281, 412] width 40 height 10
copy p "1260761586"
click at [319, 486] on p "CUIL 27307047751" at bounding box center [291, 490] width 64 height 10
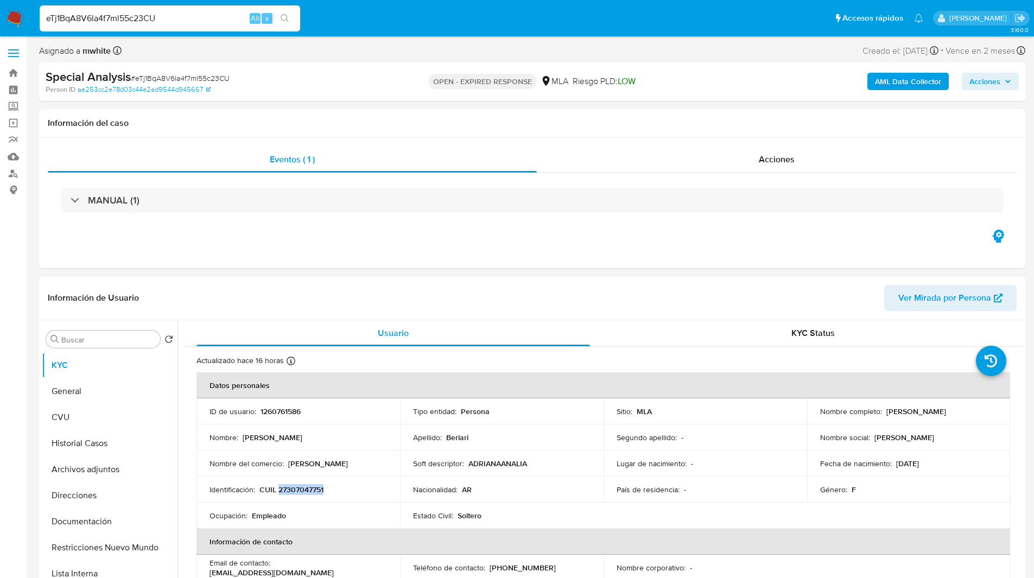
copy p "27307047751"
click at [382, 15] on ul "Pausado Ver notificaciones eTj1BqA8V6la4f7ml55c23CU Alt s Accesos rápidos Presi…" at bounding box center [481, 17] width 894 height 27
click at [396, 16] on ul "Pausado Ver notificaciones eTj1BqA8V6la4f7ml55c23CU Alt s Accesos rápidos Presi…" at bounding box center [481, 17] width 894 height 27
click at [294, 492] on p "CUIL 27307047751" at bounding box center [291, 490] width 64 height 10
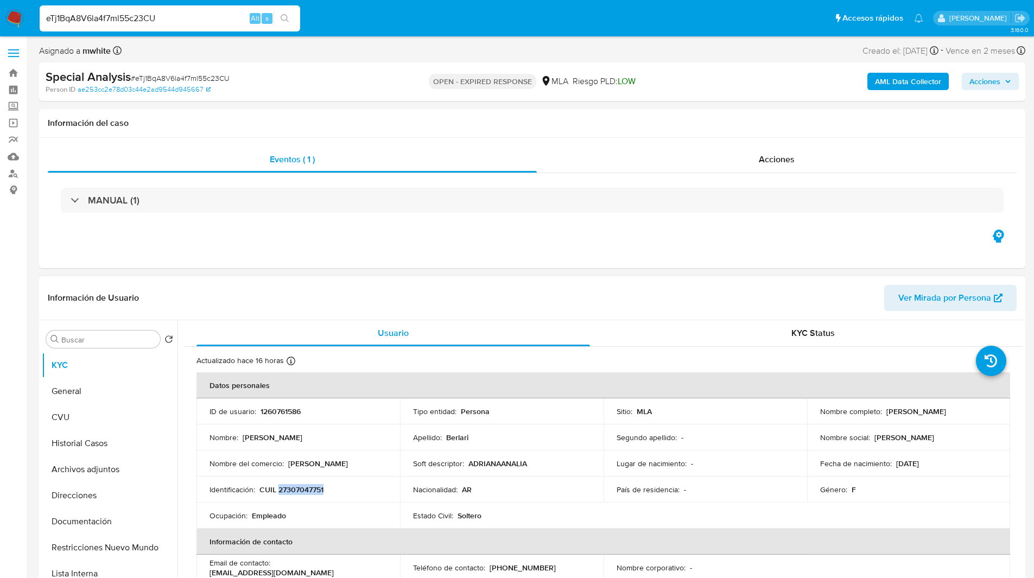
copy p "27307047751"
click at [369, 45] on div "Asignado a mwhite Asignado el: 06/08/2025 15:35:10 Creado el: 06/08/2025 Creado…" at bounding box center [532, 52] width 986 height 19
click at [437, 23] on ul "Pausado Ver notificaciones eTj1BqA8V6la4f7ml55c23CU Alt s Accesos rápidos Presi…" at bounding box center [481, 17] width 894 height 27
click at [389, 25] on ul "Pausado Ver notificaciones eTj1BqA8V6la4f7ml55c23CU Alt s Accesos rápidos Presi…" at bounding box center [481, 17] width 894 height 27
click at [643, 60] on div "Asignado a mwhite Asignado el: 06/08/2025 15:35:10 Creado el: 06/08/2025 Creado…" at bounding box center [532, 52] width 986 height 19
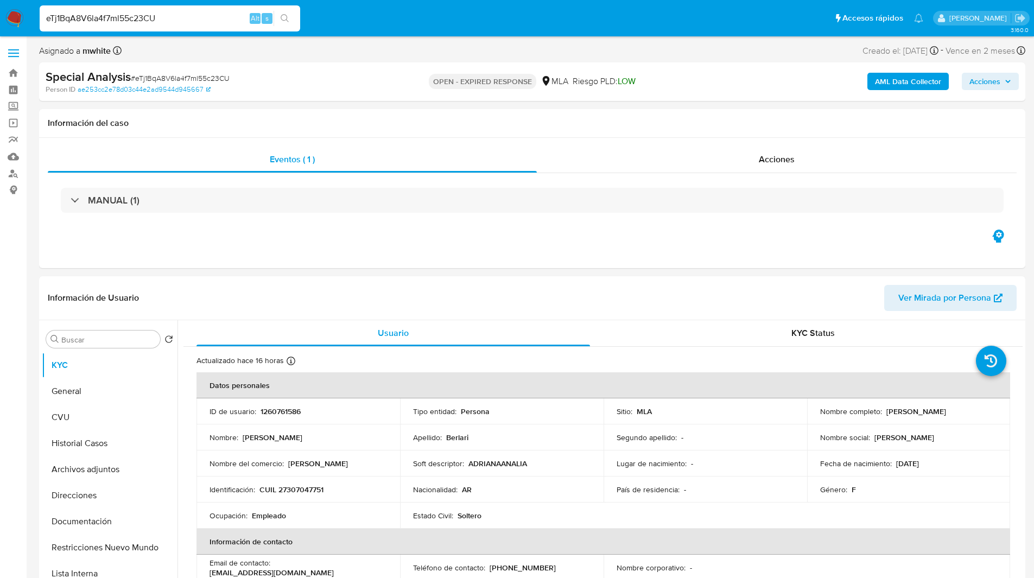
click at [366, 140] on div "Eventos ( 1 ) Acciones MANUAL (1)" at bounding box center [532, 203] width 986 height 130
click at [350, 132] on div "Información del caso" at bounding box center [532, 123] width 986 height 29
click at [343, 73] on div "Special Analysis # eTj1BqA8V6la4f7ml55c23CU" at bounding box center [206, 77] width 320 height 16
click at [402, 35] on nav "Pausado Ver notificaciones eTj1BqA8V6la4f7ml55c23CU Alt s Accesos rápidos Presi…" at bounding box center [517, 18] width 1034 height 36
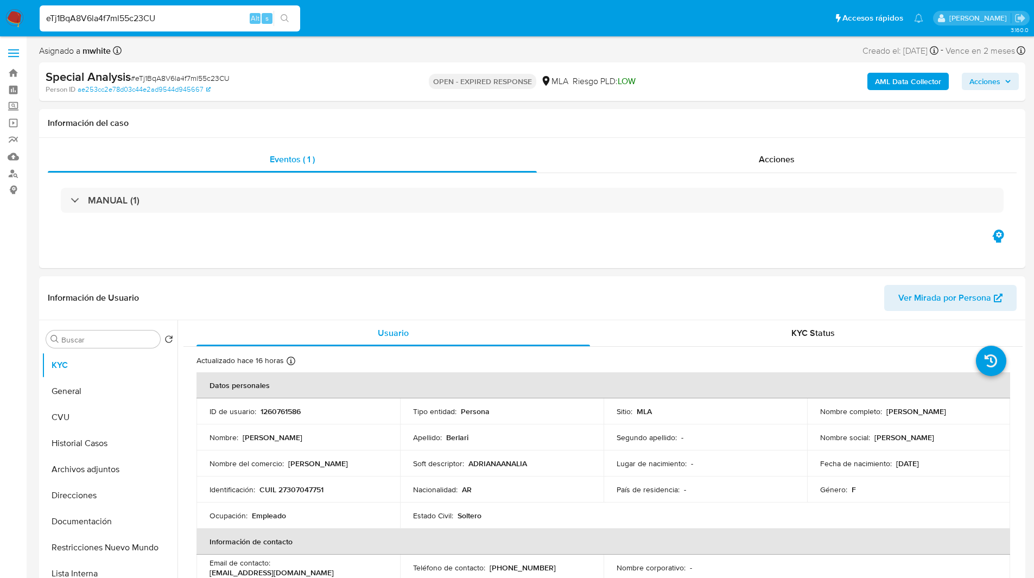
click at [661, 2] on nav "Pausado Ver notificaciones eTj1BqA8V6la4f7ml55c23CU Alt s Accesos rápidos Presi…" at bounding box center [517, 18] width 1034 height 36
click at [367, 11] on ul "Pausado Ver notificaciones eTj1BqA8V6la4f7ml55c23CU Alt s Accesos rápidos Presi…" at bounding box center [481, 17] width 894 height 27
click at [332, 13] on ul "Pausado Ver notificaciones eTj1BqA8V6la4f7ml55c23CU Alt s Accesos rápidos Presi…" at bounding box center [481, 17] width 894 height 27
click at [358, 11] on ul "Pausado Ver notificaciones eTj1BqA8V6la4f7ml55c23CU Alt s Accesos rápidos Presi…" at bounding box center [481, 17] width 894 height 27
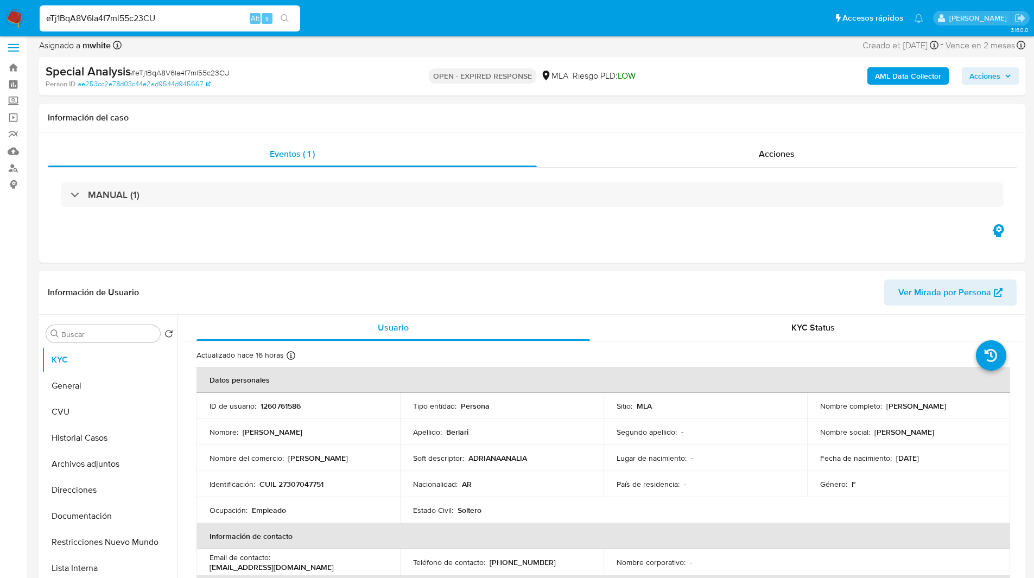
scroll to position [8, 0]
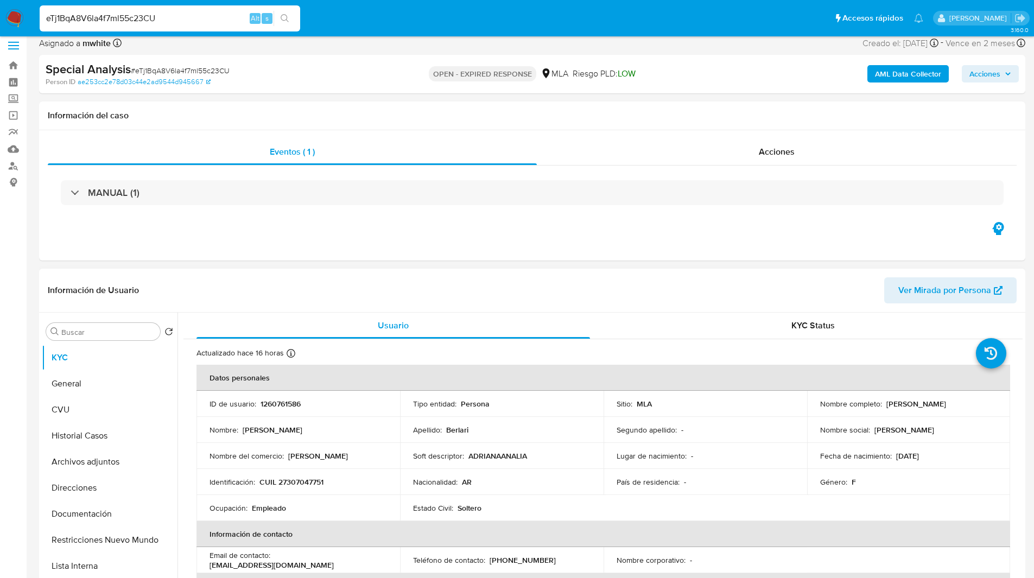
drag, startPoint x: 882, startPoint y: 402, endPoint x: 967, endPoint y: 405, distance: 85.3
click at [967, 405] on div "Nombre completo : Adriana Analia Berlari" at bounding box center [908, 404] width 177 height 10
copy p "Adriana Analia Berlari"
click at [334, 76] on div "Special Analysis # eTj1BqA8V6la4f7ml55c23CU" at bounding box center [206, 69] width 320 height 16
click at [343, 75] on div "Special Analysis # eTj1BqA8V6la4f7ml55c23CU" at bounding box center [206, 69] width 320 height 16
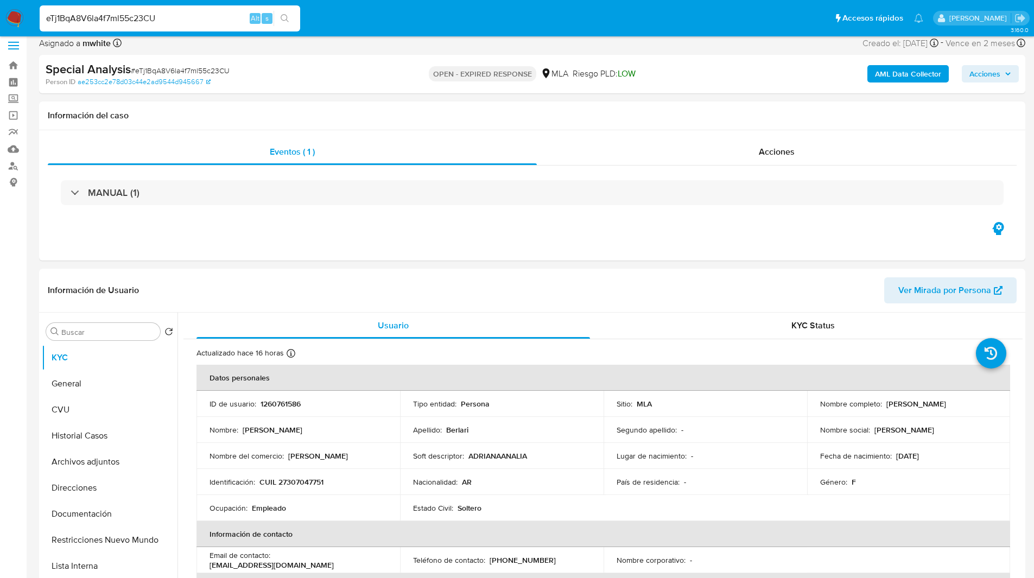
click at [11, 16] on img at bounding box center [14, 18] width 18 height 18
click at [620, 71] on span "LOW" at bounding box center [627, 73] width 18 height 12
click at [659, 78] on div "OPEN - EXPIRED RESPONSE MLA Riesgo PLD: LOW" at bounding box center [531, 74] width 321 height 26
click at [401, 30] on ul "Pausado Ver notificaciones eTj1BqA8V6la4f7ml55c23CU Alt s Accesos rápidos Presi…" at bounding box center [481, 17] width 894 height 27
click at [384, 27] on ul "Pausado Ver notificaciones eTj1BqA8V6la4f7ml55c23CU Alt s Accesos rápidos Presi…" at bounding box center [481, 17] width 894 height 27
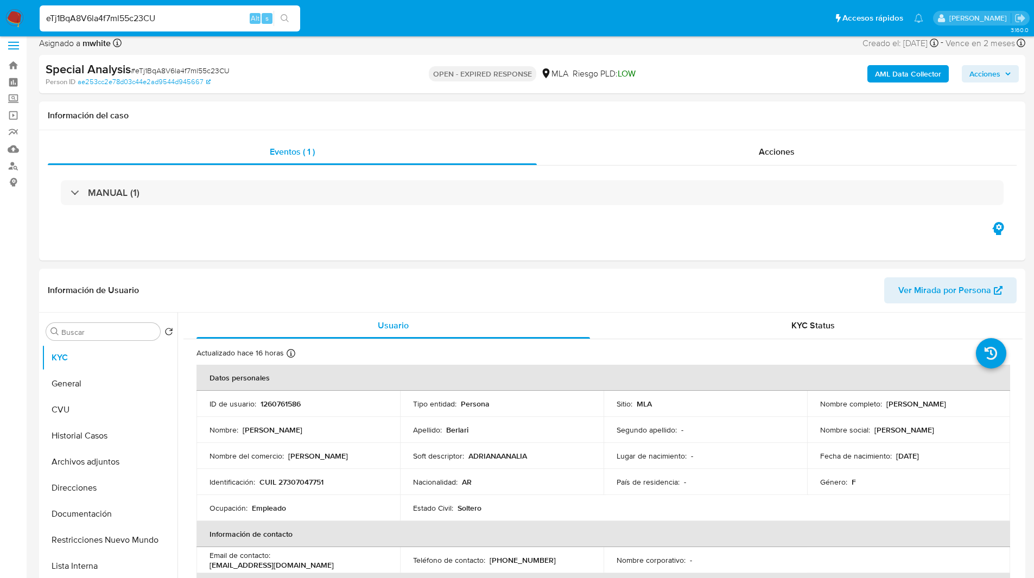
click at [389, 25] on ul "Pausado Ver notificaciones eTj1BqA8V6la4f7ml55c23CU Alt s Accesos rápidos Presi…" at bounding box center [481, 17] width 894 height 27
click at [443, 20] on ul "Pausado Ver notificaciones eTj1BqA8V6la4f7ml55c23CU Alt s Accesos rápidos Presi…" at bounding box center [481, 17] width 894 height 27
click at [600, 60] on div "Special Analysis # eTj1BqA8V6la4f7ml55c23CU Person ID ae253cc2e78d03c44e2ad9544…" at bounding box center [532, 74] width 986 height 39
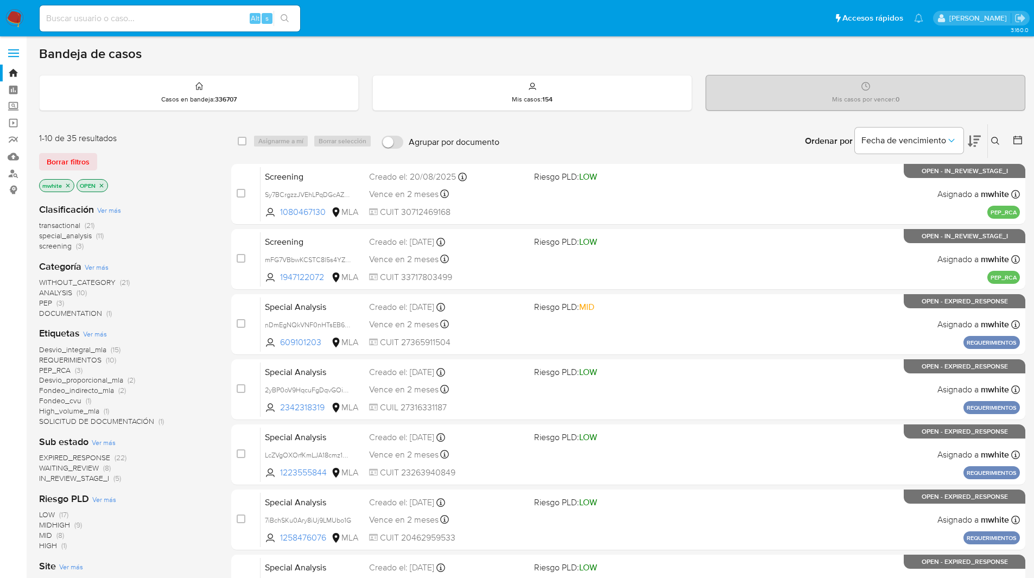
click at [1000, 142] on button at bounding box center [997, 141] width 18 height 13
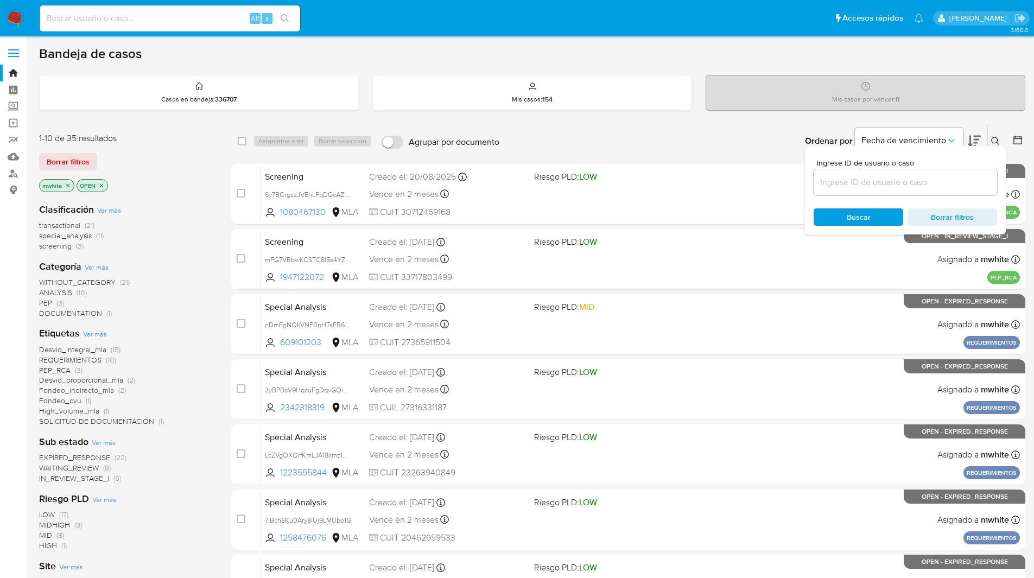
click at [897, 177] on input at bounding box center [905, 182] width 183 height 14
type input "MllOm41YR87zakzqUz8yIZke"
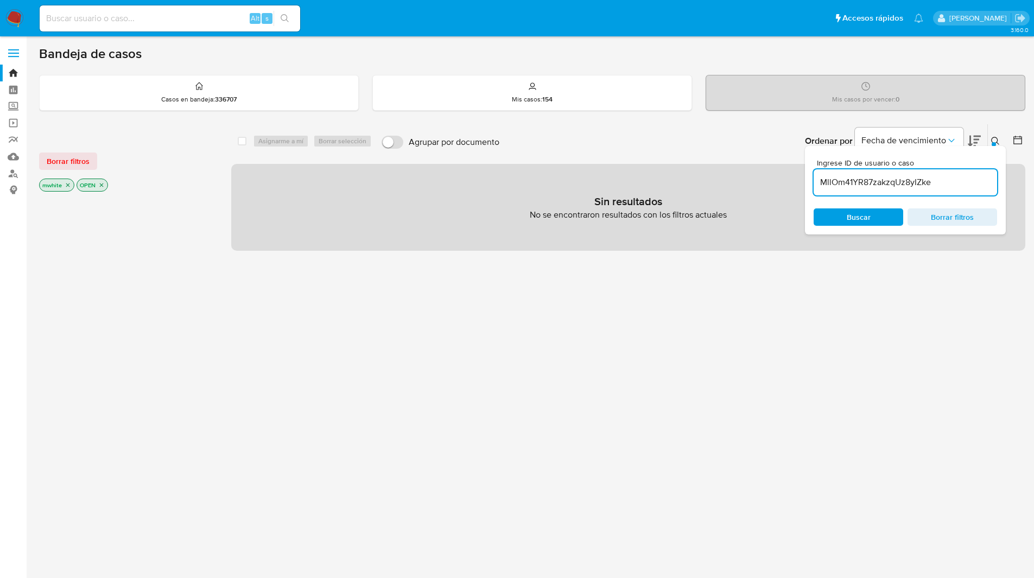
click at [581, 27] on ul "Pausado Ver notificaciones Alt s Accesos rápidos Presiona las siguientes teclas…" at bounding box center [481, 17] width 894 height 27
click at [460, 26] on ul "Pausado Ver notificaciones Alt s Accesos rápidos Presiona las siguientes teclas…" at bounding box center [481, 17] width 894 height 27
click at [207, 20] on input at bounding box center [170, 18] width 261 height 14
paste input "MllOm41YR87zakzqUz8yIZke"
type input "MllOm41YR87zakzqUz8yIZke"
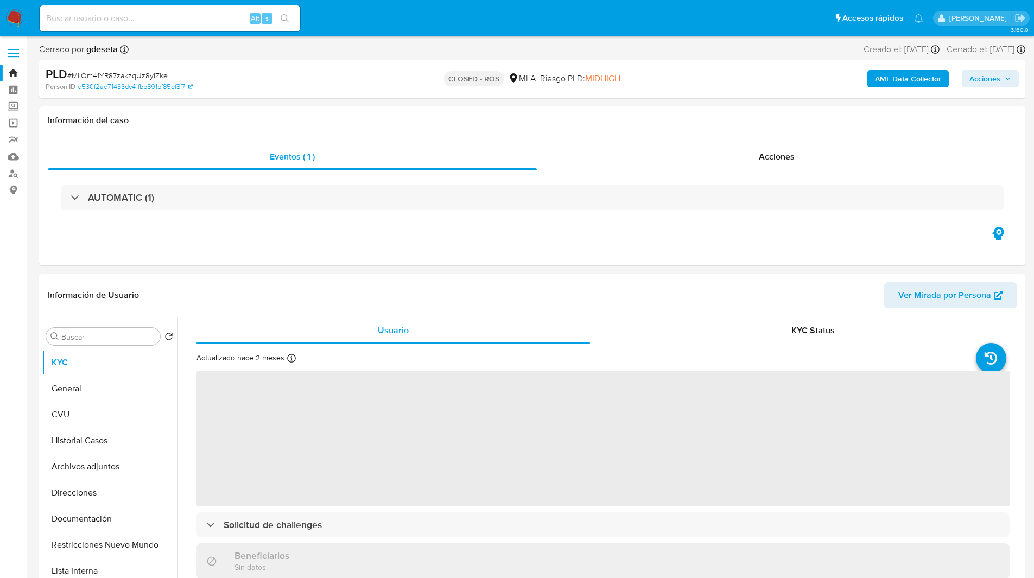
select select "10"
